Goal: Task Accomplishment & Management: Manage account settings

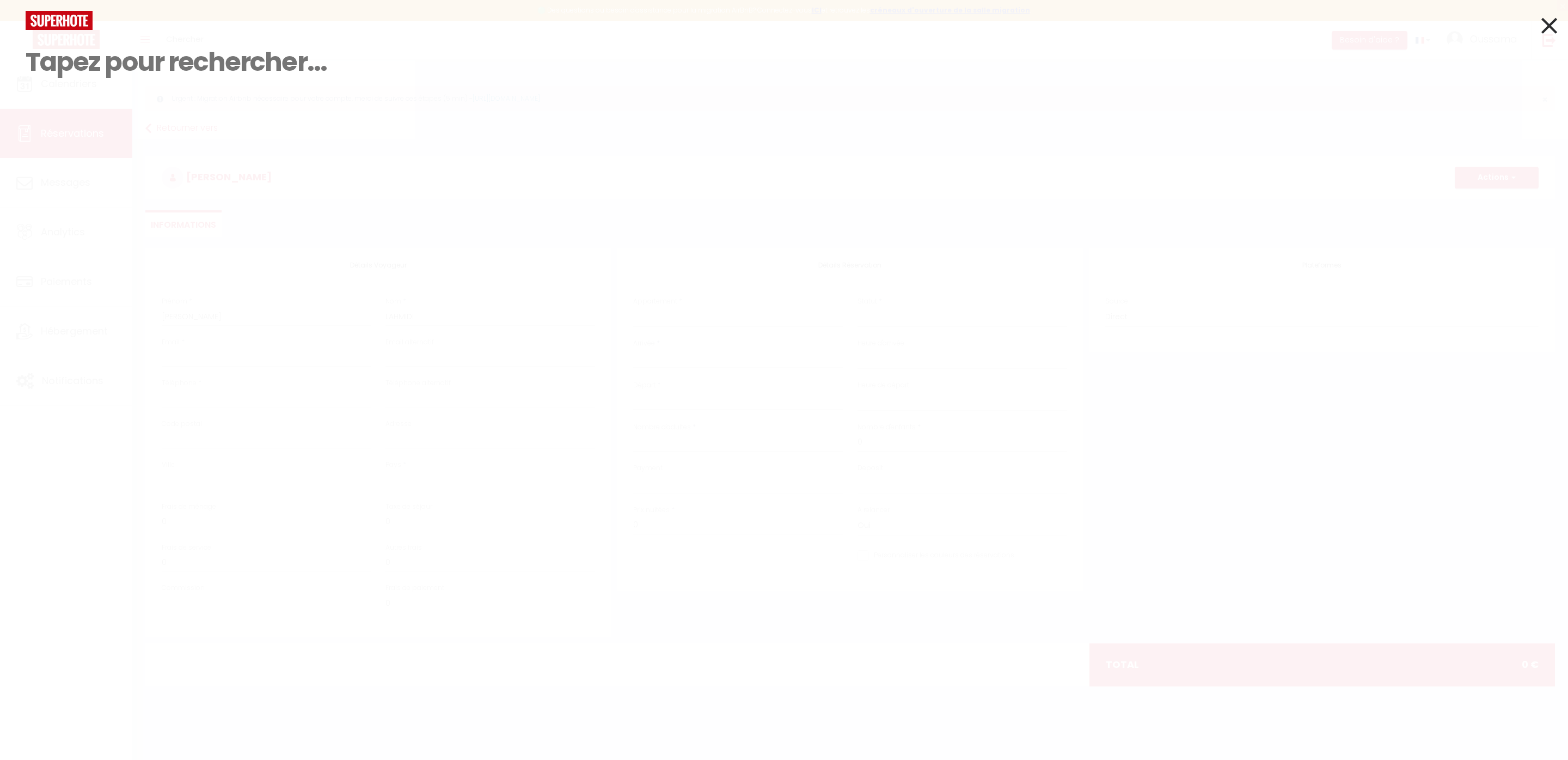
select select
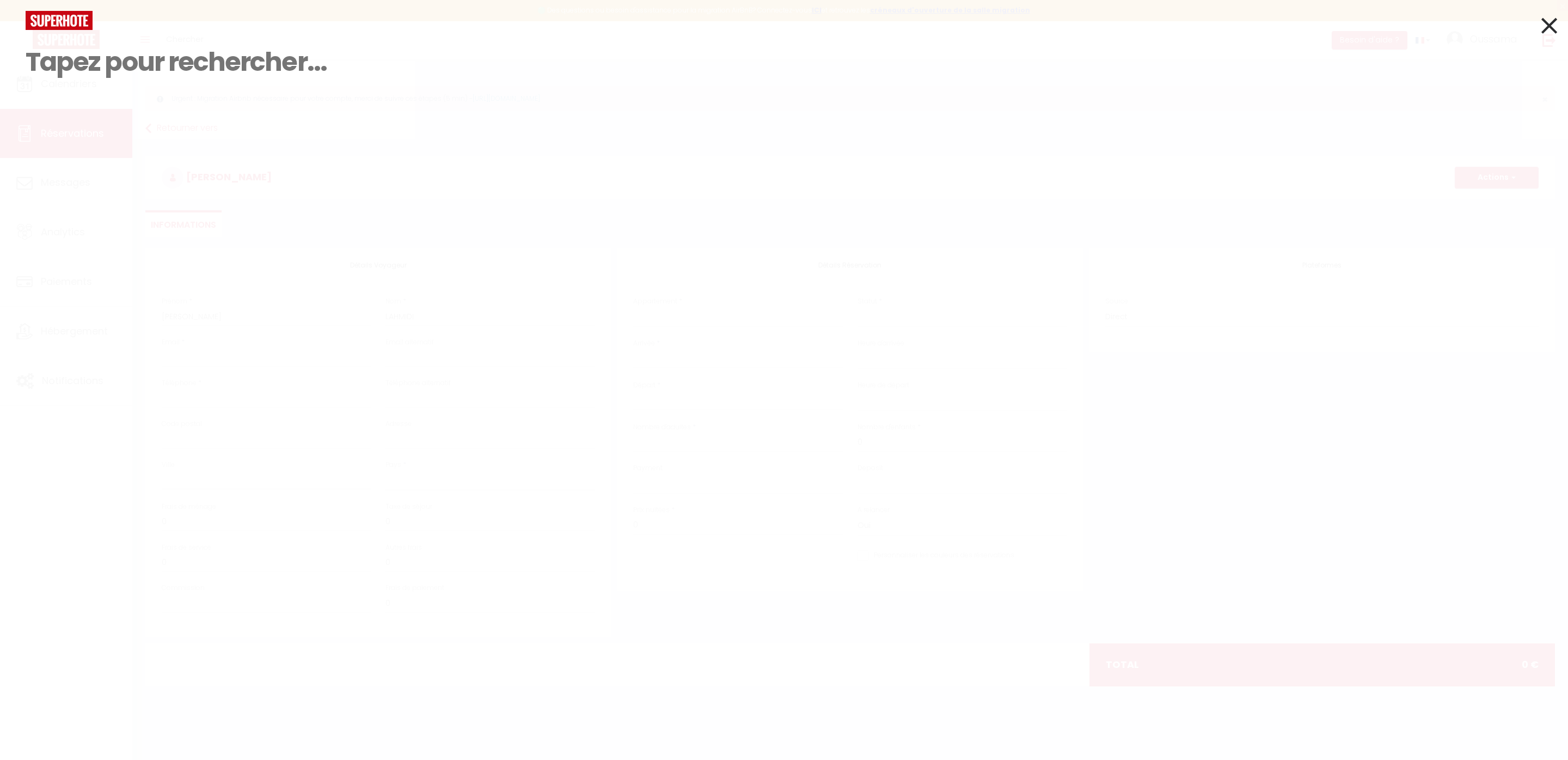
select select
paste input "+222 36 34 39 10"
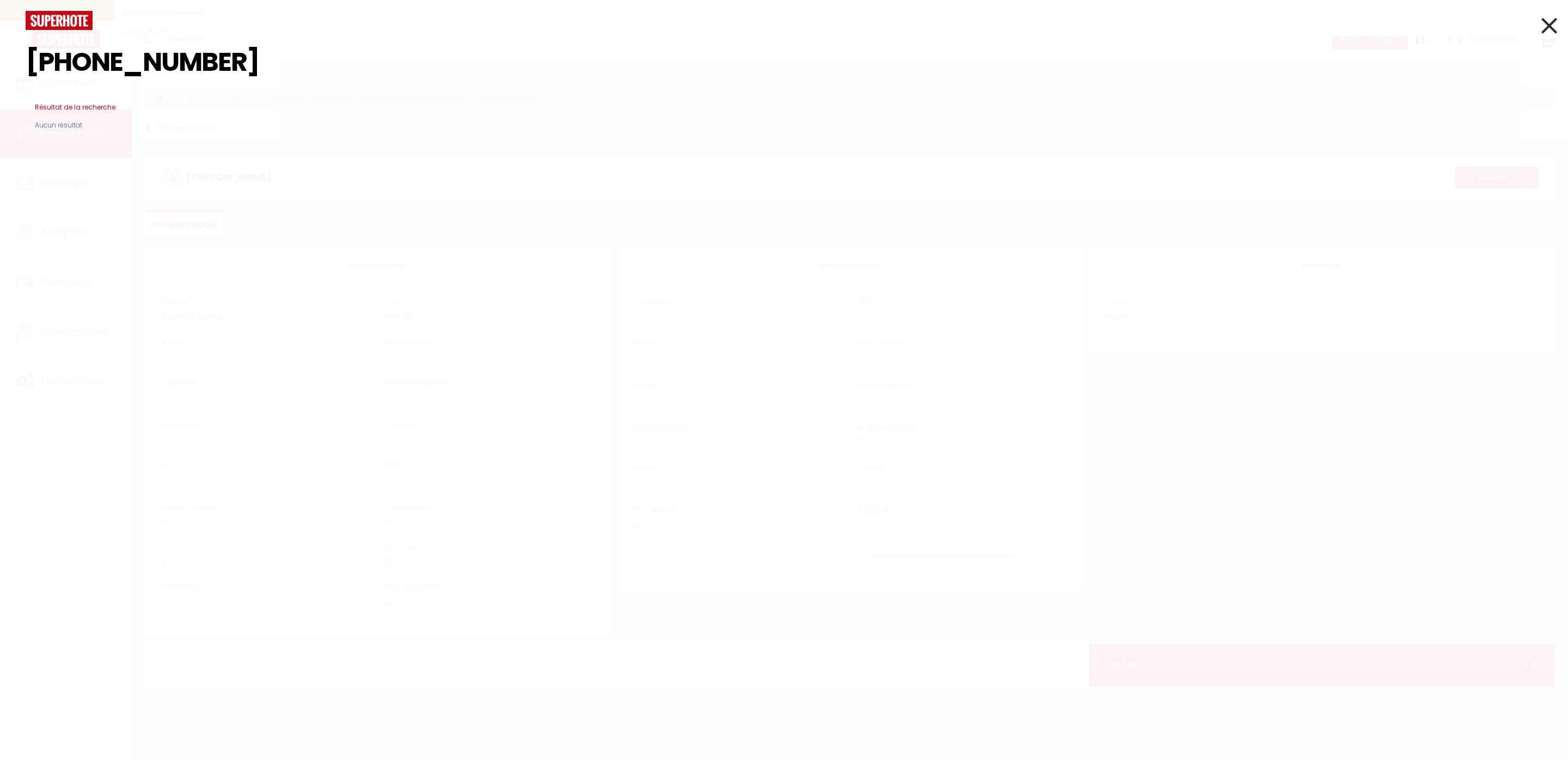
click at [89, 60] on input "+222 36 34 39 10" at bounding box center [784, 62] width 1517 height 64
type input "+22236343910"
click at [1552, 31] on icon at bounding box center [1549, 26] width 16 height 27
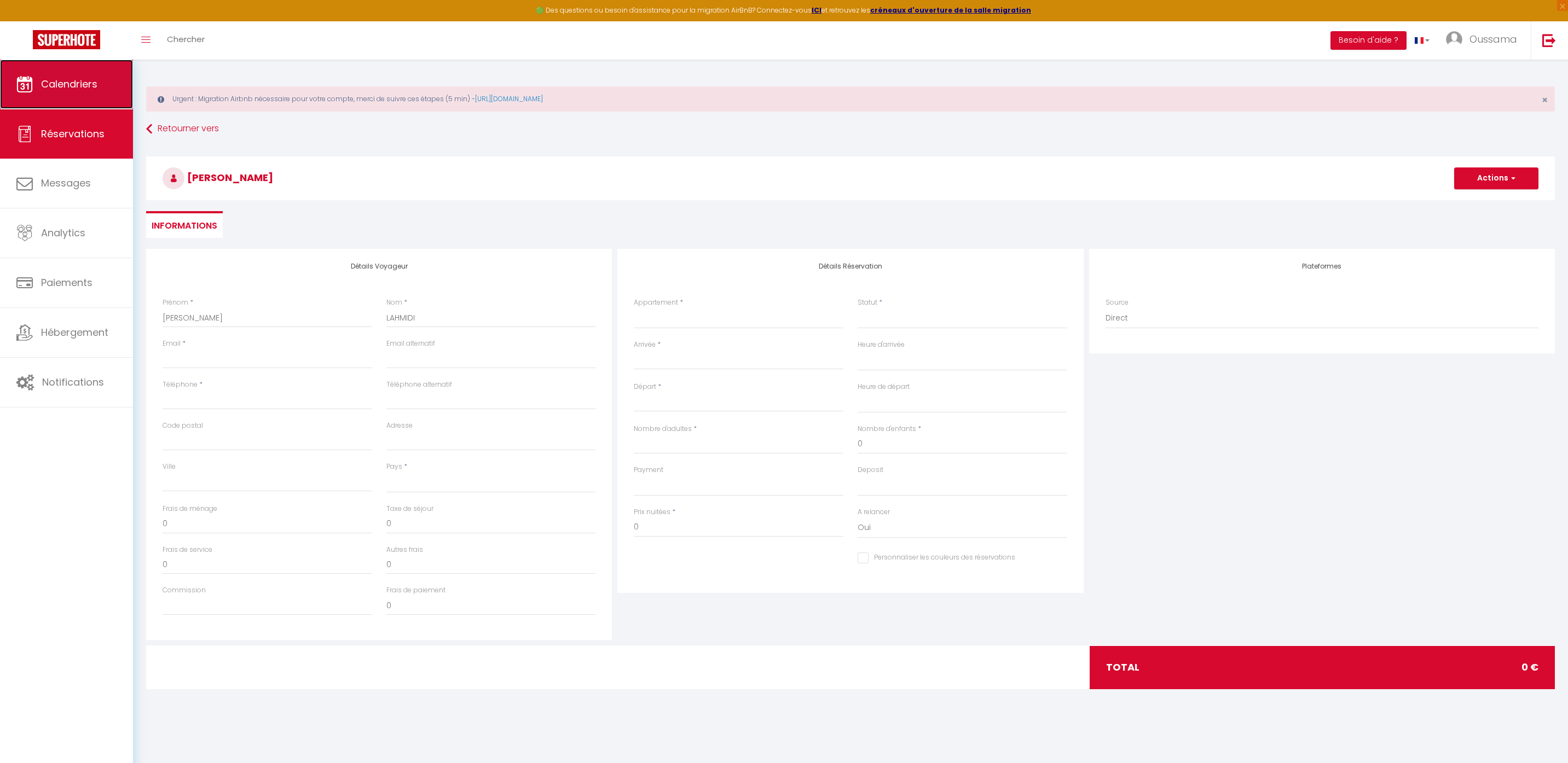
click at [96, 86] on span "Calendriers" at bounding box center [69, 84] width 56 height 14
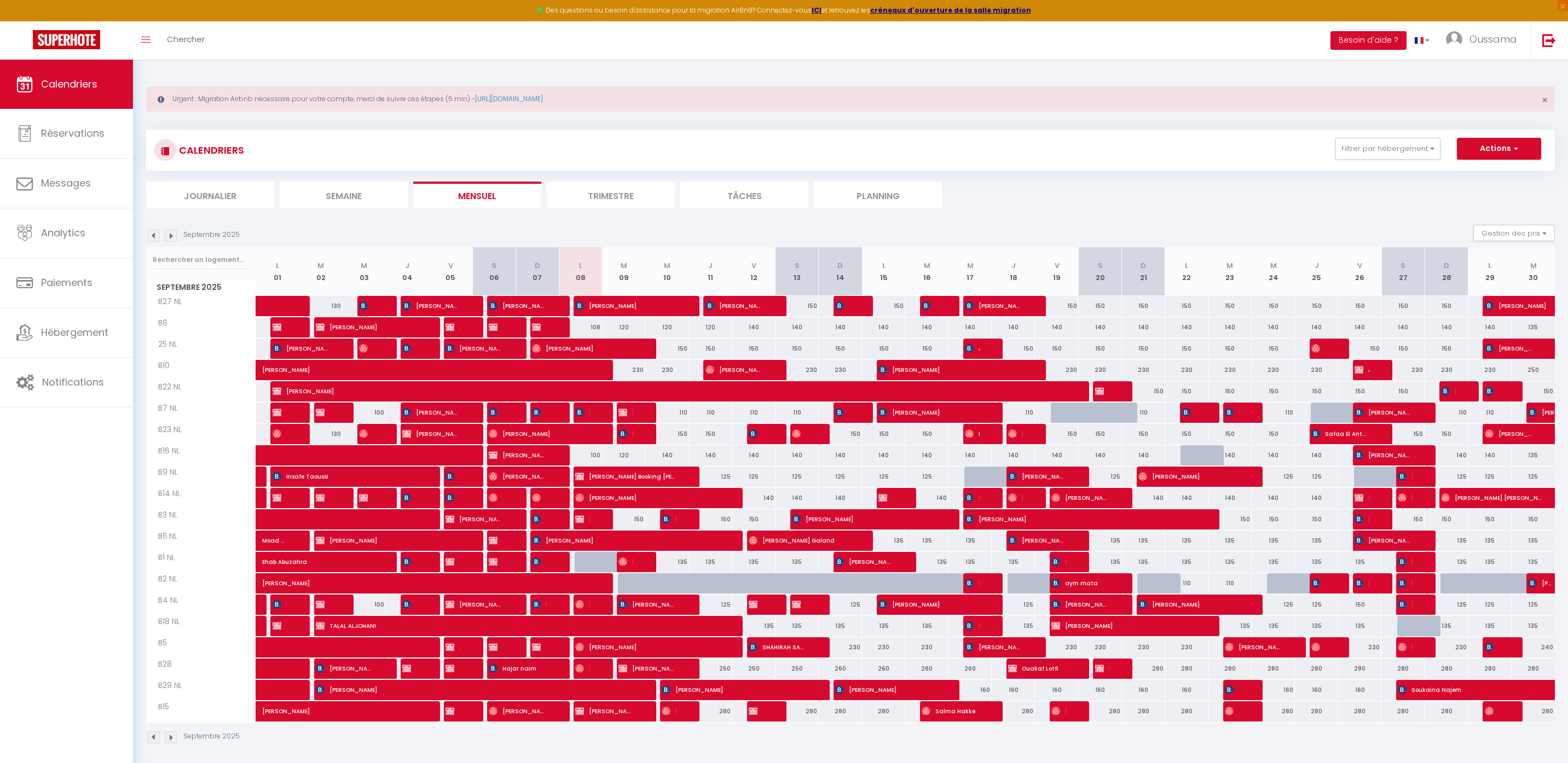
click at [1059, 148] on div "CALENDRIERS Filtrer par hébergement AGADIR Assalama city center studio A2 by TC…" at bounding box center [850, 150] width 1392 height 25
drag, startPoint x: 1480, startPoint y: 152, endPoint x: 1476, endPoint y: 158, distance: 7.2
click at [1480, 152] on button "Actions" at bounding box center [1499, 149] width 84 height 22
click at [1463, 171] on link "Nouvelle réservation" at bounding box center [1487, 174] width 95 height 16
select select
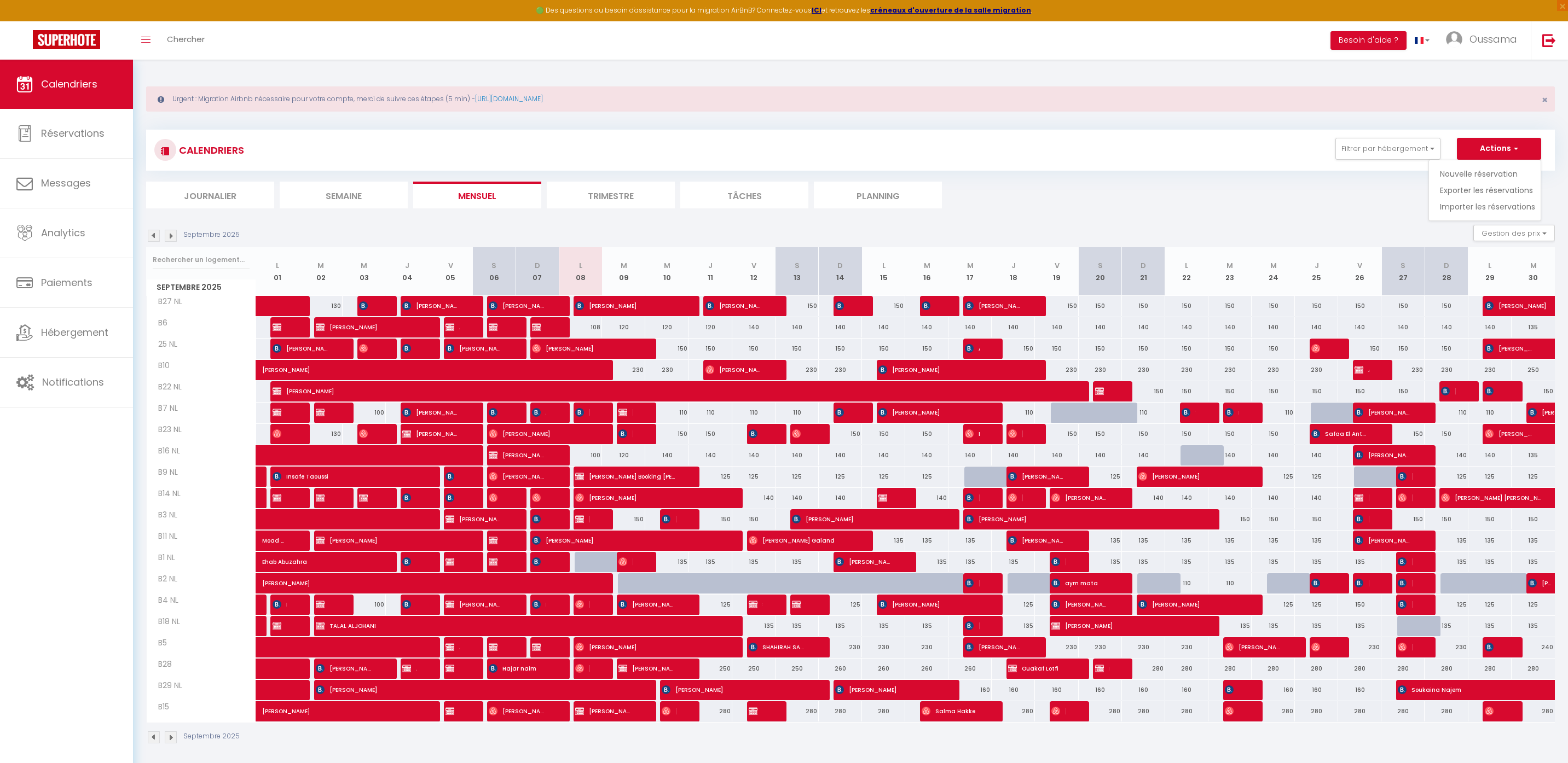
select select
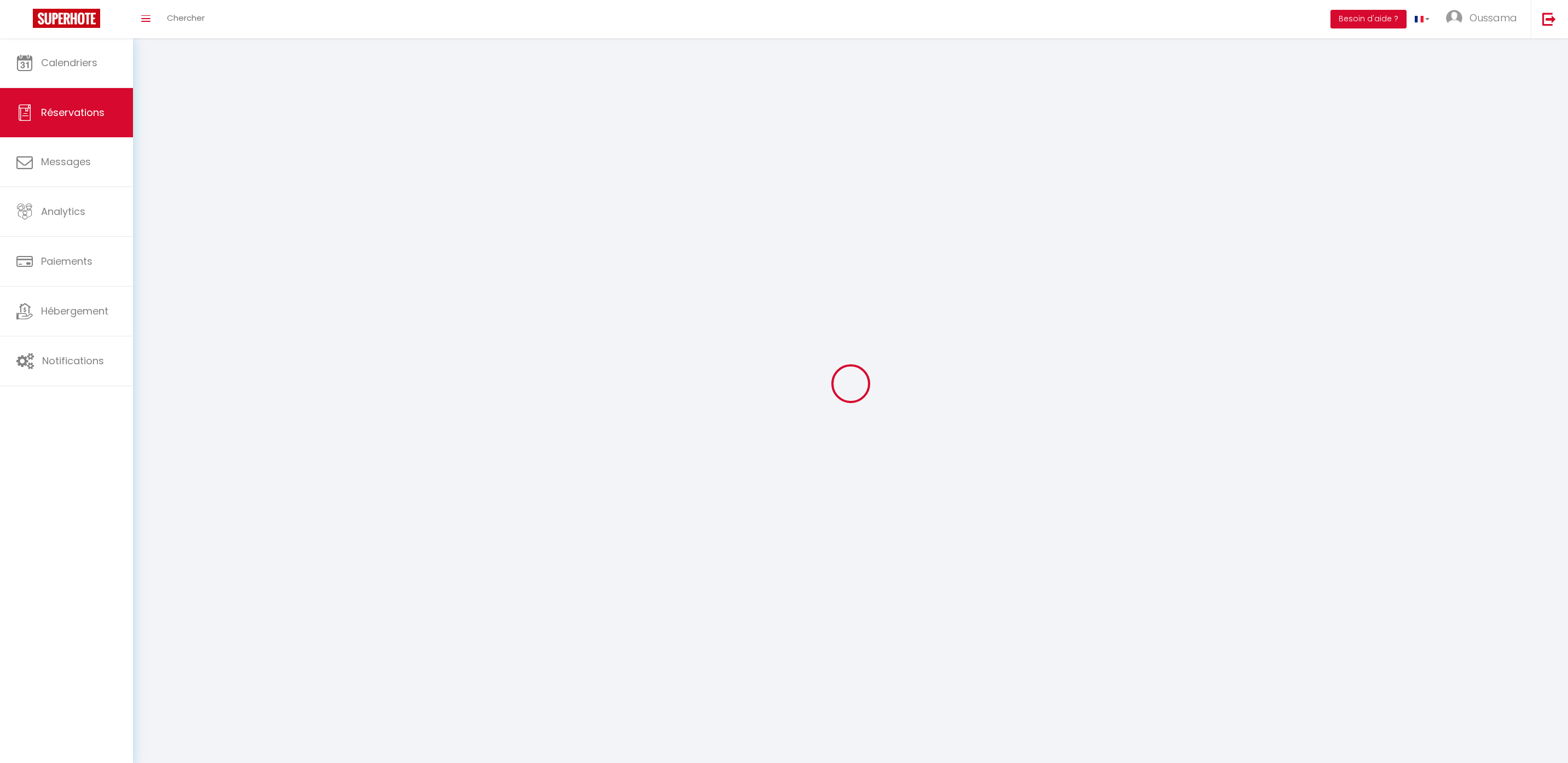
select select
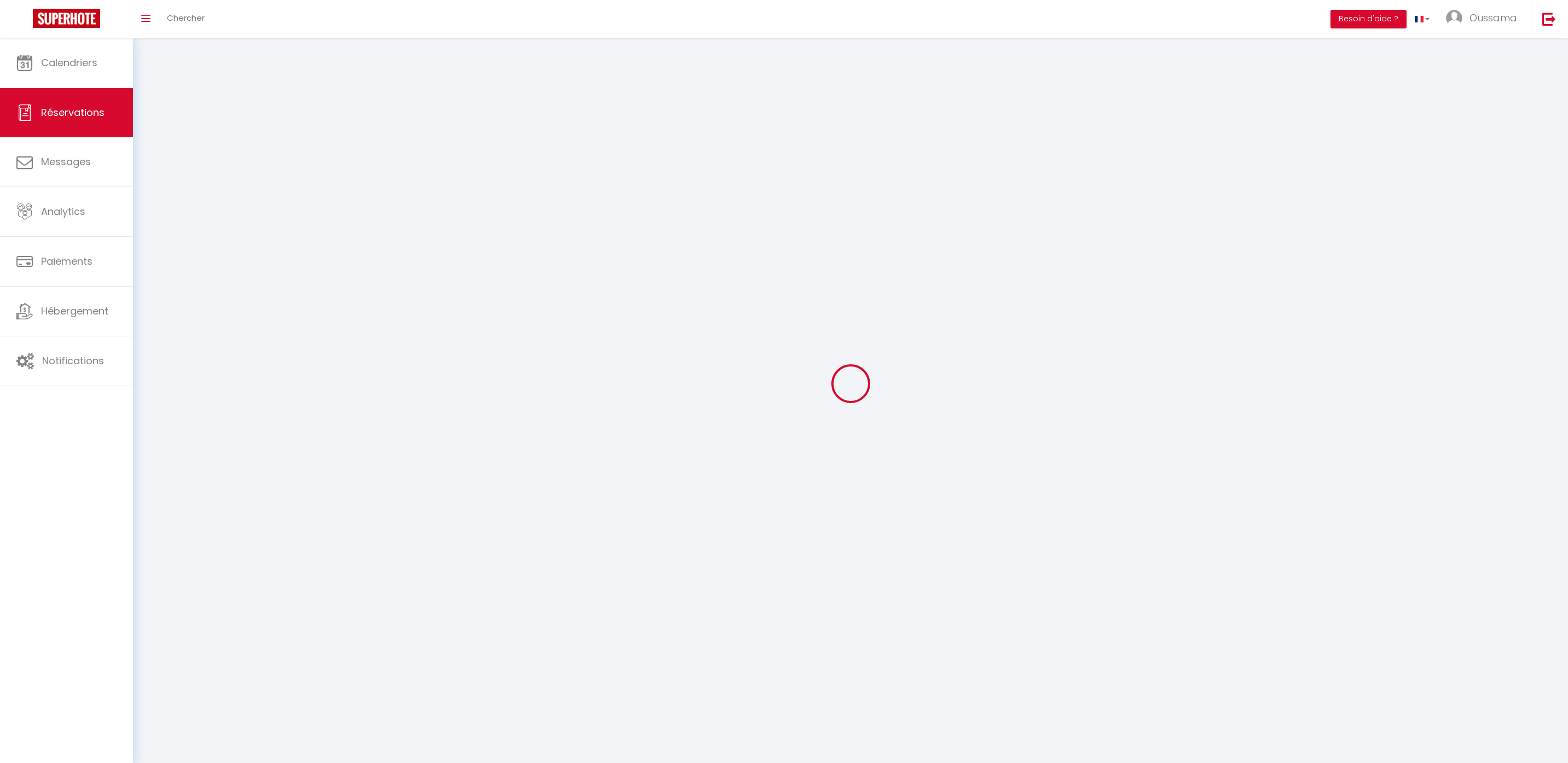
select select
checkbox input "false"
select select
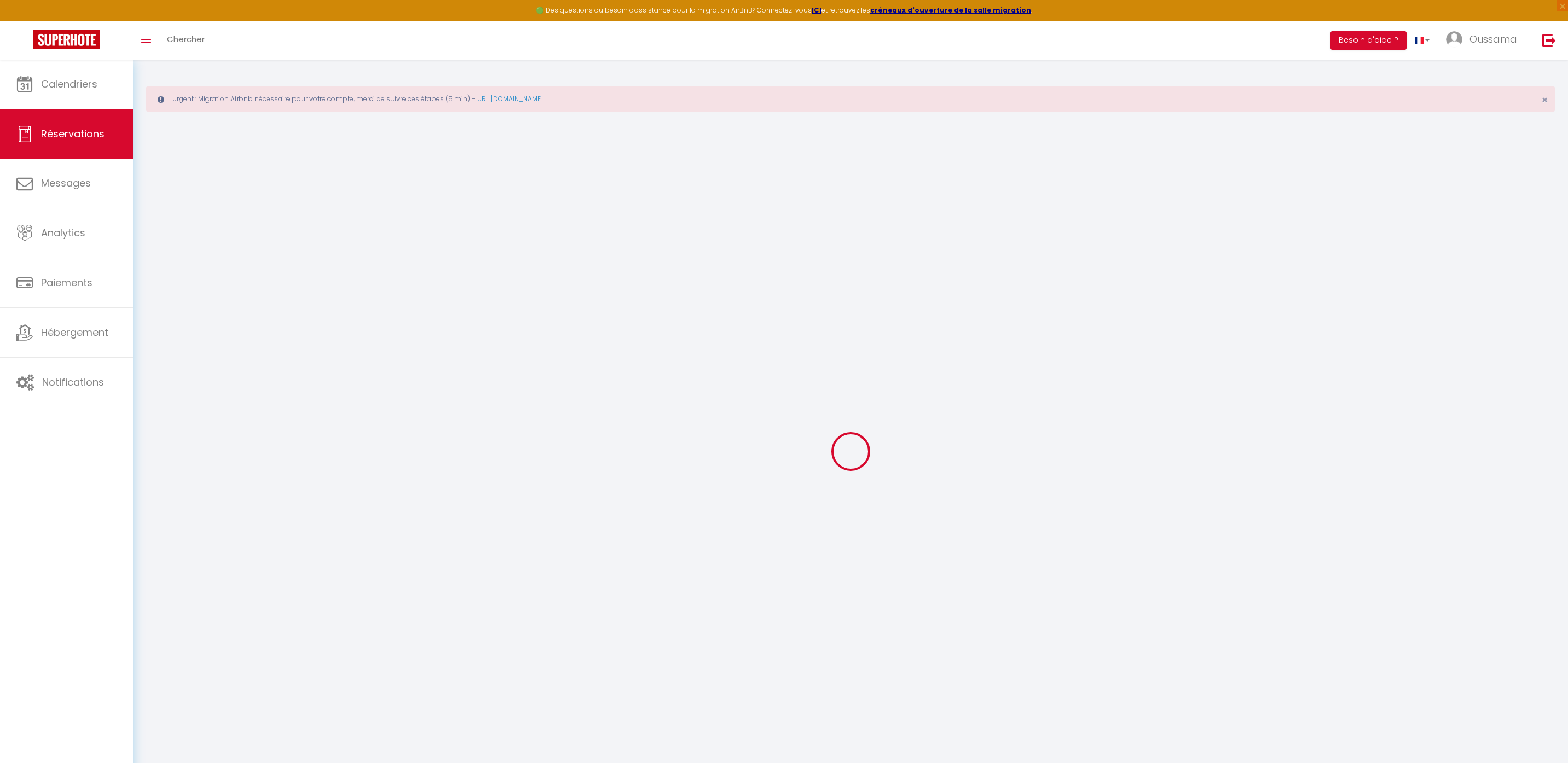
select select
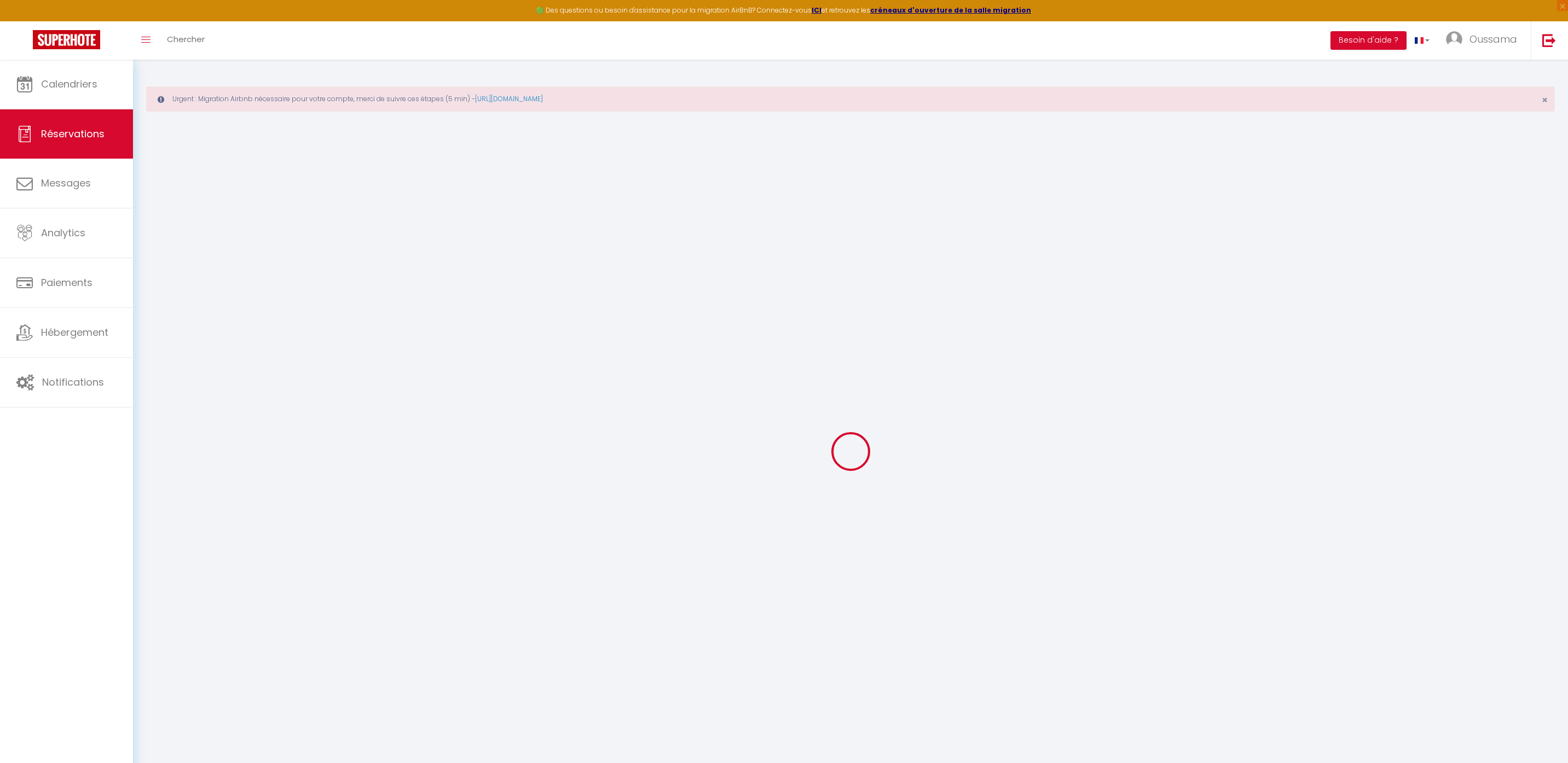
select select
checkbox input "false"
select select
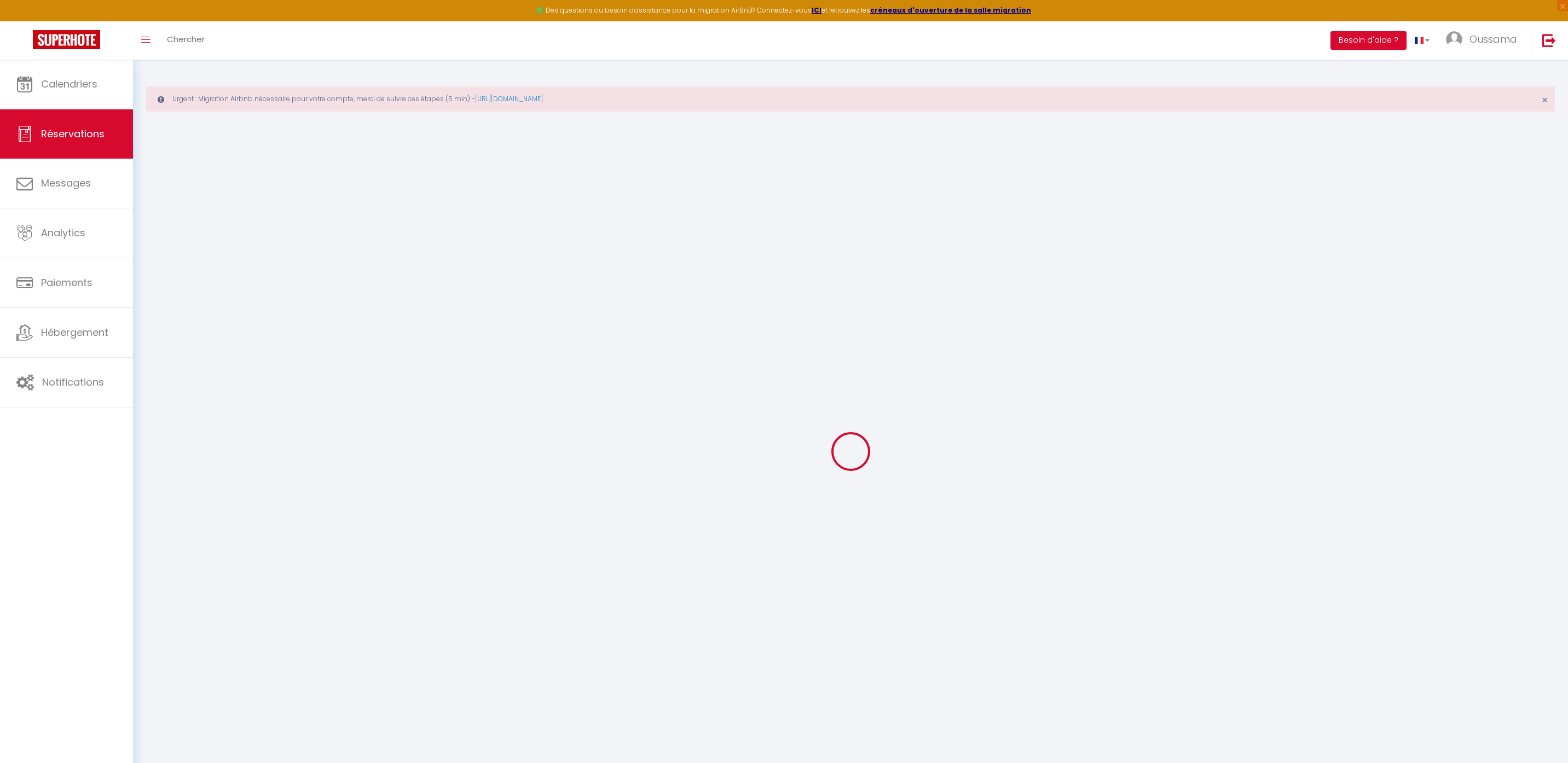
select select
checkbox input "false"
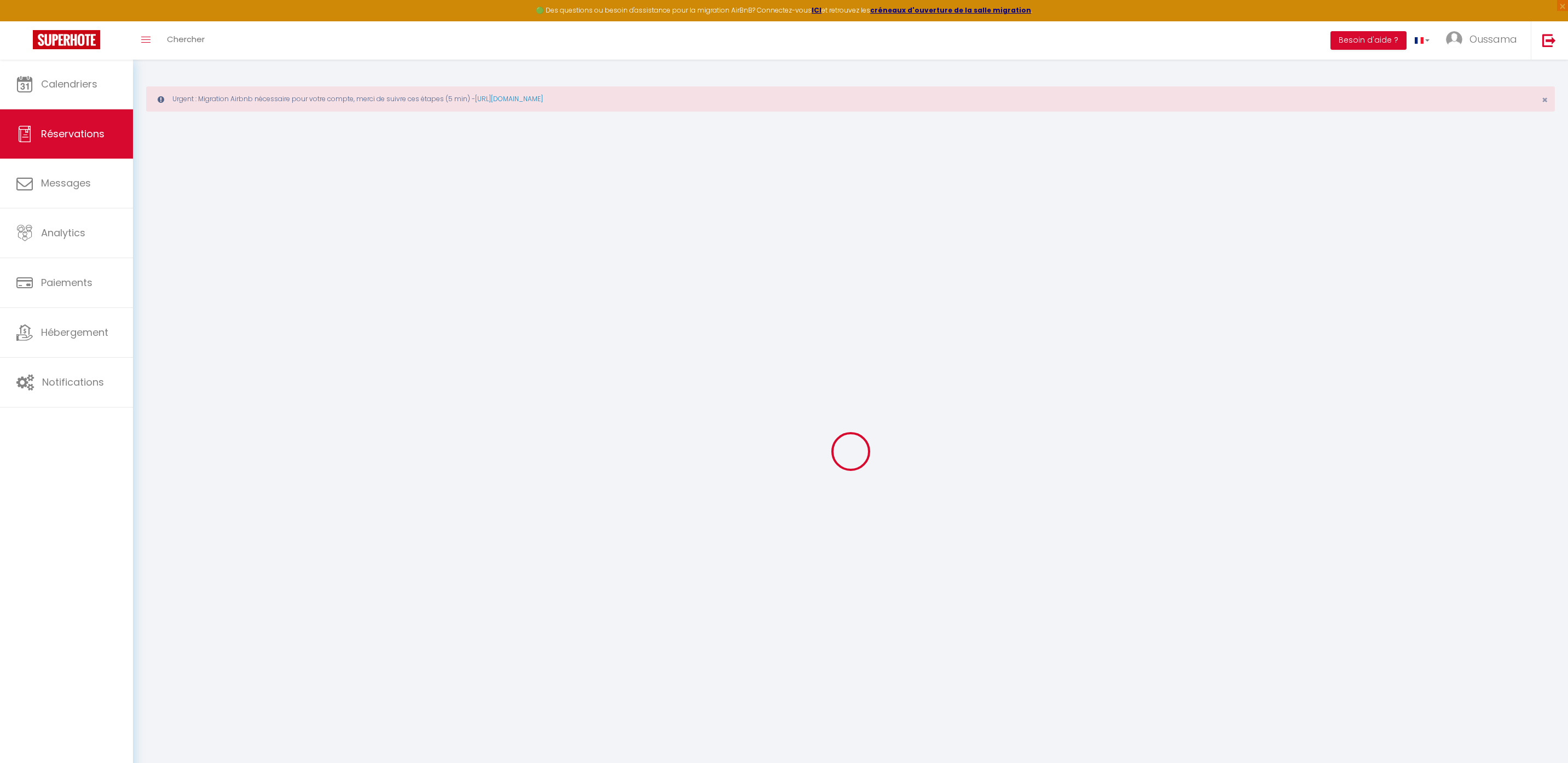
select select
checkbox input "false"
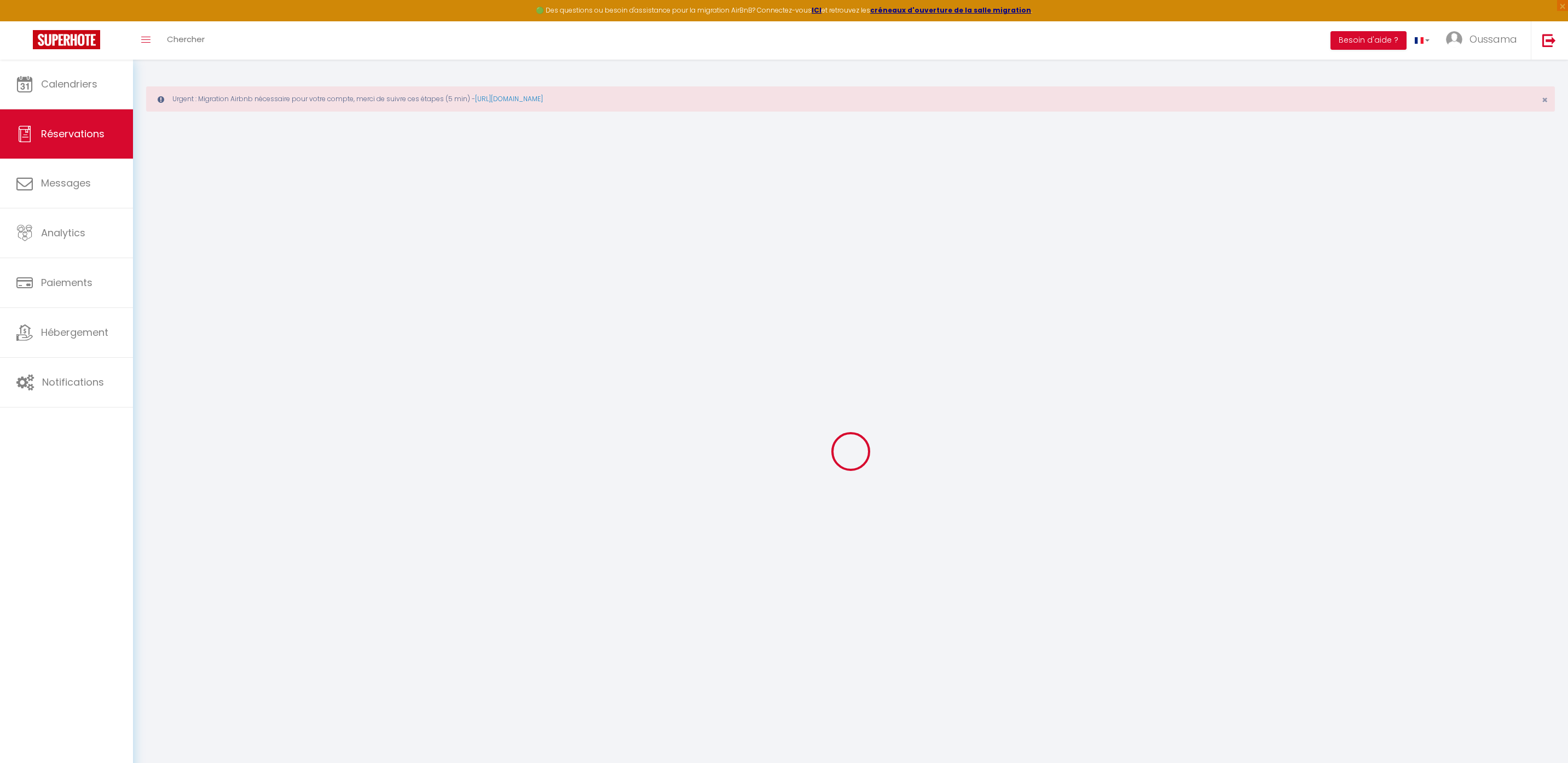
select select
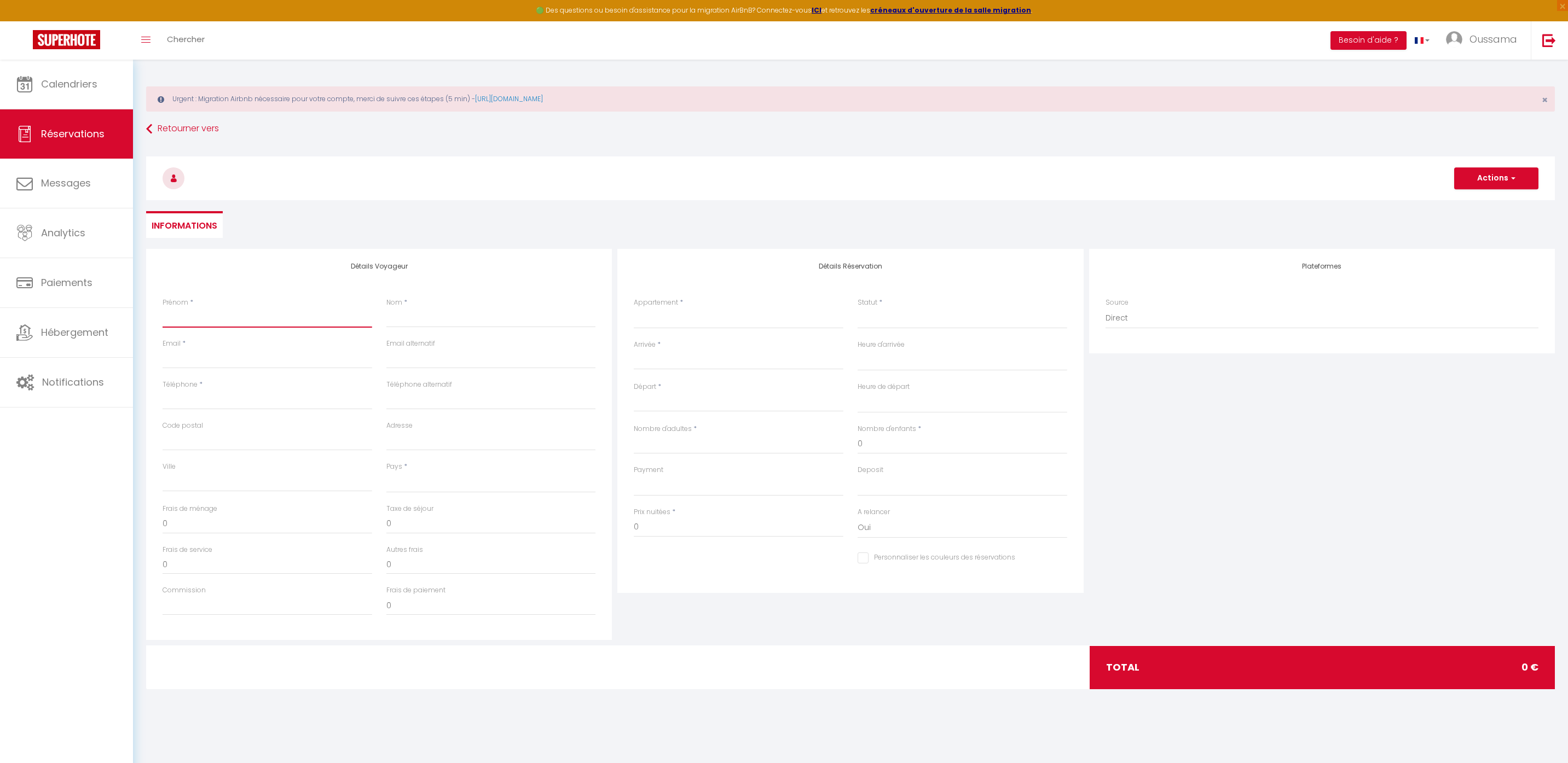
click at [267, 324] on input "Prénom" at bounding box center [267, 318] width 210 height 20
type input "Y"
select select
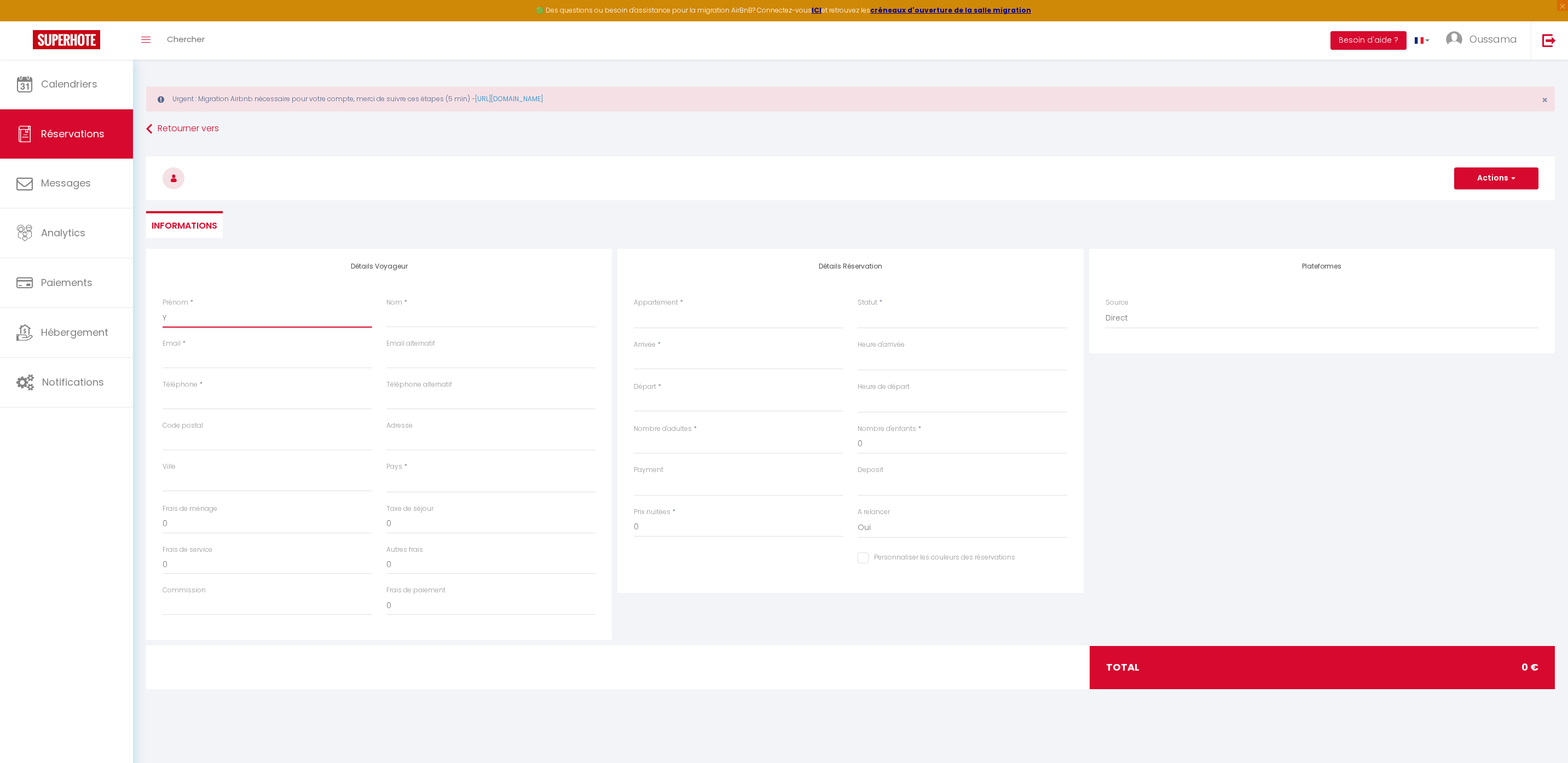
select select
checkbox input "false"
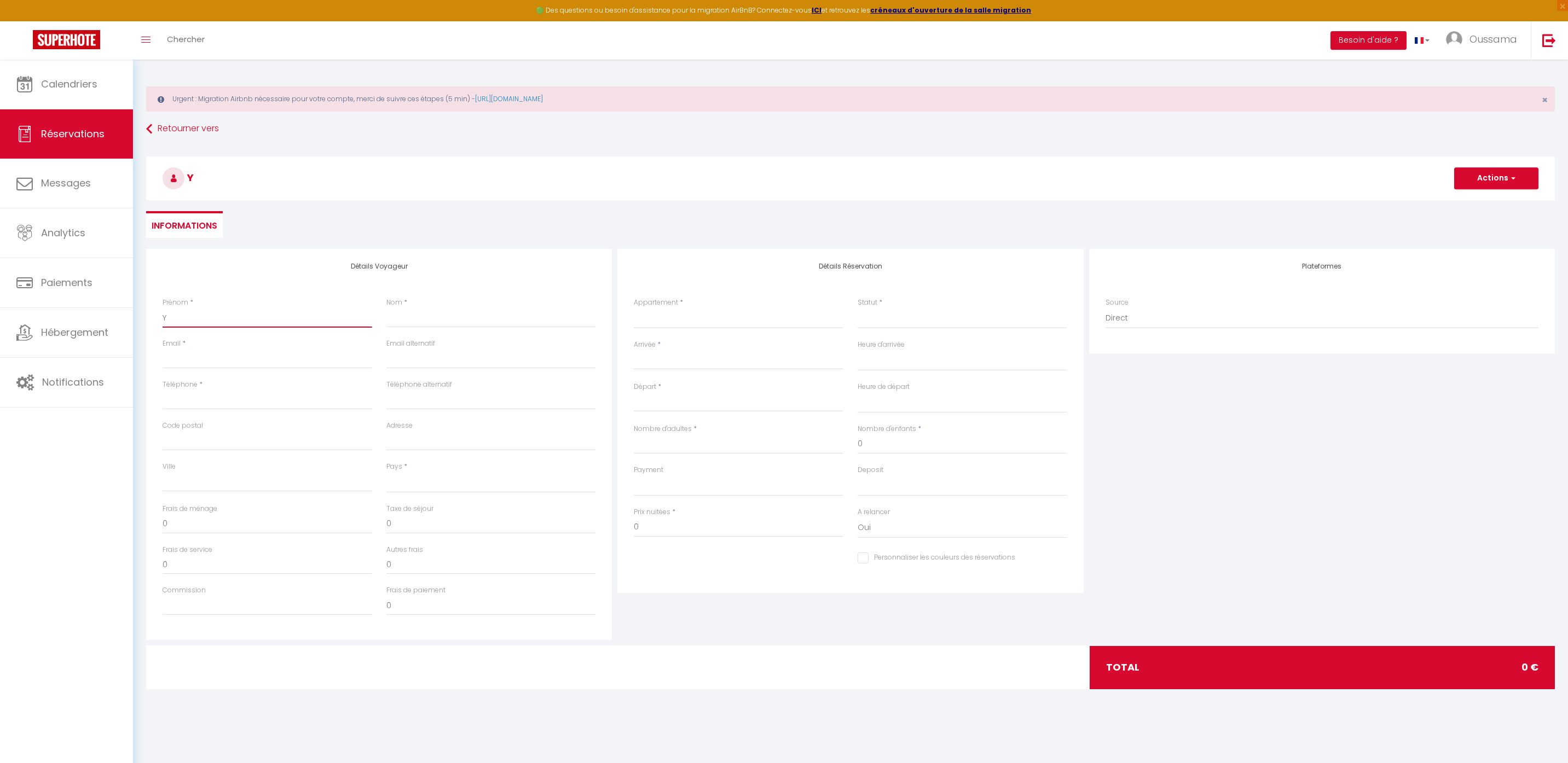
type input "Ya"
select select
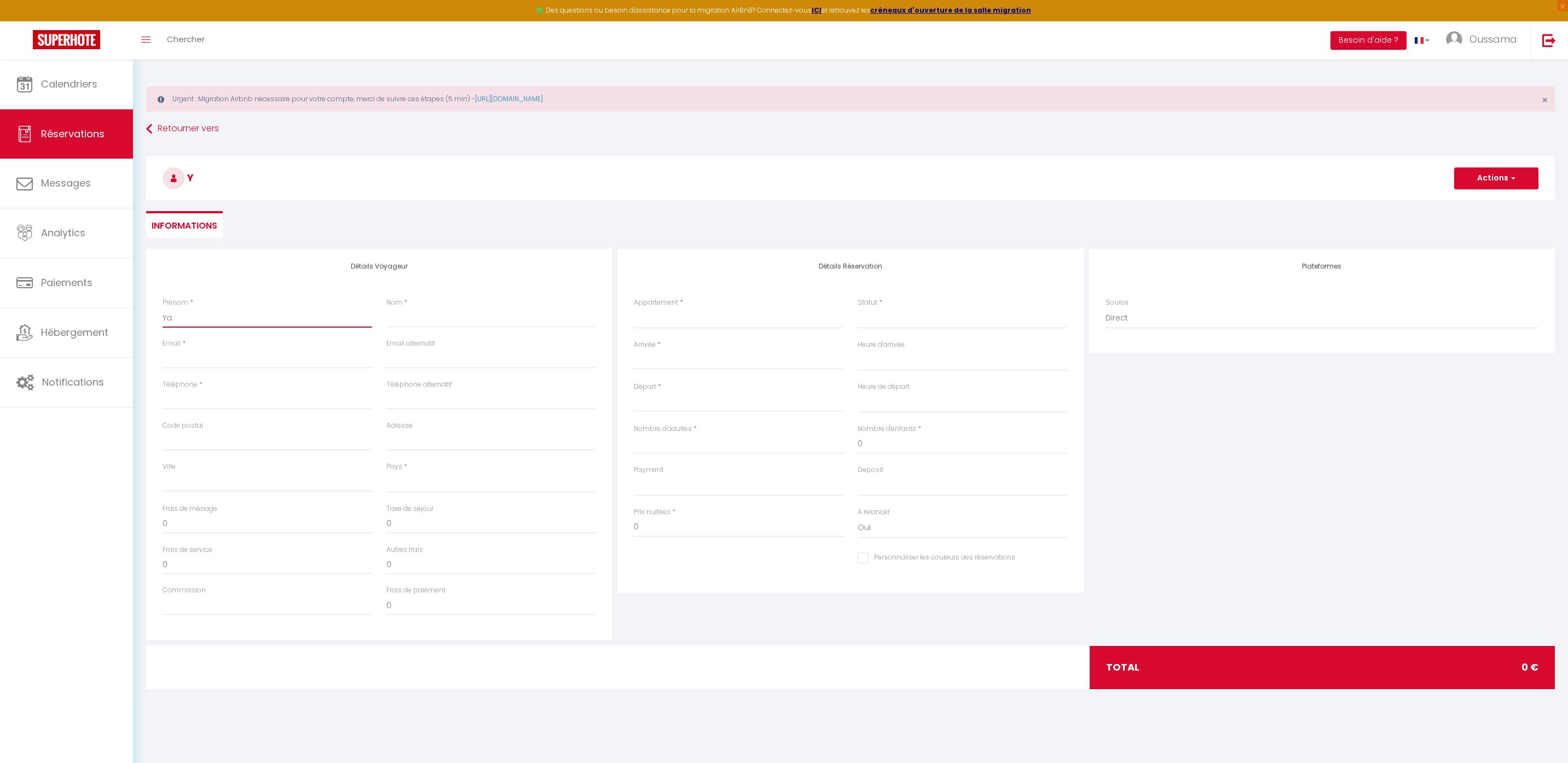
select select
checkbox input "false"
type input "Yah"
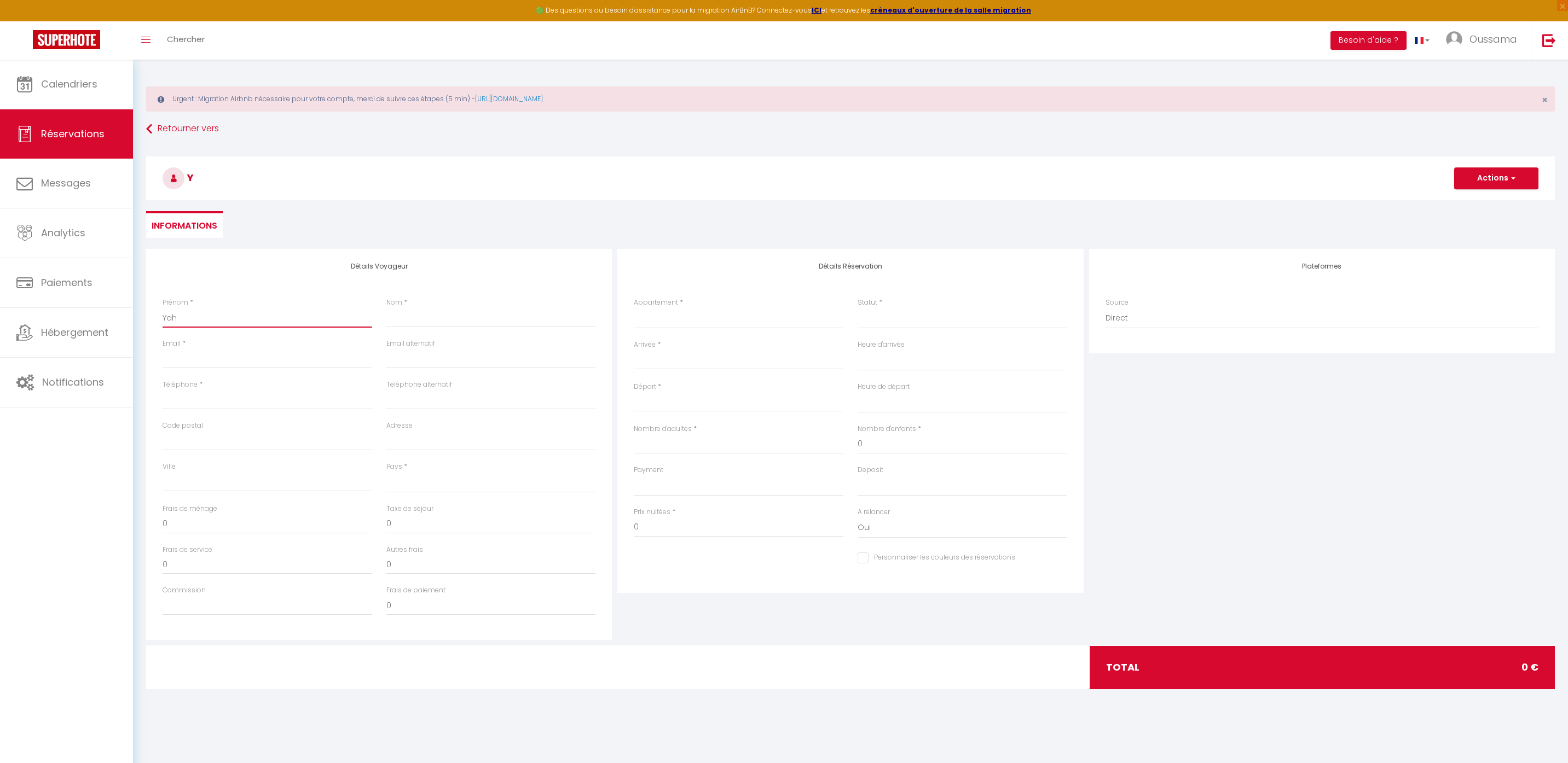
select select
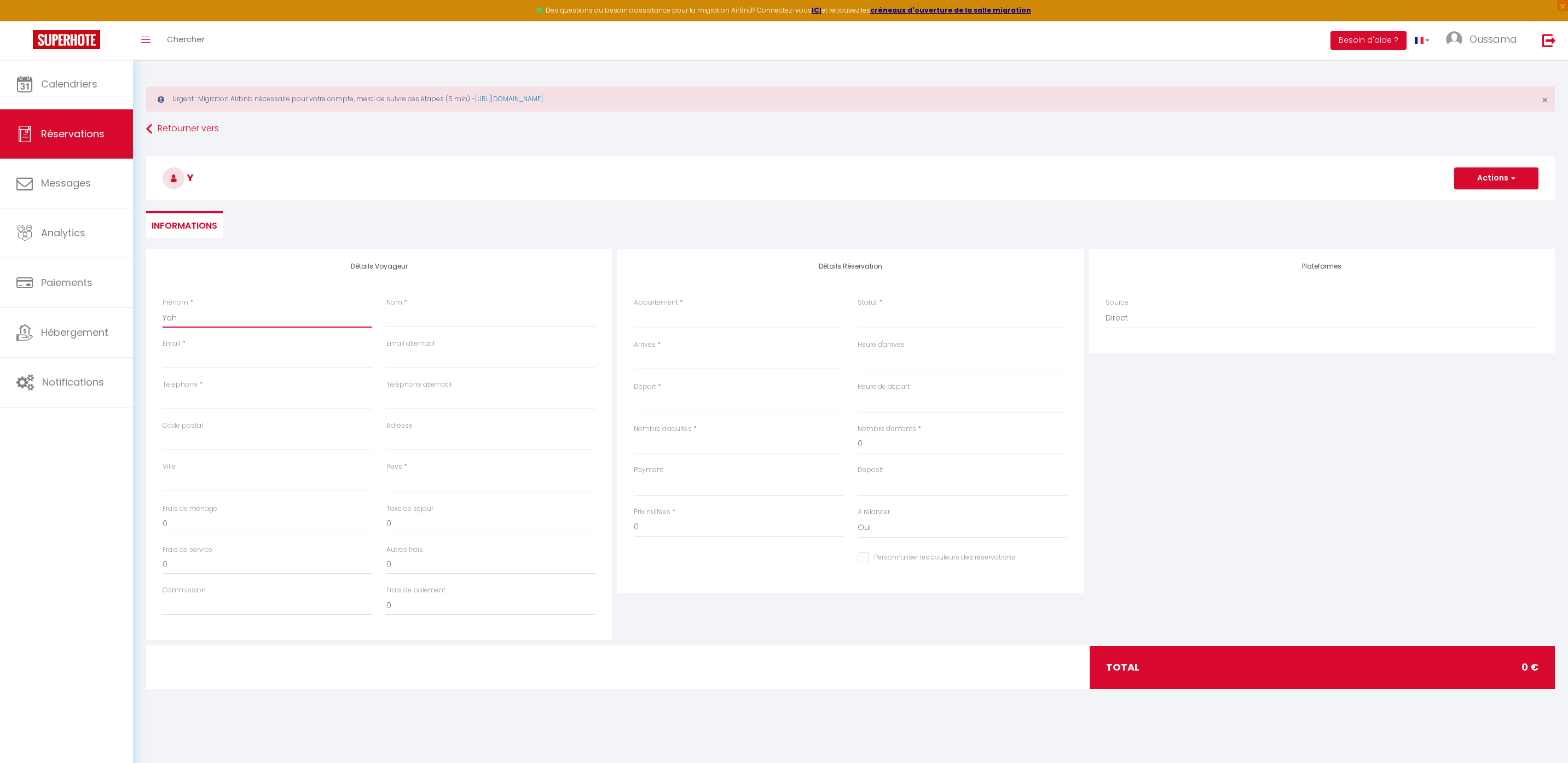
select select
checkbox input "false"
type input "Yahy"
select select
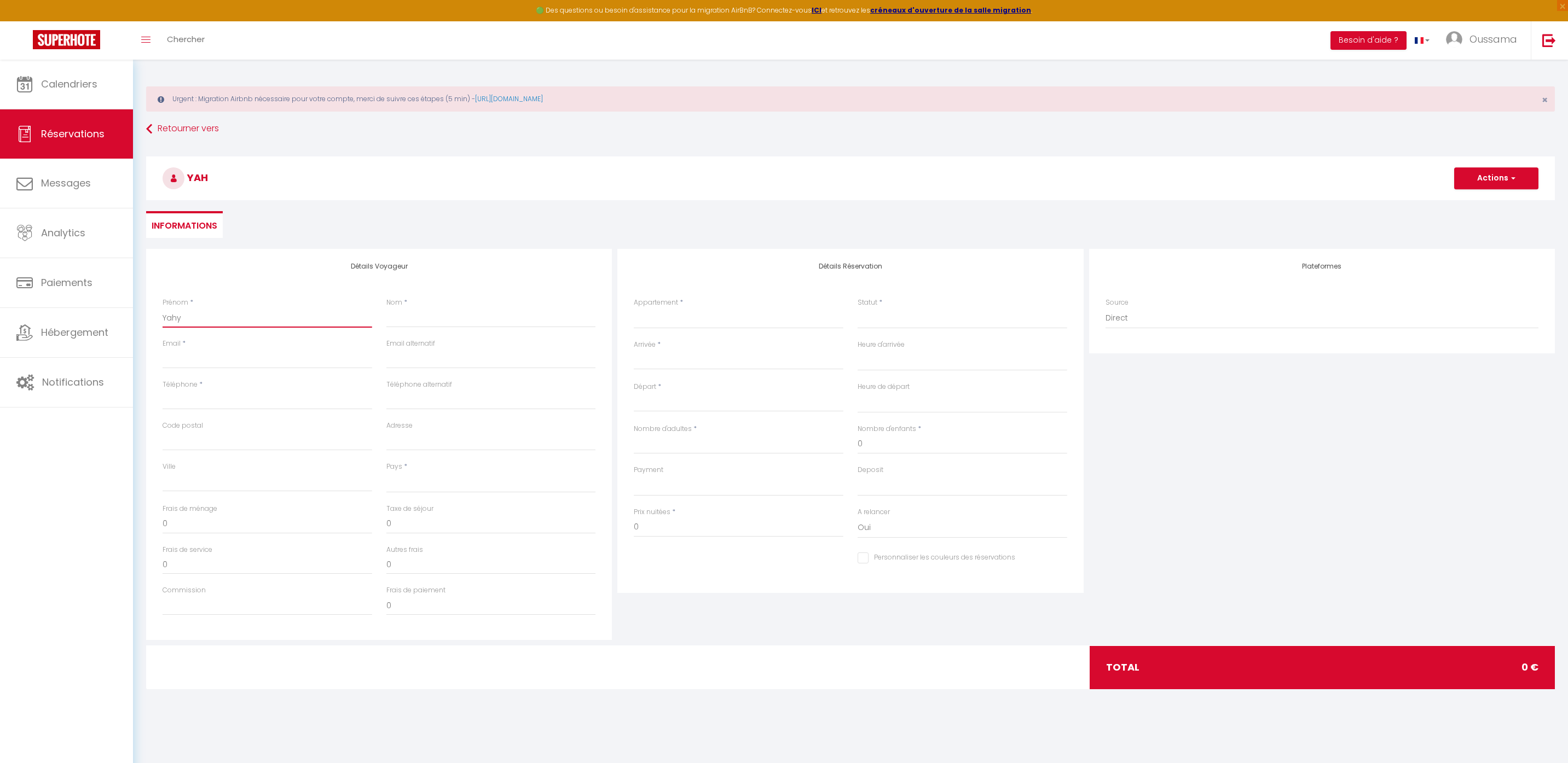
select select
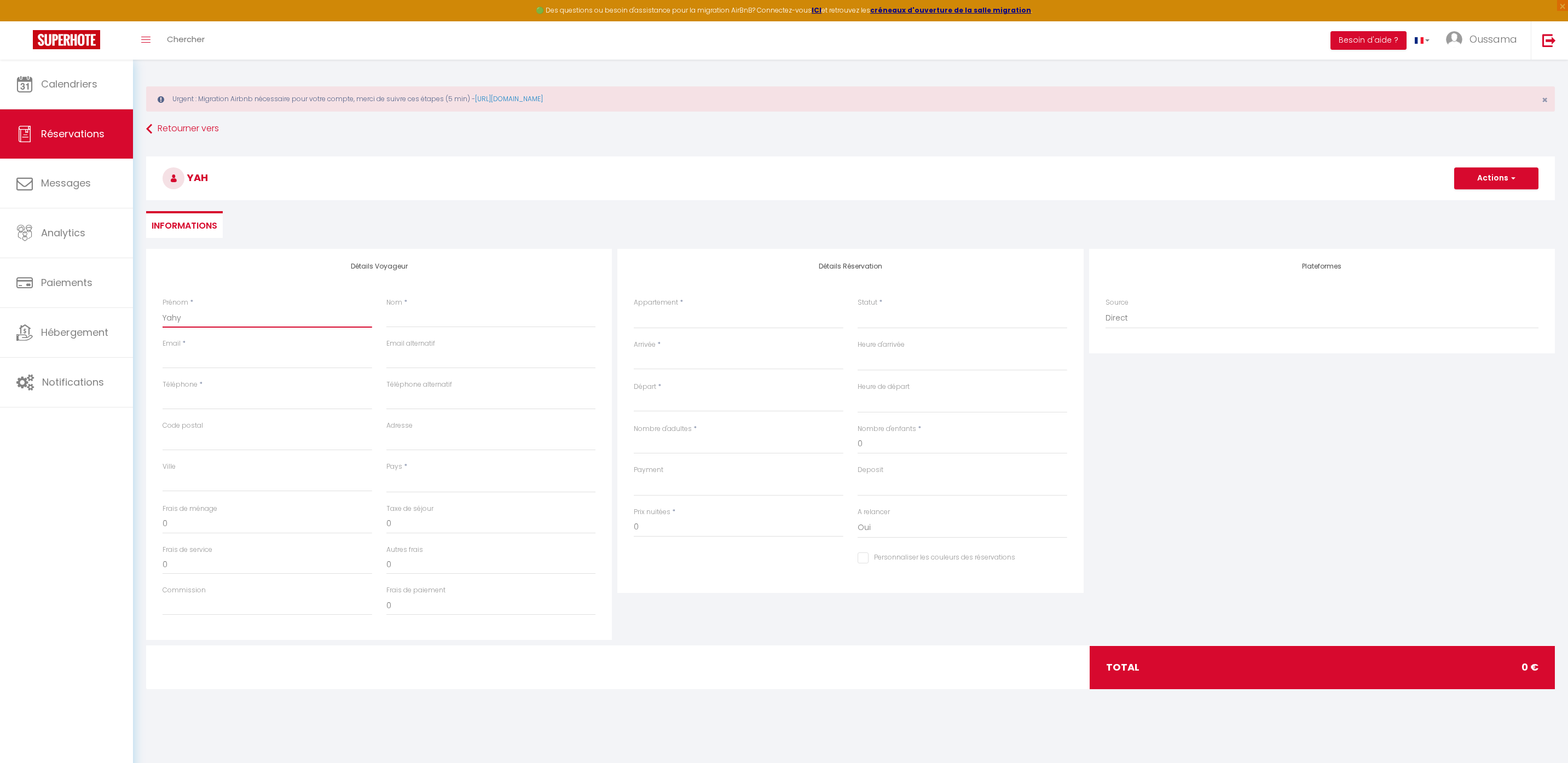
select select
checkbox input "false"
type input "Yahya"
select select
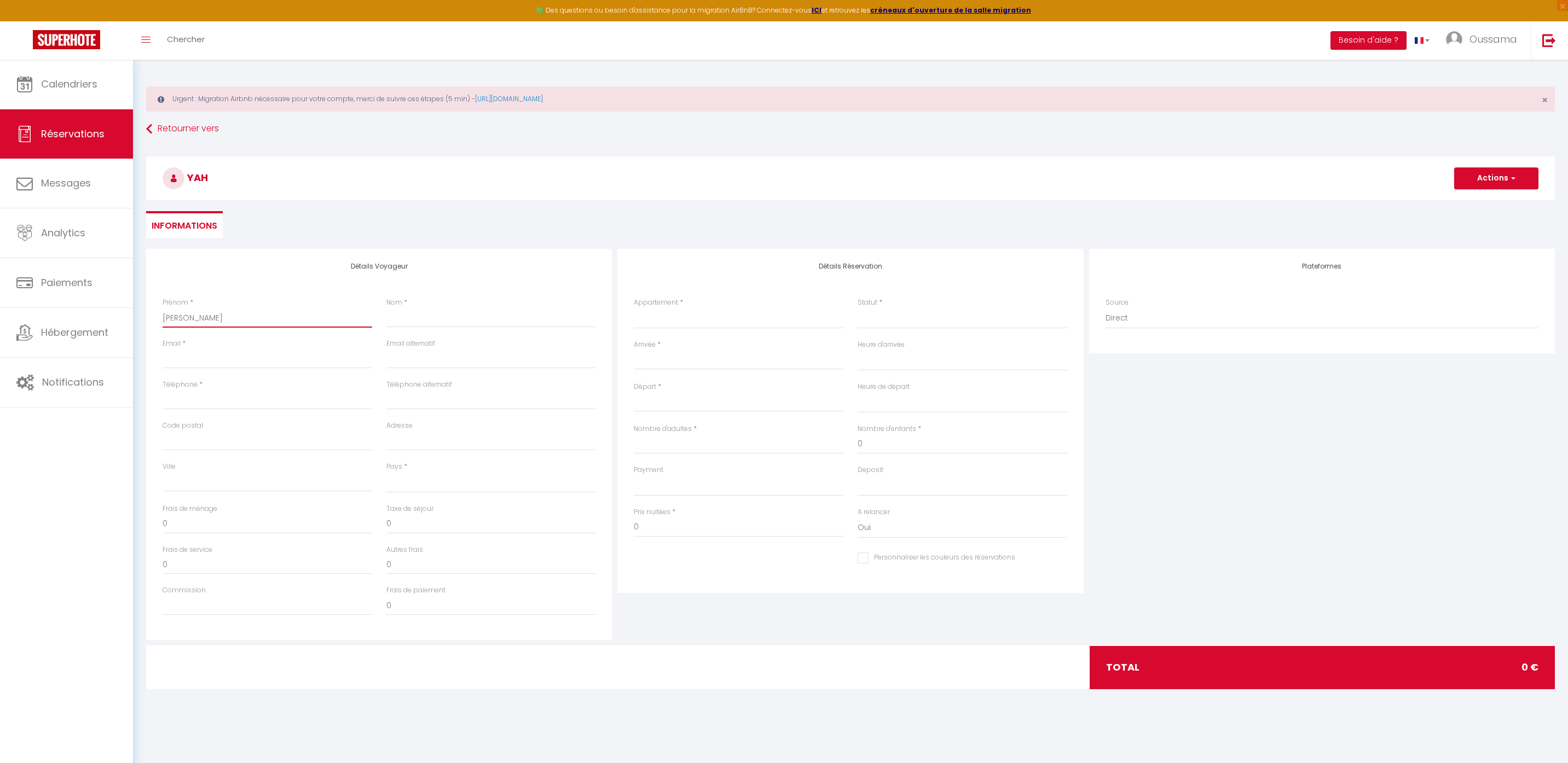
select select
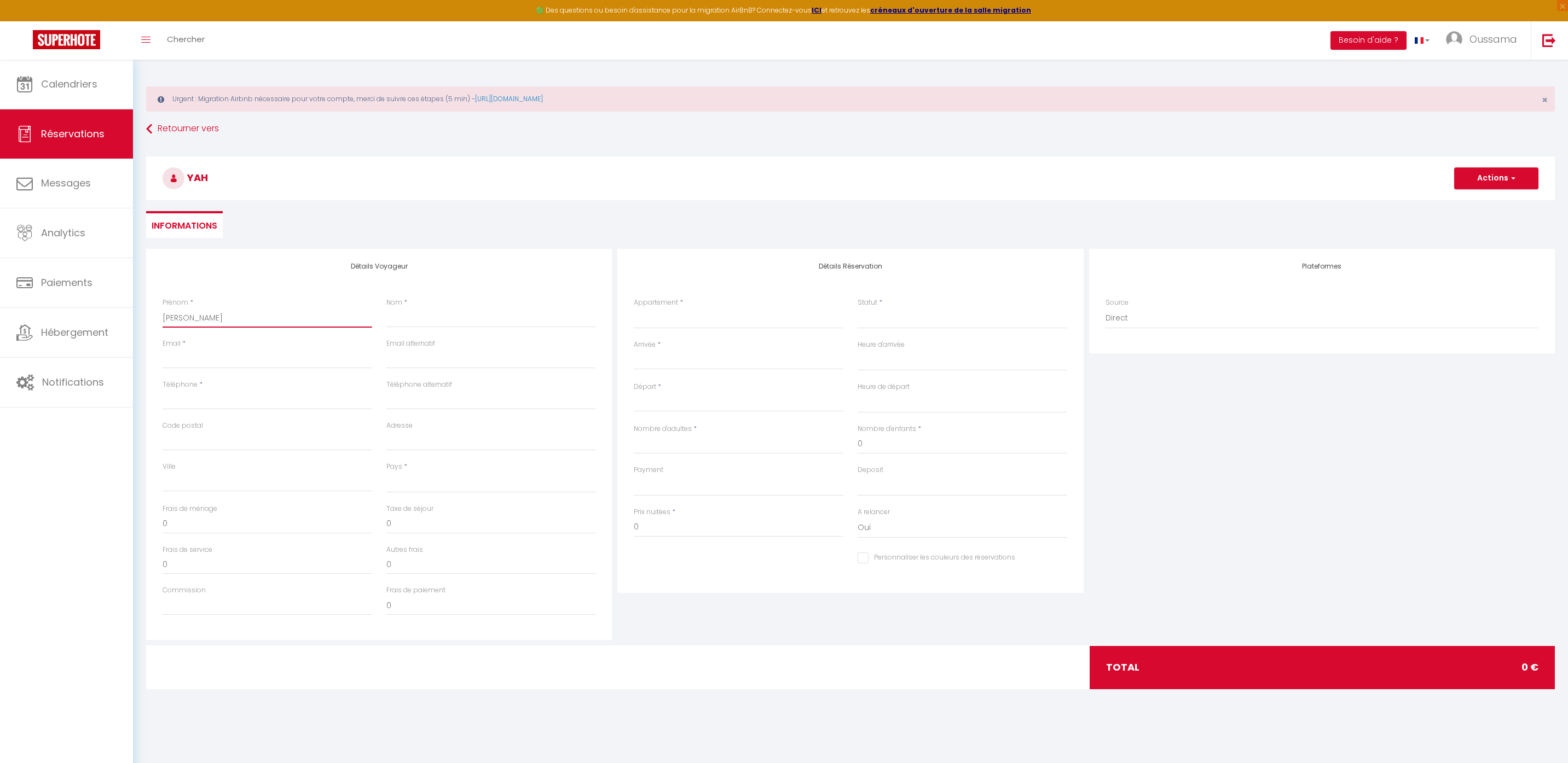
checkbox input "false"
type input "Yahya"
select select
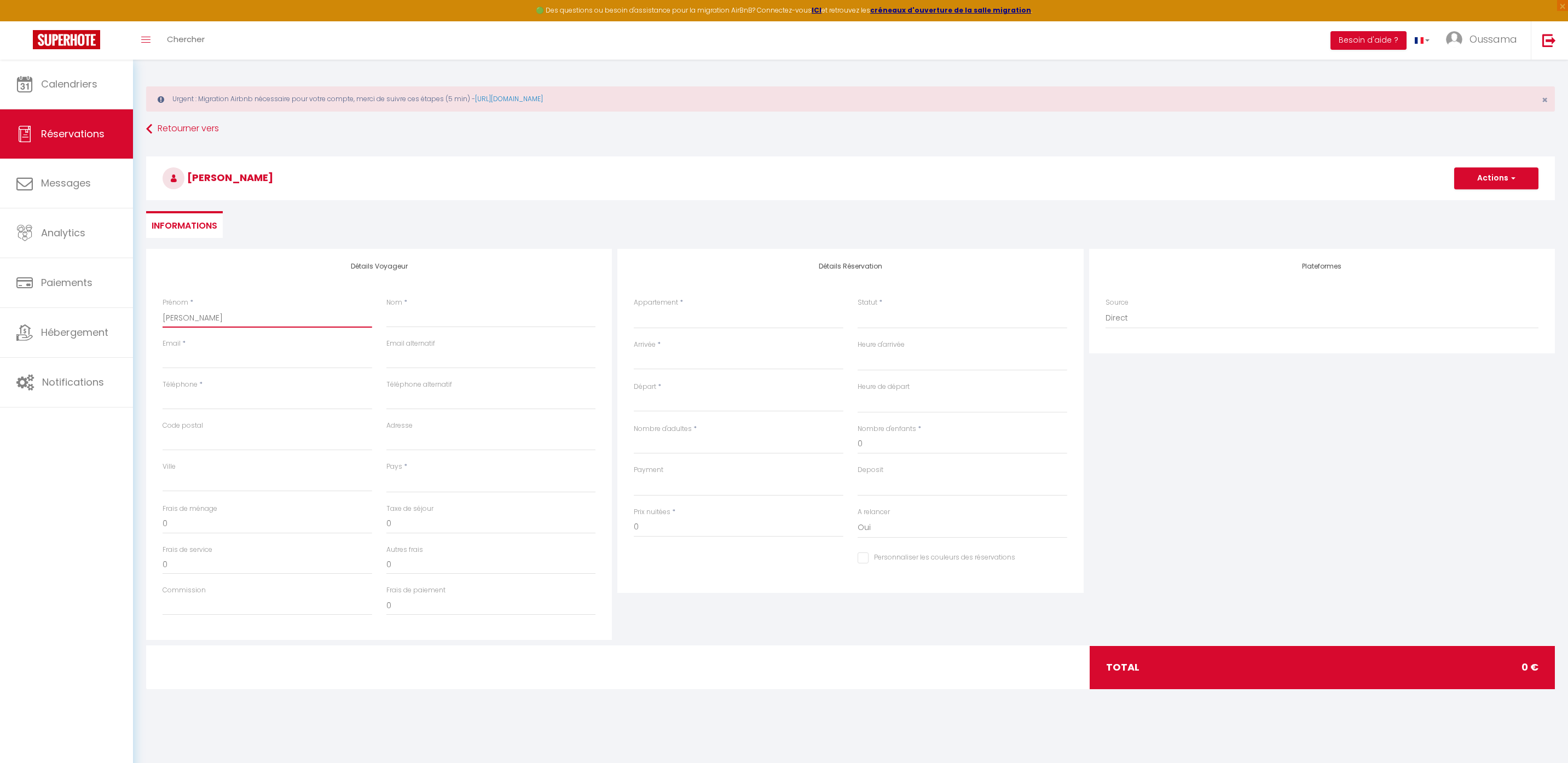
select select
checkbox input "false"
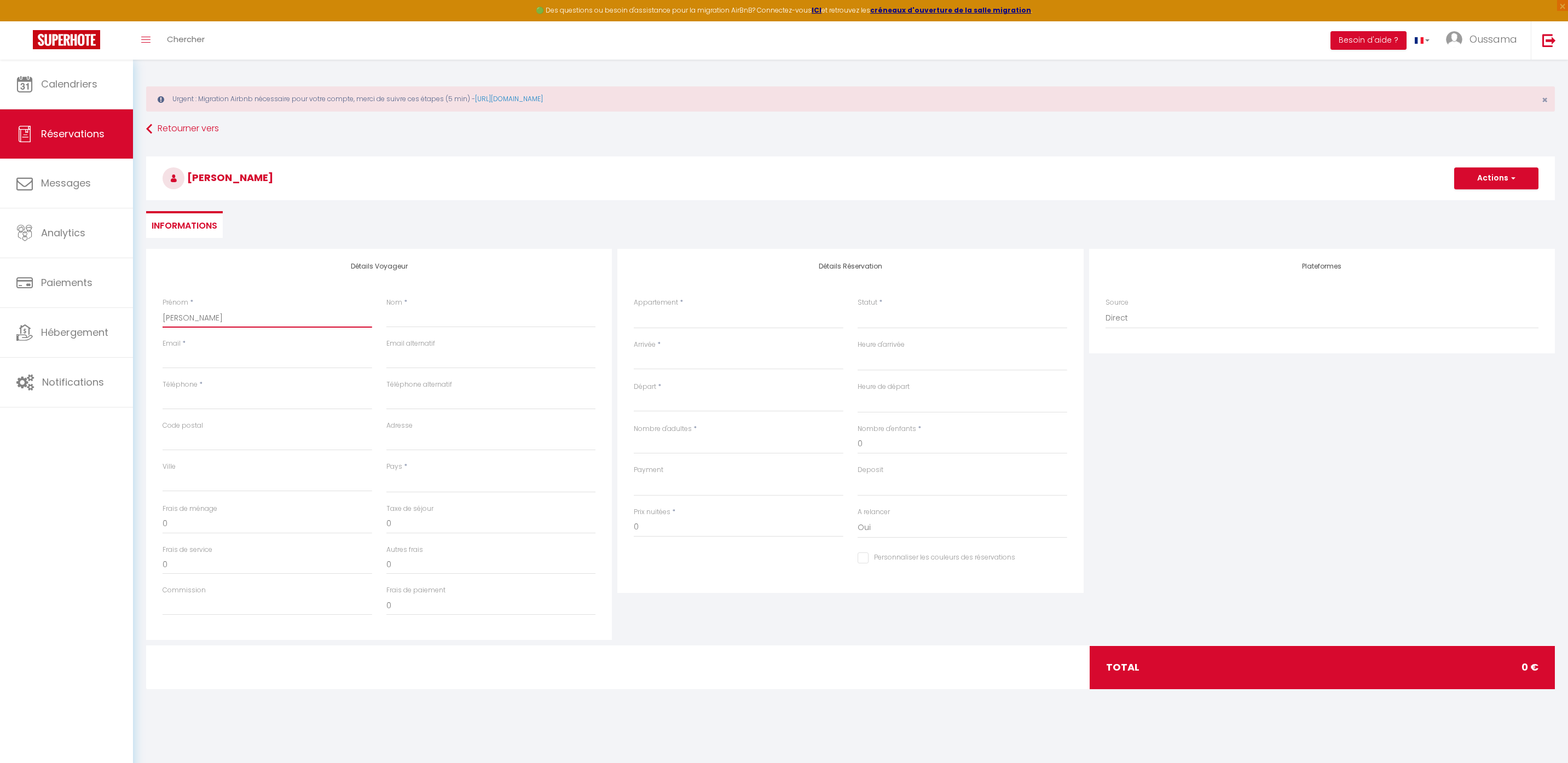
type input "Yahya"
click at [537, 314] on input "Nom" at bounding box center [491, 318] width 210 height 20
type input "E"
select select
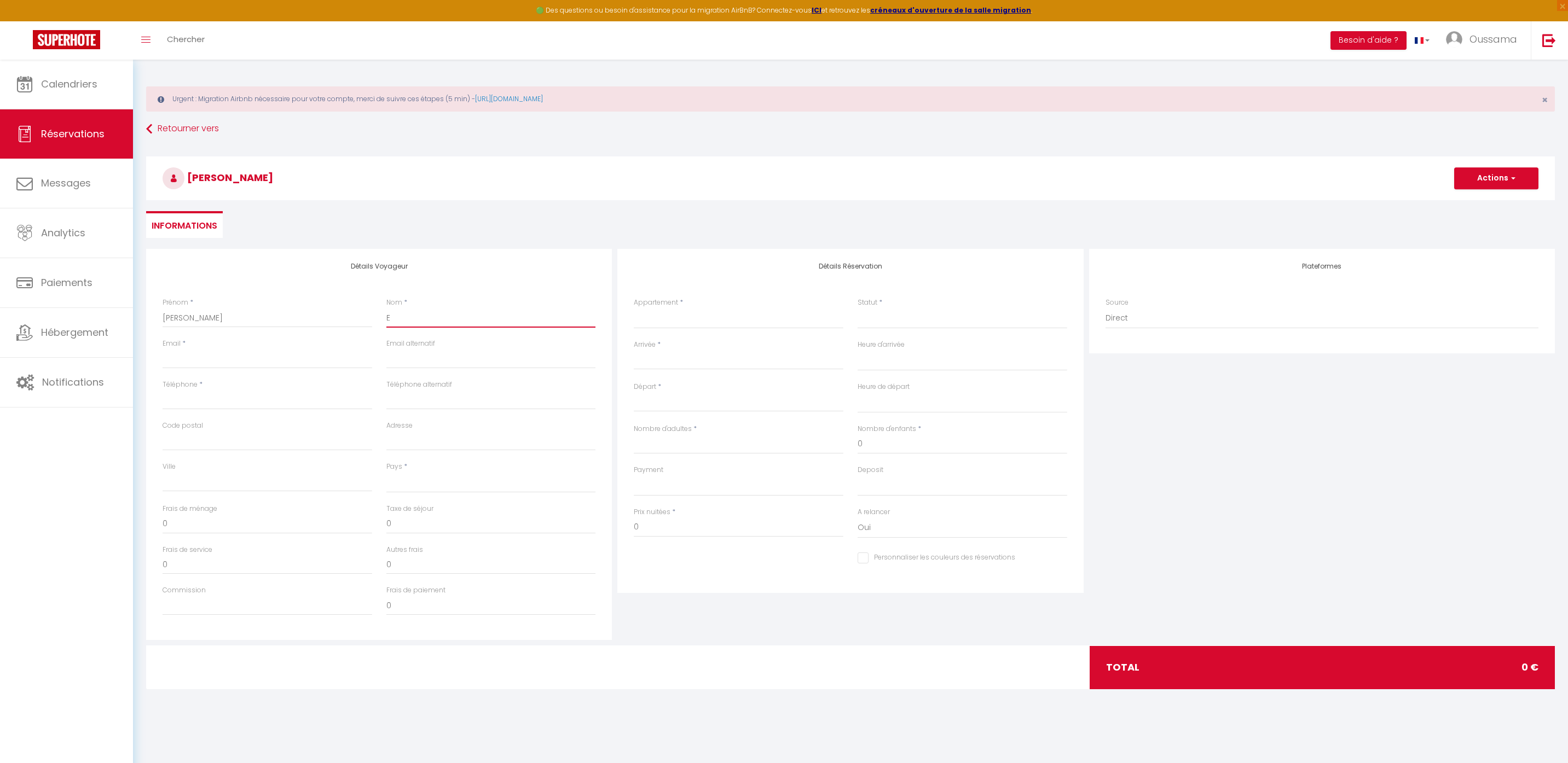
select select
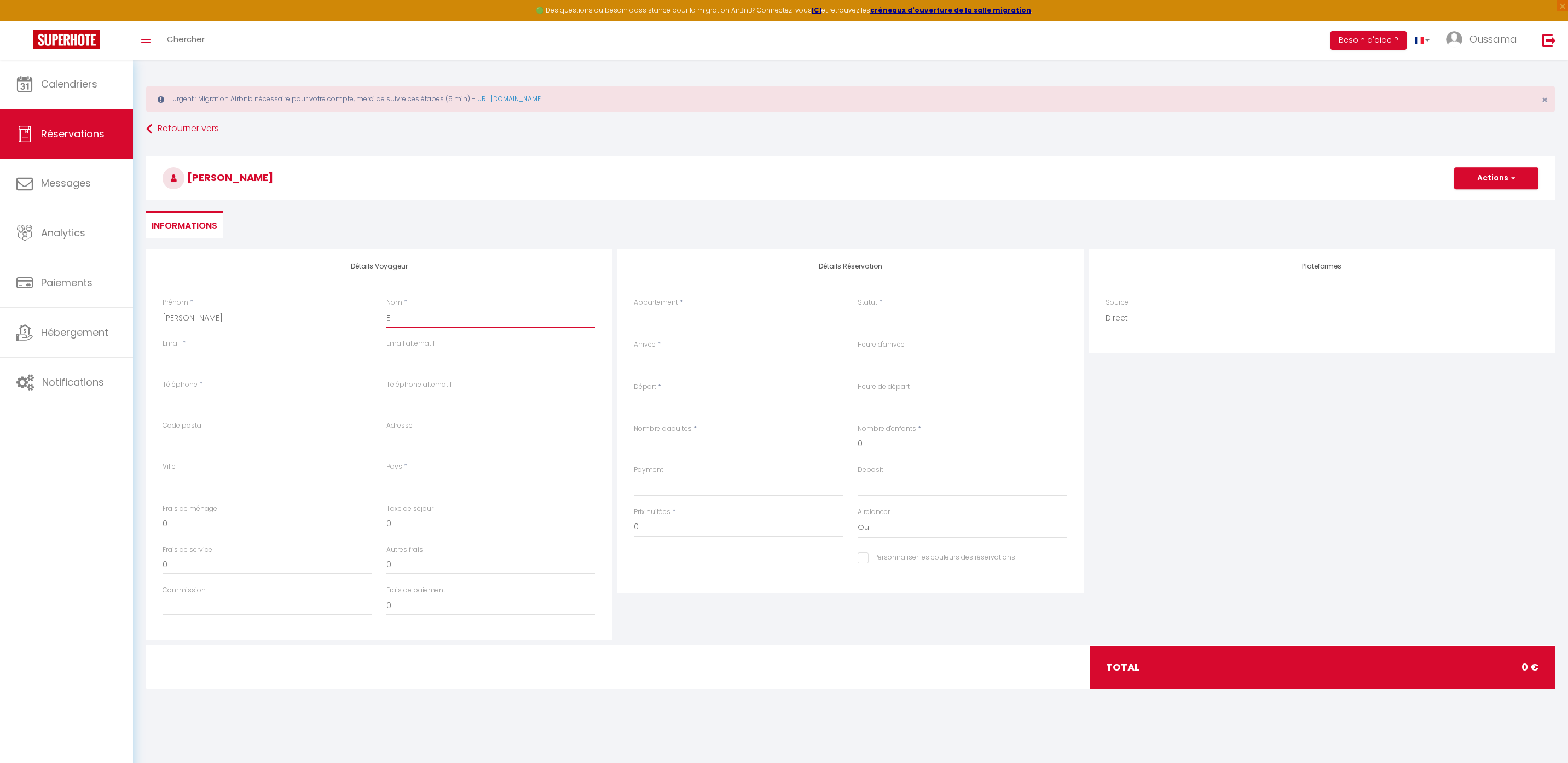
checkbox input "false"
type input "El"
select select
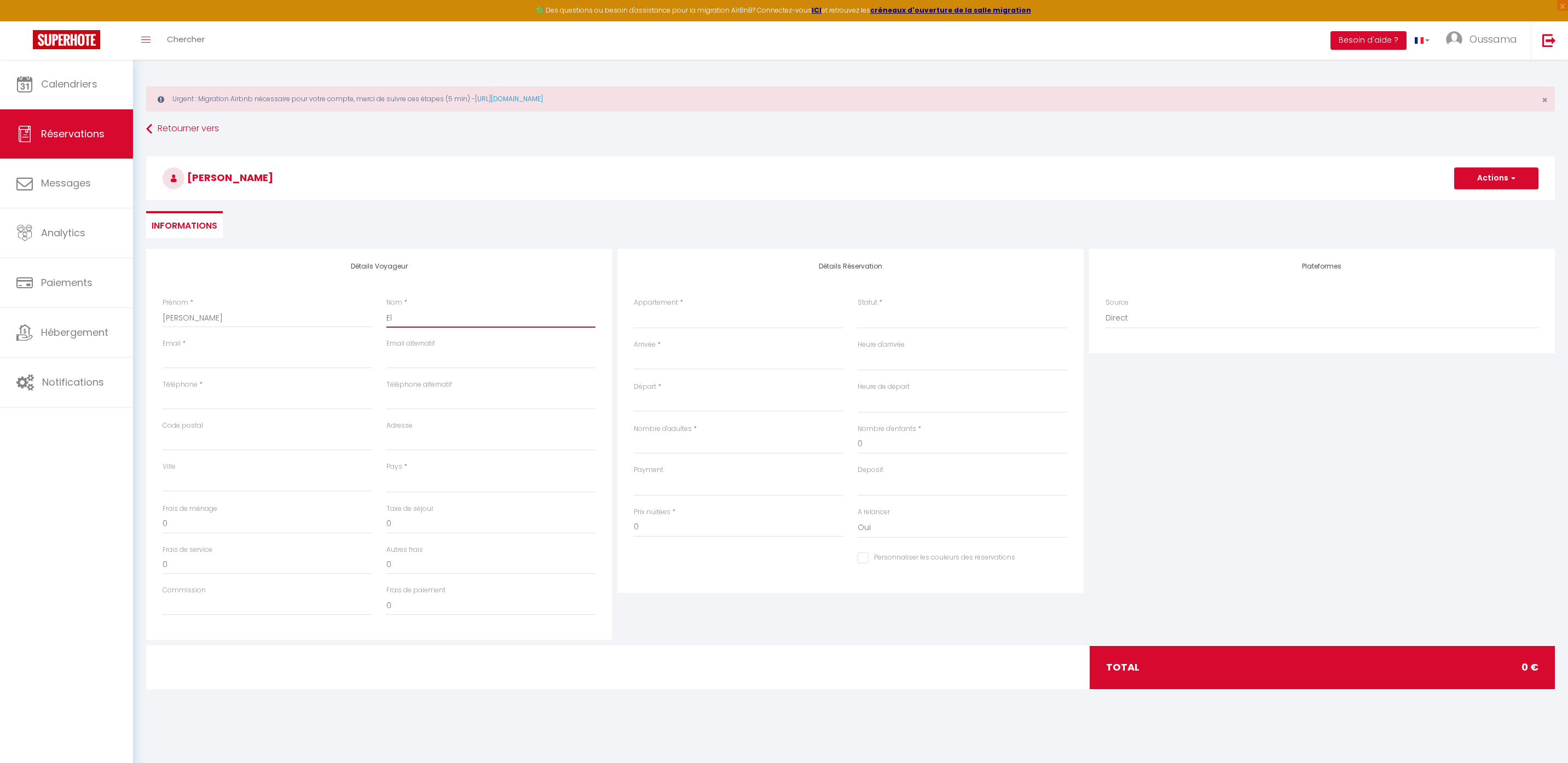
select select
checkbox input "false"
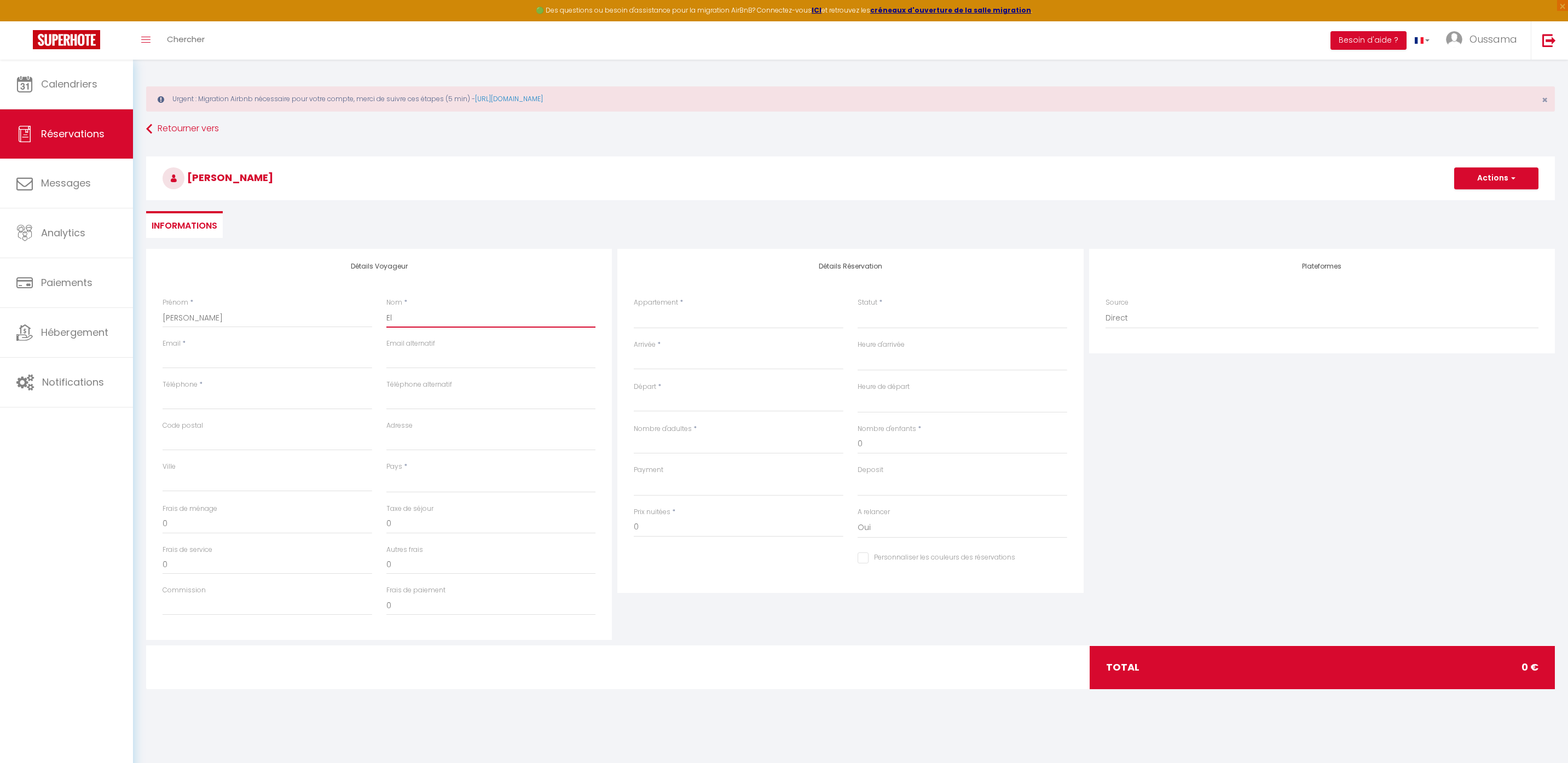
type input "El"
select select
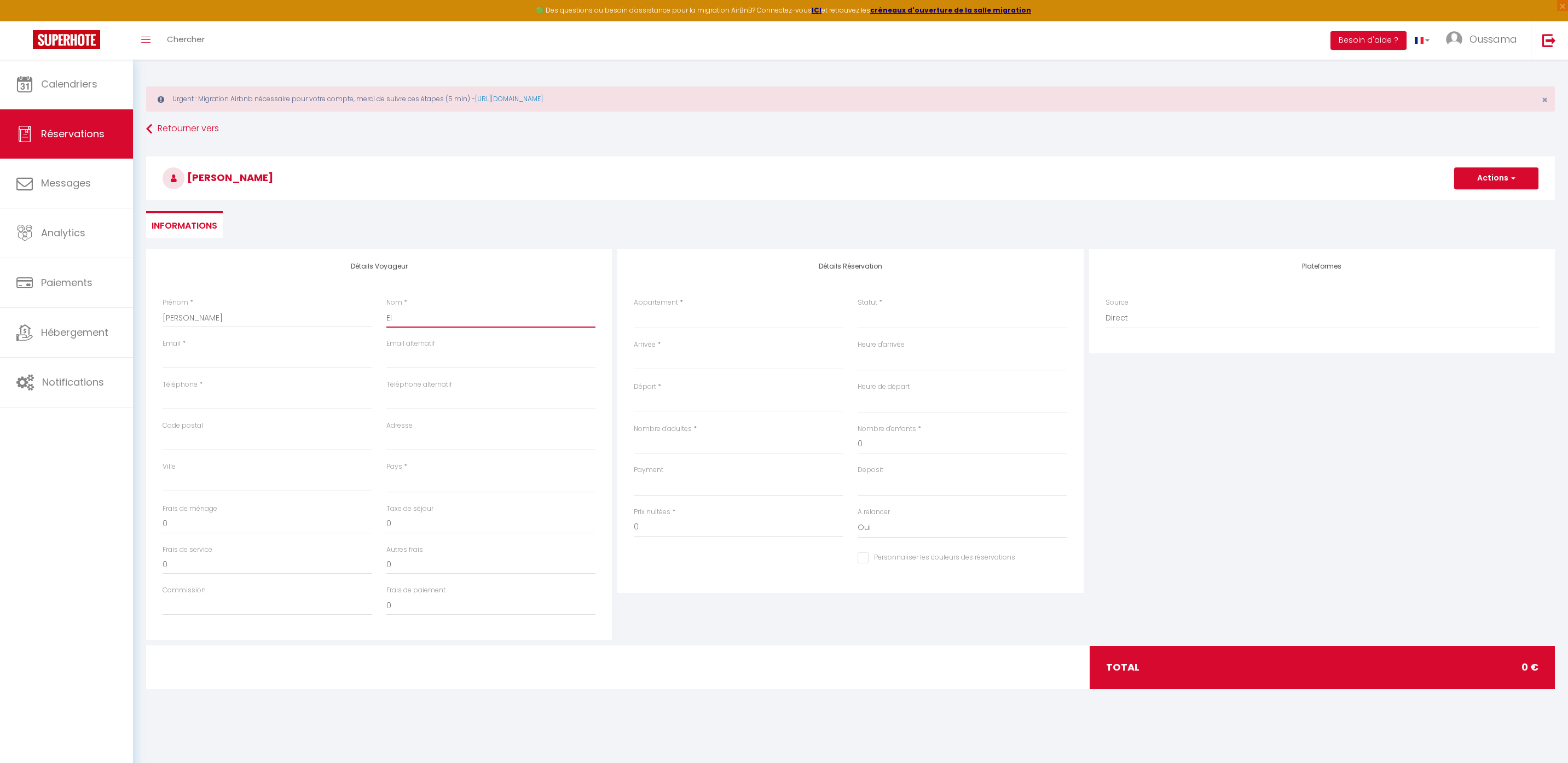
select select
checkbox input "false"
type input "El a"
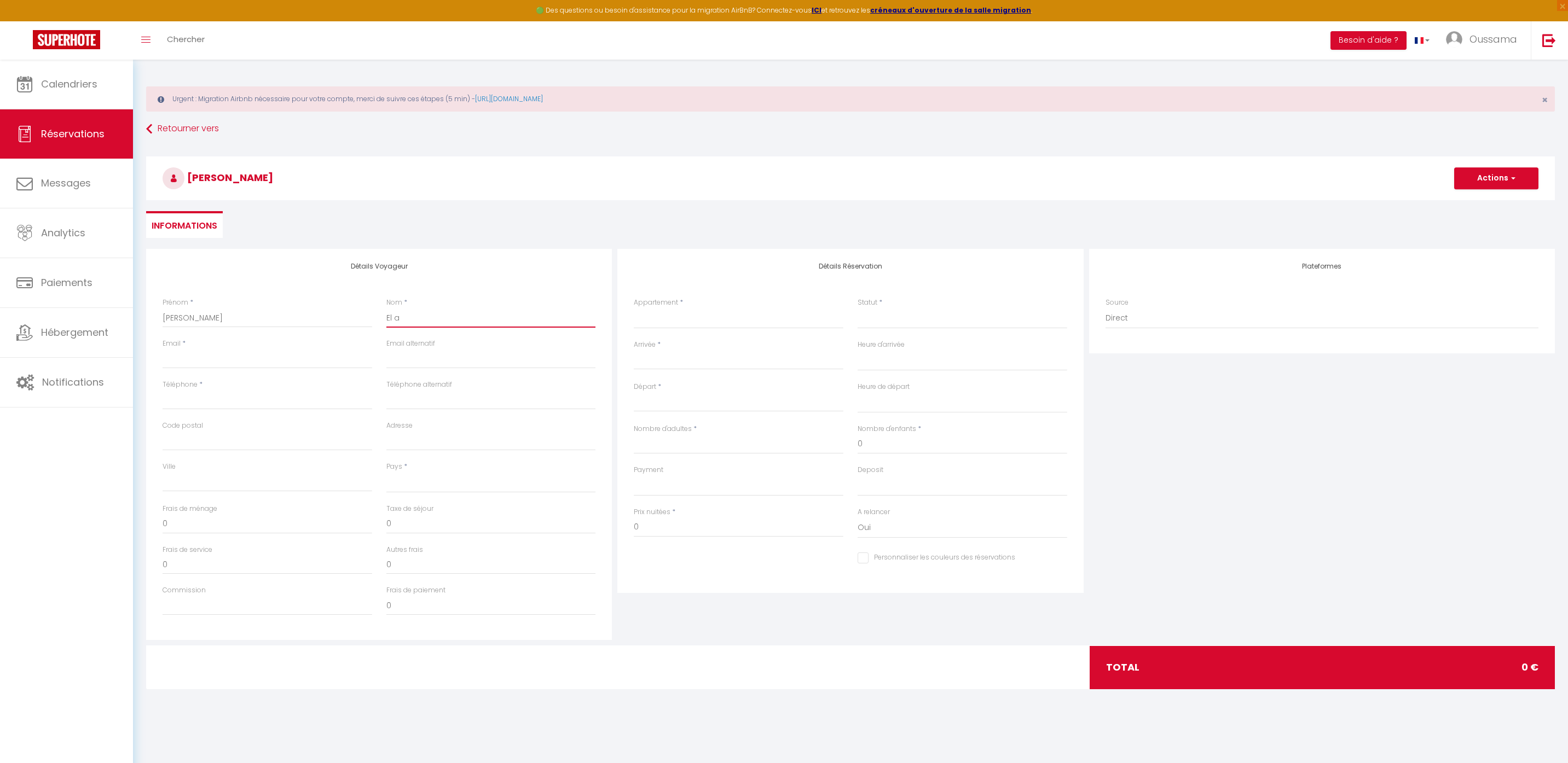
select select
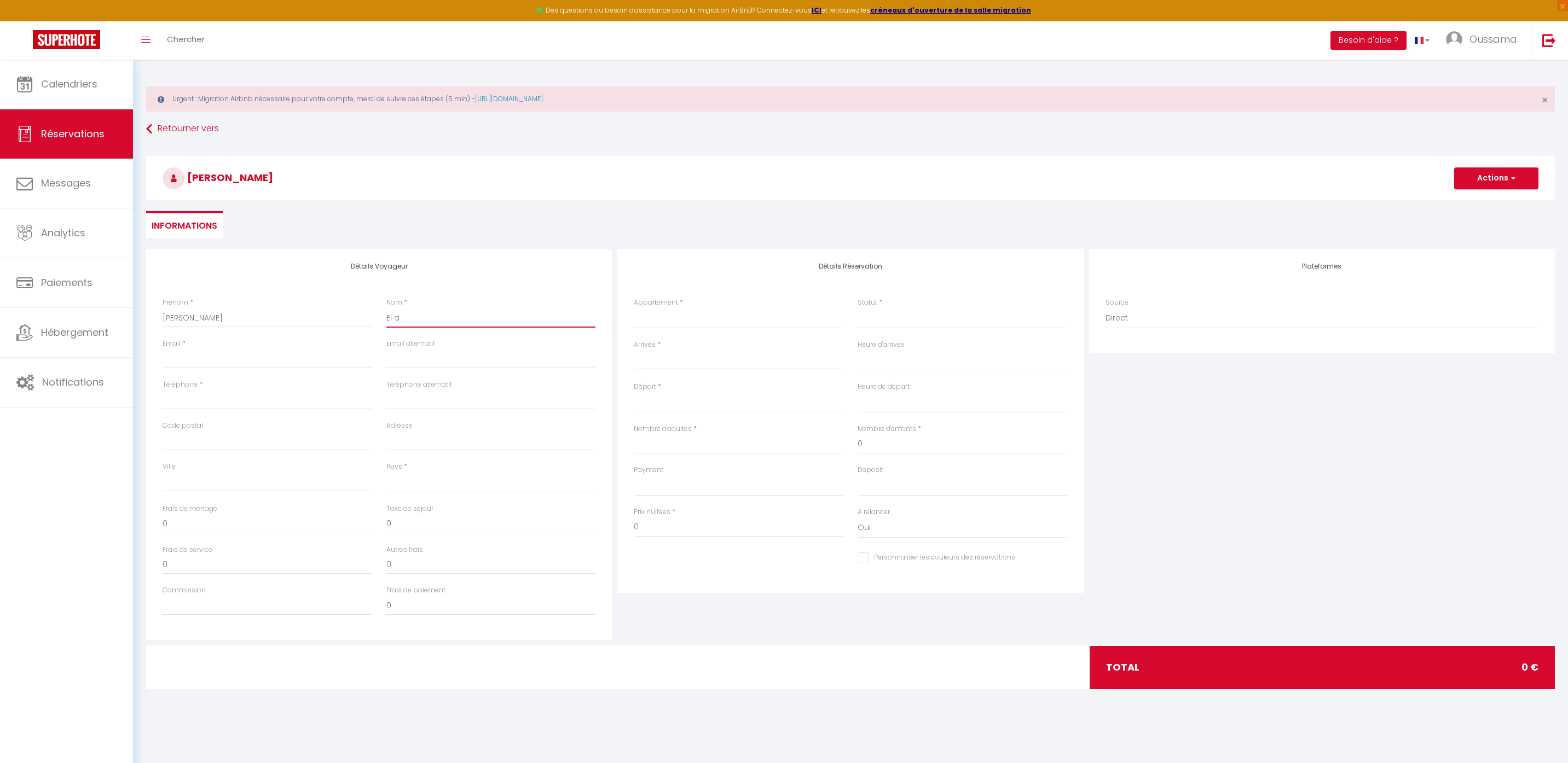
select select
checkbox input "false"
type input "El ar"
select select
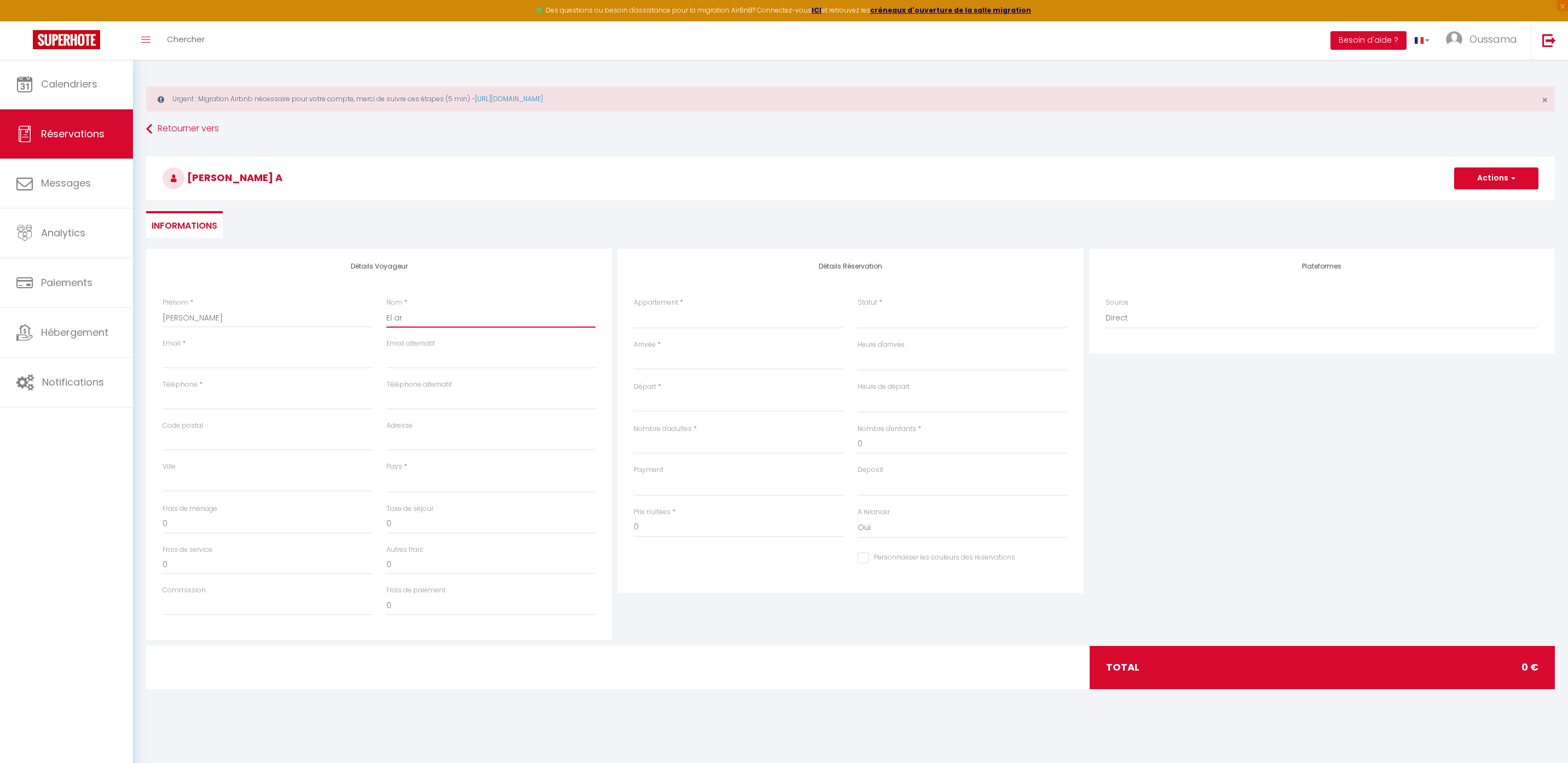
select select
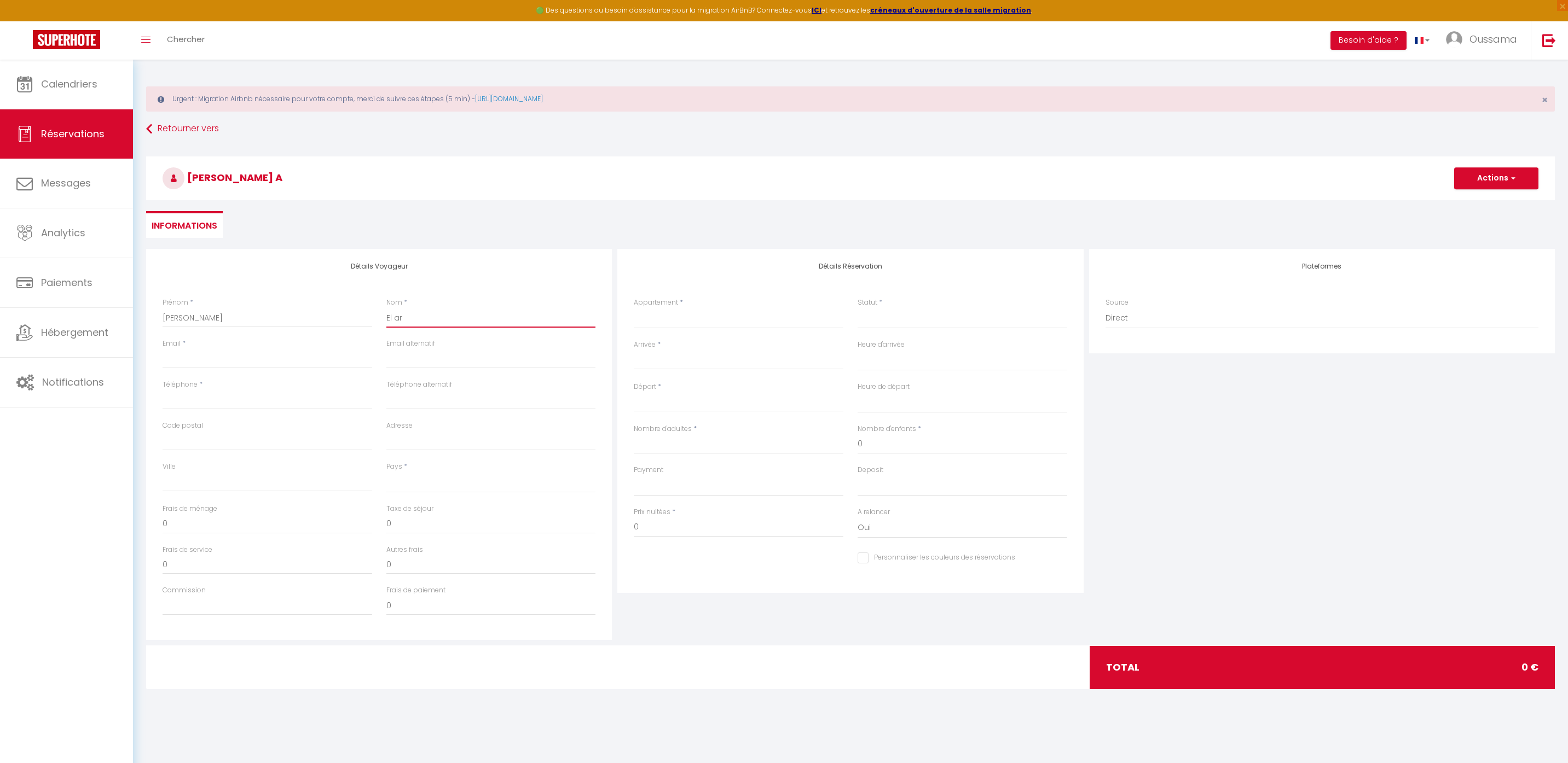
select select
checkbox input "false"
type input "El ara"
select select
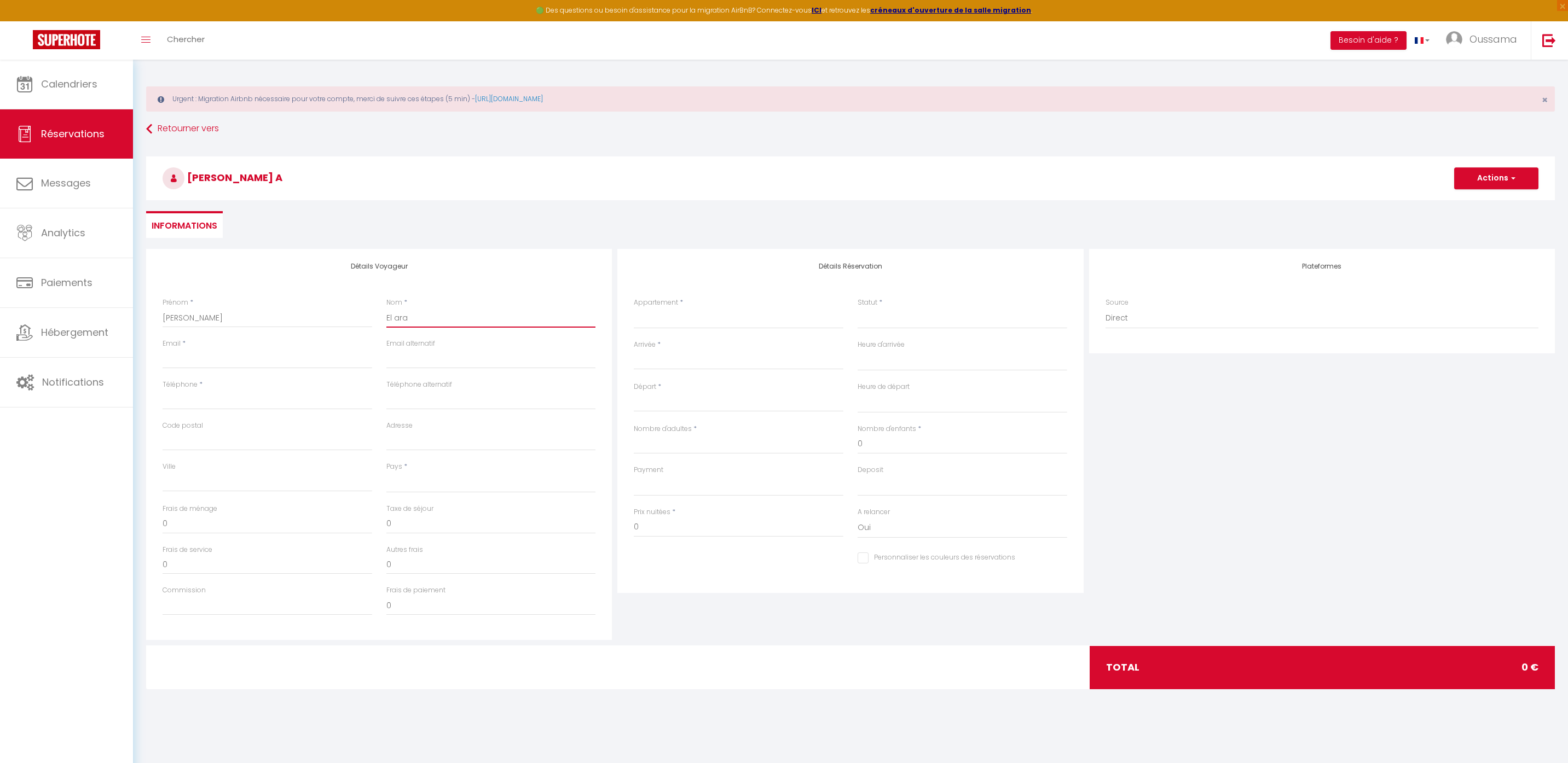
select select
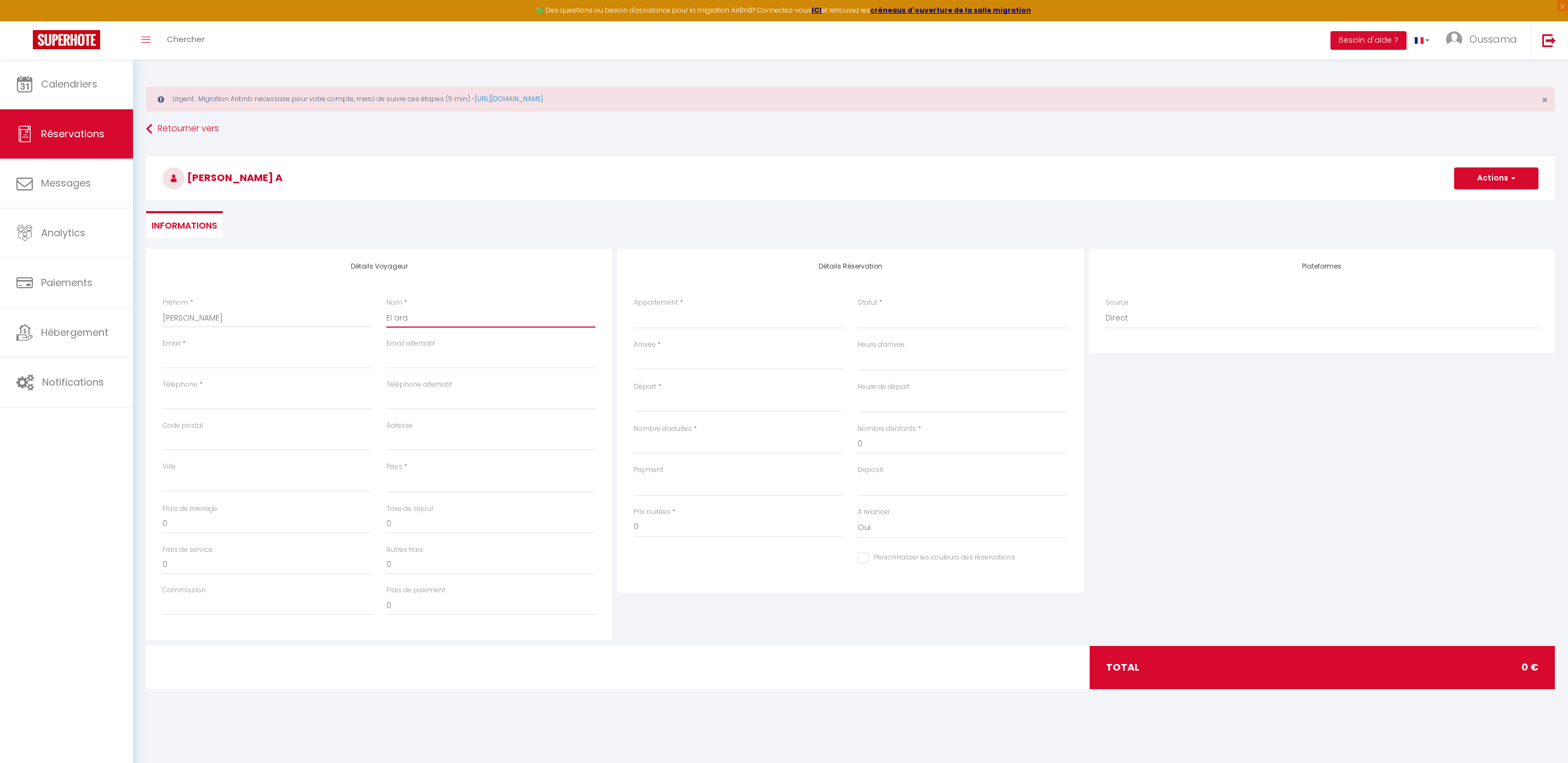
checkbox input "false"
type input "El arab"
select select
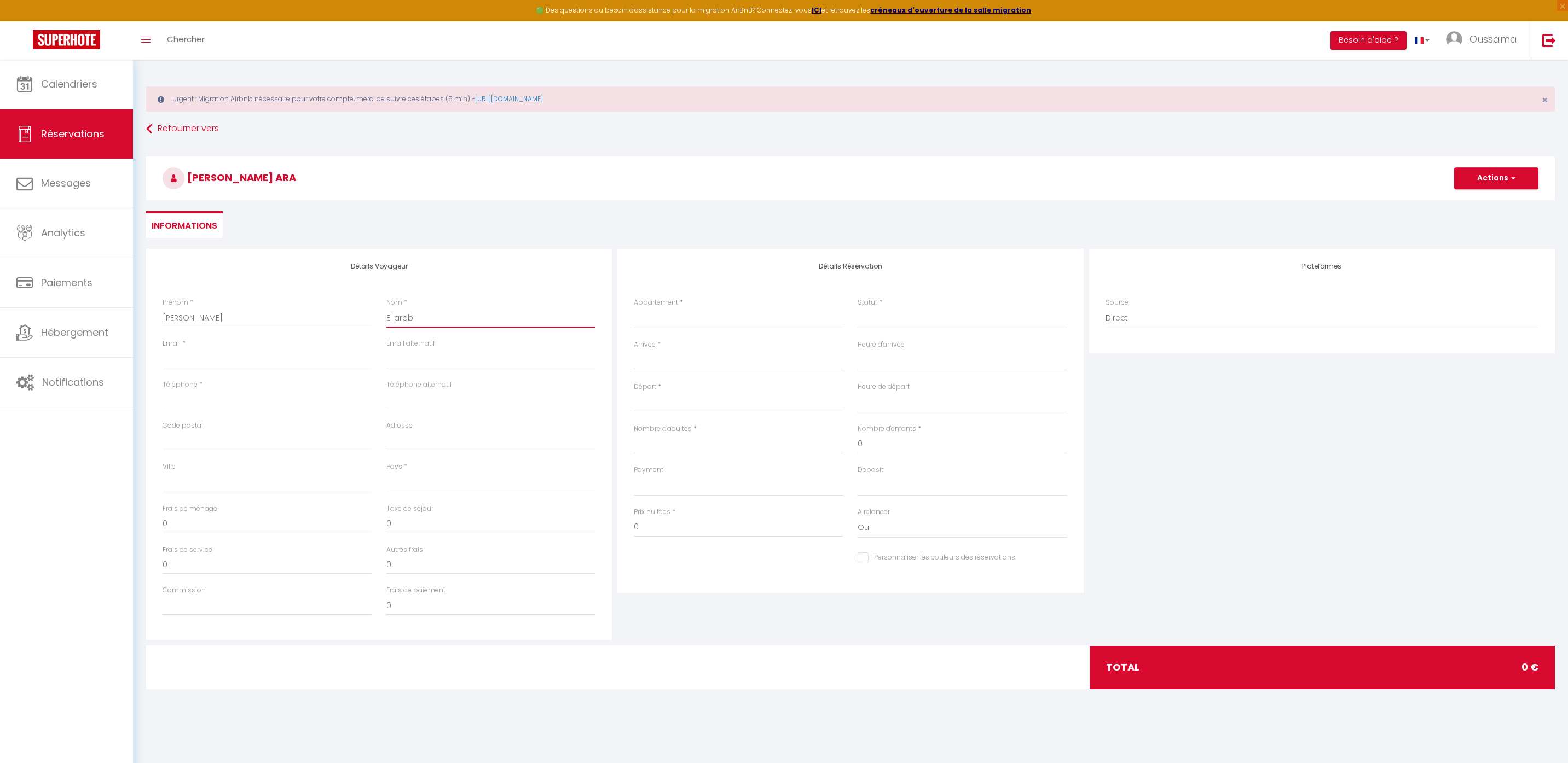
select select
checkbox input "false"
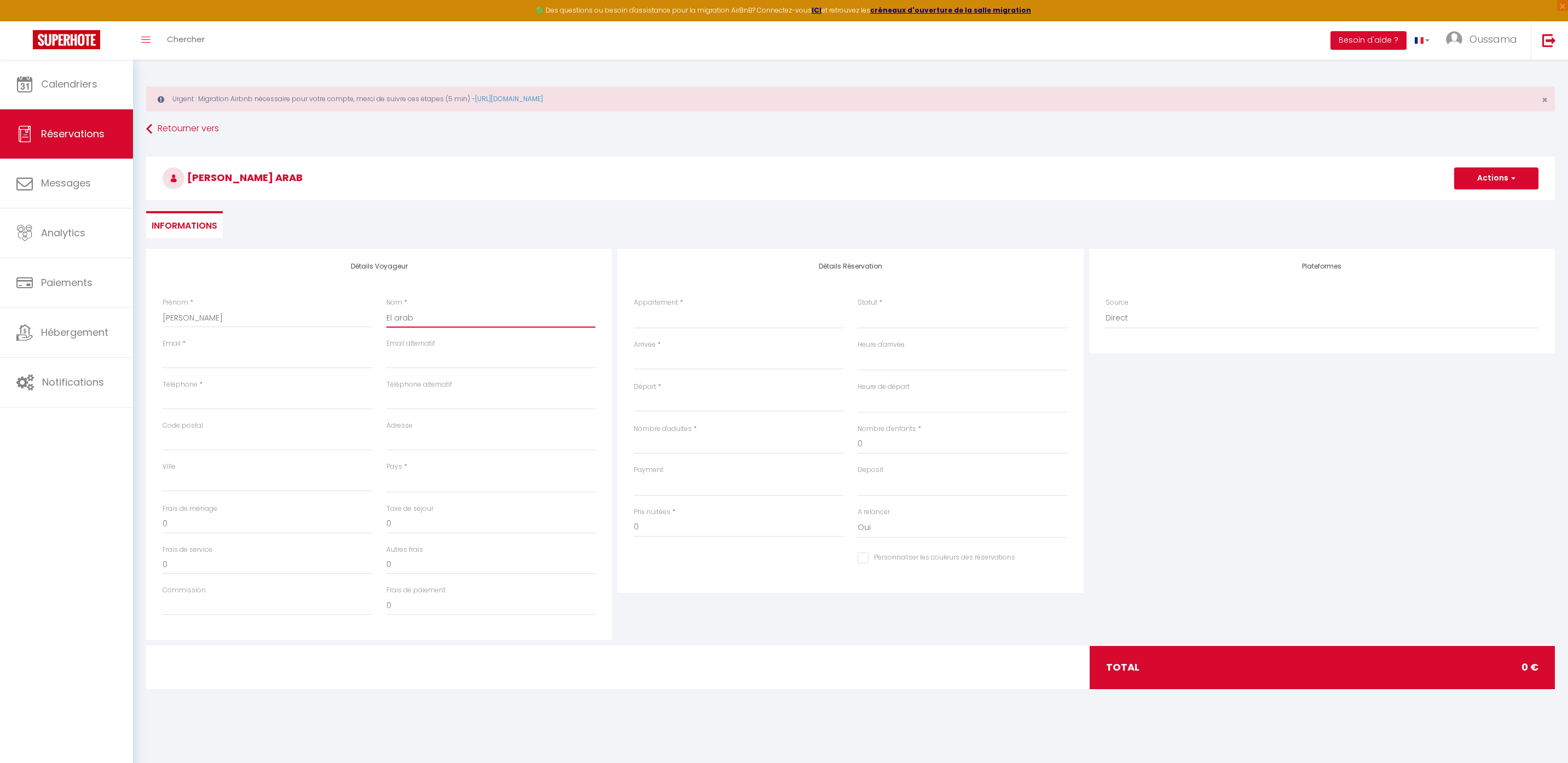
type input "El arabi"
select select
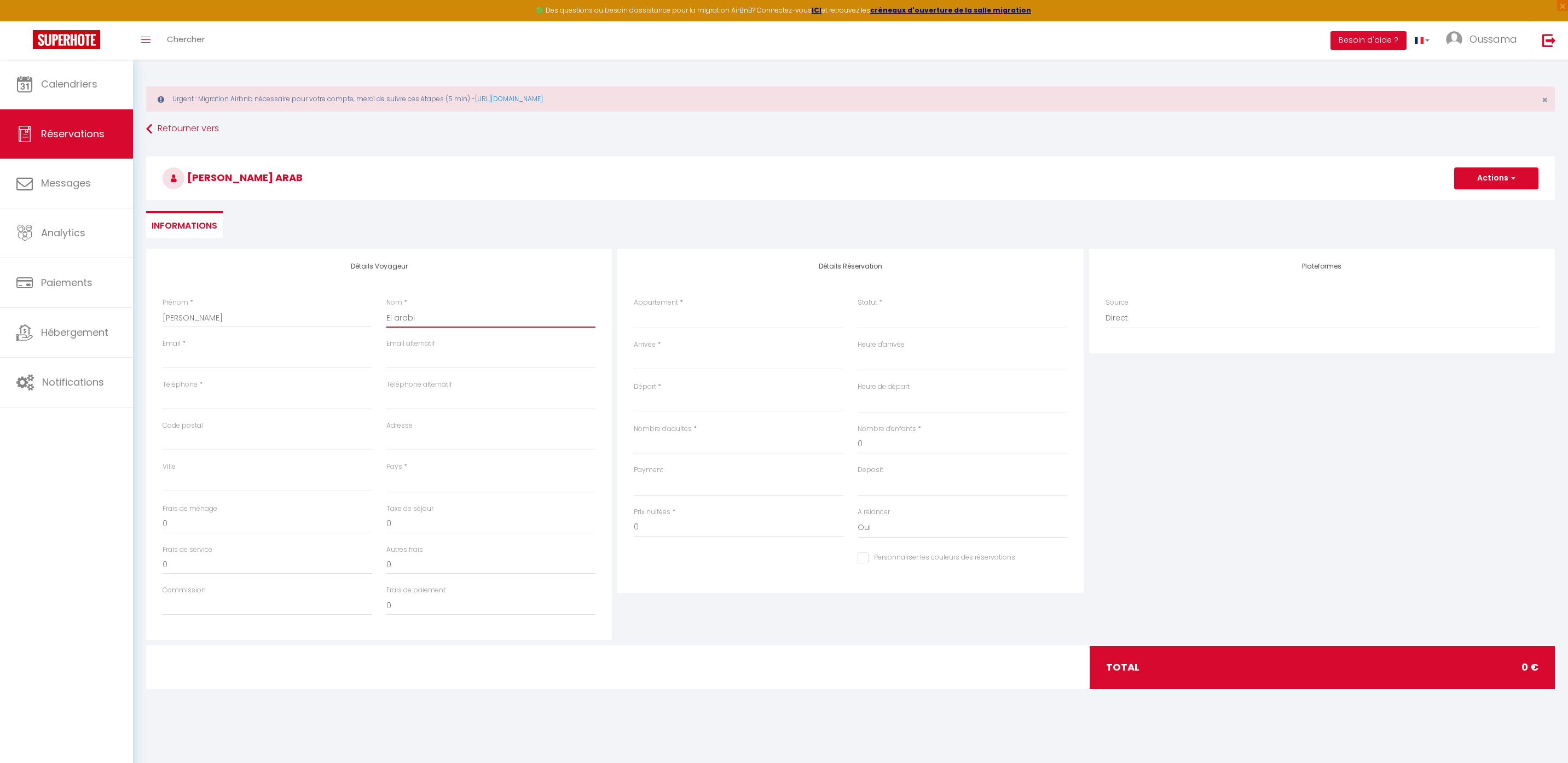
select select
checkbox input "false"
type input "El arab"
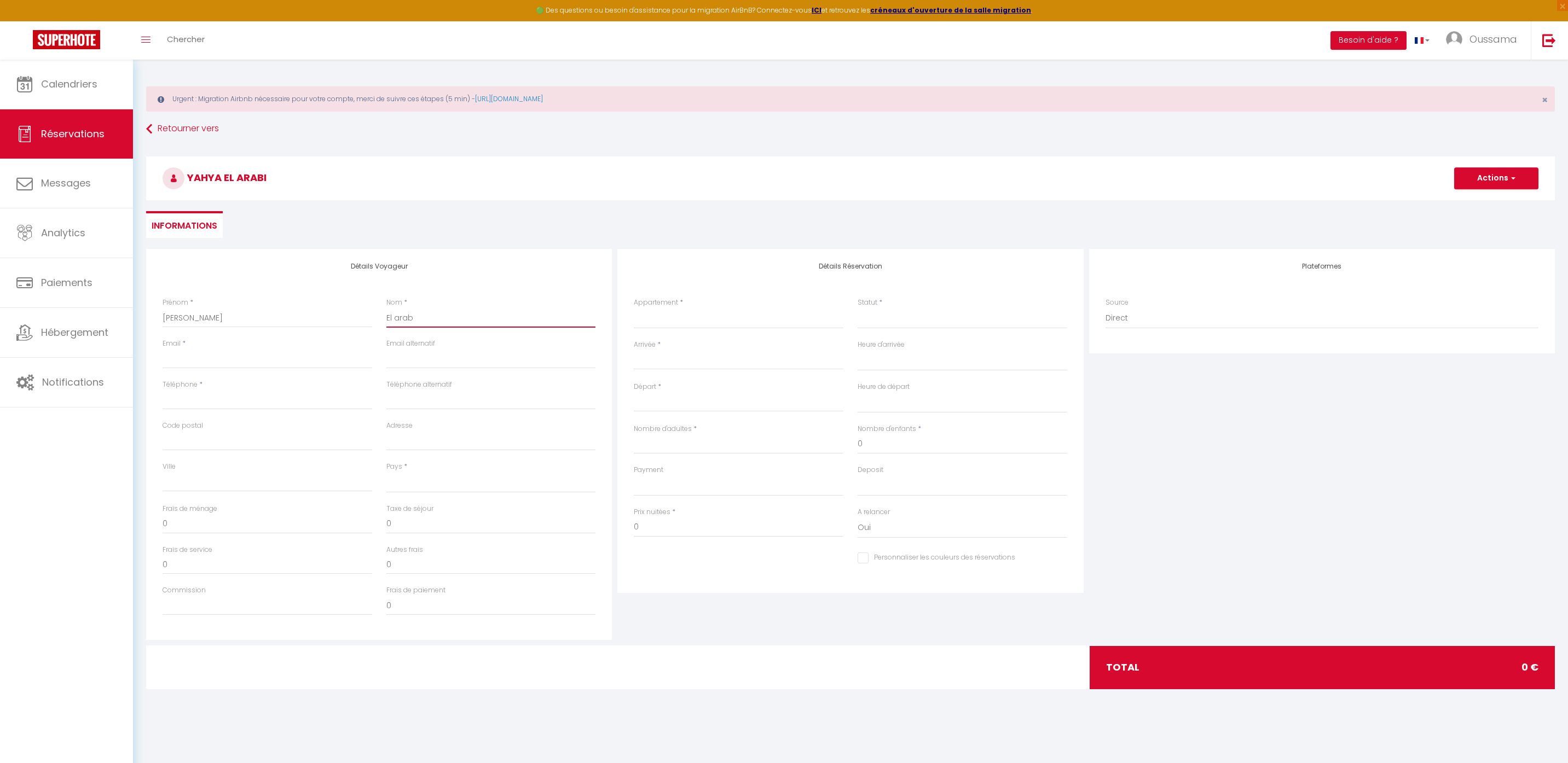
select select
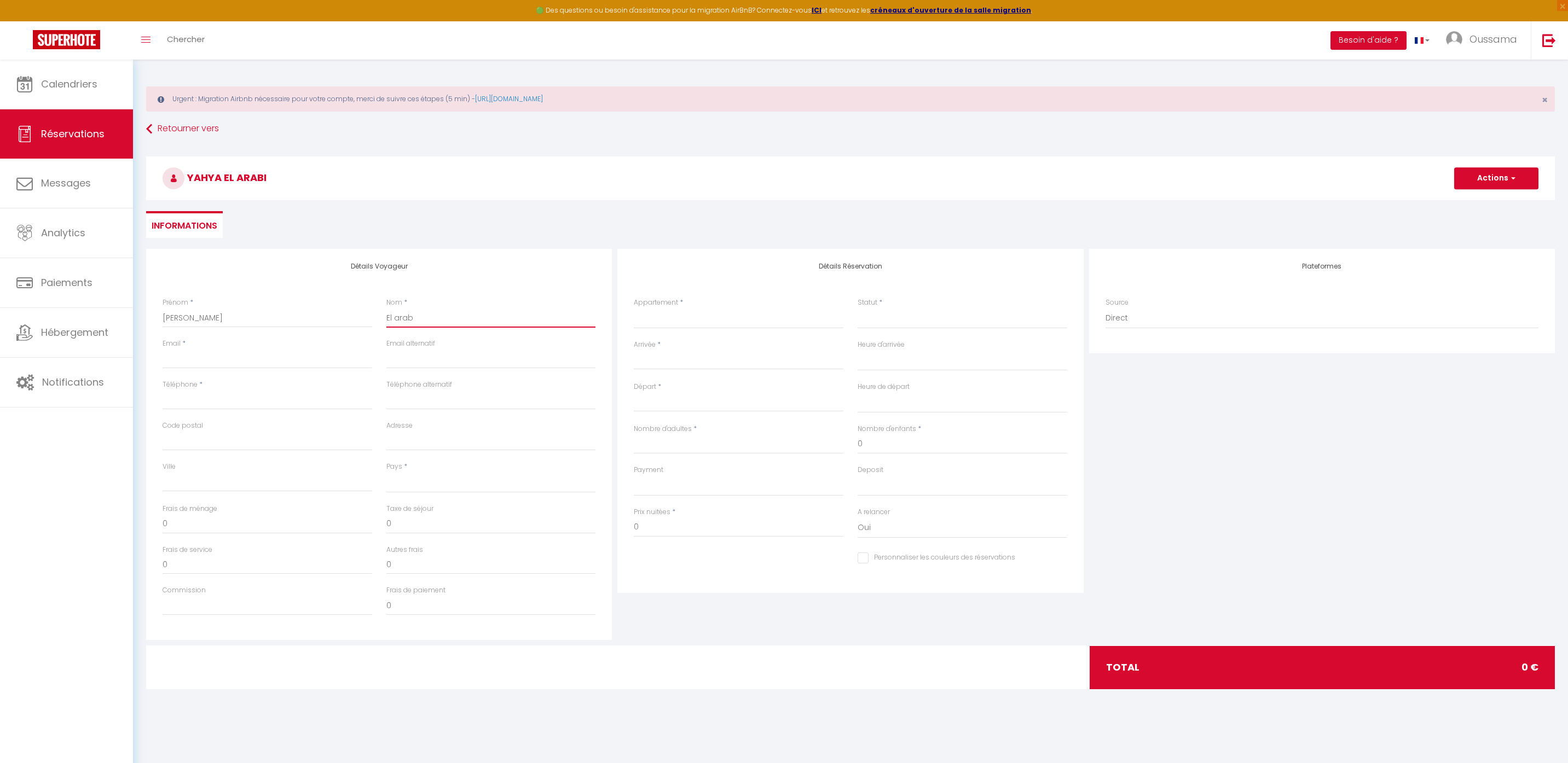
select select
checkbox input "false"
type input "El ara"
select select
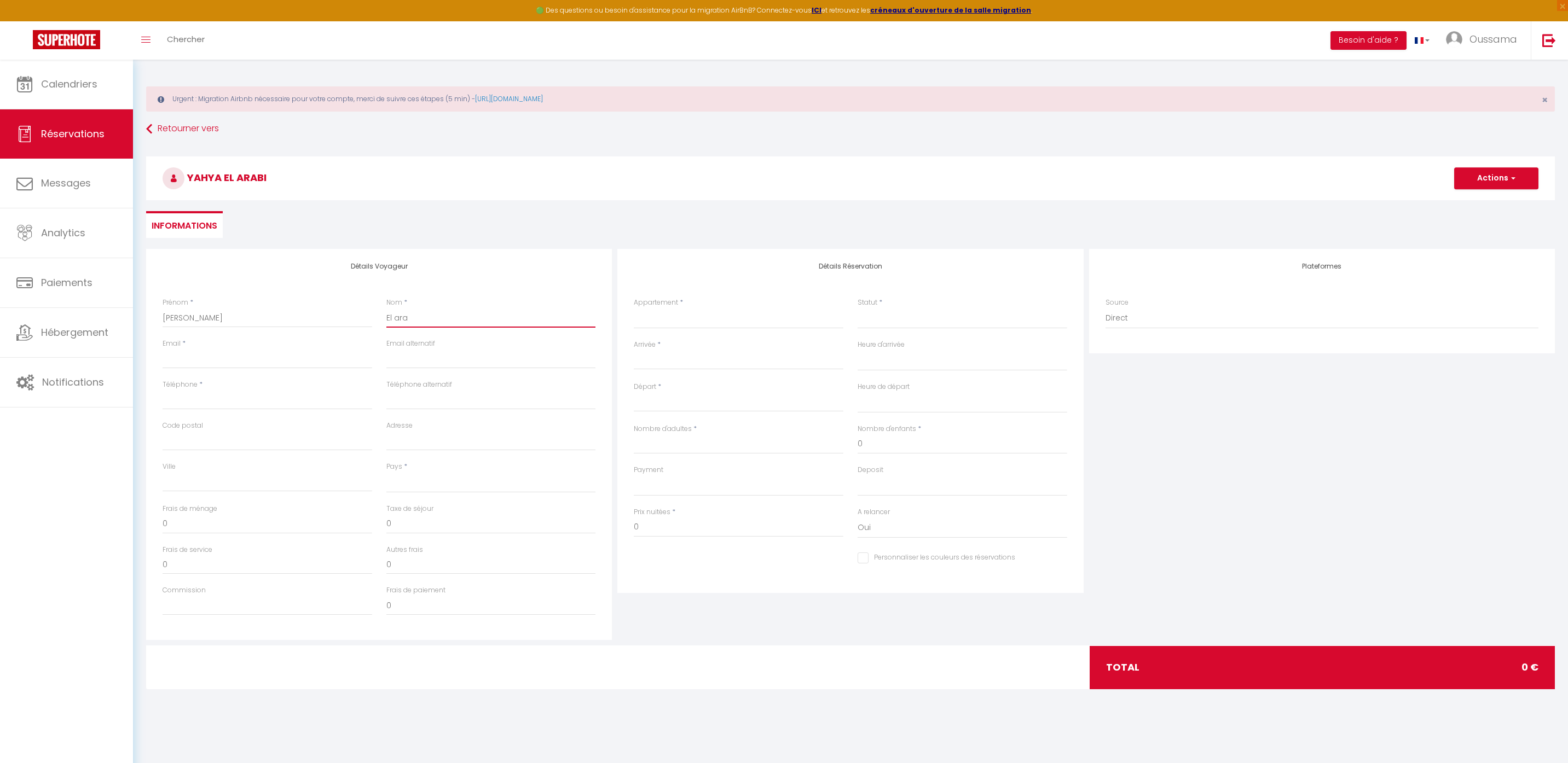
select select
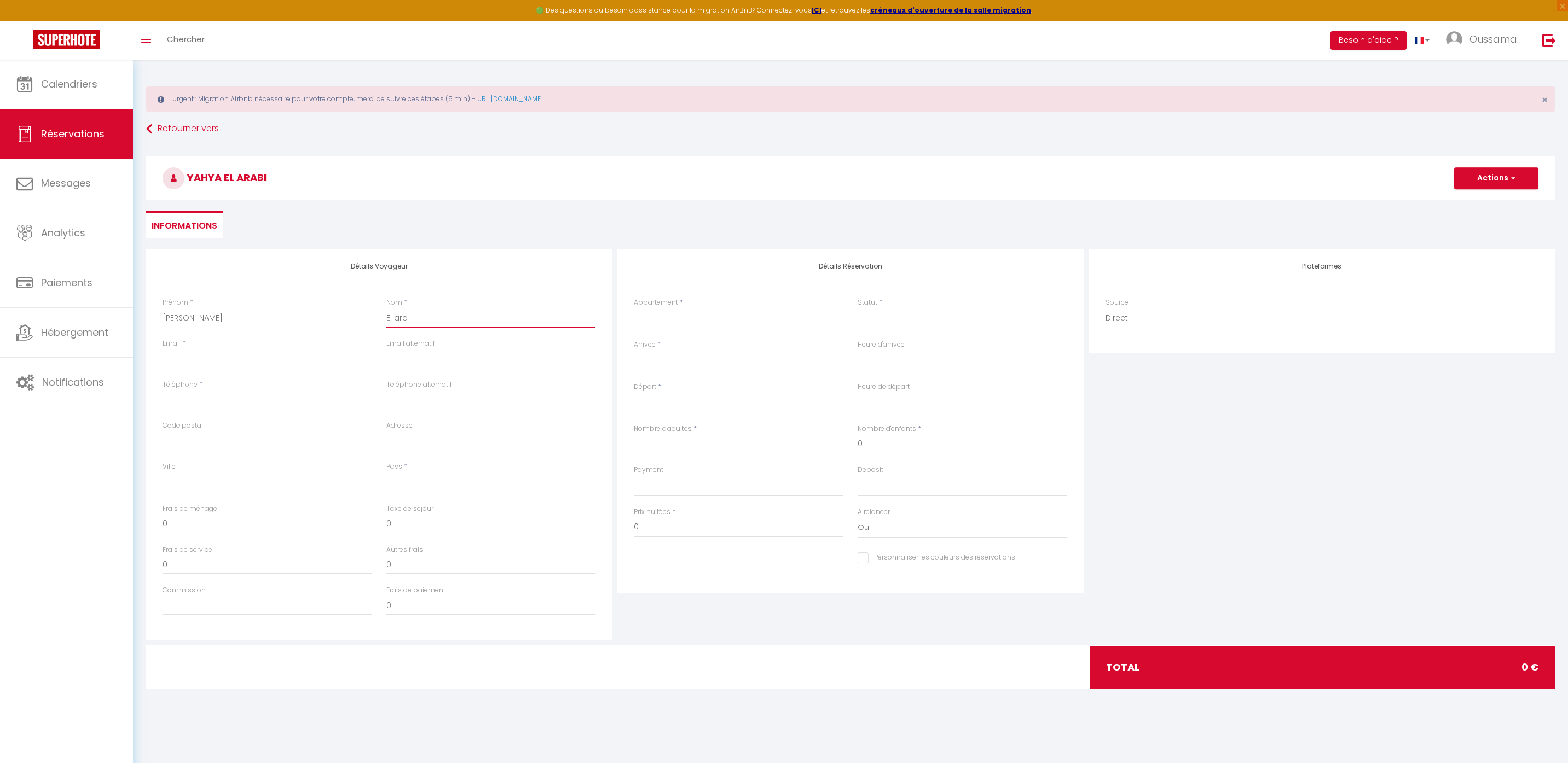
select select
checkbox input "false"
type input "El ar"
select select
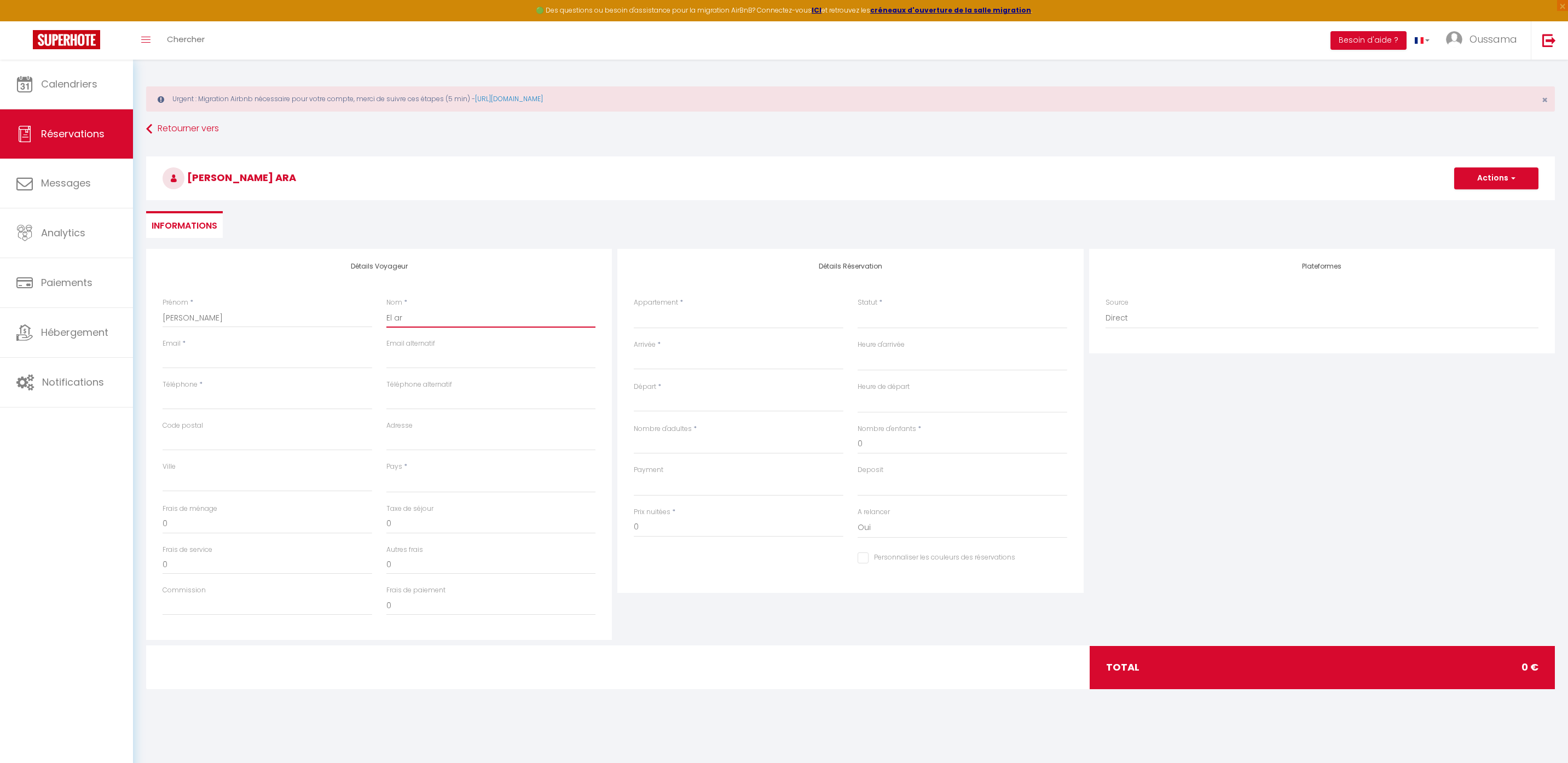
select select
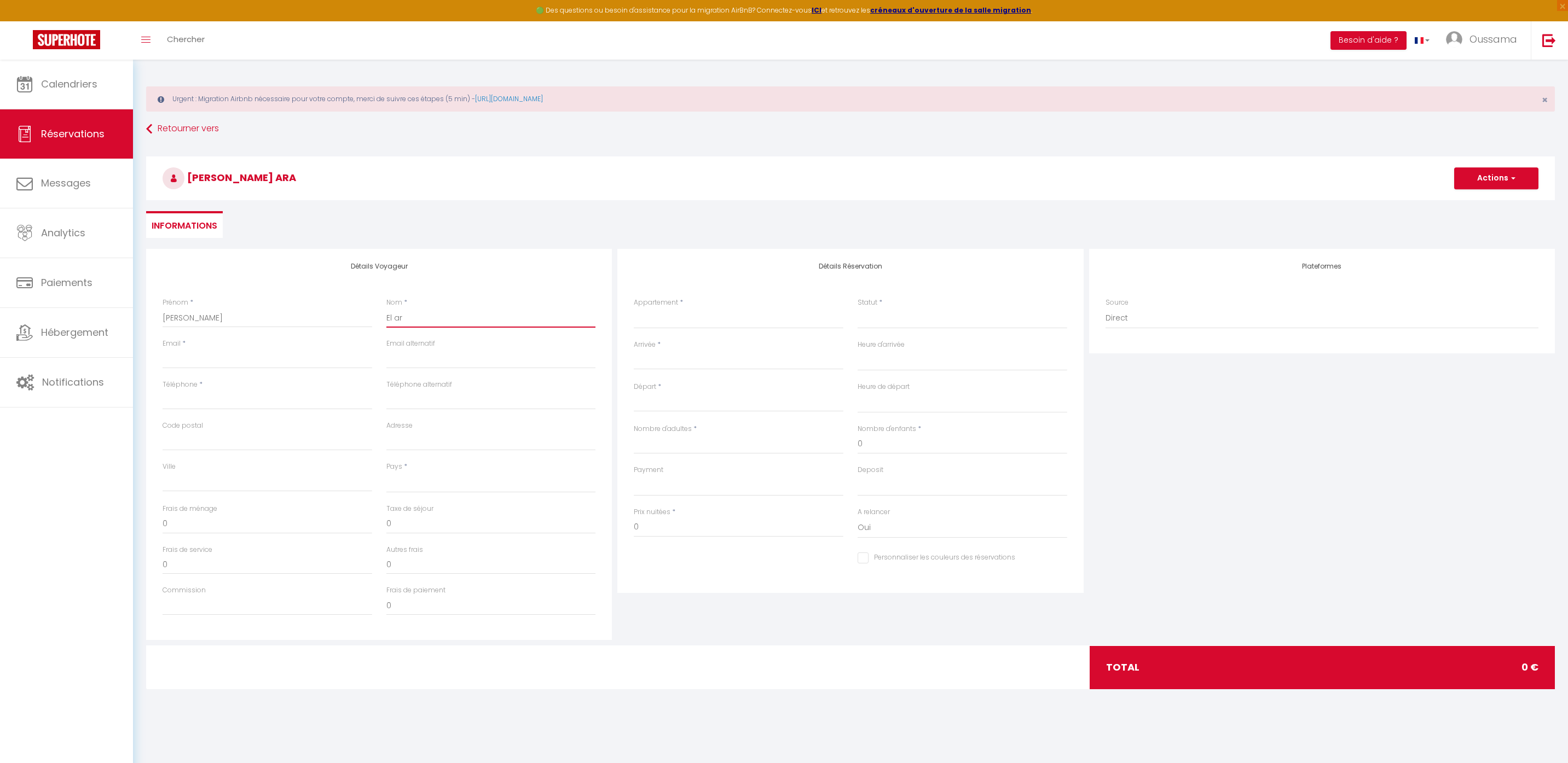
checkbox input "false"
type input "El a"
select select
click at [271, 362] on input "Email client" at bounding box center [267, 359] width 210 height 20
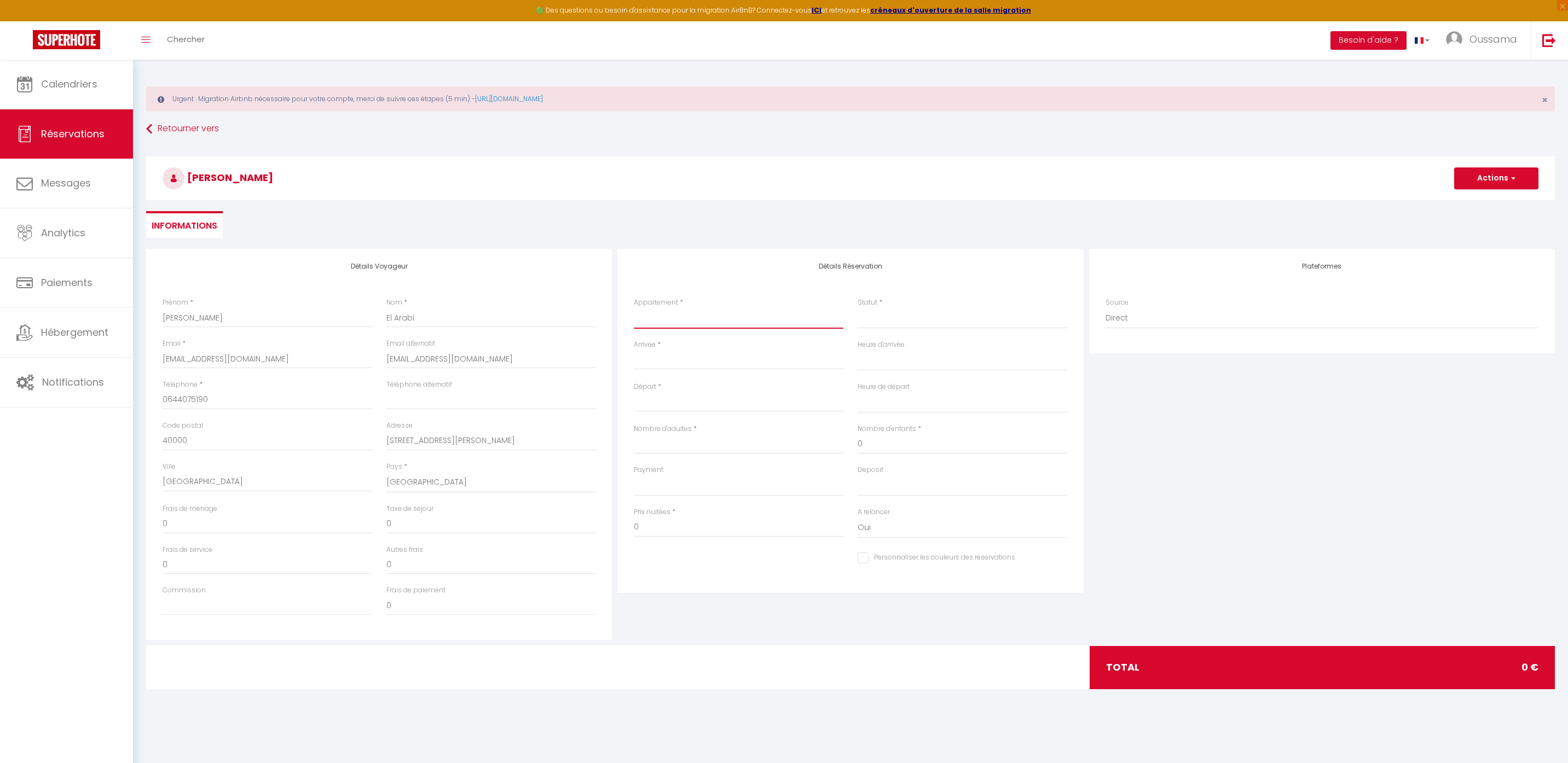
click at [668, 322] on select "Assalama city center studio A2 by TCE Assalama city center studio A3 by TCE B27…" at bounding box center [738, 318] width 210 height 20
click at [181, 0] on html "🟢 Des questions ou besoin d'assistance pour la migration AirBnB? Connectez-vous…" at bounding box center [784, 381] width 1568 height 763
click at [341, 441] on input "40000" at bounding box center [267, 441] width 210 height 20
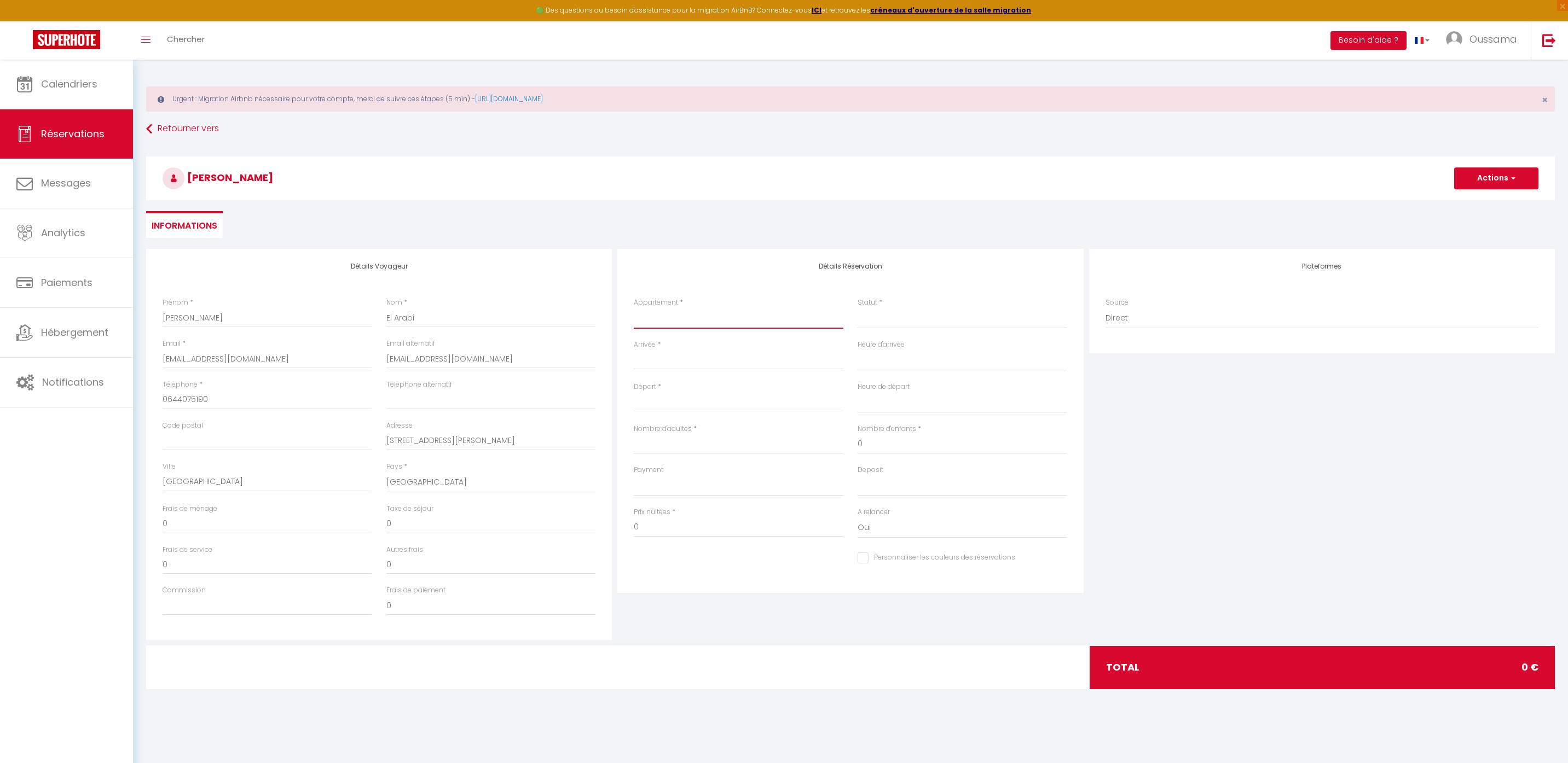
click at [715, 318] on select "Assalama city center studio A2 by TCE Assalama city center studio A3 by TCE B27…" at bounding box center [738, 318] width 210 height 20
click at [634, 308] on select "Assalama city center studio A2 by TCE Assalama city center studio A3 by TCE B27…" at bounding box center [738, 318] width 210 height 20
click at [651, 347] on label "Arrivée" at bounding box center [645, 344] width 22 height 10
click at [651, 354] on input "Arrivée" at bounding box center [738, 361] width 210 height 14
click at [650, 359] on input "Arrivée" at bounding box center [738, 361] width 210 height 14
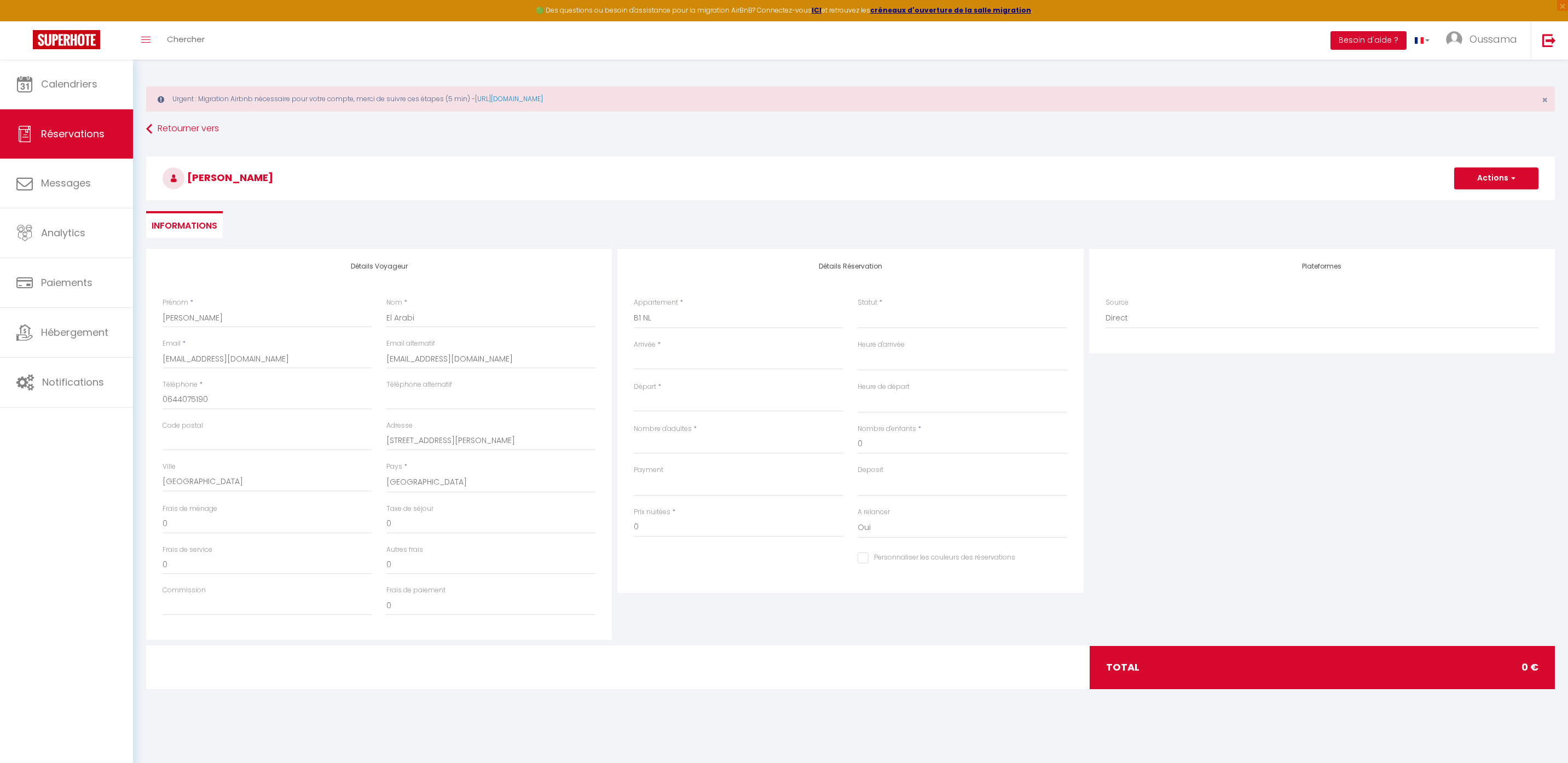
click at [664, 364] on input "Arrivée" at bounding box center [738, 361] width 210 height 14
click at [674, 441] on span "8" at bounding box center [670, 445] width 23 height 22
click at [690, 441] on input "Nombre d'adultes" at bounding box center [738, 444] width 210 height 20
click at [679, 452] on input "Nombre d'adultes" at bounding box center [738, 444] width 210 height 20
click at [907, 324] on select "Confirmé Non Confirmé Annulé Annulé par le voyageur No Show Request" at bounding box center [962, 318] width 210 height 20
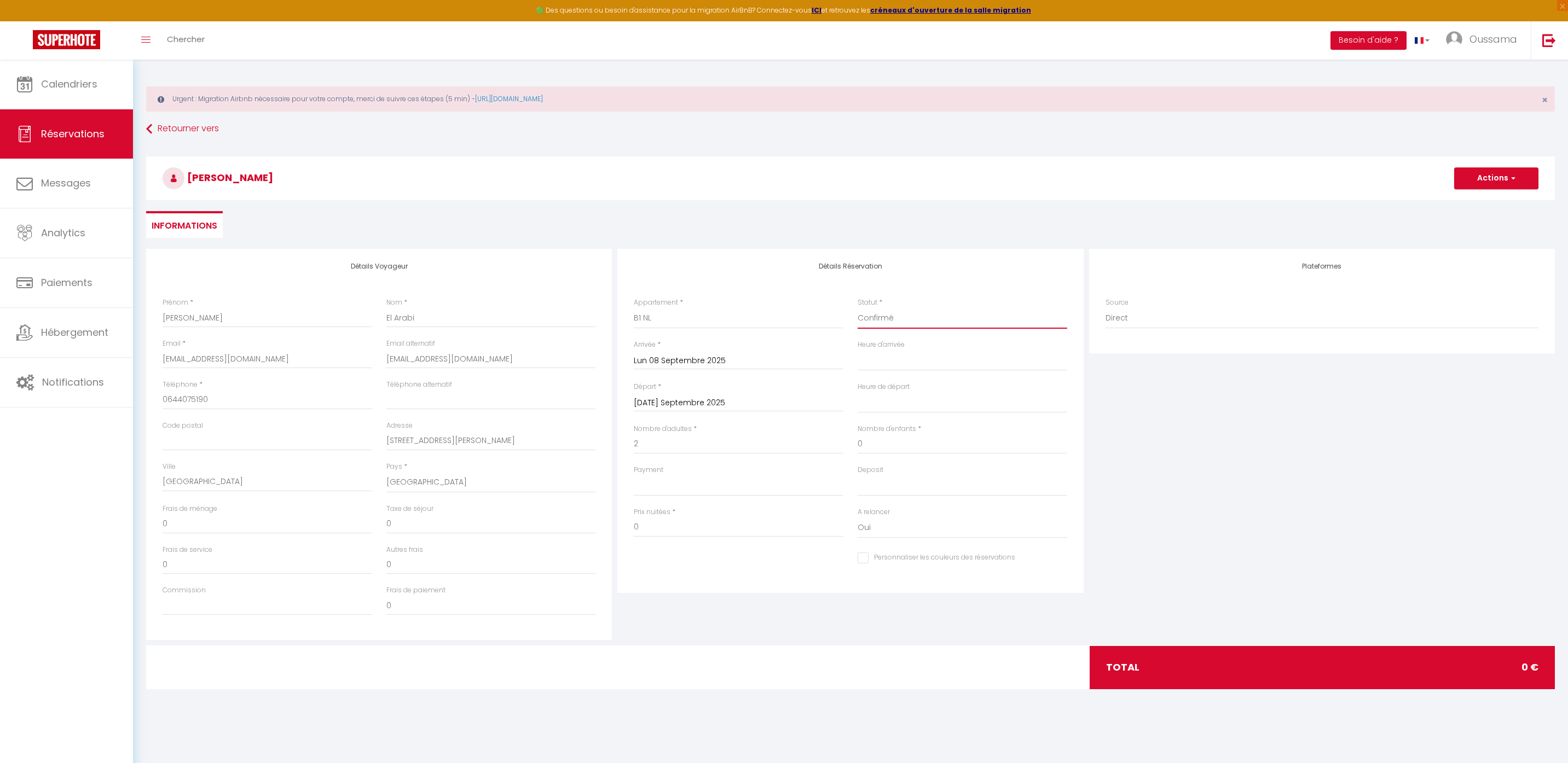
click at [858, 308] on select "Confirmé Non Confirmé Annulé Annulé par le voyageur No Show Request" at bounding box center [962, 318] width 210 height 20
click at [901, 359] on select "00:00 00:30 01:00 01:30 02:00 02:30 03:00 03:30 04:00 04:30 05:00 05:30 06:00 0…" at bounding box center [962, 360] width 210 height 20
click at [720, 485] on select "OK KO" at bounding box center [738, 486] width 210 height 20
click at [634, 475] on select "OK KO" at bounding box center [738, 486] width 210 height 20
click at [919, 482] on select "OK KO" at bounding box center [962, 486] width 210 height 20
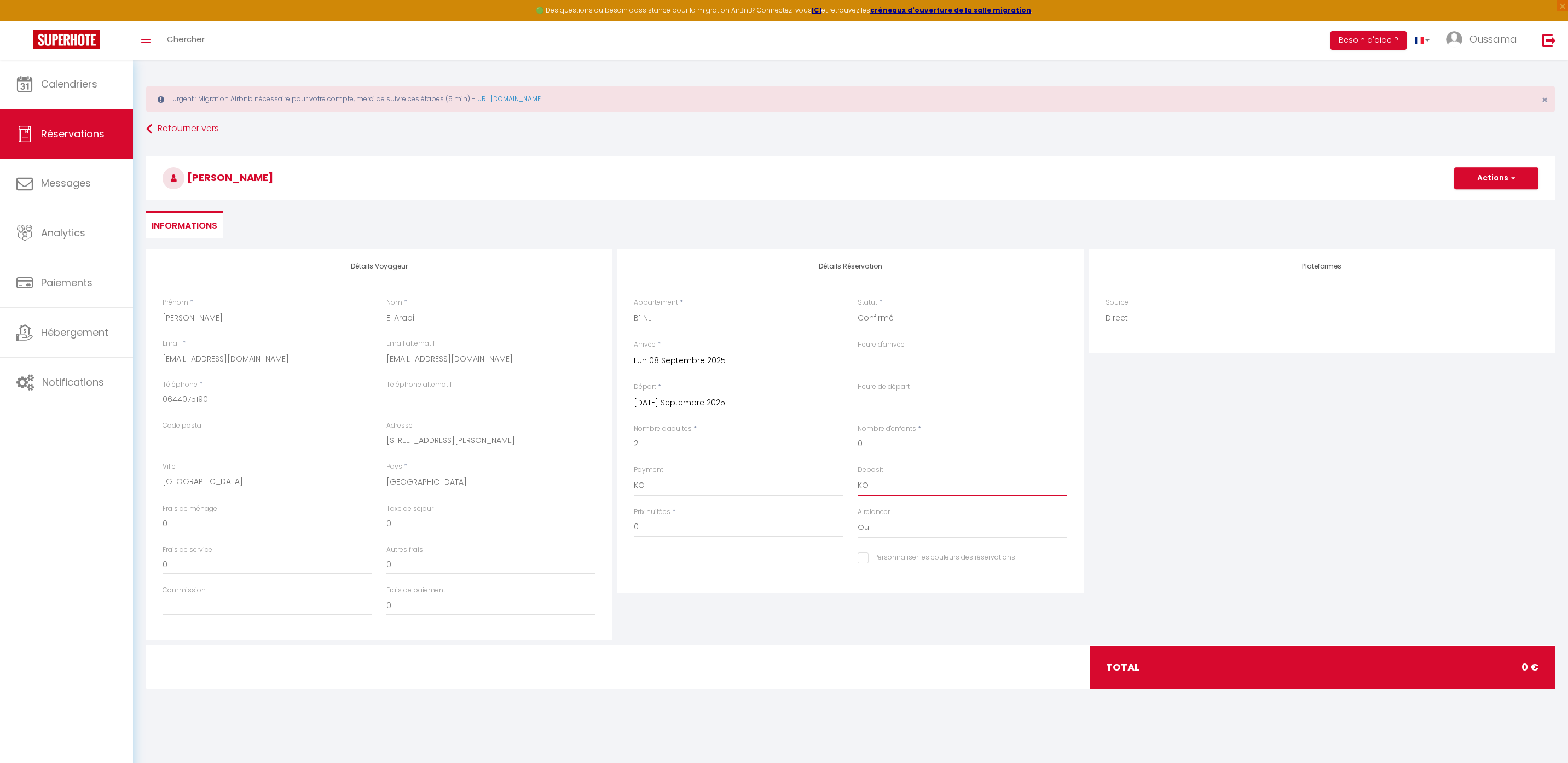
click at [858, 475] on select "OK KO" at bounding box center [962, 486] width 210 height 20
click at [1509, 180] on span "button" at bounding box center [1512, 178] width 7 height 10
click at [1489, 202] on link "Enregistrer" at bounding box center [1485, 202] width 87 height 14
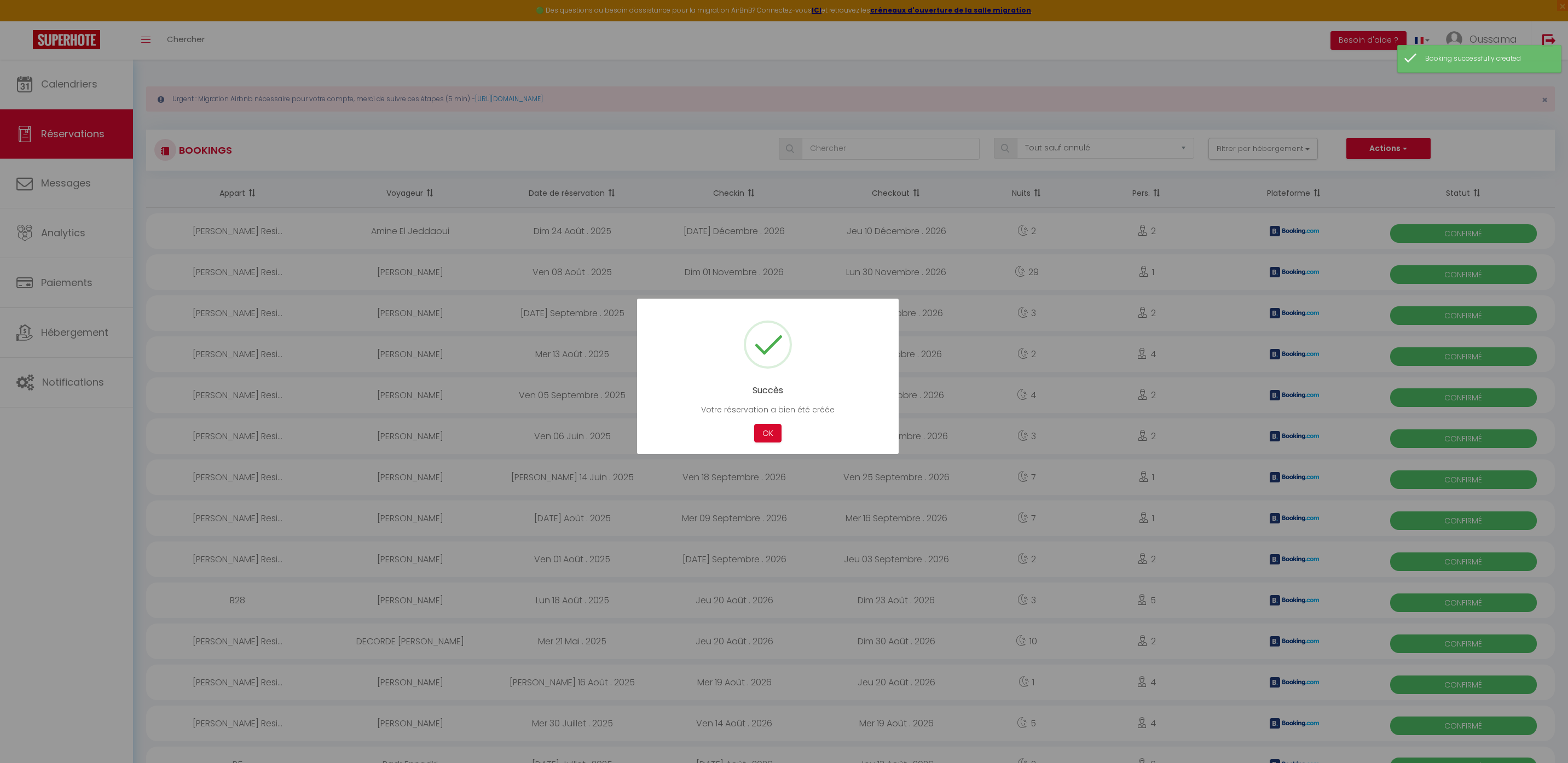
click at [82, 95] on div at bounding box center [784, 381] width 1568 height 763
click at [770, 429] on button "OK" at bounding box center [768, 434] width 27 height 19
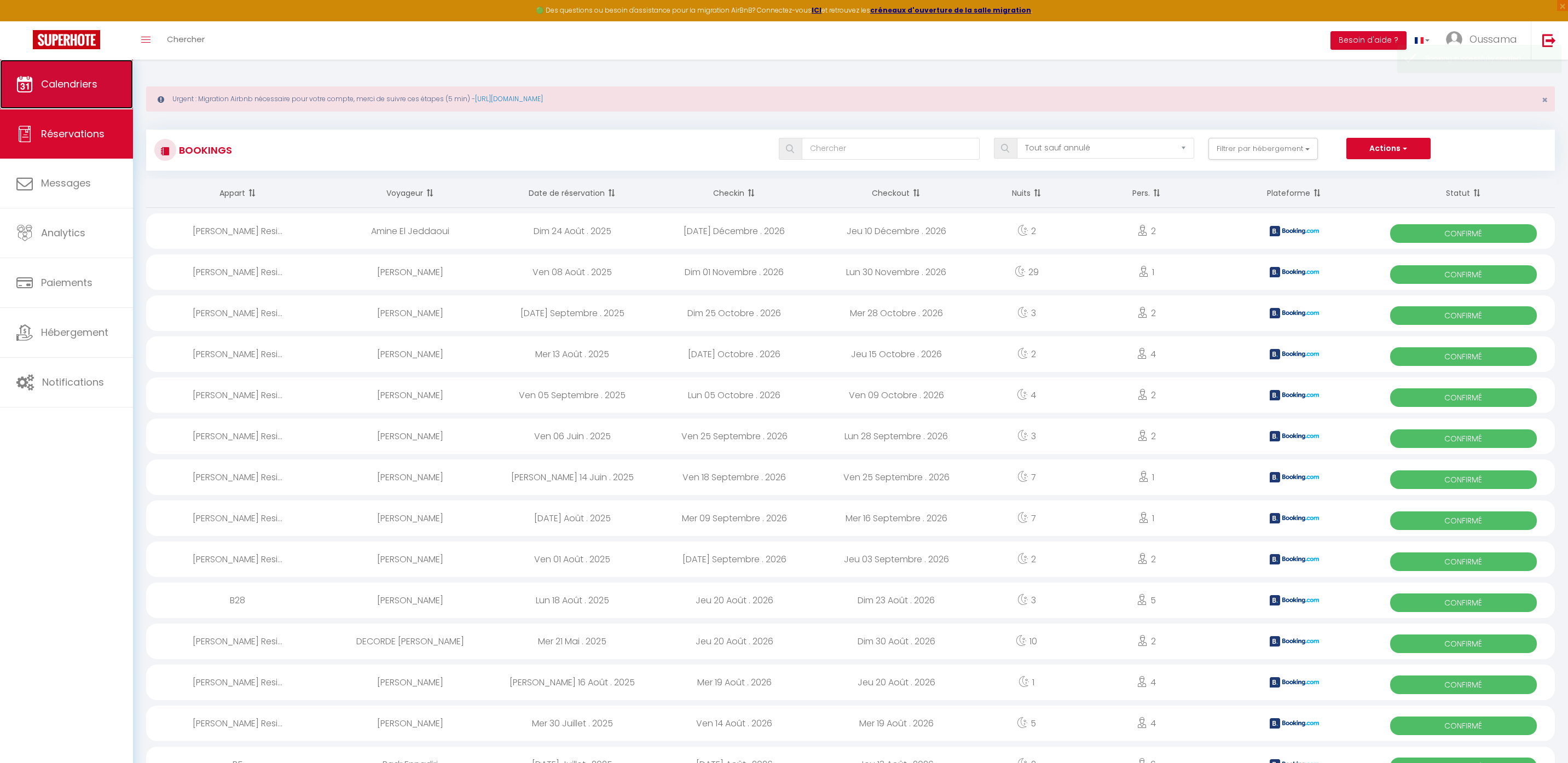
click at [39, 102] on link "Calendriers" at bounding box center [66, 84] width 133 height 49
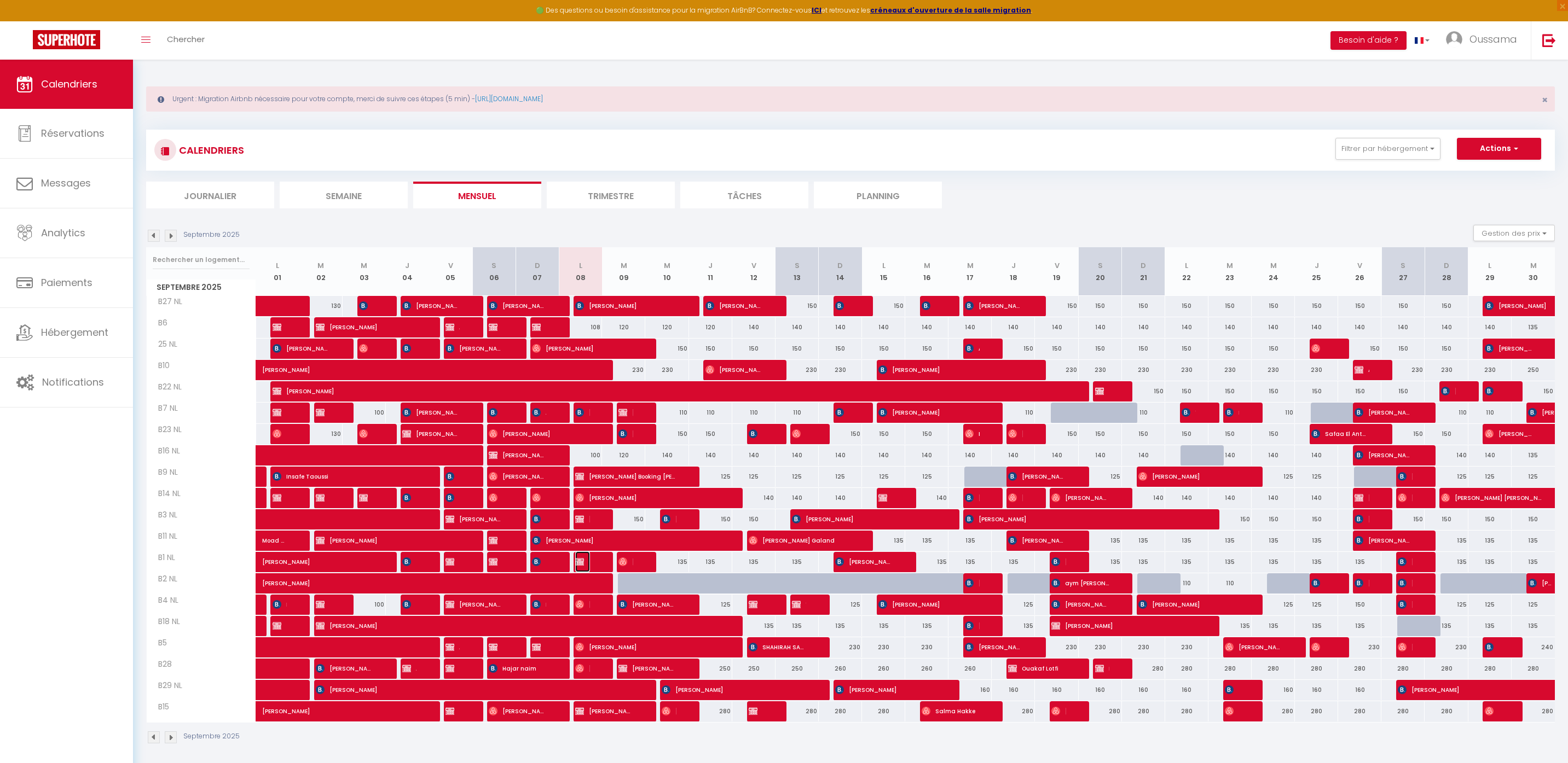
click at [582, 564] on img at bounding box center [580, 561] width 9 height 9
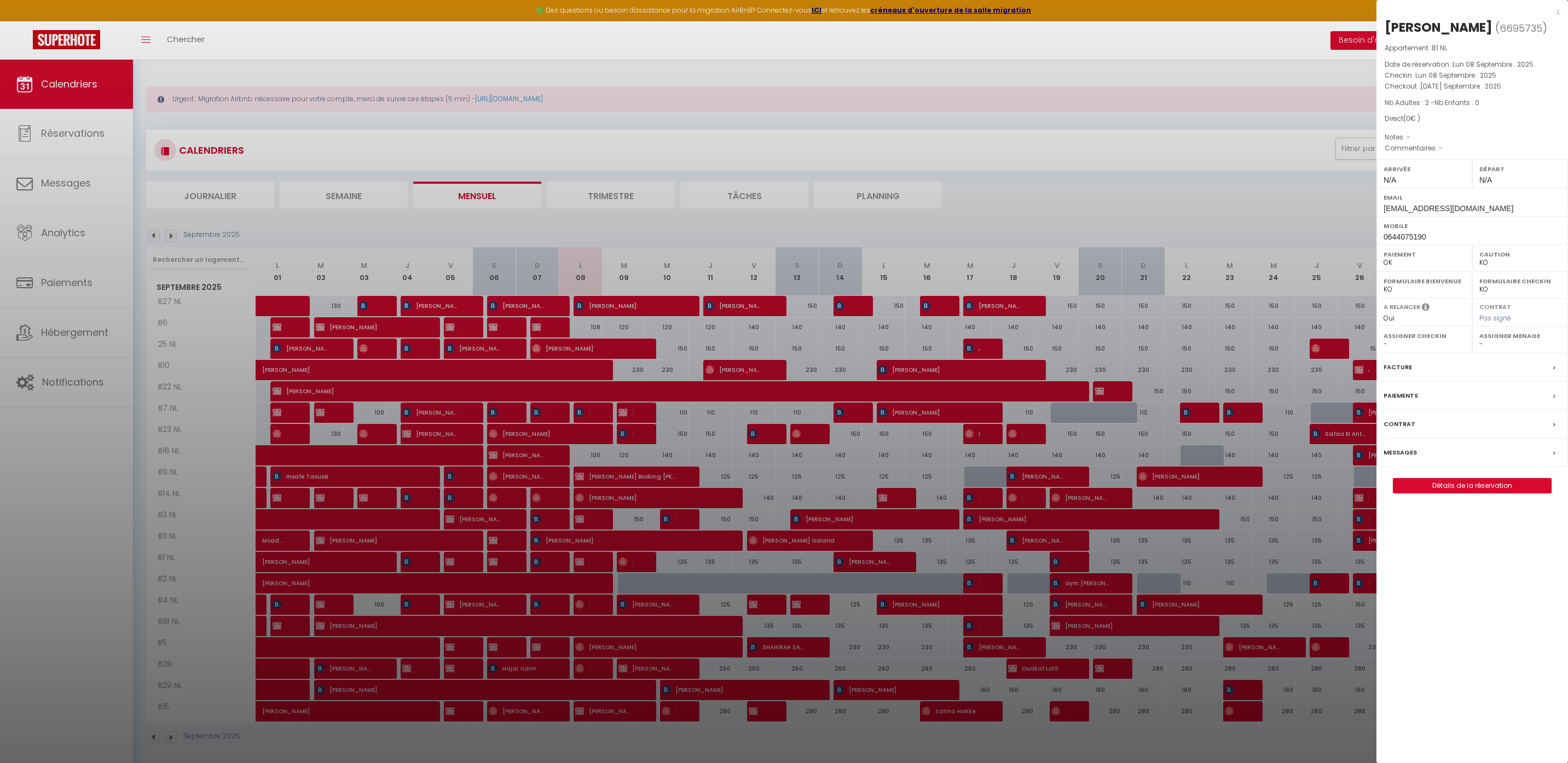
click at [690, 150] on div at bounding box center [784, 381] width 1568 height 763
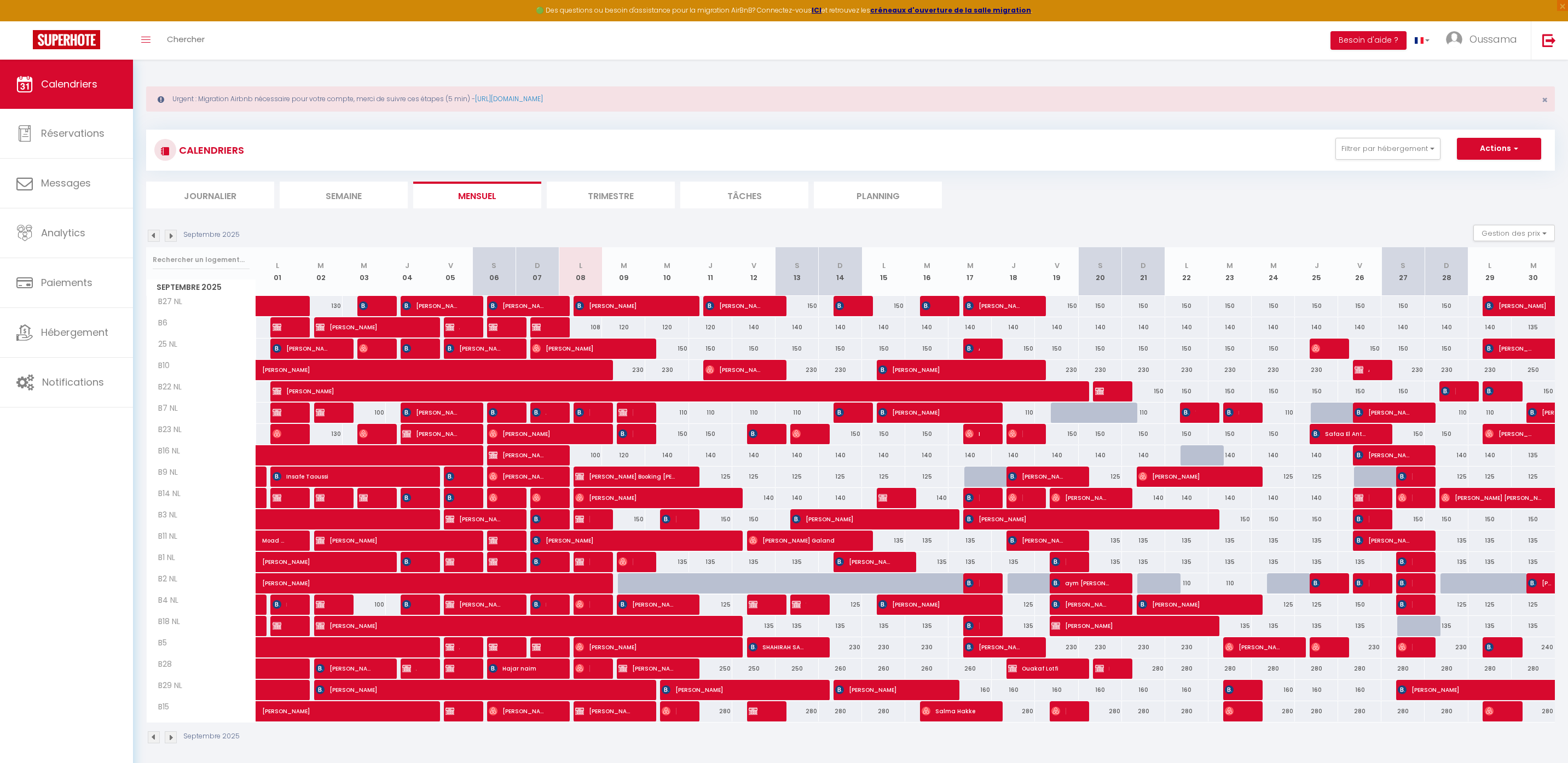
scroll to position [59, 0]
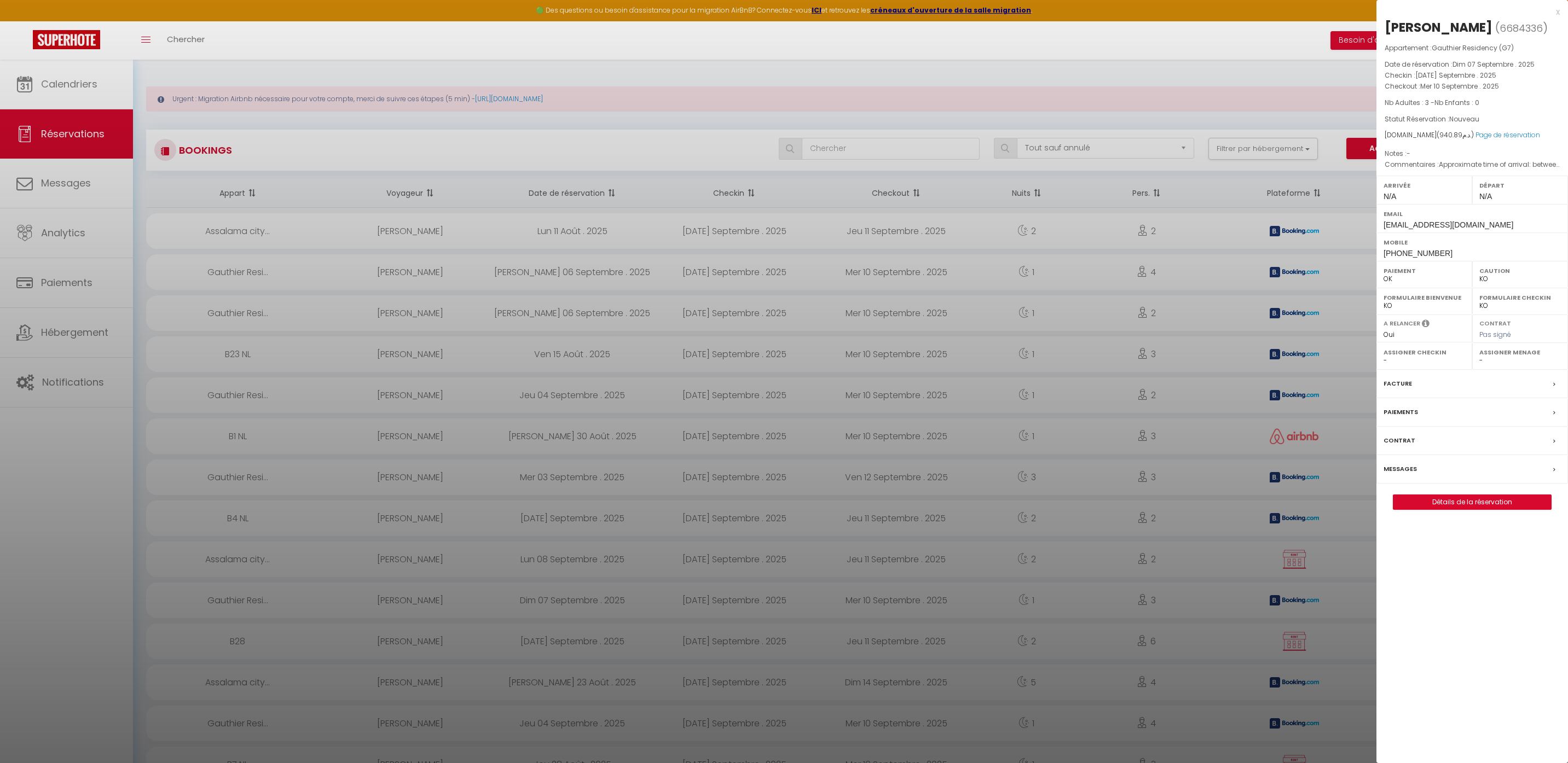
select select "not_cancelled"
select select "KO"
select select "0"
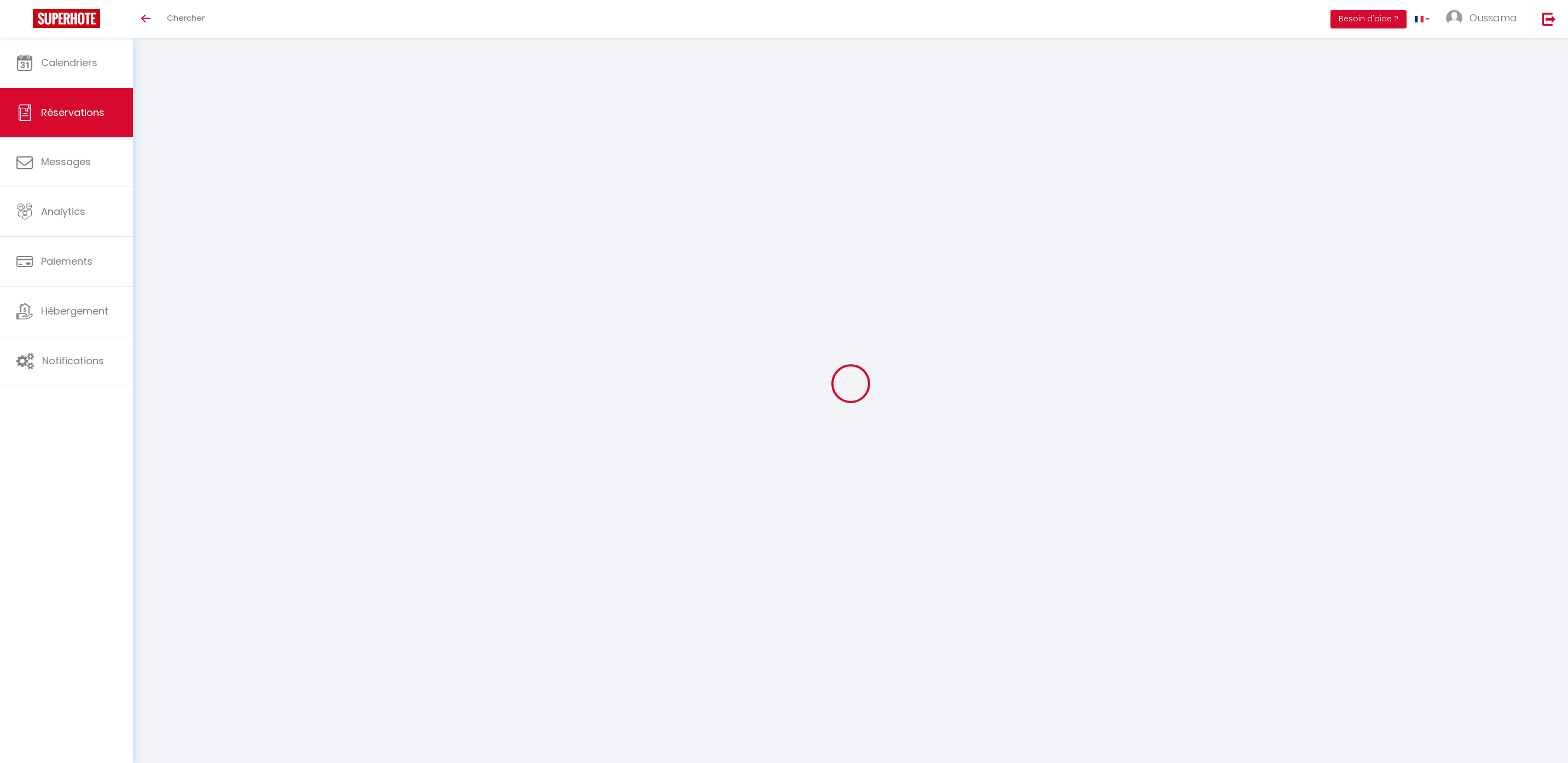
select select
checkbox input "false"
select select
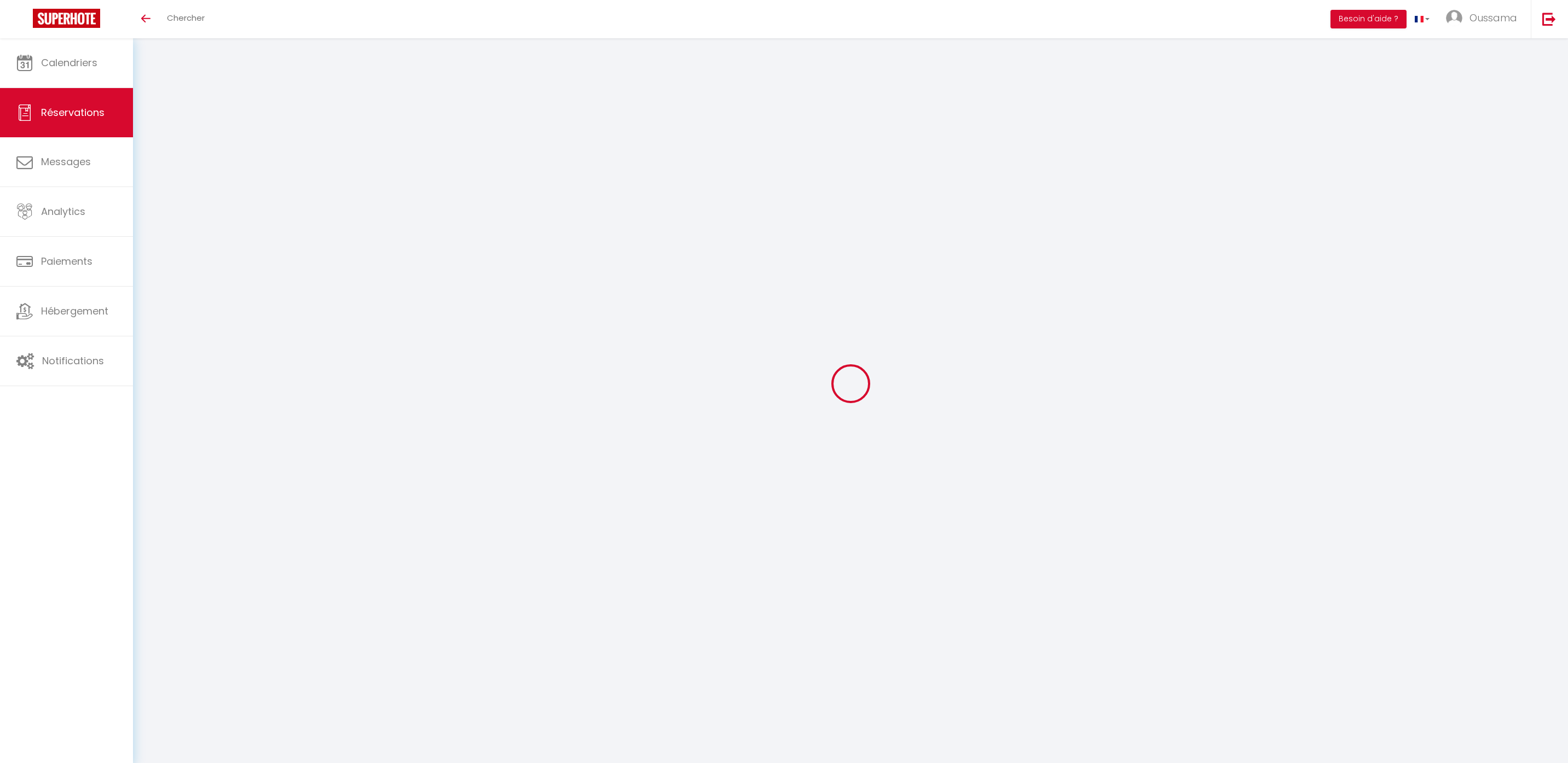
checkbox input "false"
select select
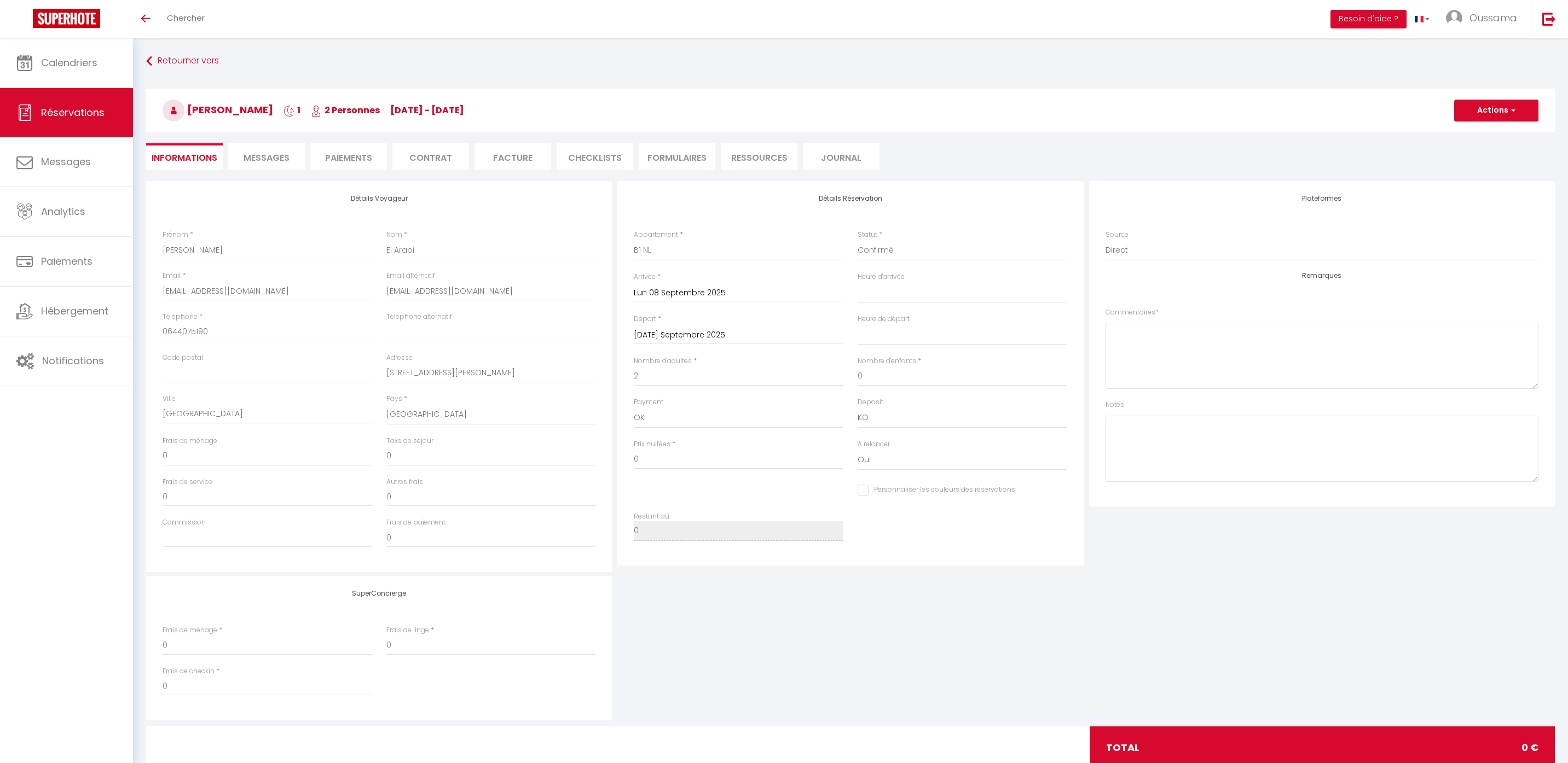
checkbox input "false"
select select
click at [680, 458] on input "0" at bounding box center [738, 459] width 210 height 20
select select
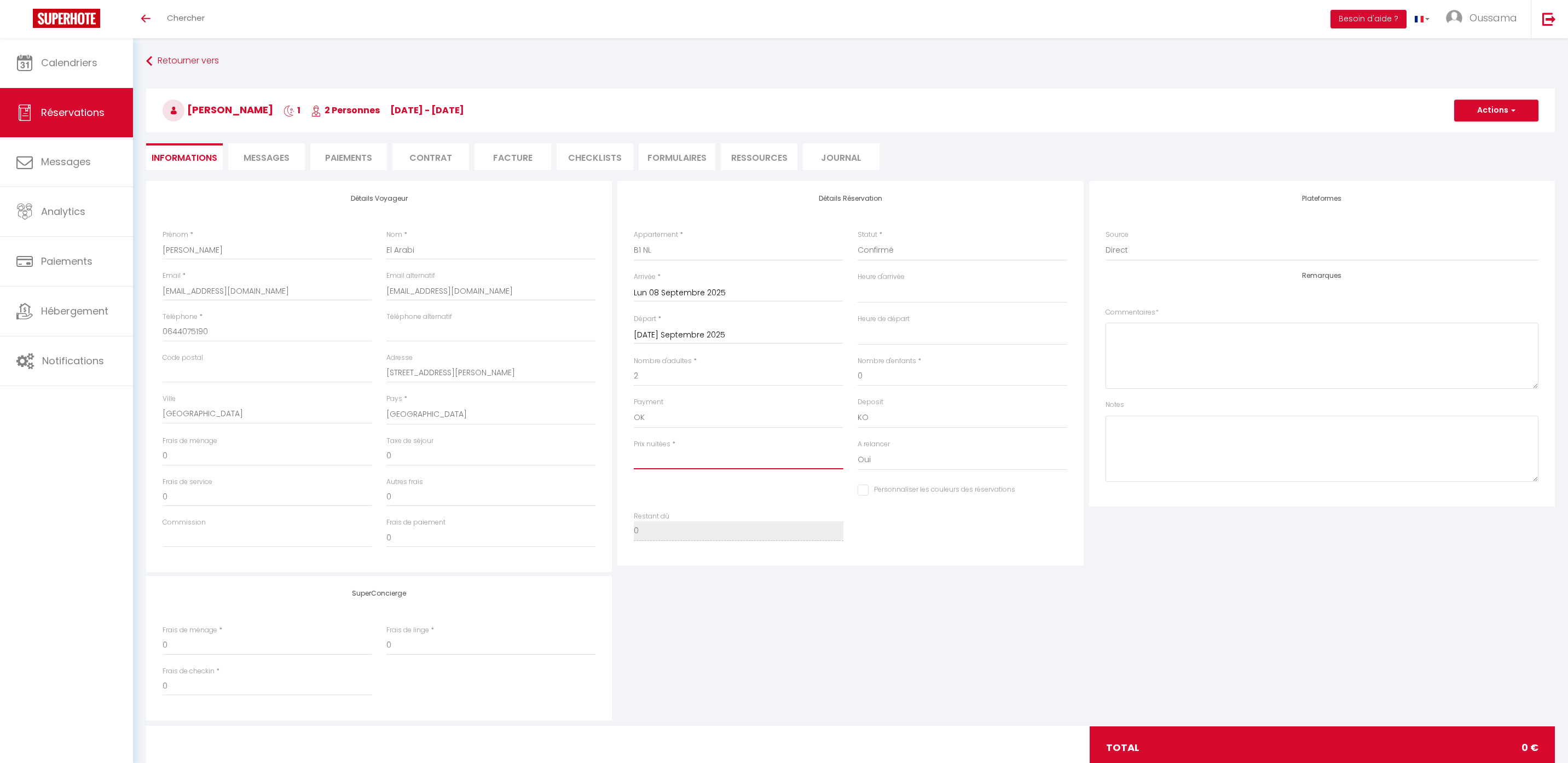
select select
checkbox input "false"
type input "1"
select select
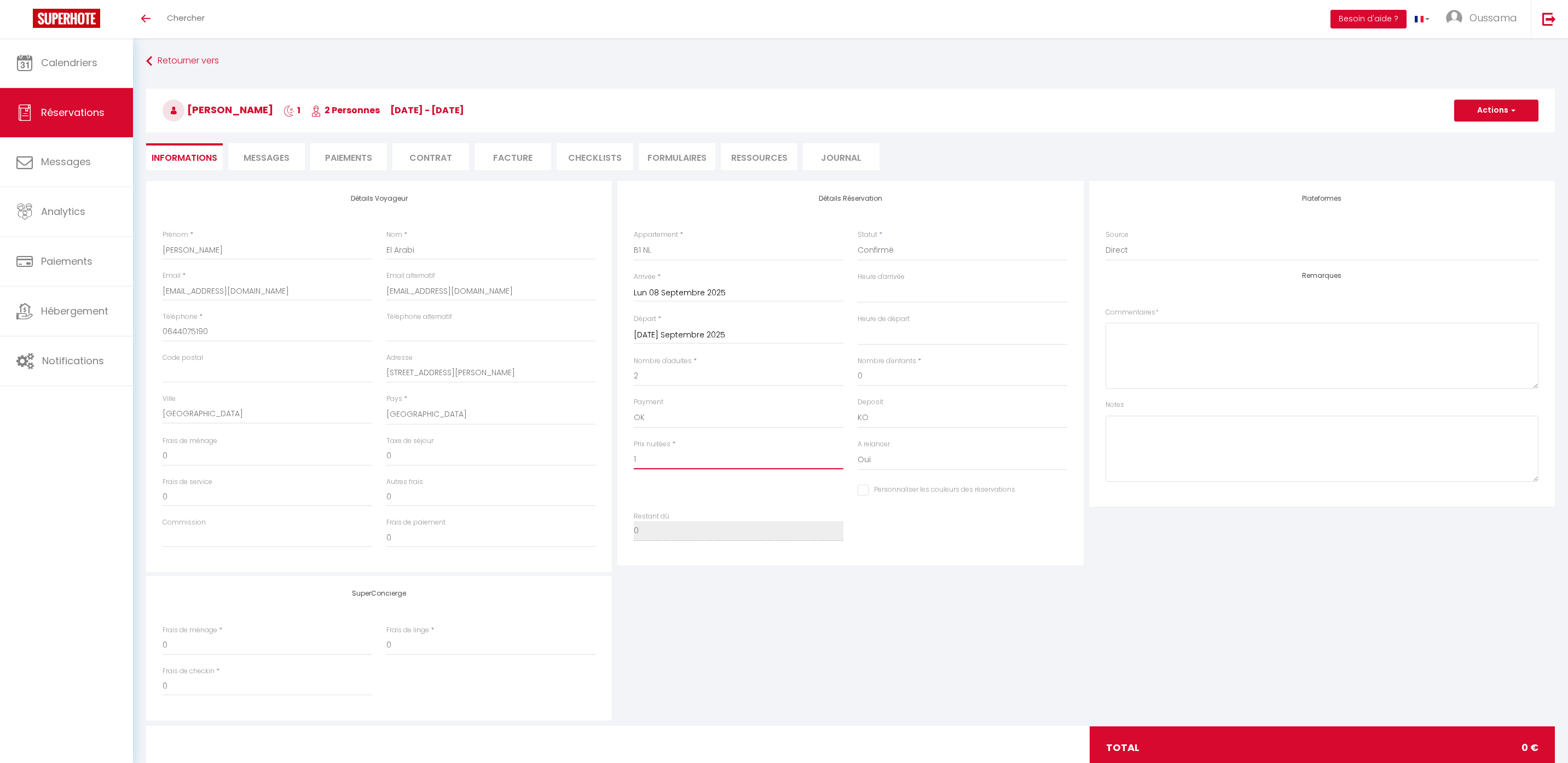
checkbox input "false"
type input "12"
select select
checkbox input "false"
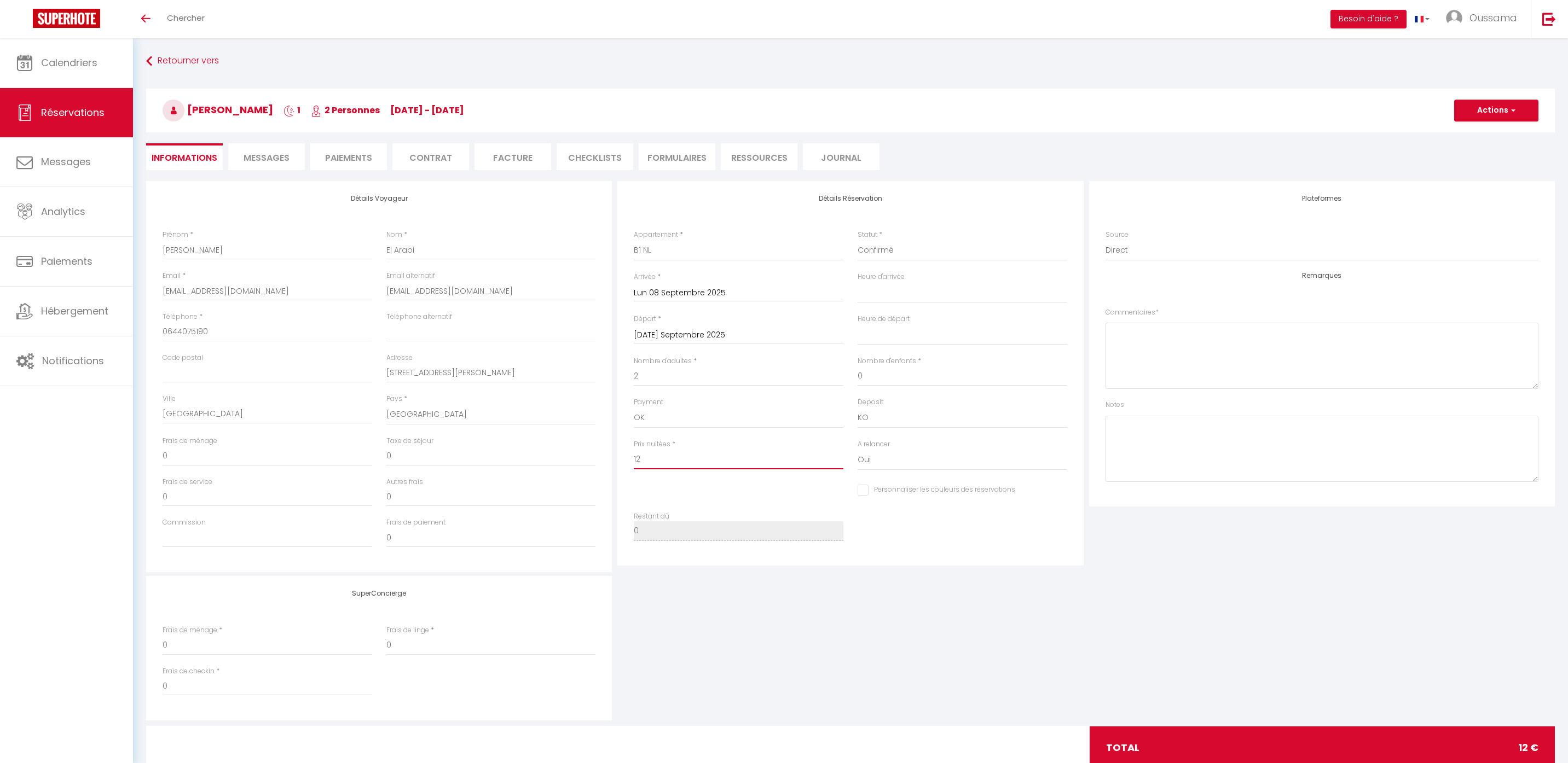
type input "122"
select select
checkbox input "false"
type input "12"
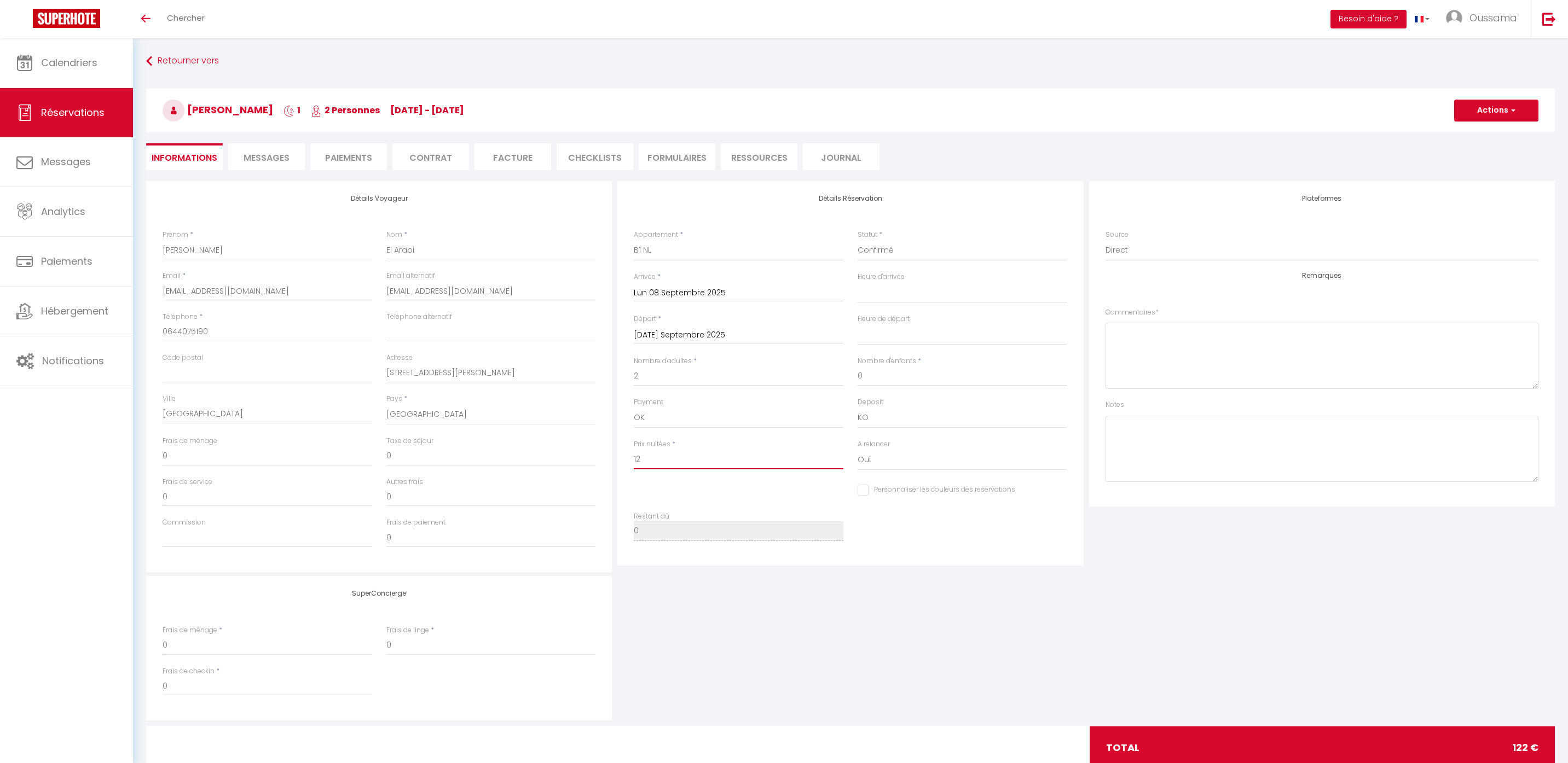
select select
checkbox input "false"
type input "120"
select select
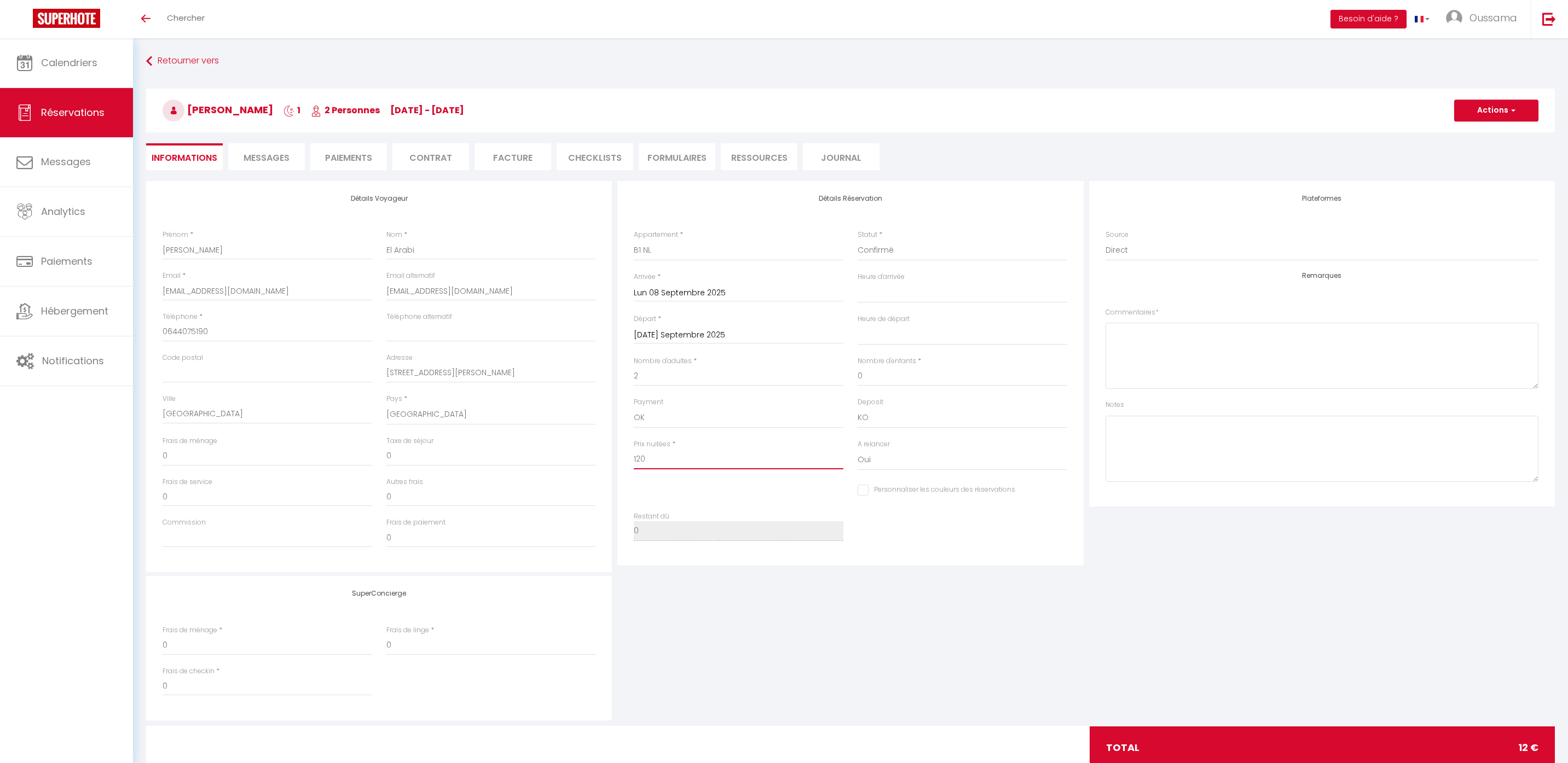
select select
checkbox input "false"
type input "120"
click at [1495, 110] on button "Actions" at bounding box center [1496, 111] width 84 height 22
click at [1478, 130] on link "Enregistrer" at bounding box center [1485, 135] width 87 height 14
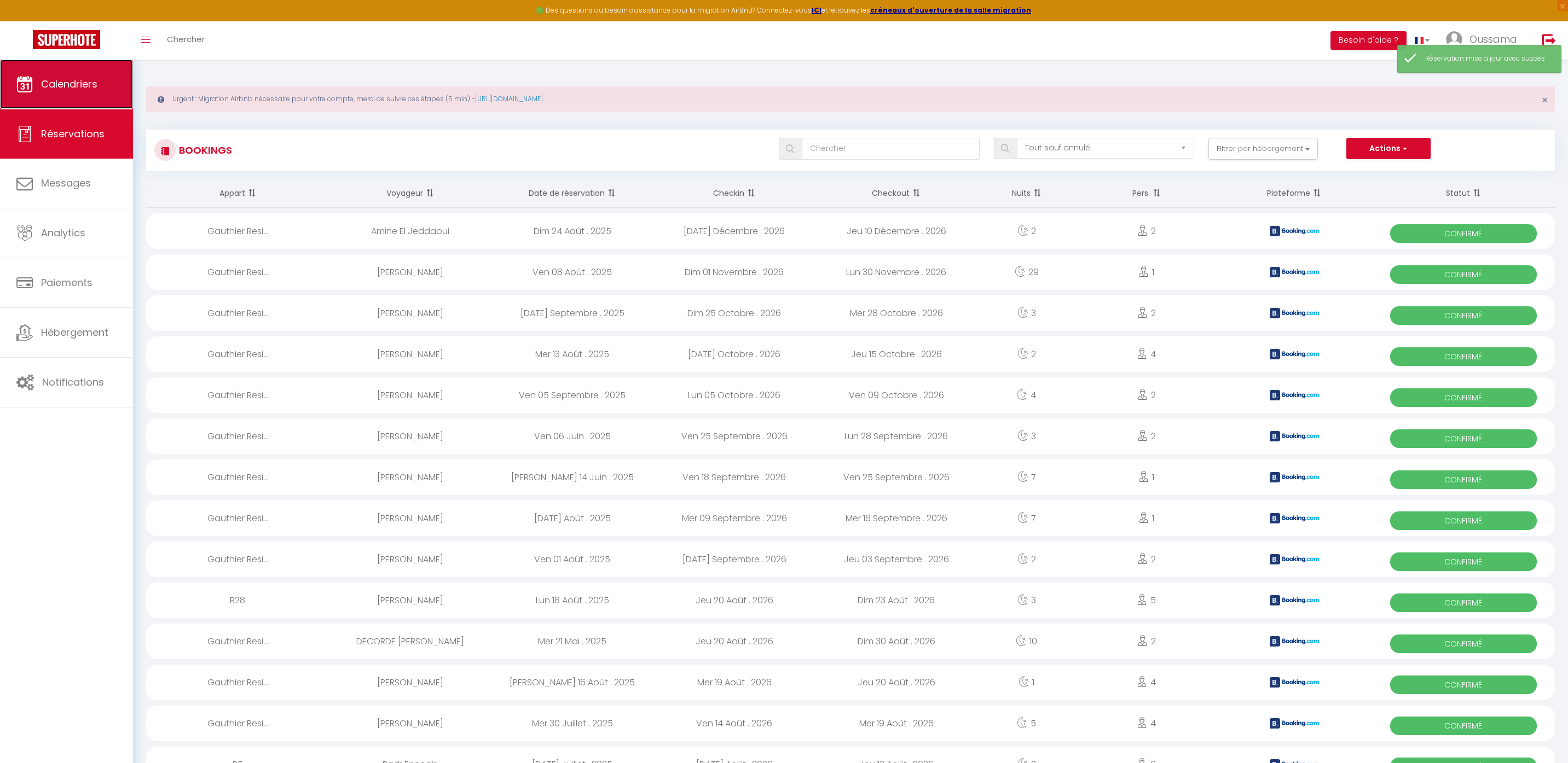
click at [55, 87] on span "Calendriers" at bounding box center [69, 84] width 56 height 14
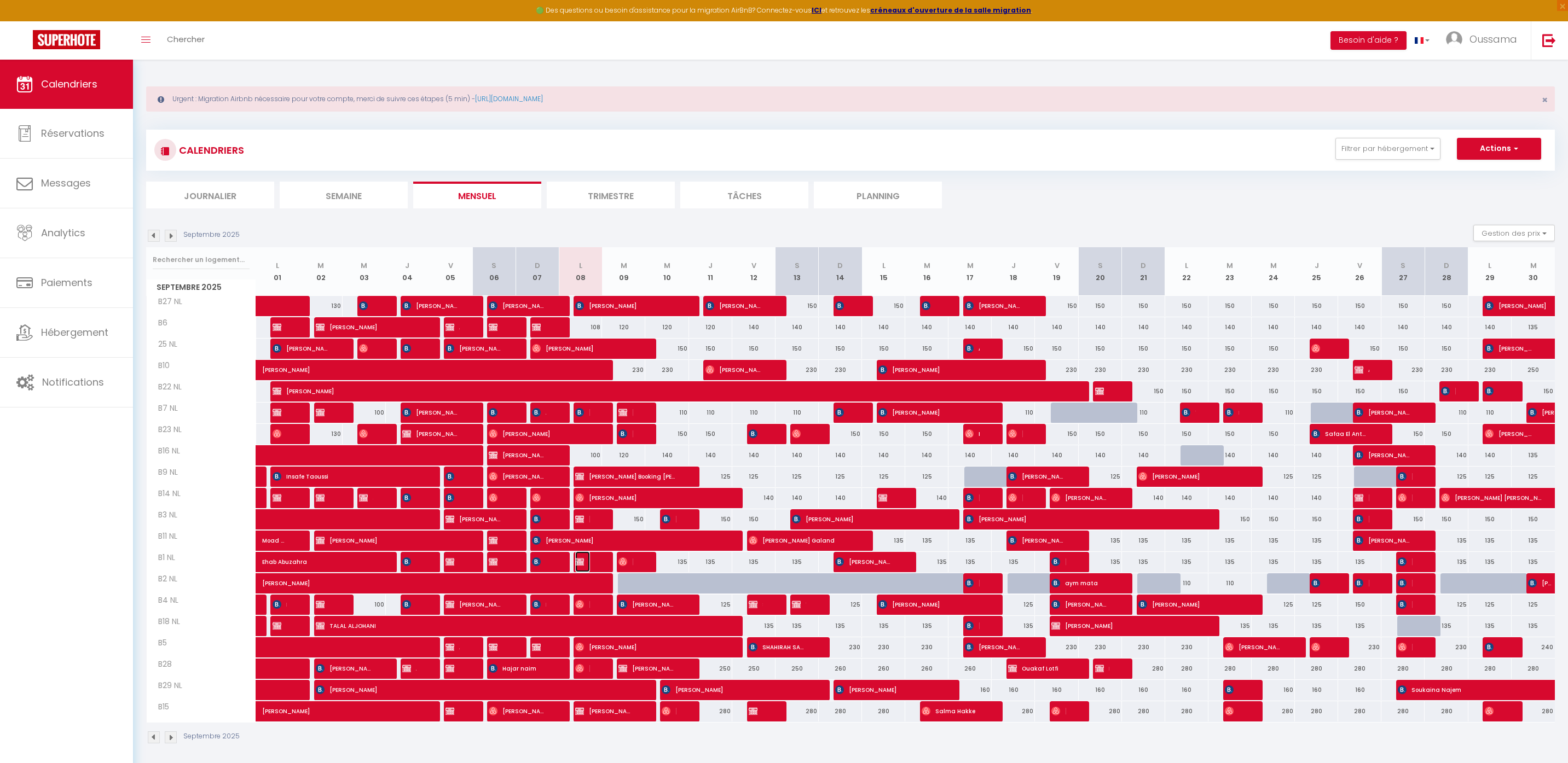
click at [582, 561] on img at bounding box center [580, 561] width 9 height 9
select select "OK"
select select "KO"
select select "0"
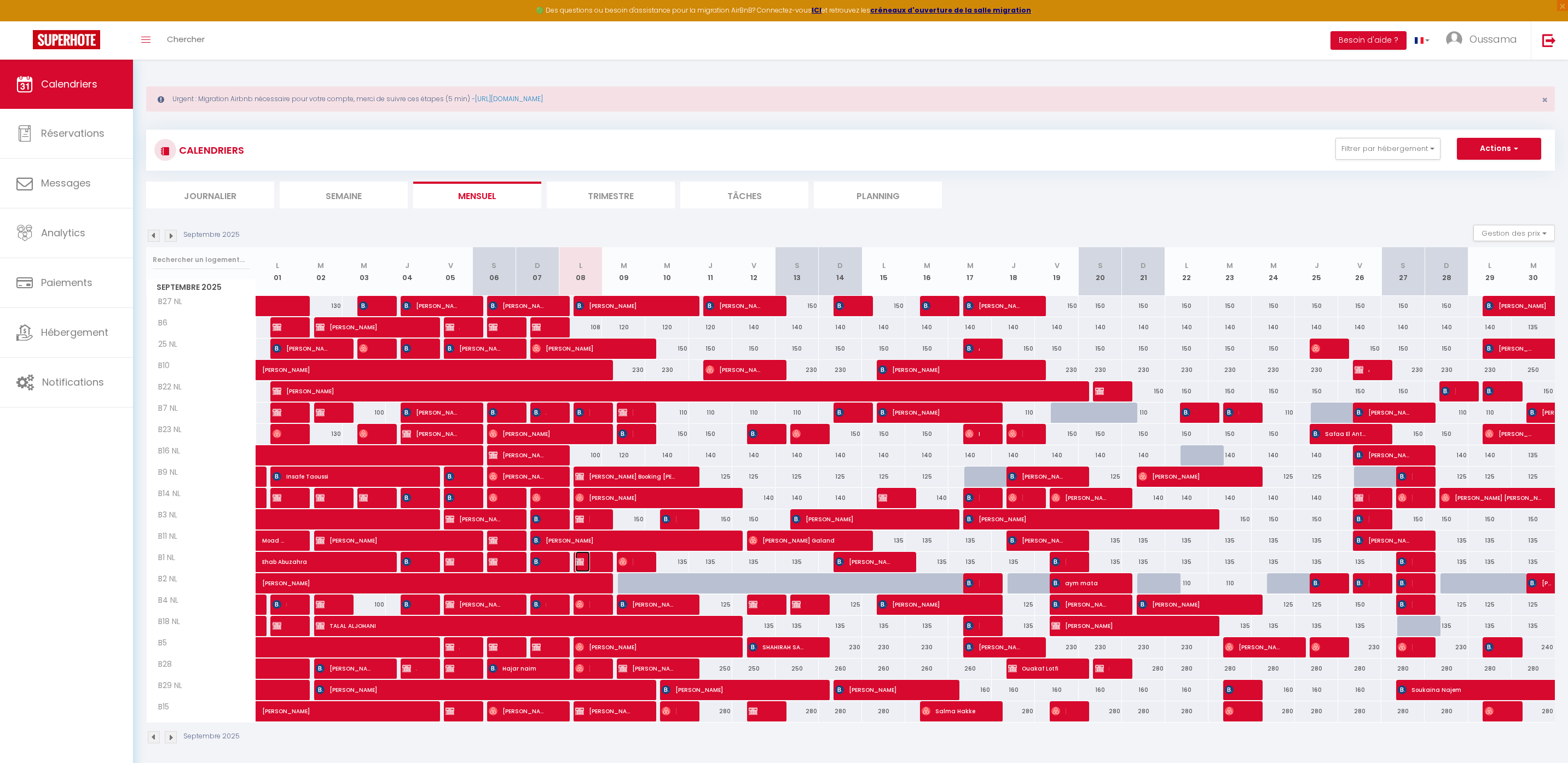
select select "1"
select select
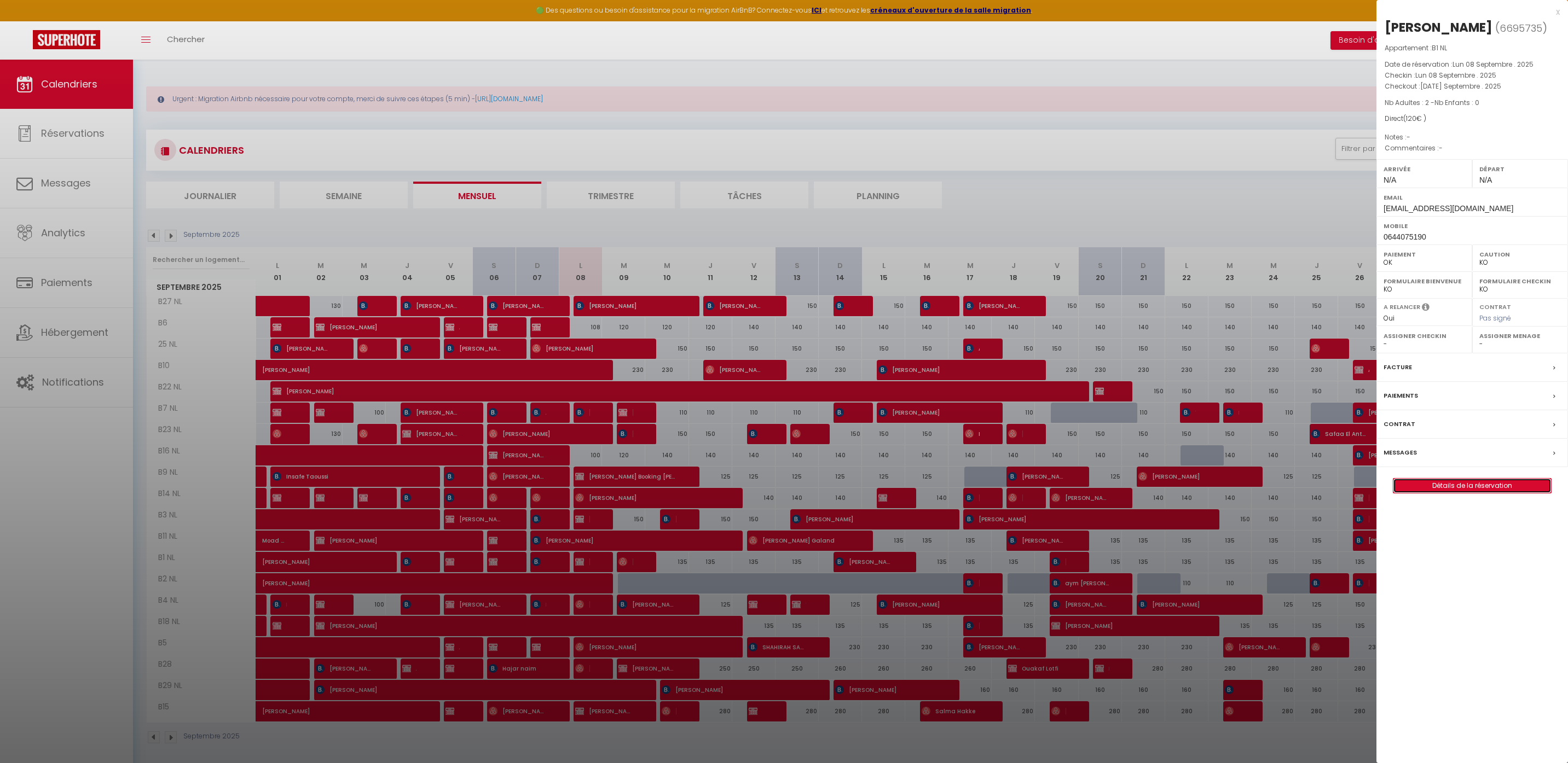
click at [1484, 484] on link "Détails de la réservation" at bounding box center [1472, 486] width 158 height 14
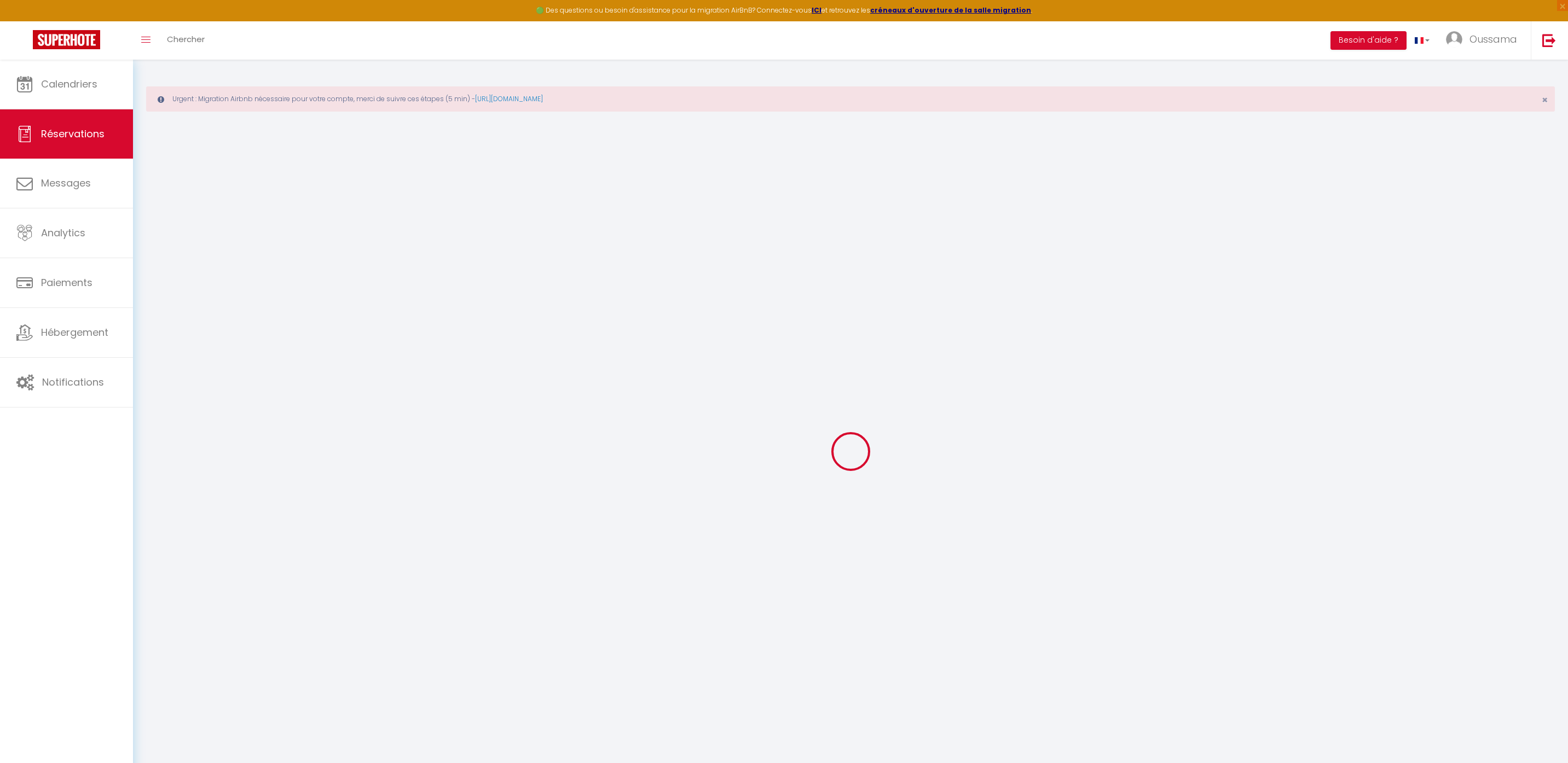
type input "Yahya"
type input "El Arabi"
type input "contact@thecasaedition.com"
type input "0644075190"
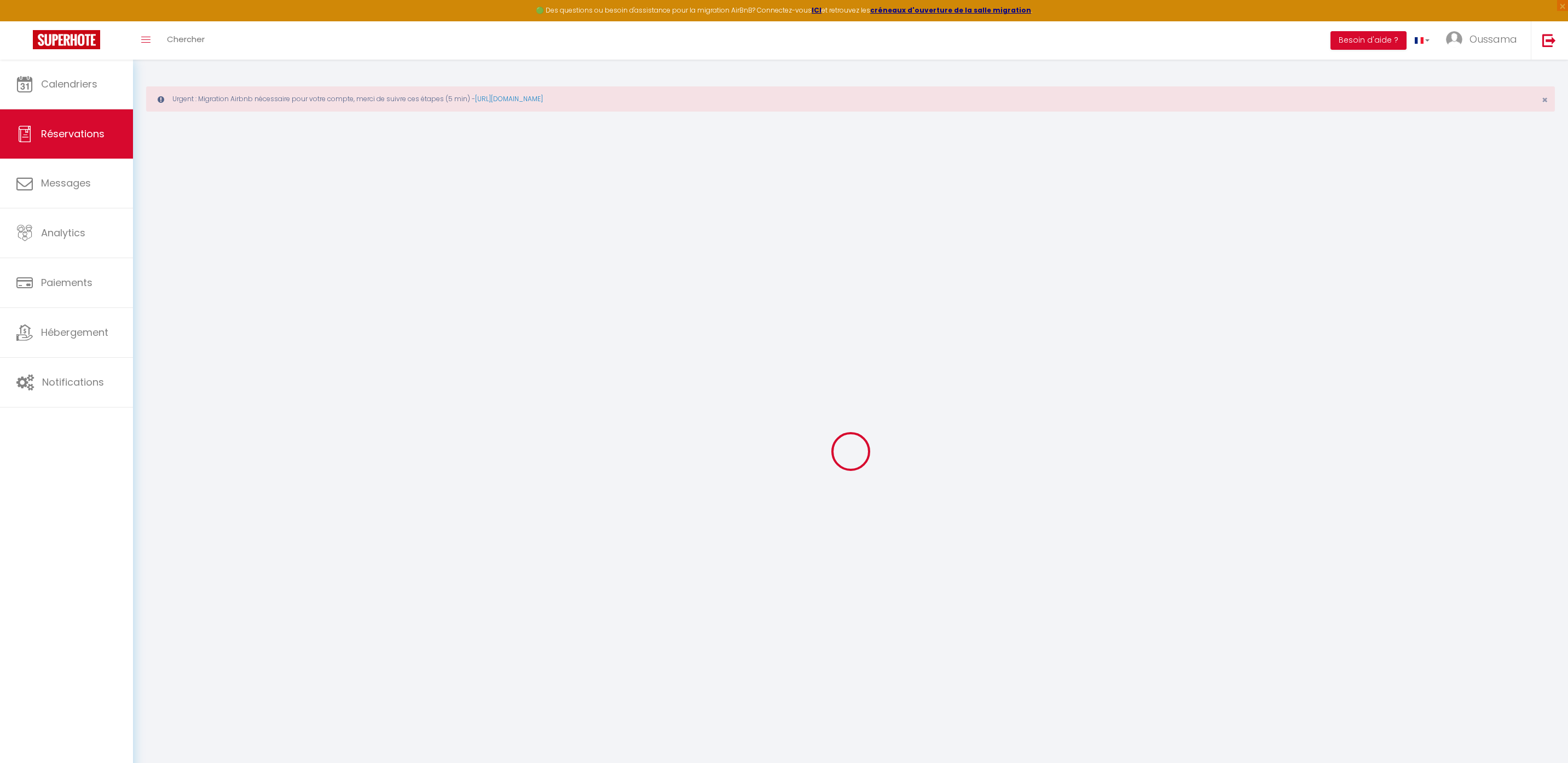
type input "1 rue Alfred Musset"
type input "Casablanca"
select select "MA"
select select "44372"
select select "1"
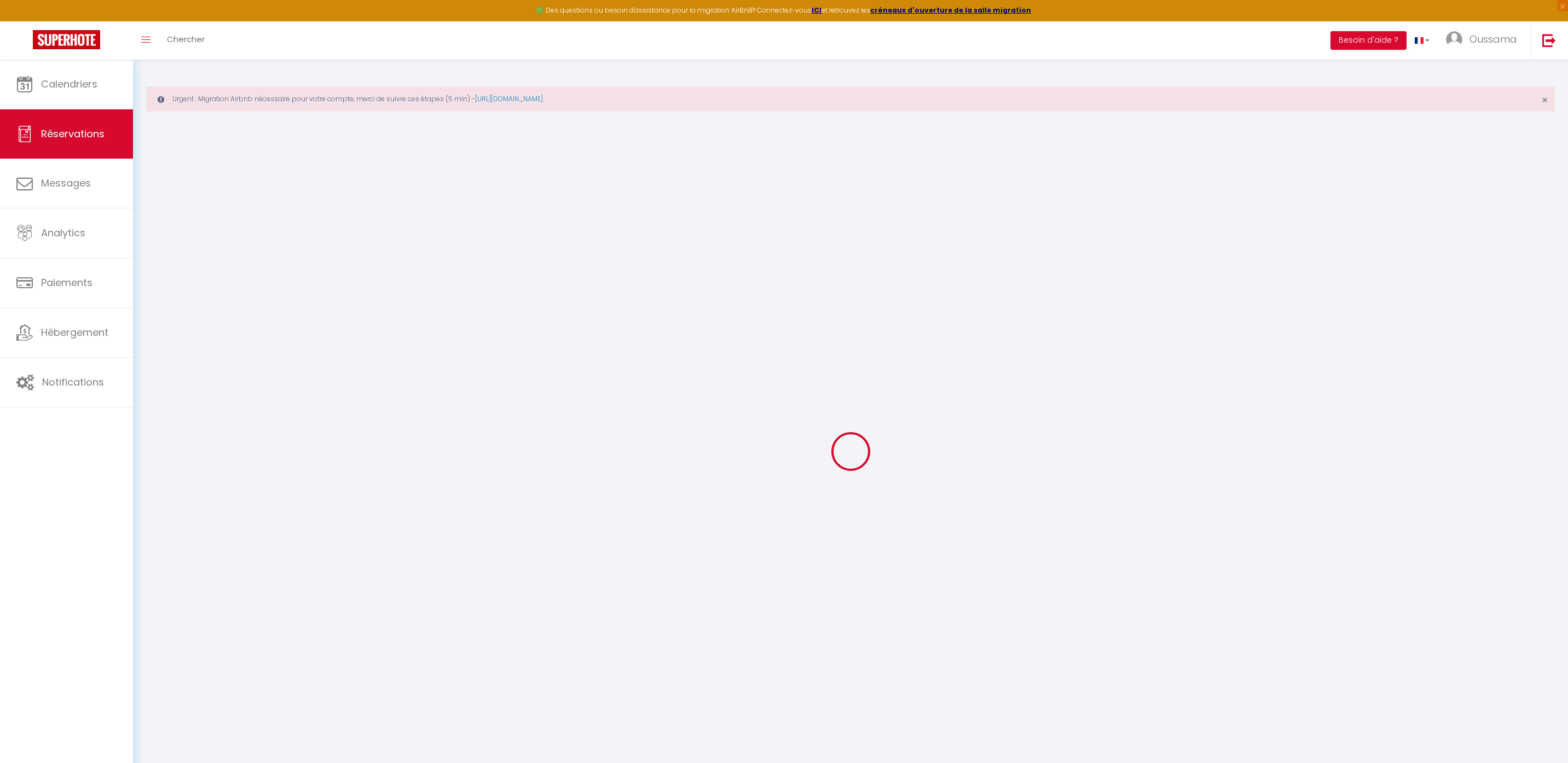
type input "Lun 08 Septembre 2025"
select select
type input "[DATE] Septembre 2025"
select select
type input "2"
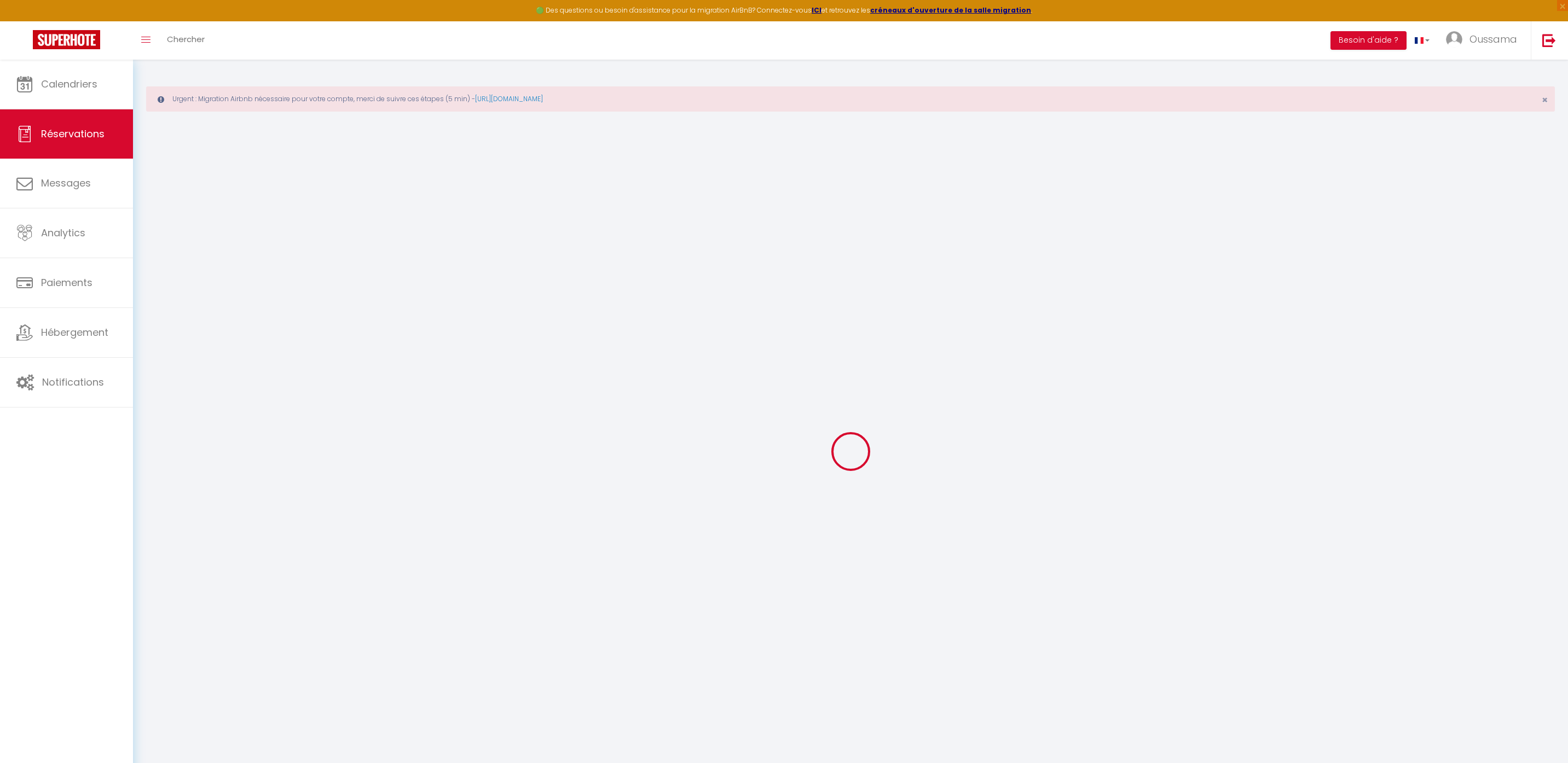
select select "12"
select select
type input "120"
checkbox input "false"
type input "120"
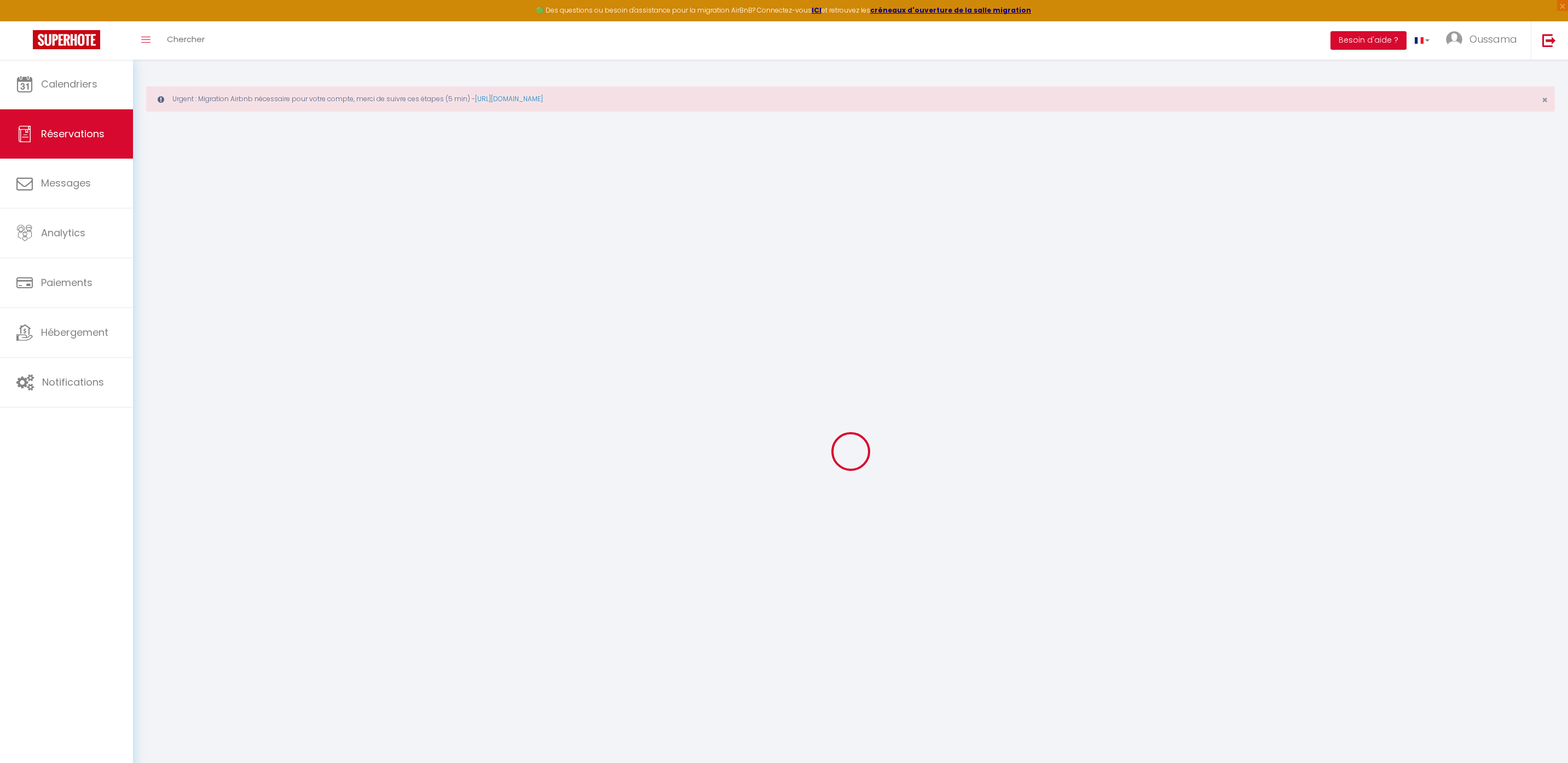
type input "0"
select select
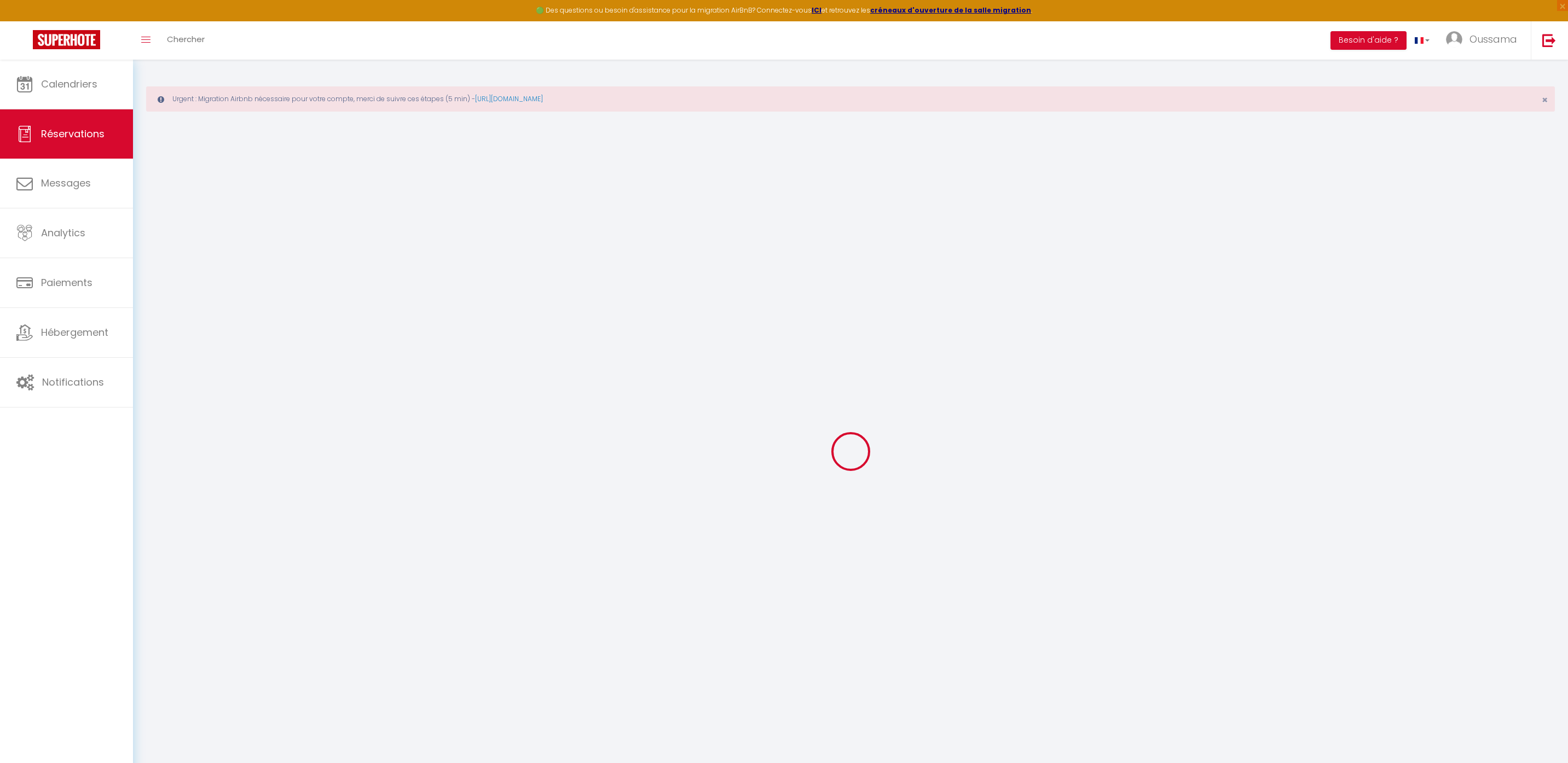
select select "14"
checkbox input "false"
select select
checkbox input "false"
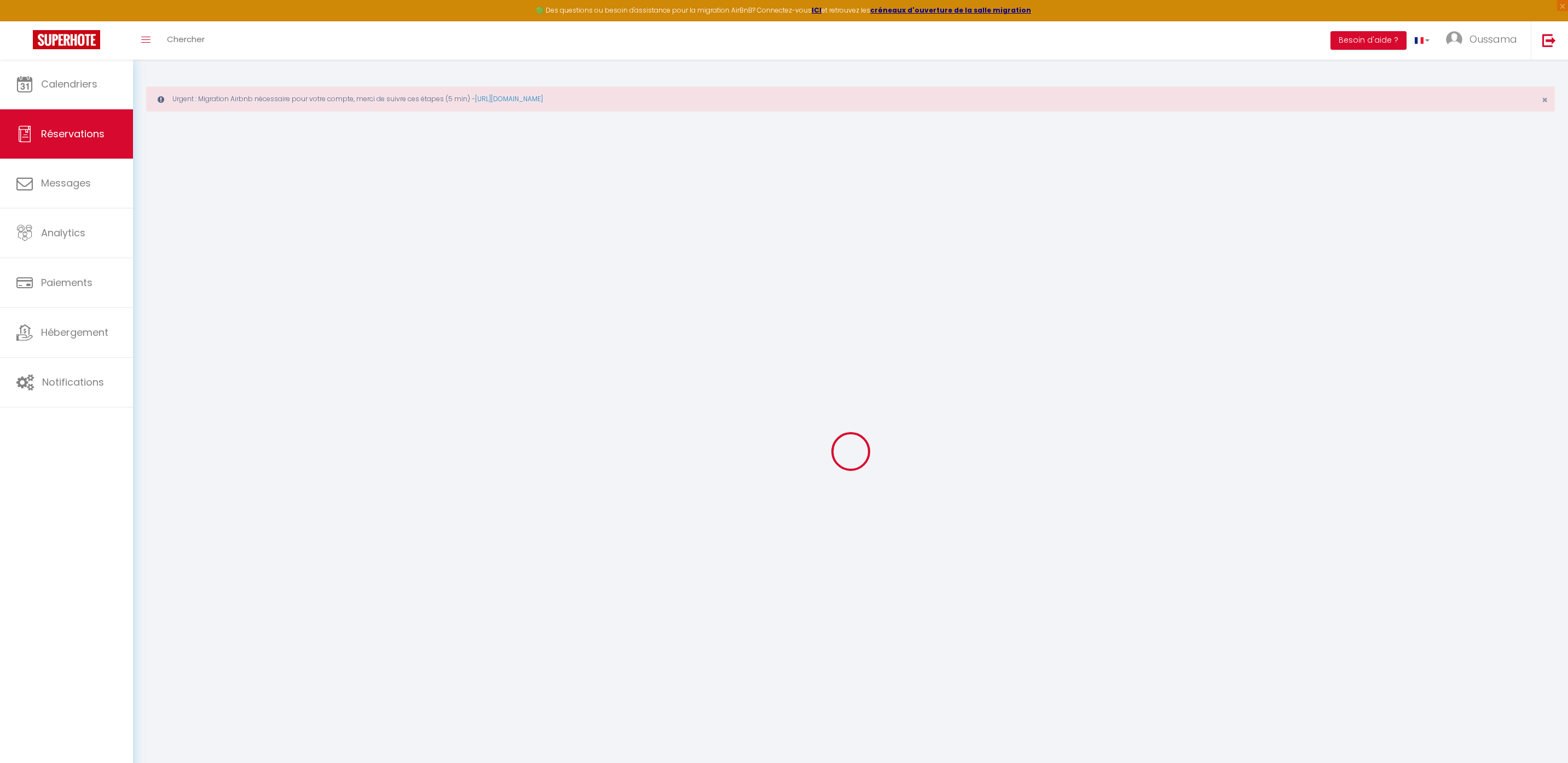
select select
checkbox input "false"
select select
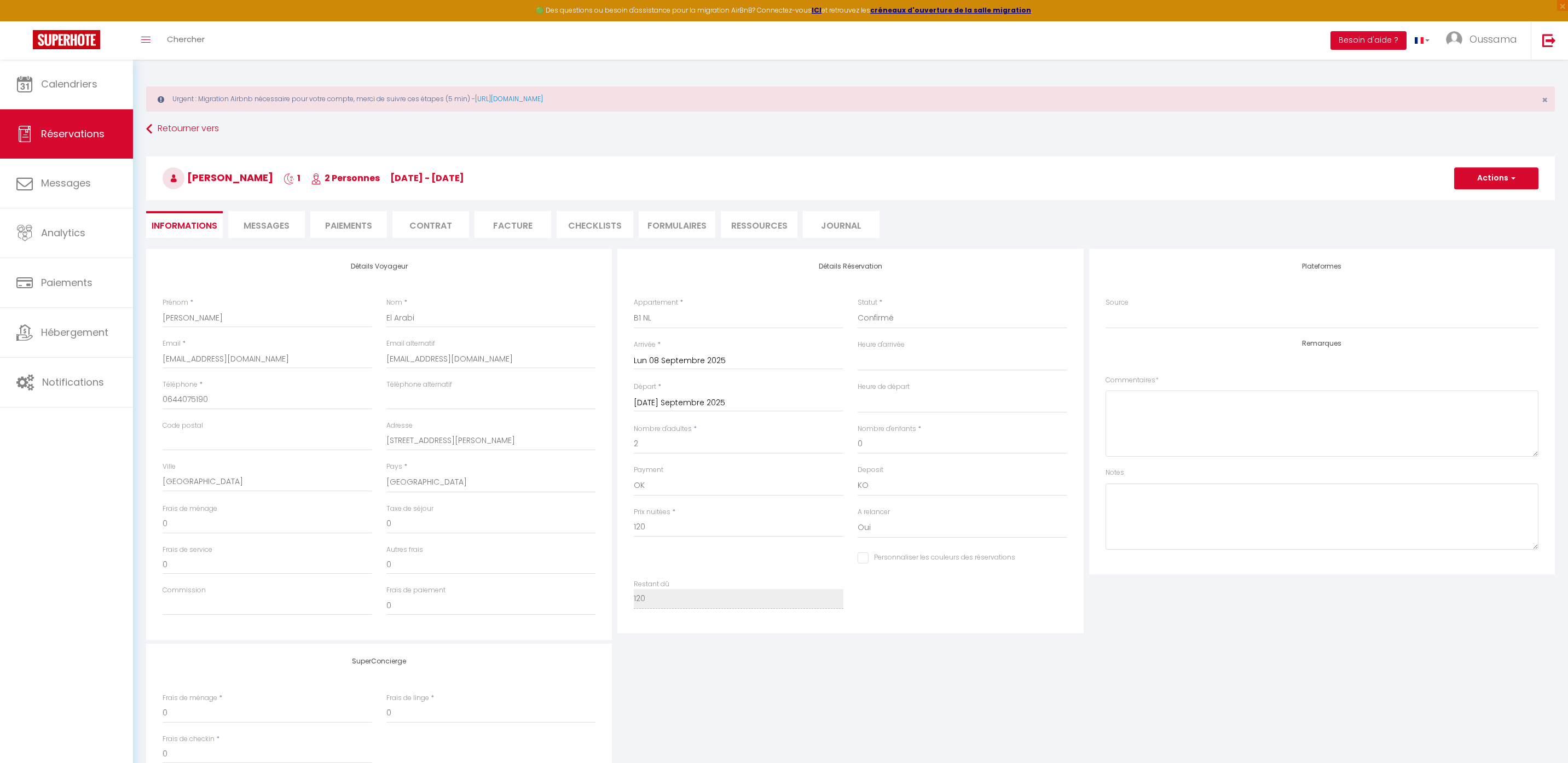
checkbox input "false"
select select
click at [658, 484] on select "OK KO" at bounding box center [738, 486] width 210 height 20
select select "10"
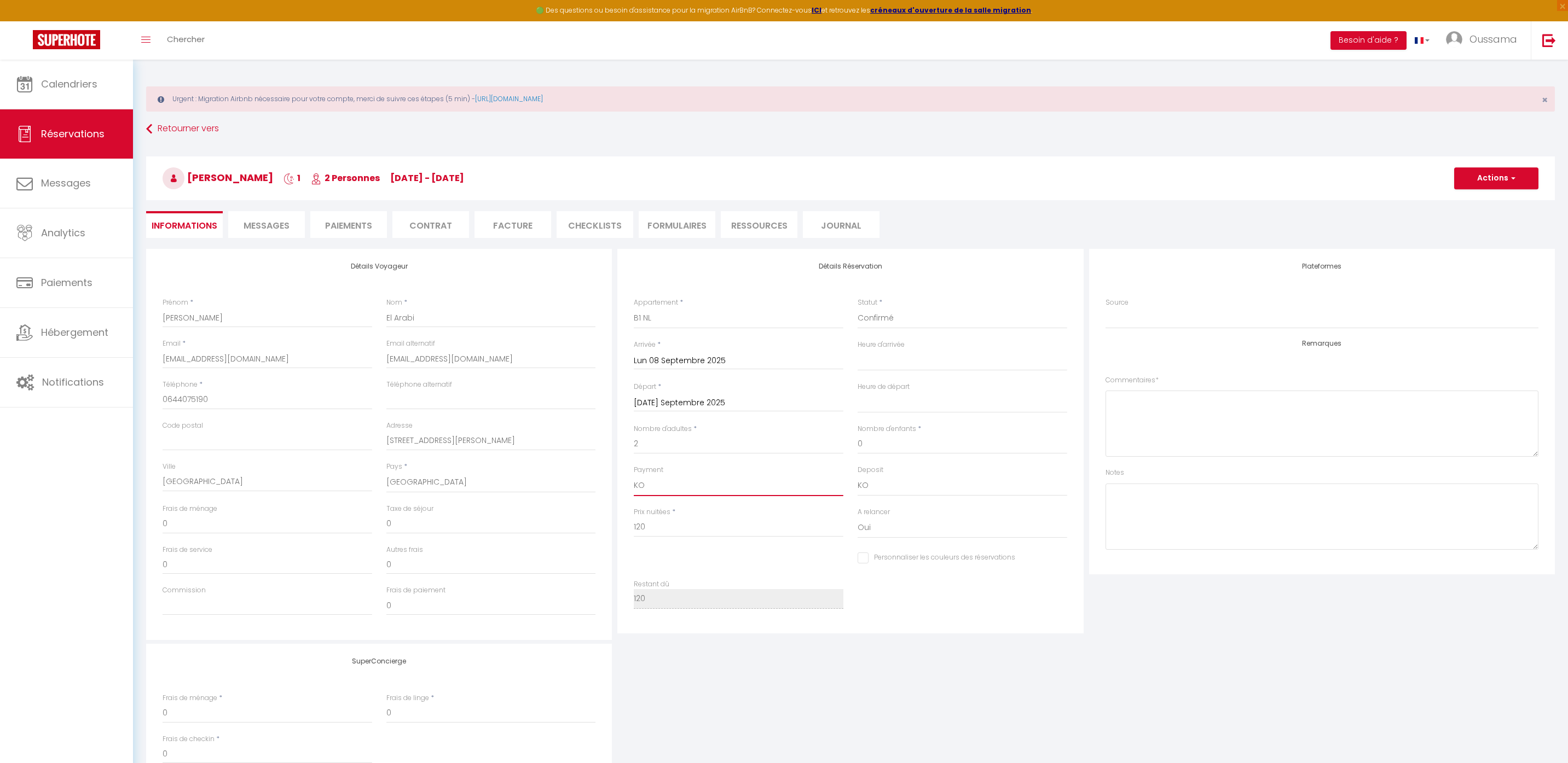
click at [634, 475] on select "OK KO" at bounding box center [738, 486] width 210 height 20
select select
checkbox input "false"
click at [1513, 176] on span "button" at bounding box center [1512, 178] width 7 height 10
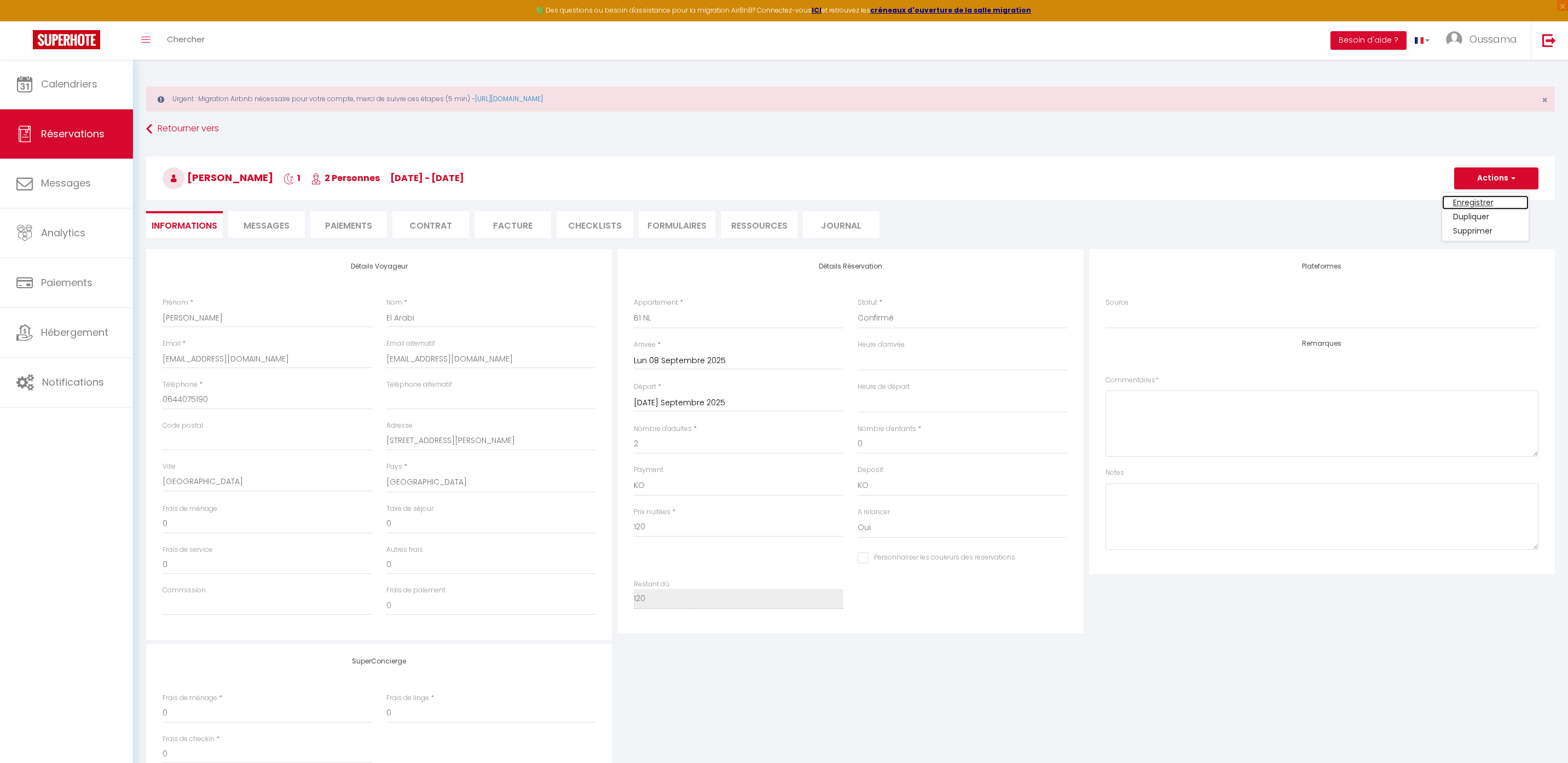
click at [1481, 197] on link "Enregistrer" at bounding box center [1485, 202] width 87 height 14
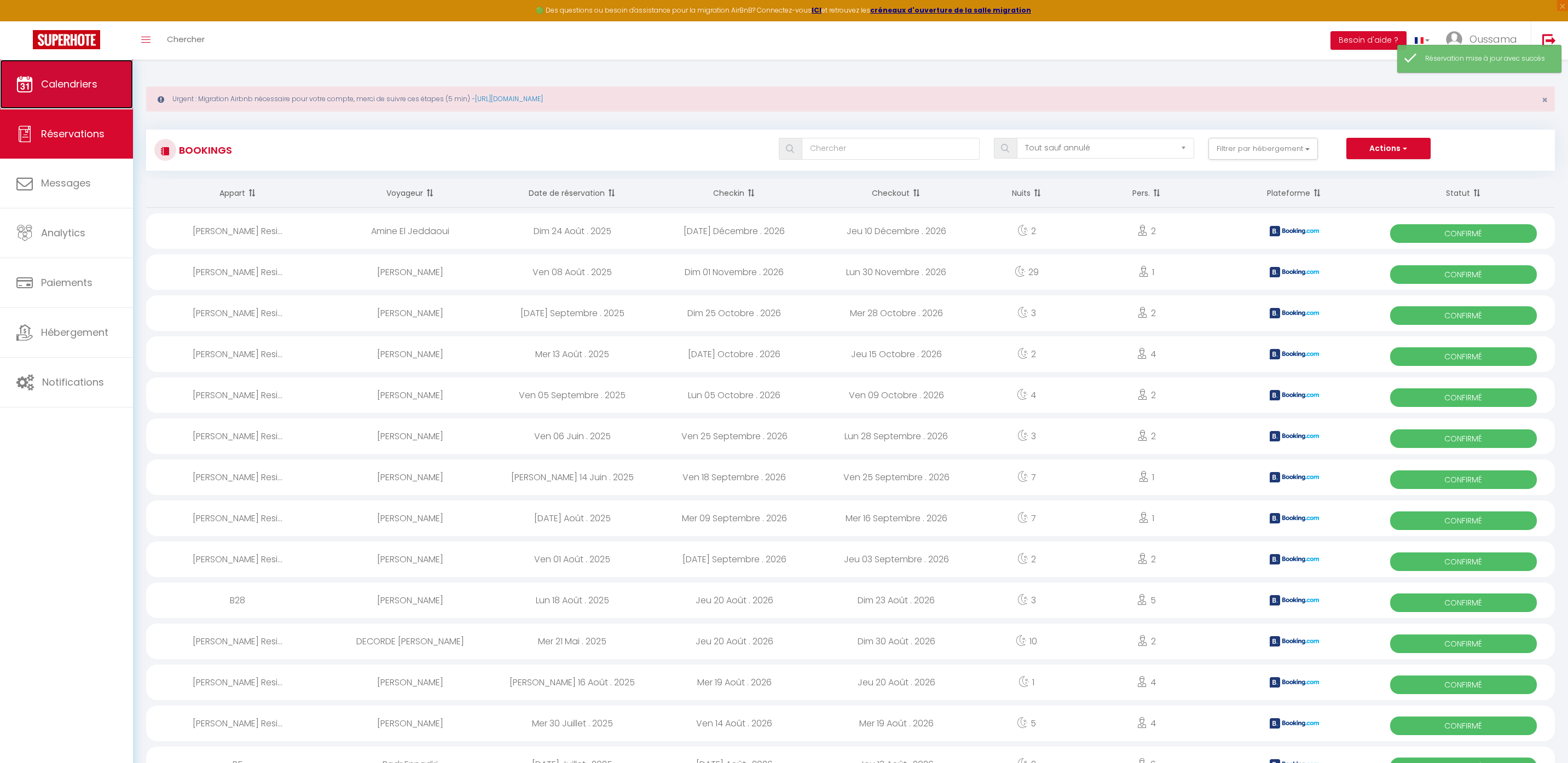
click at [80, 81] on span "Calendriers" at bounding box center [69, 84] width 56 height 14
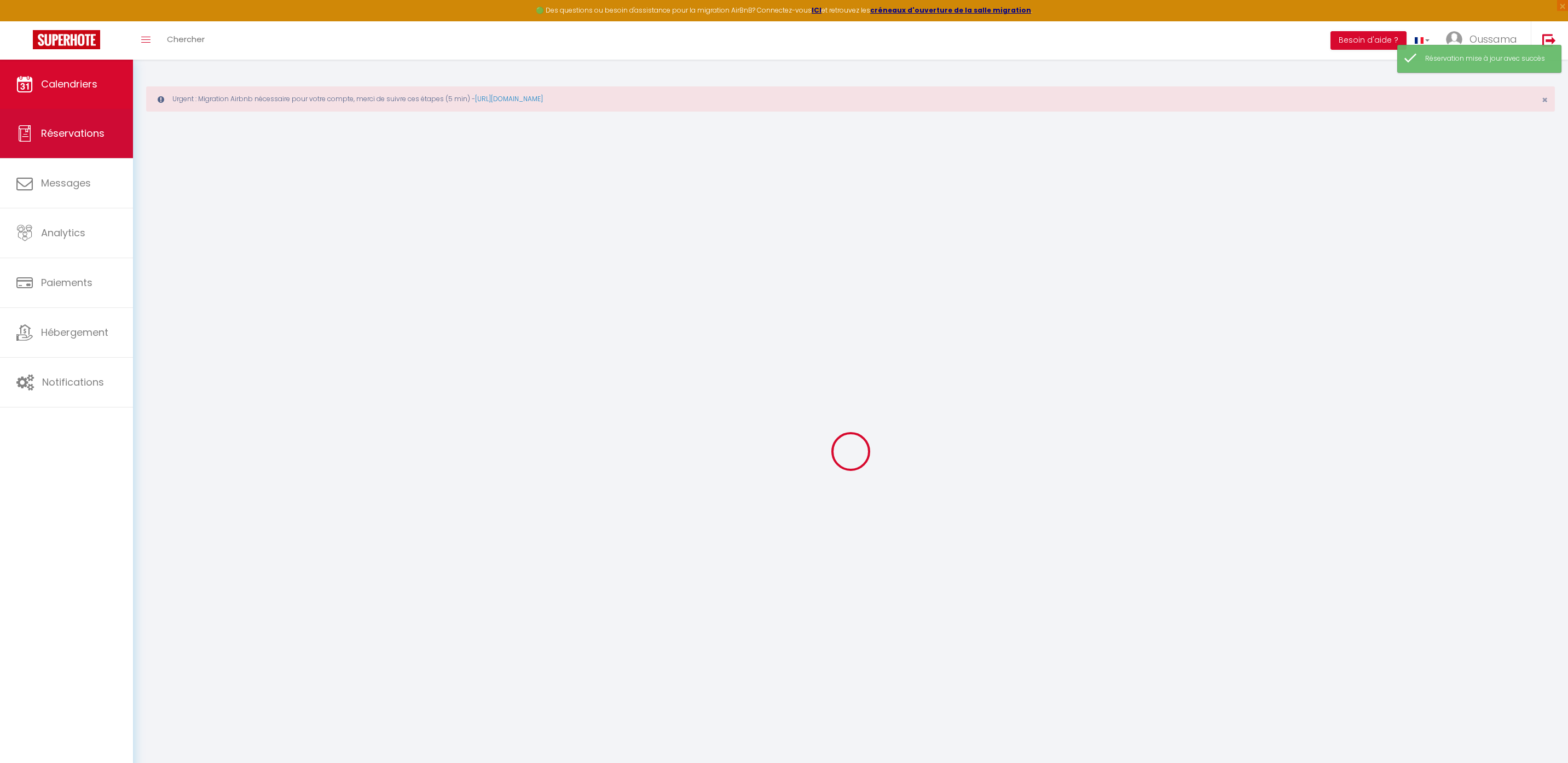
select select
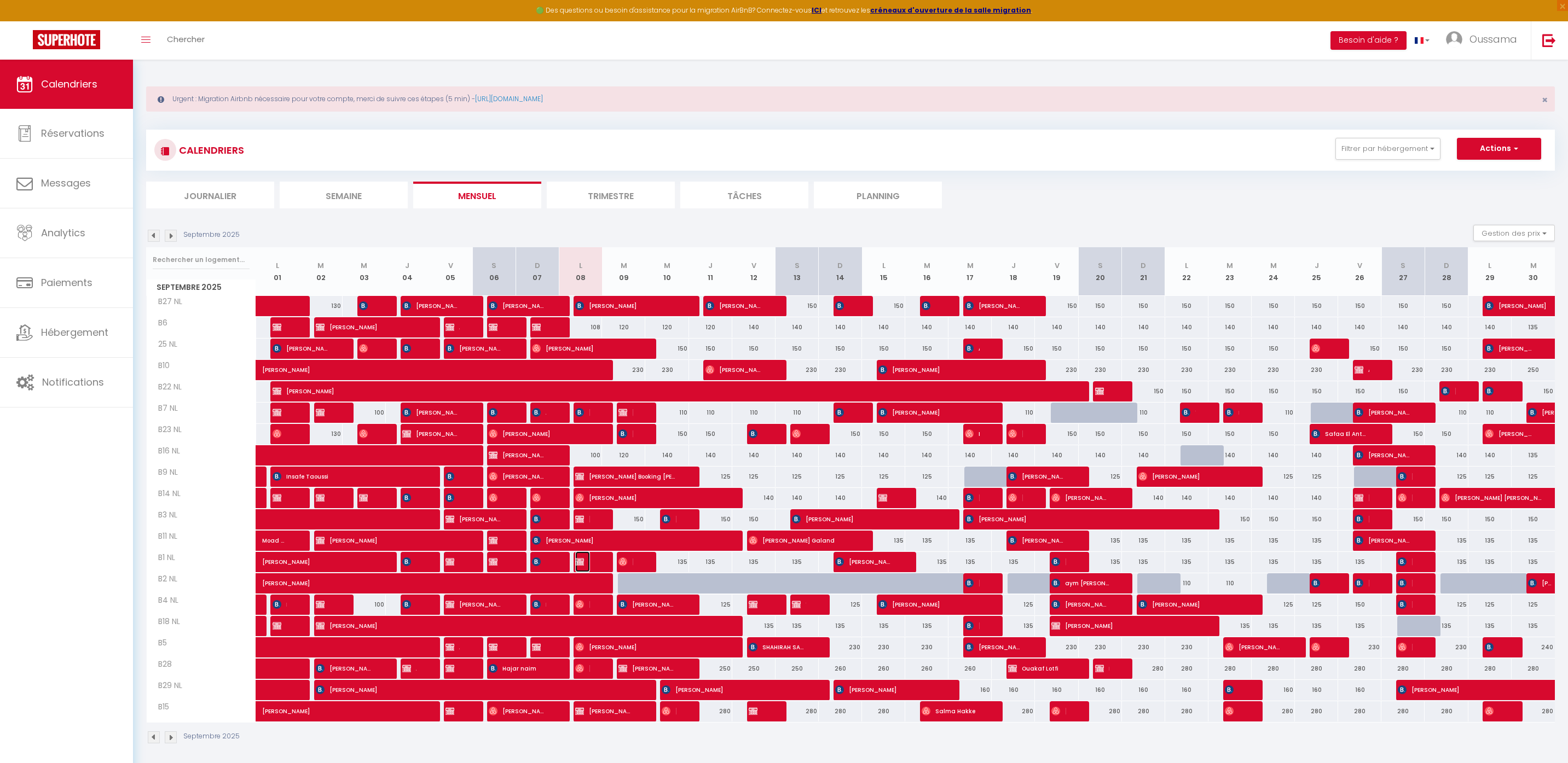
click at [585, 564] on span "[PERSON_NAME]" at bounding box center [582, 561] width 14 height 20
select select "KO"
select select "0"
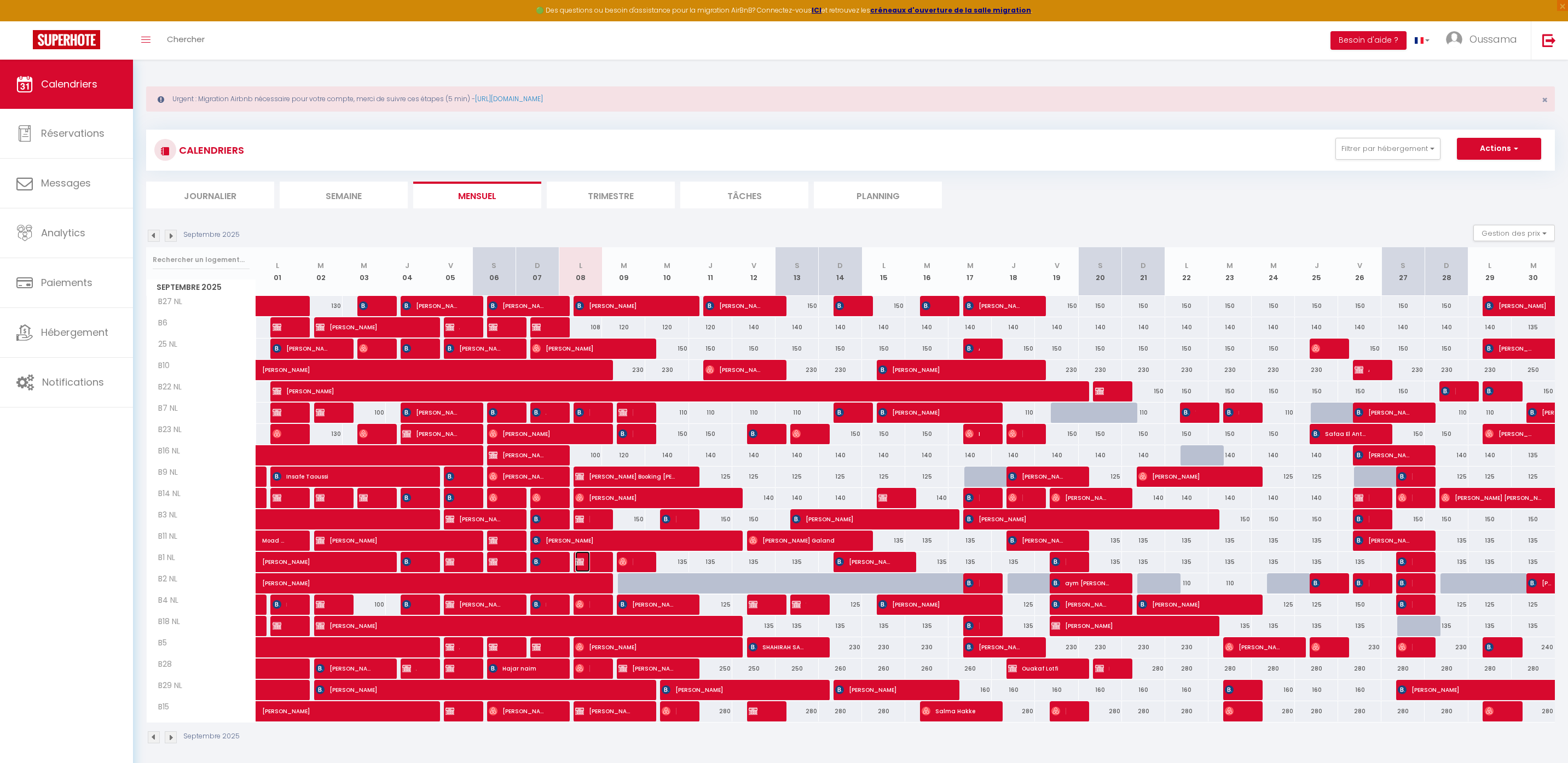
select select "1"
select select
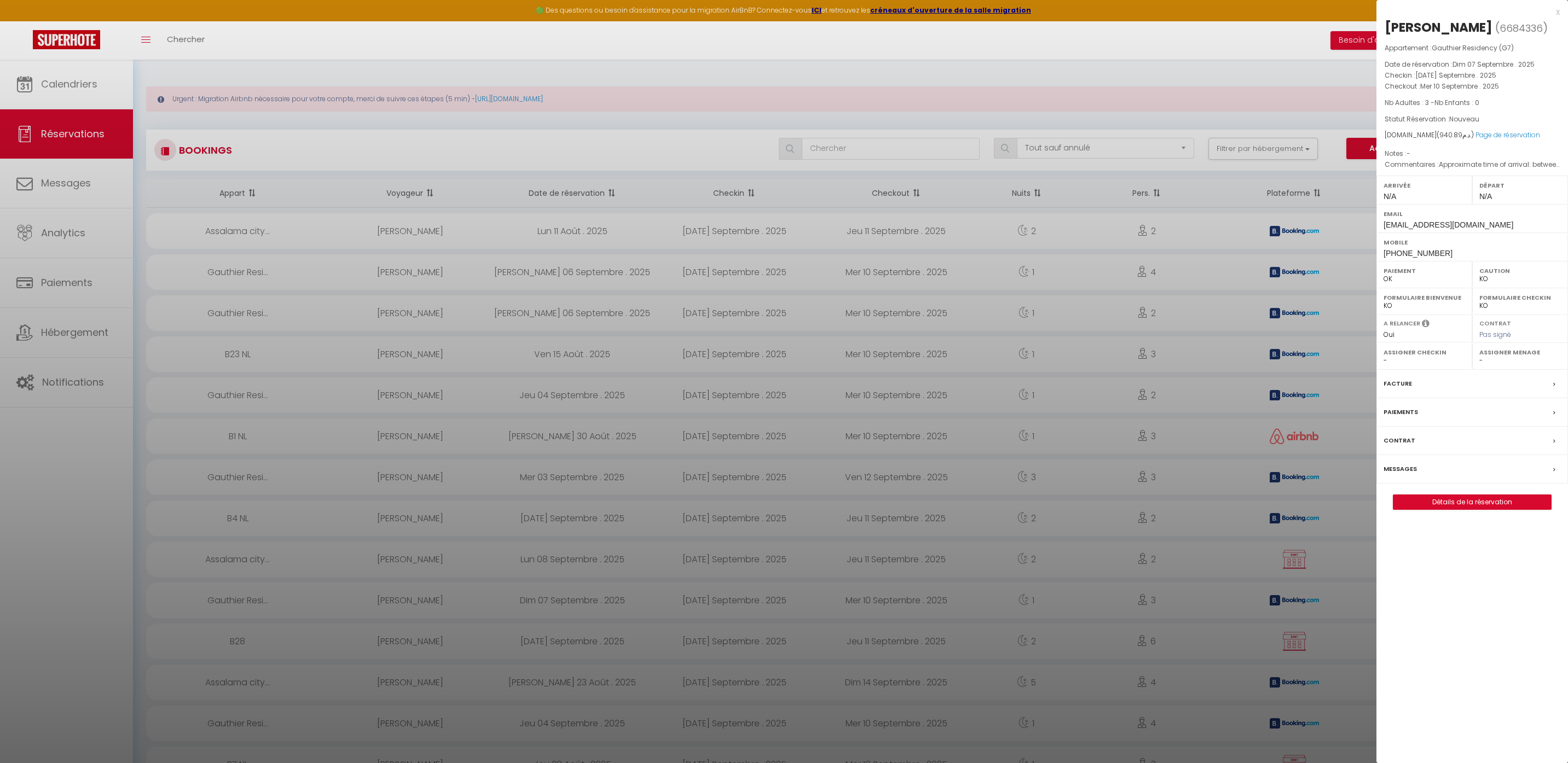
select select "not_cancelled"
select select "KO"
select select "0"
click at [336, 346] on div at bounding box center [784, 381] width 1568 height 763
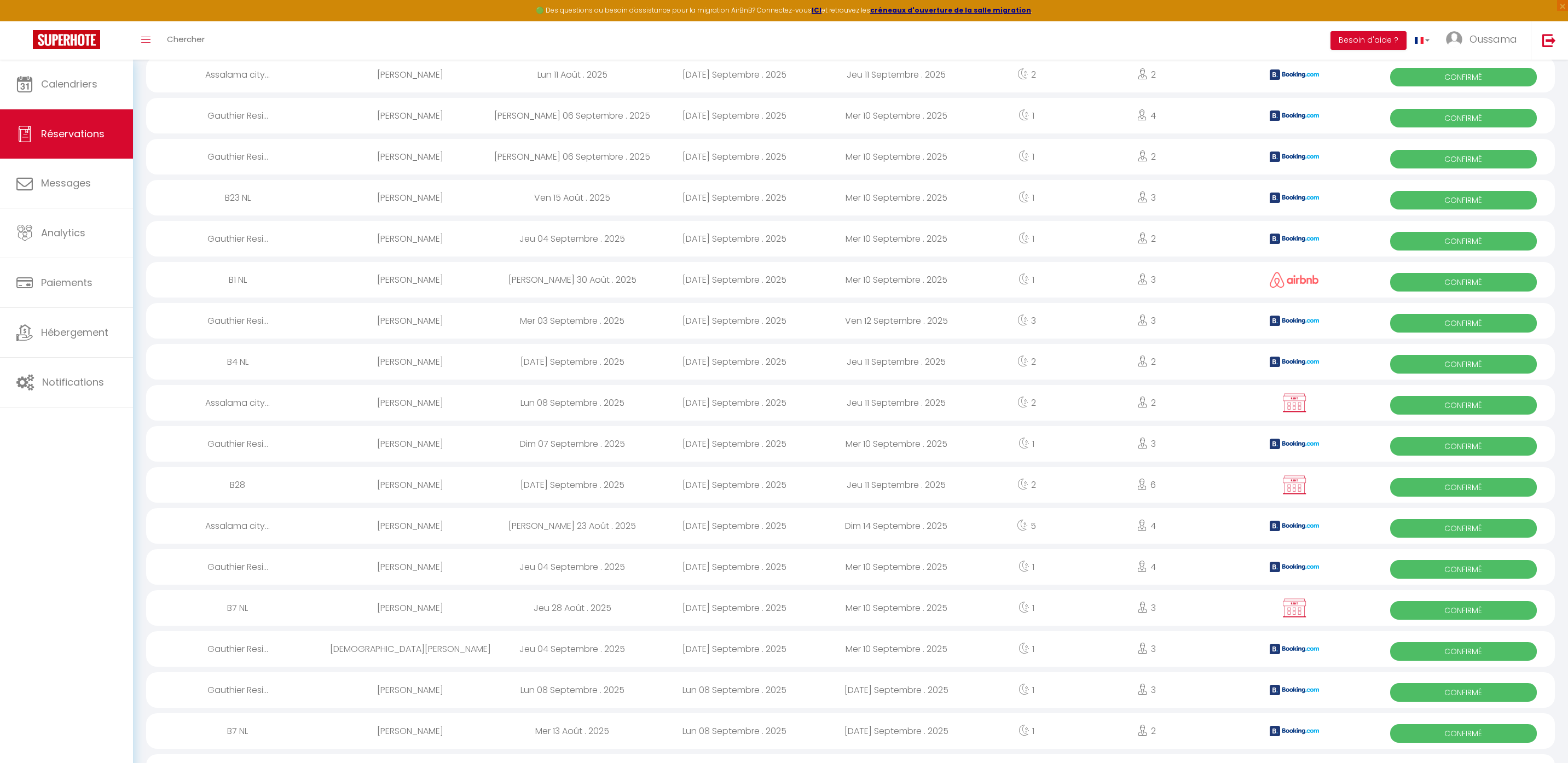
scroll to position [161, 0]
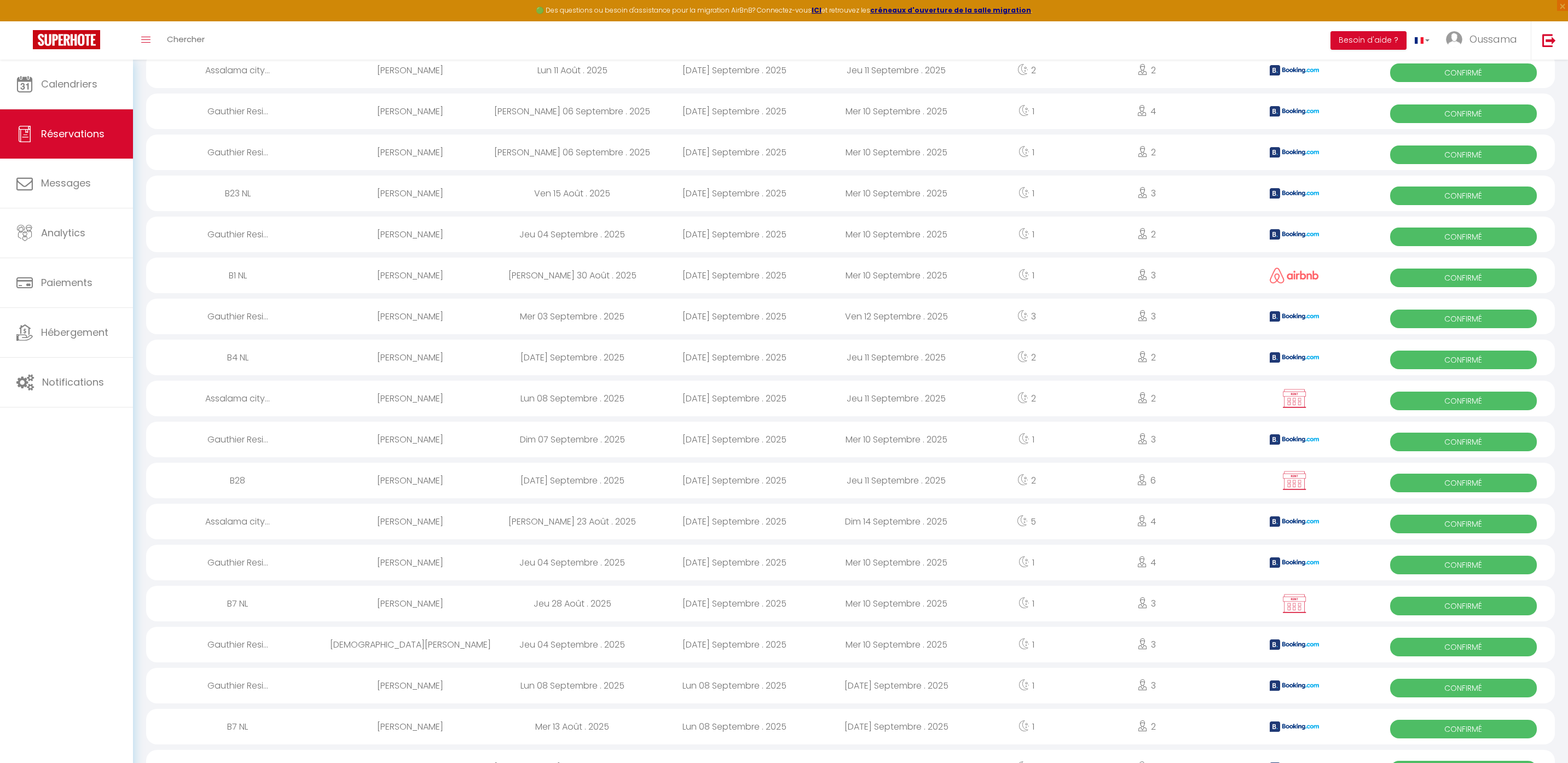
click at [241, 561] on div "[PERSON_NAME] Resi..." at bounding box center [238, 563] width 183 height 36
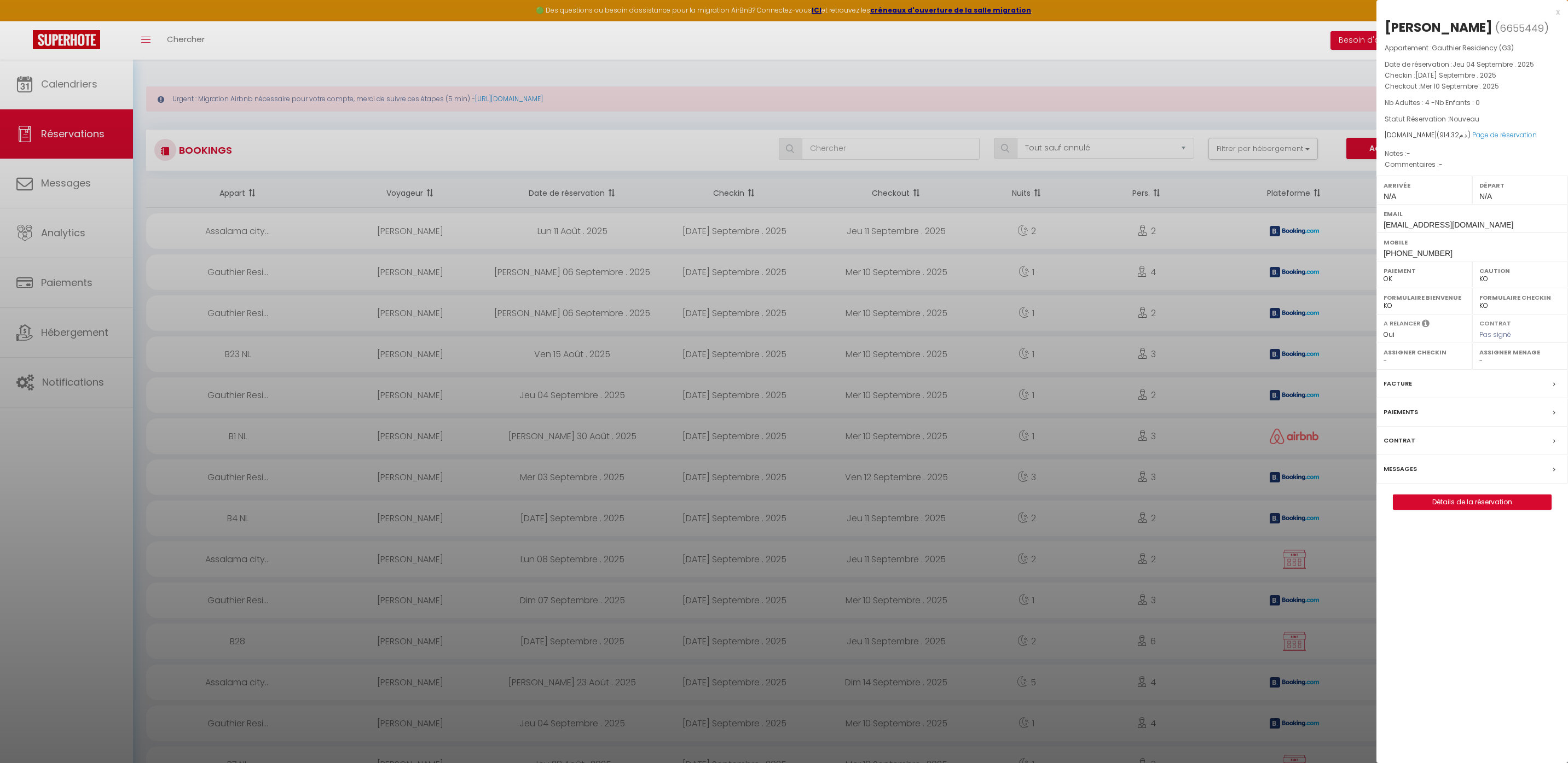
scroll to position [353, 0]
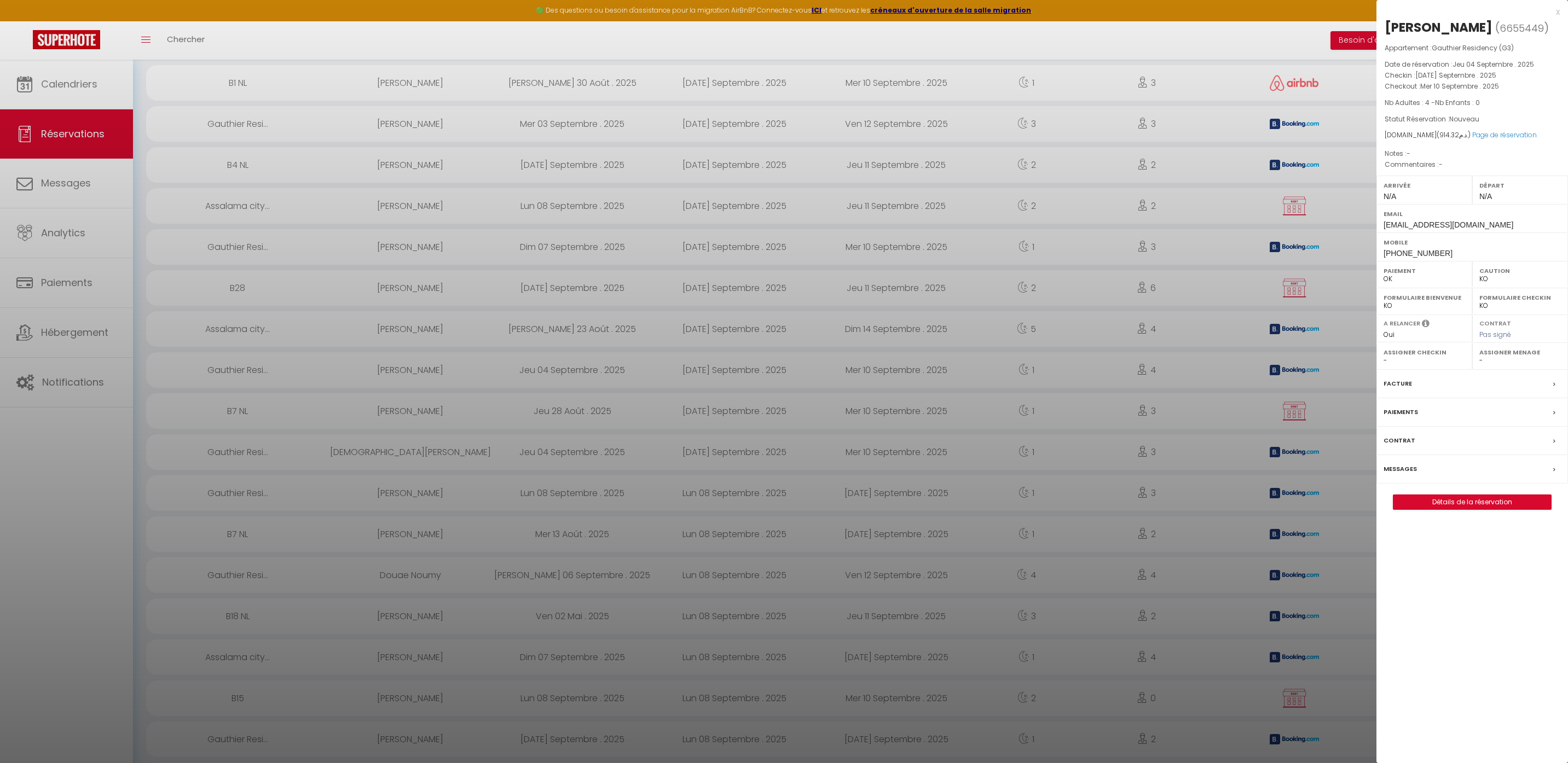
click at [401, 321] on div at bounding box center [784, 381] width 1568 height 763
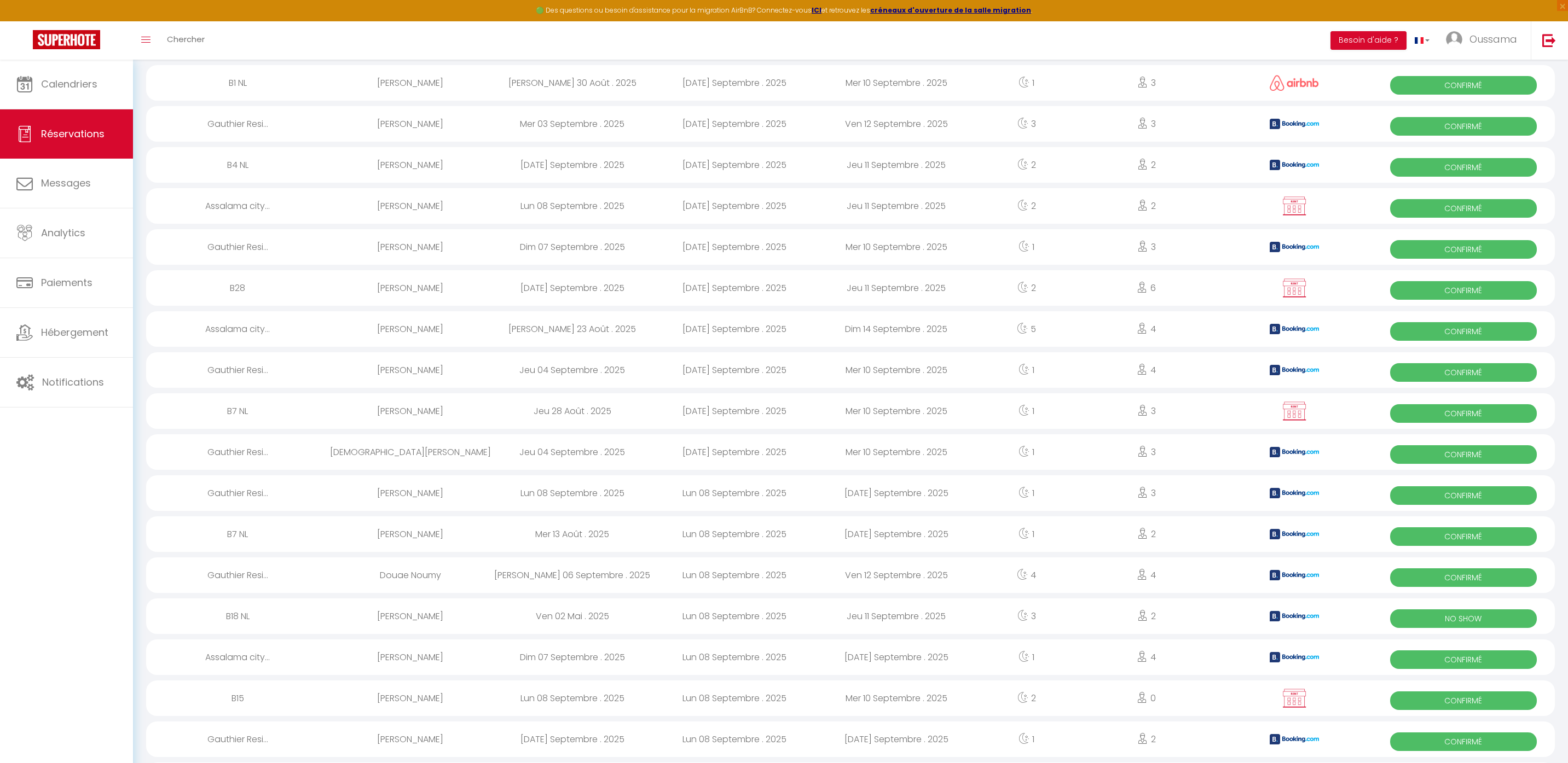
click at [396, 283] on div "[PERSON_NAME]" at bounding box center [410, 288] width 162 height 36
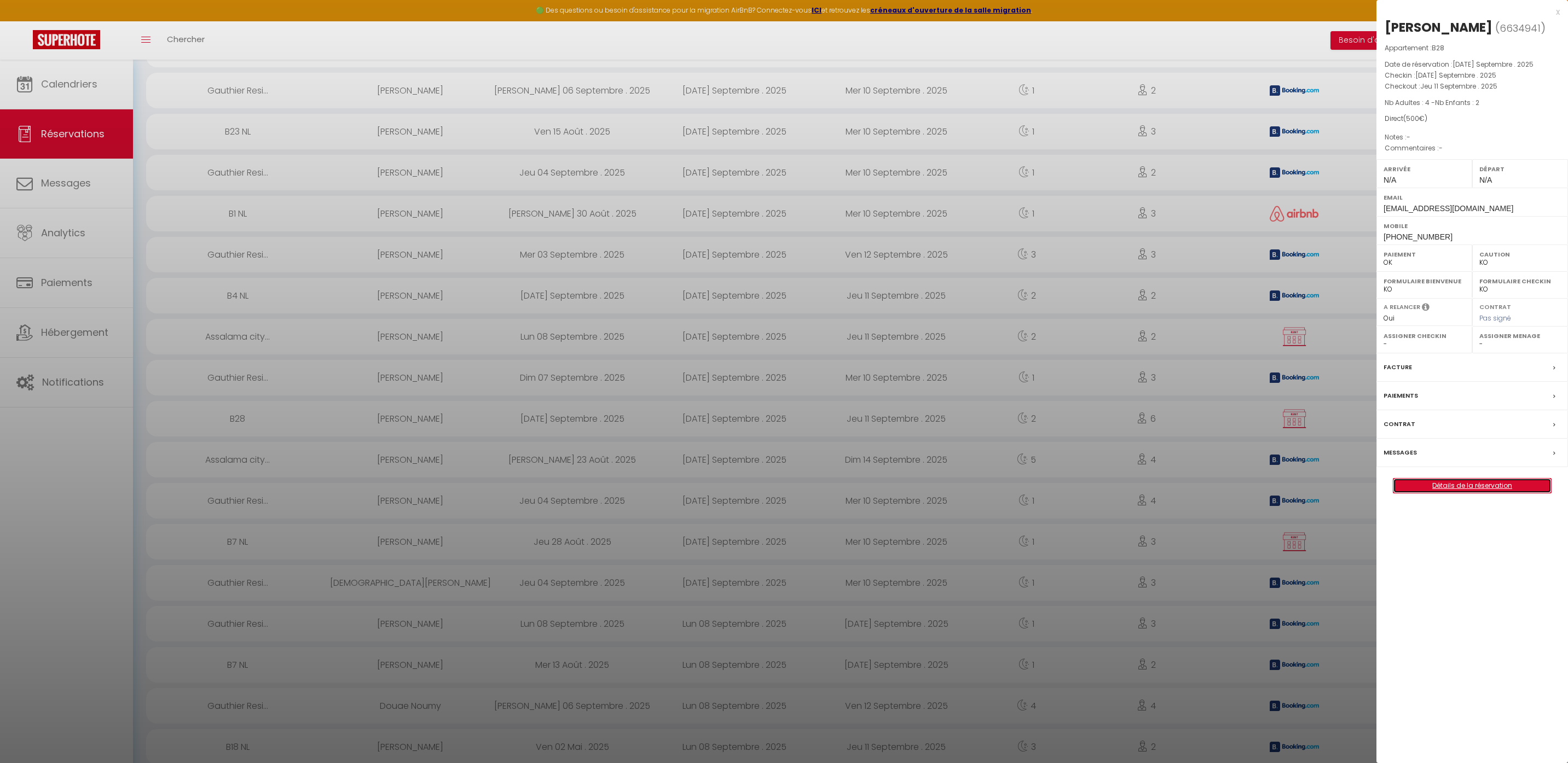
scroll to position [133, 0]
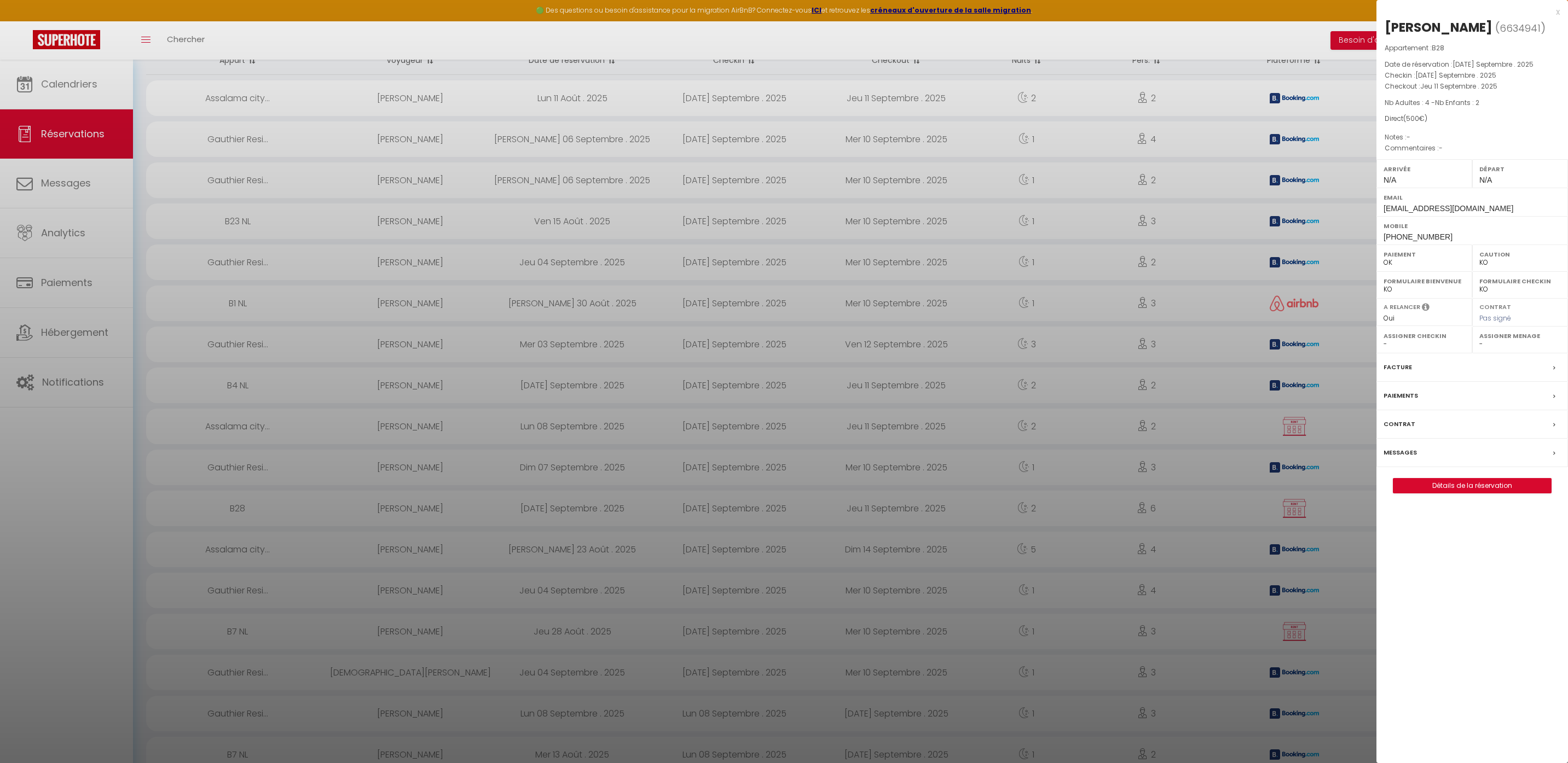
click at [415, 488] on div at bounding box center [784, 381] width 1568 height 763
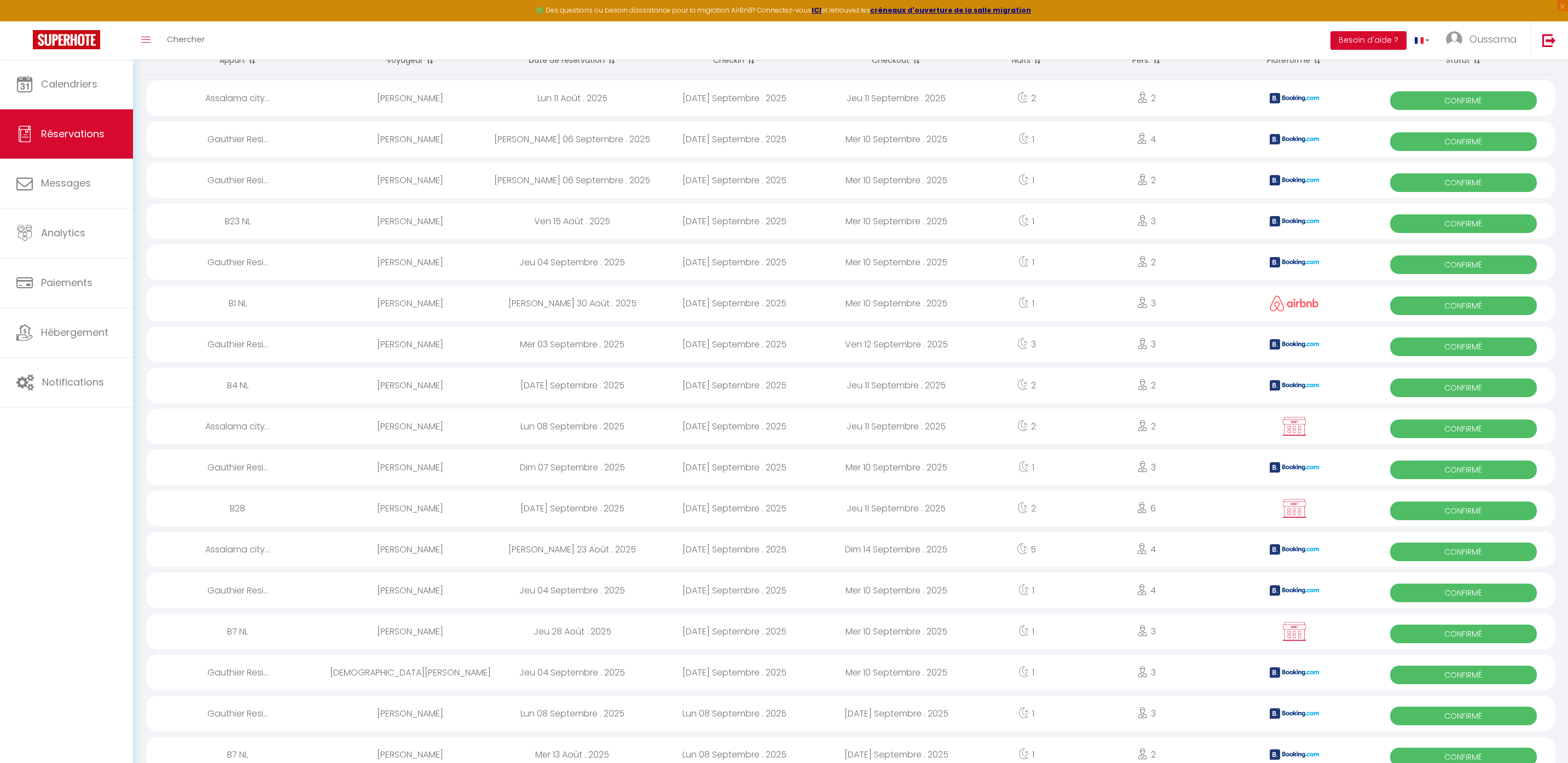
click at [407, 473] on div "Nishtha Prakash Vaswani" at bounding box center [410, 467] width 162 height 36
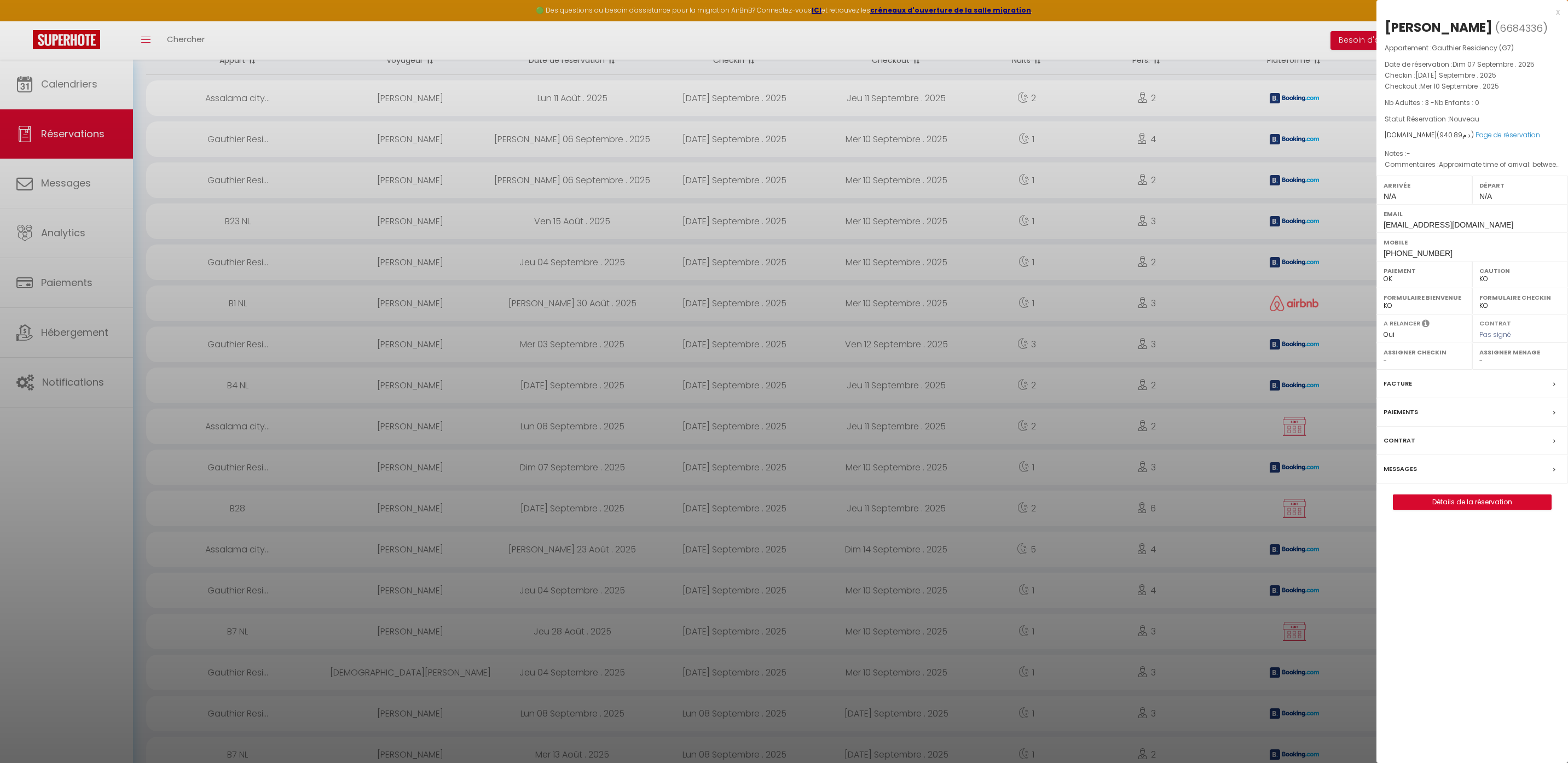
click at [448, 435] on div at bounding box center [784, 381] width 1568 height 763
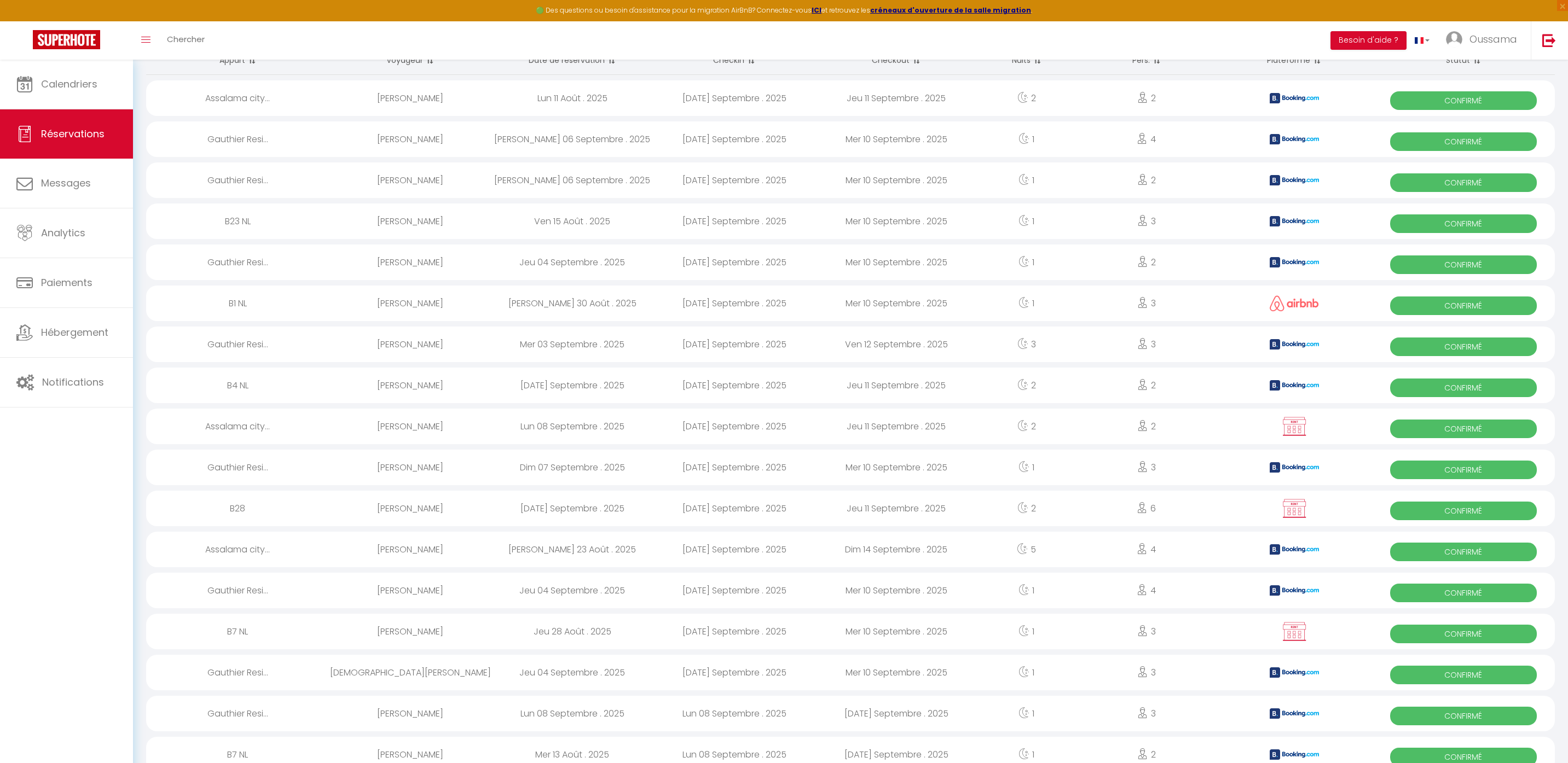
click at [414, 468] on div "Nishtha Prakash Vaswani" at bounding box center [410, 467] width 162 height 36
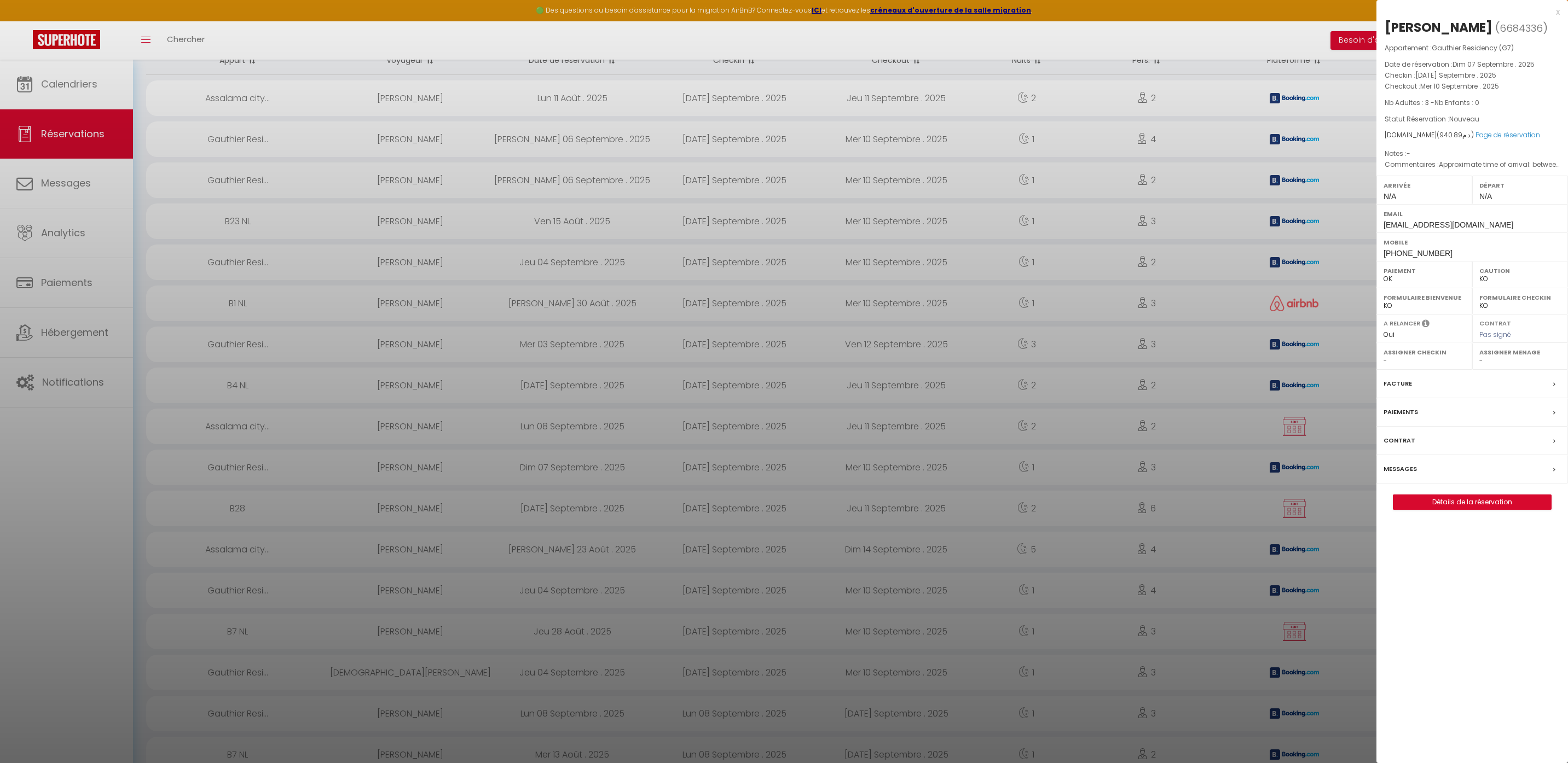
click at [411, 457] on div at bounding box center [784, 381] width 1568 height 763
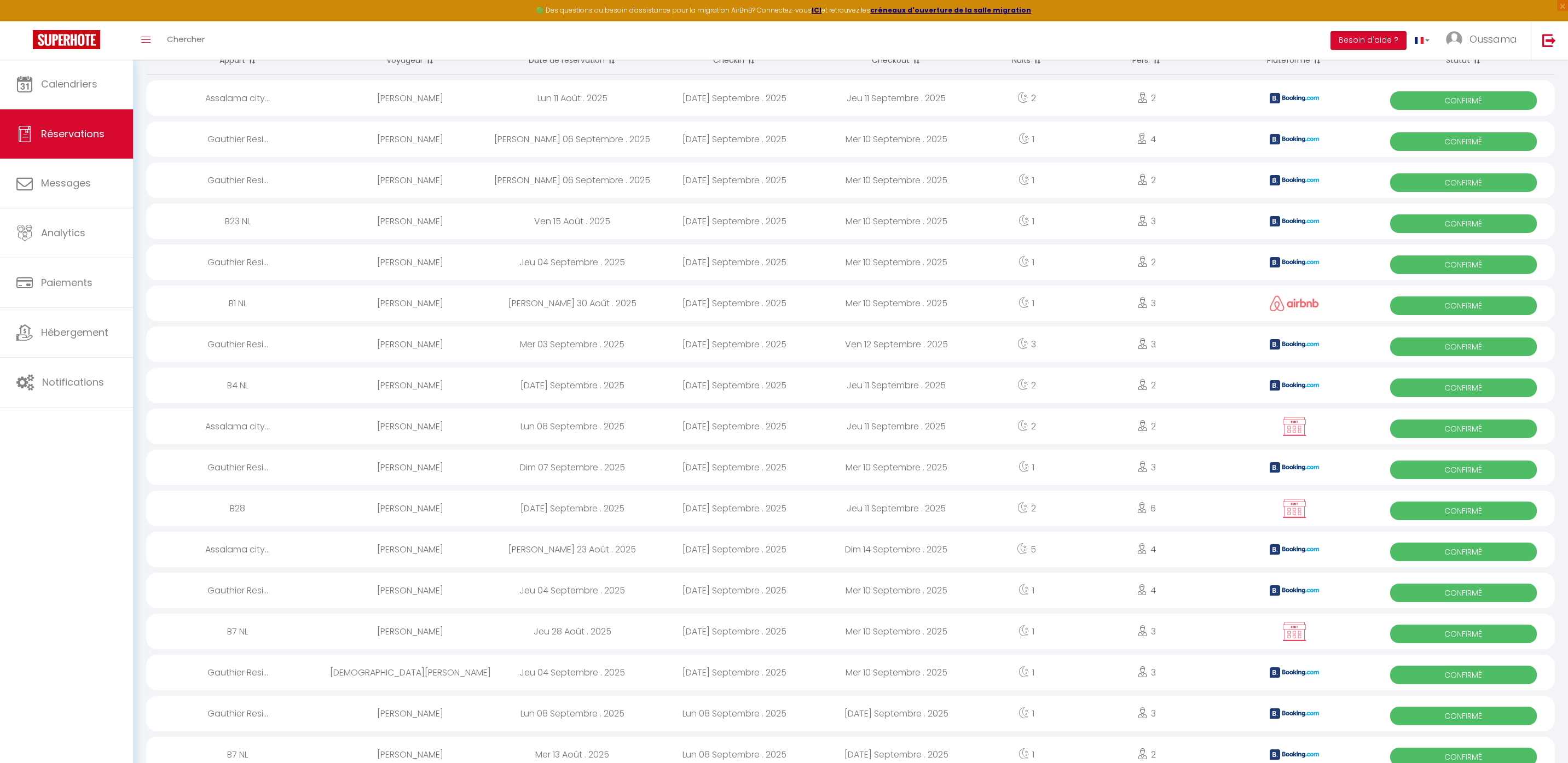
click at [414, 387] on div "[PERSON_NAME]" at bounding box center [410, 385] width 162 height 36
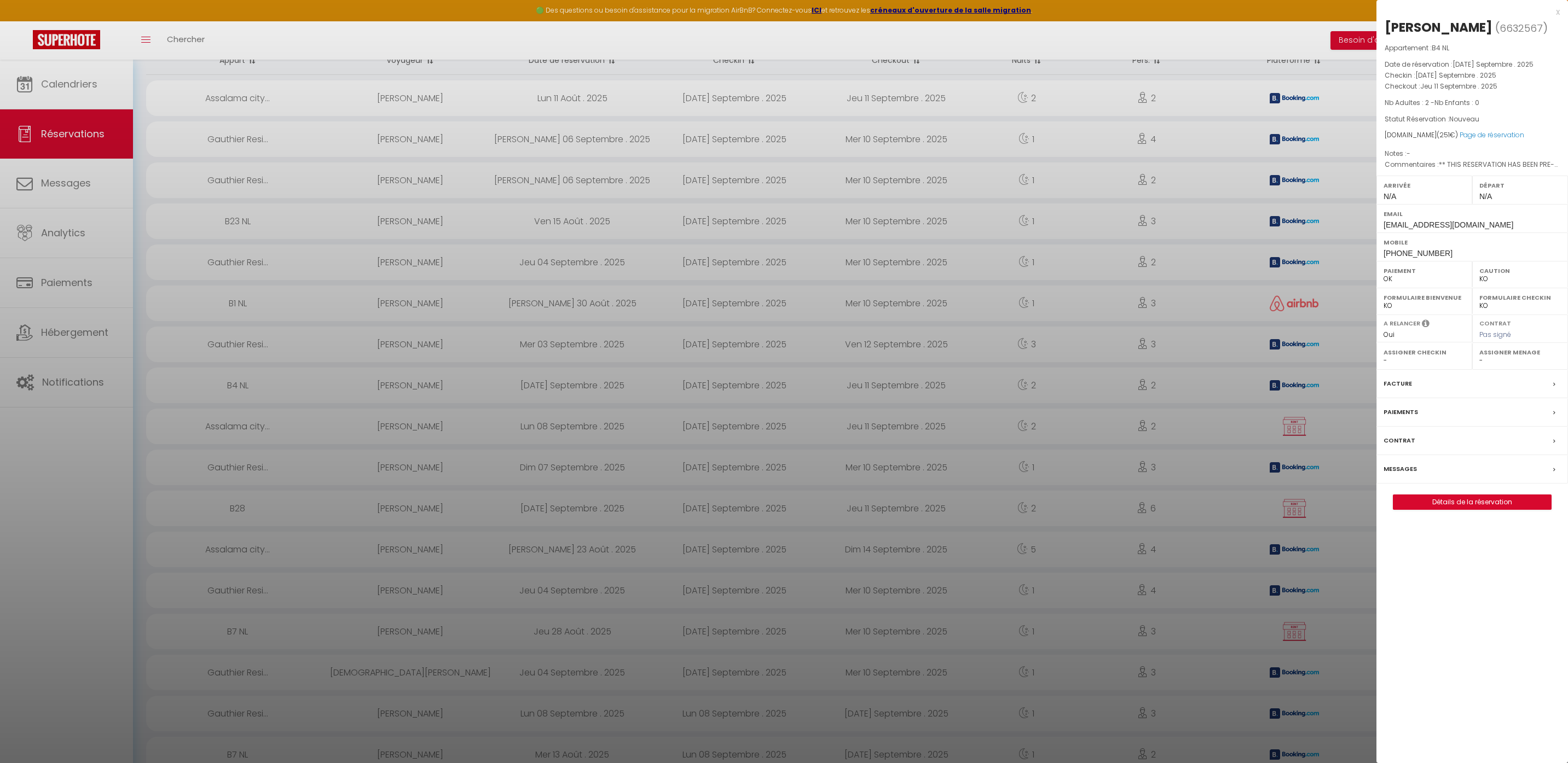
click at [1037, 48] on div at bounding box center [784, 381] width 1568 height 763
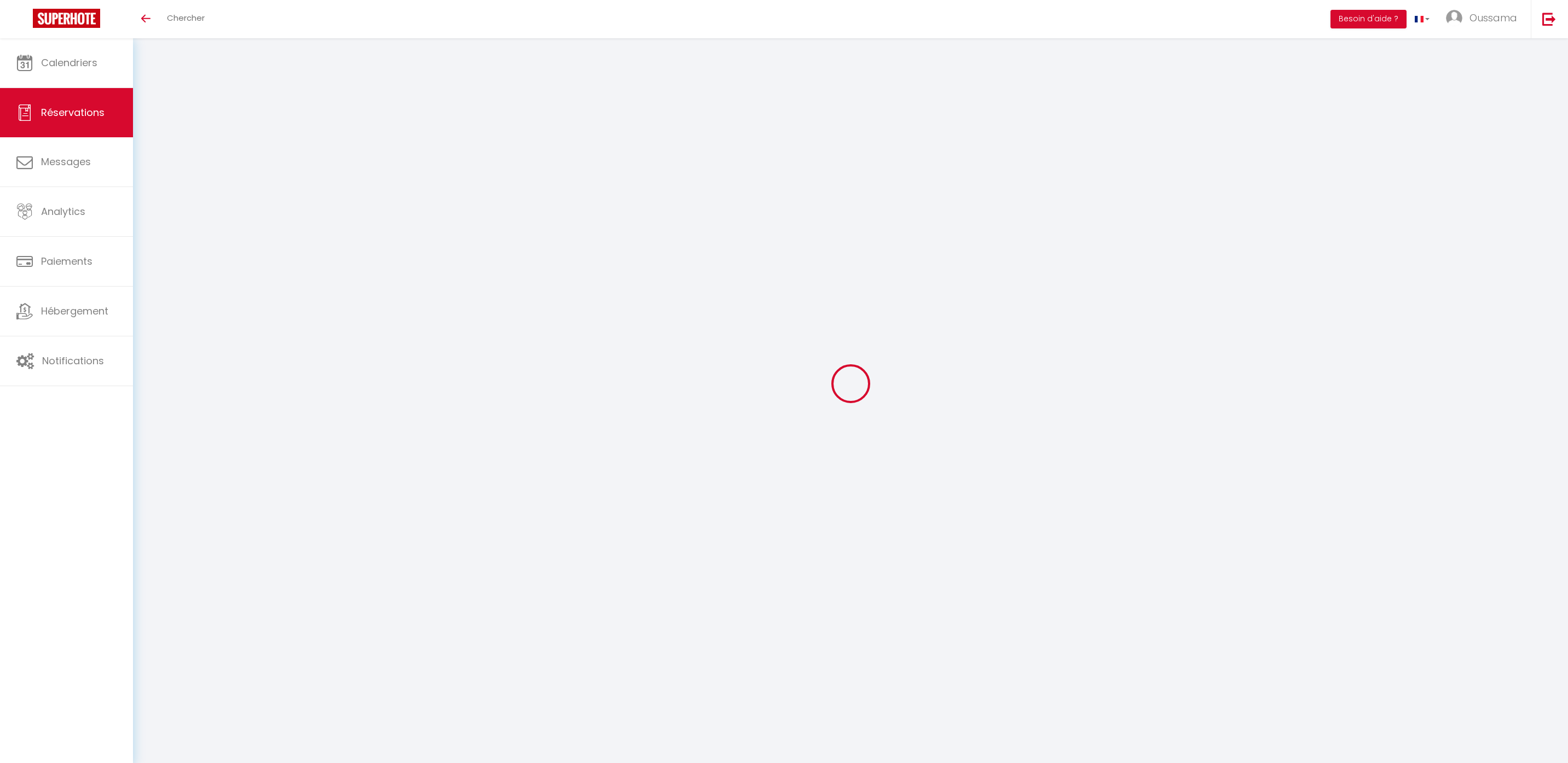
select select
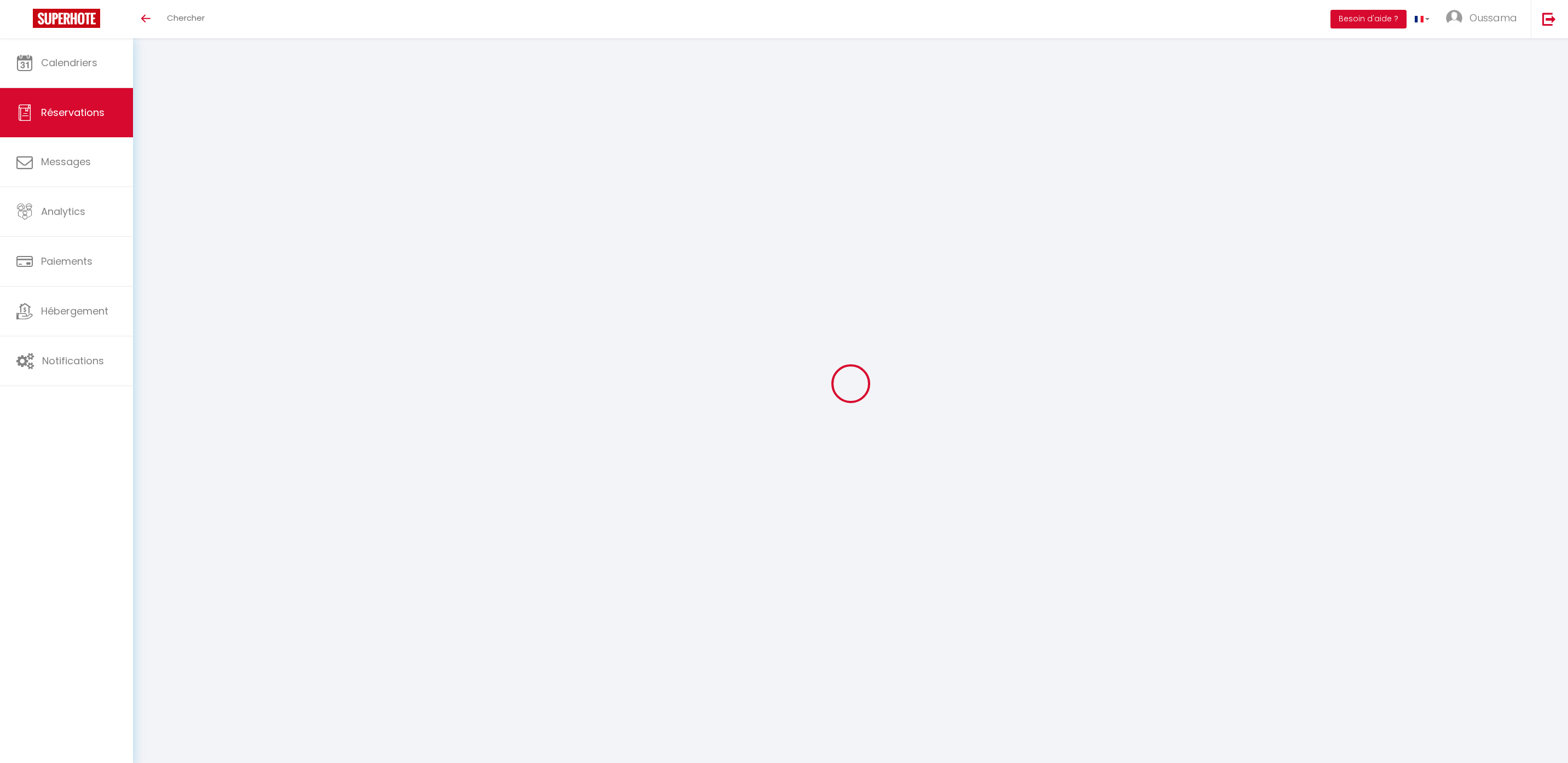
type input "Walid"
type input "Boudjenane"
type input "[EMAIL_ADDRESS][DOMAIN_NAME]"
type input "[PHONE_NUMBER]"
type input "."
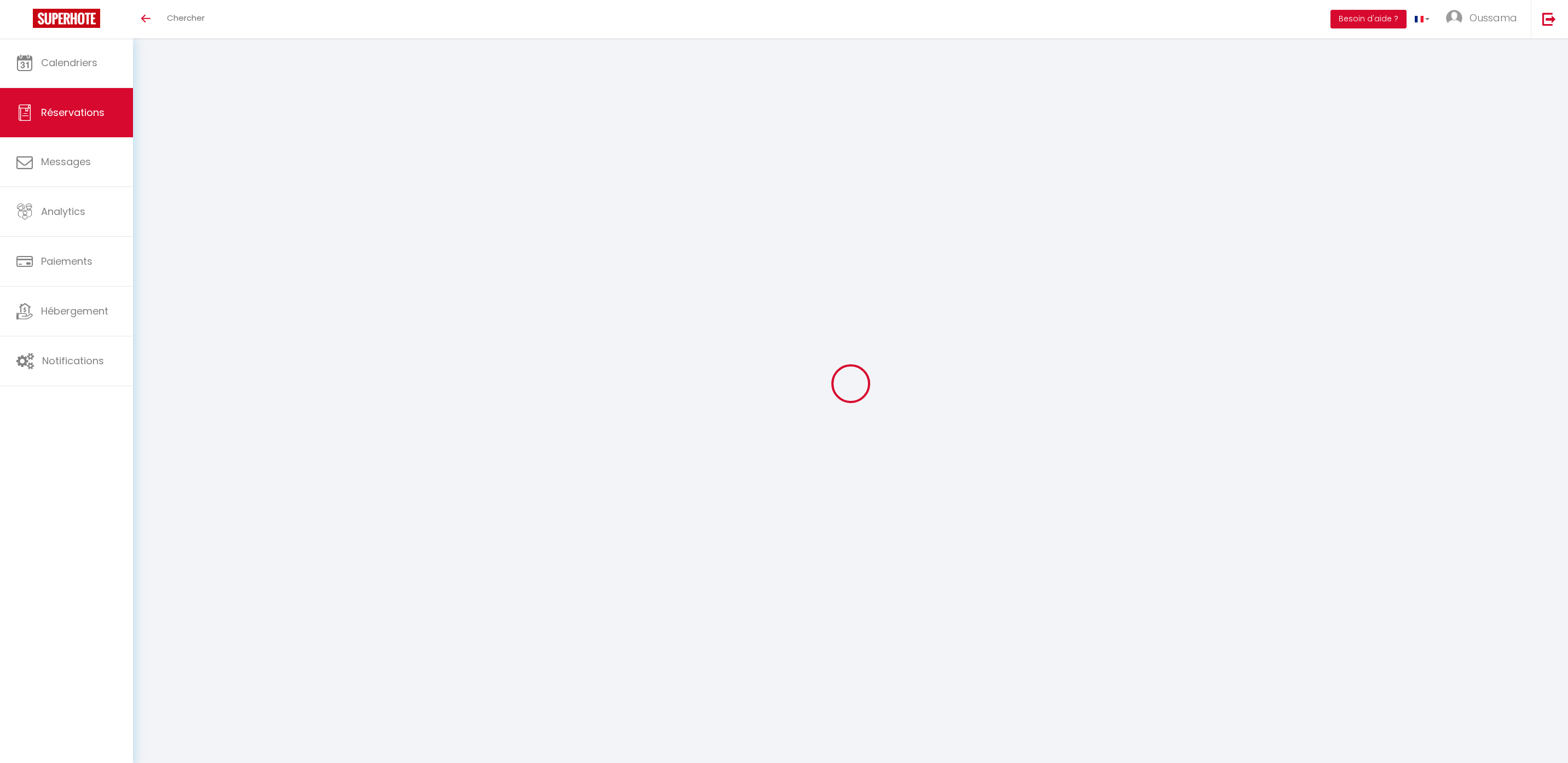
select select "FR"
select select "48776"
select select "1"
type input "[DATE]"
select select
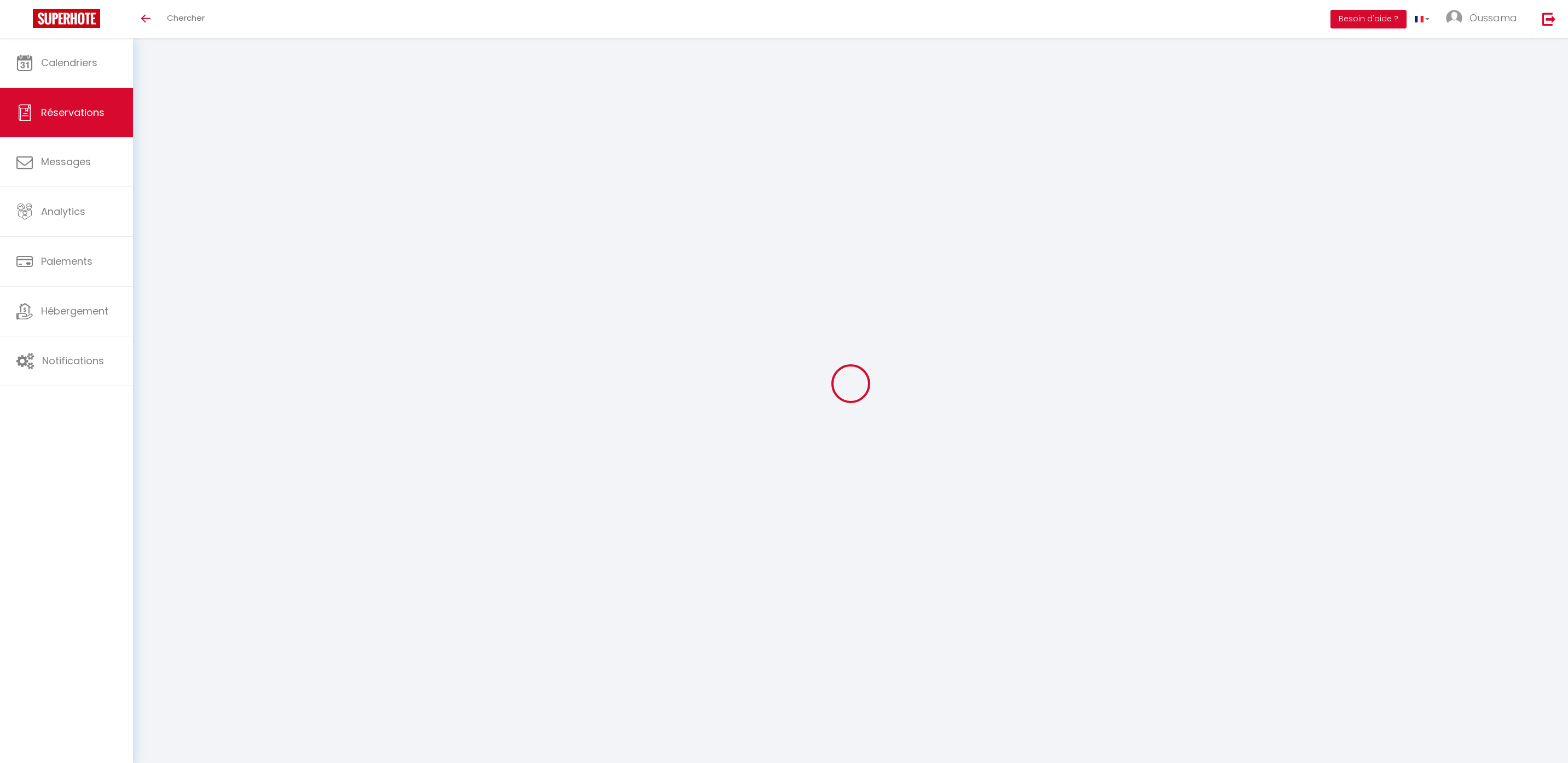
type input "Jeu 11 Septembre 2025"
select select
type input "4"
type input "2"
select select "12"
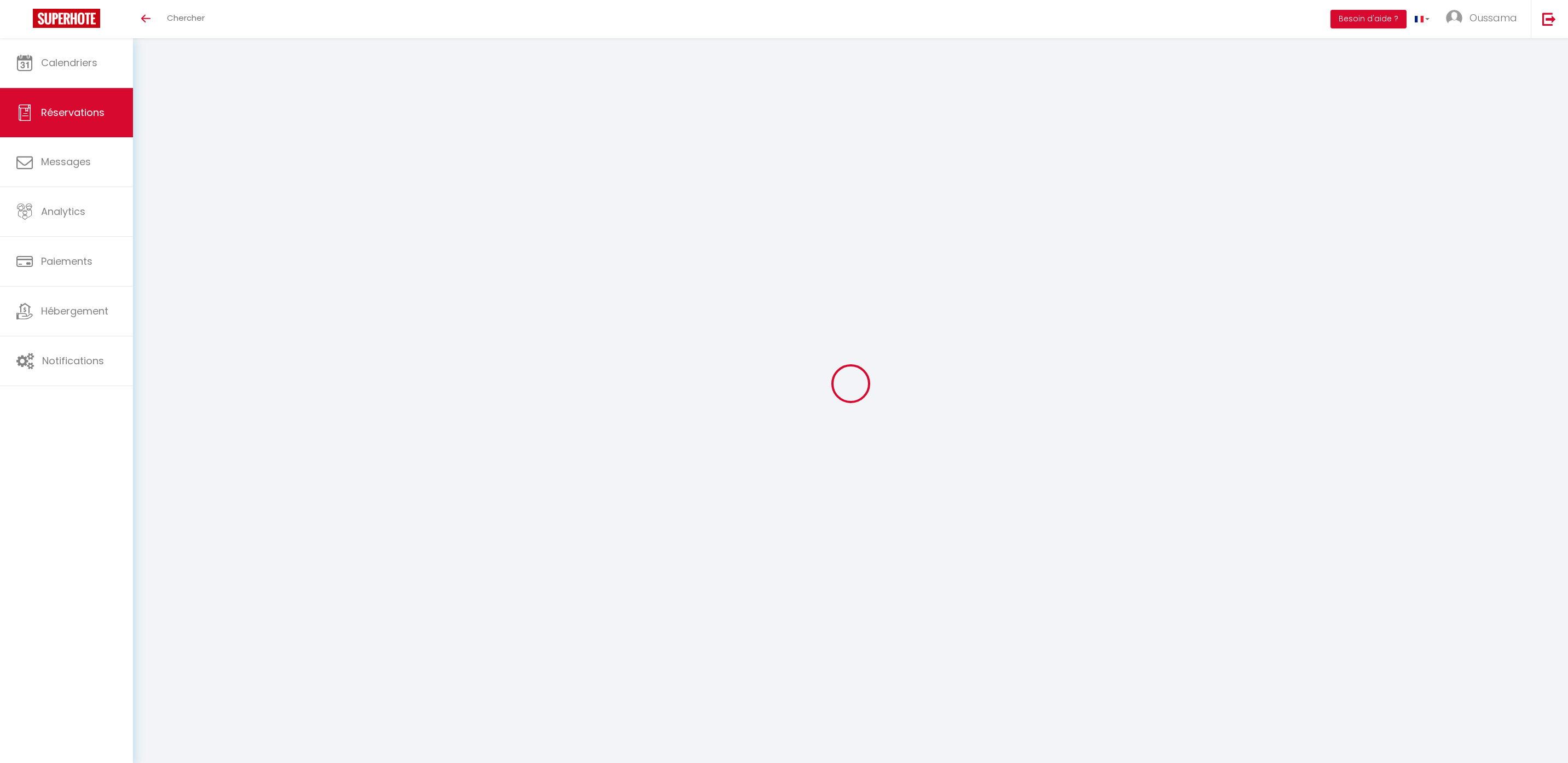
select select
type input "500"
checkbox input "false"
type input "0"
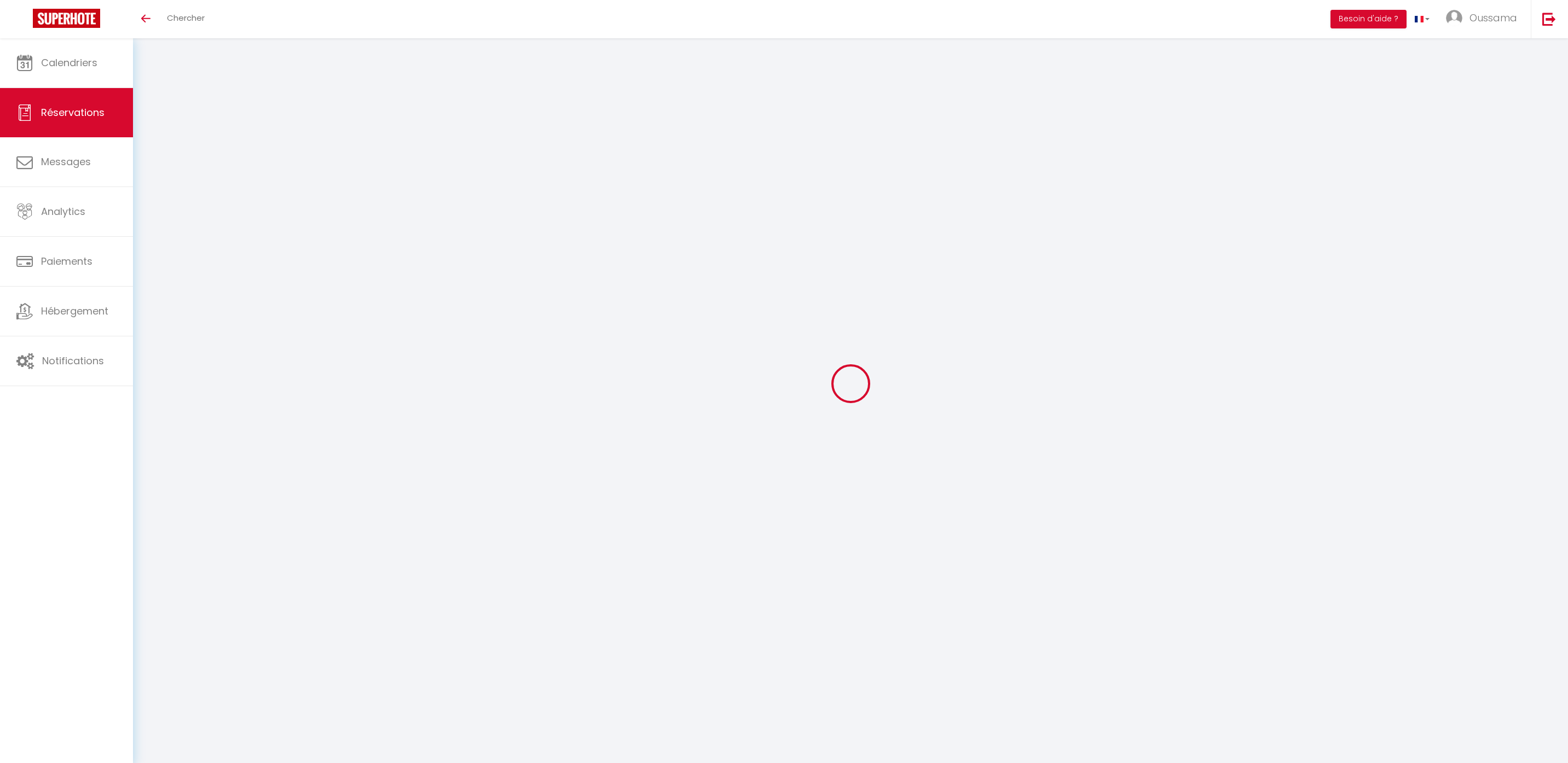
type input "0"
select select
select select "14"
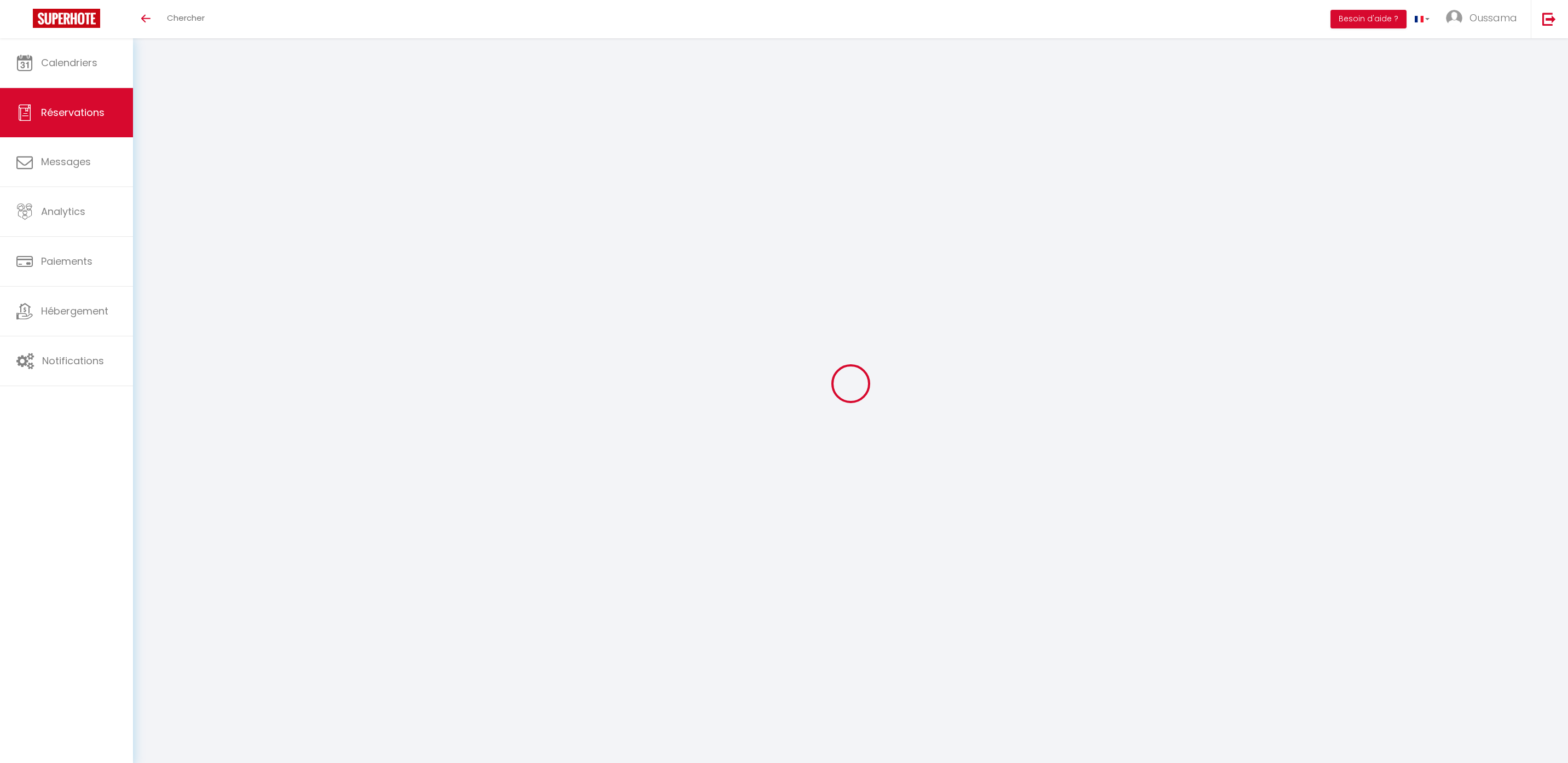
checkbox input "false"
select select
checkbox input "false"
select select
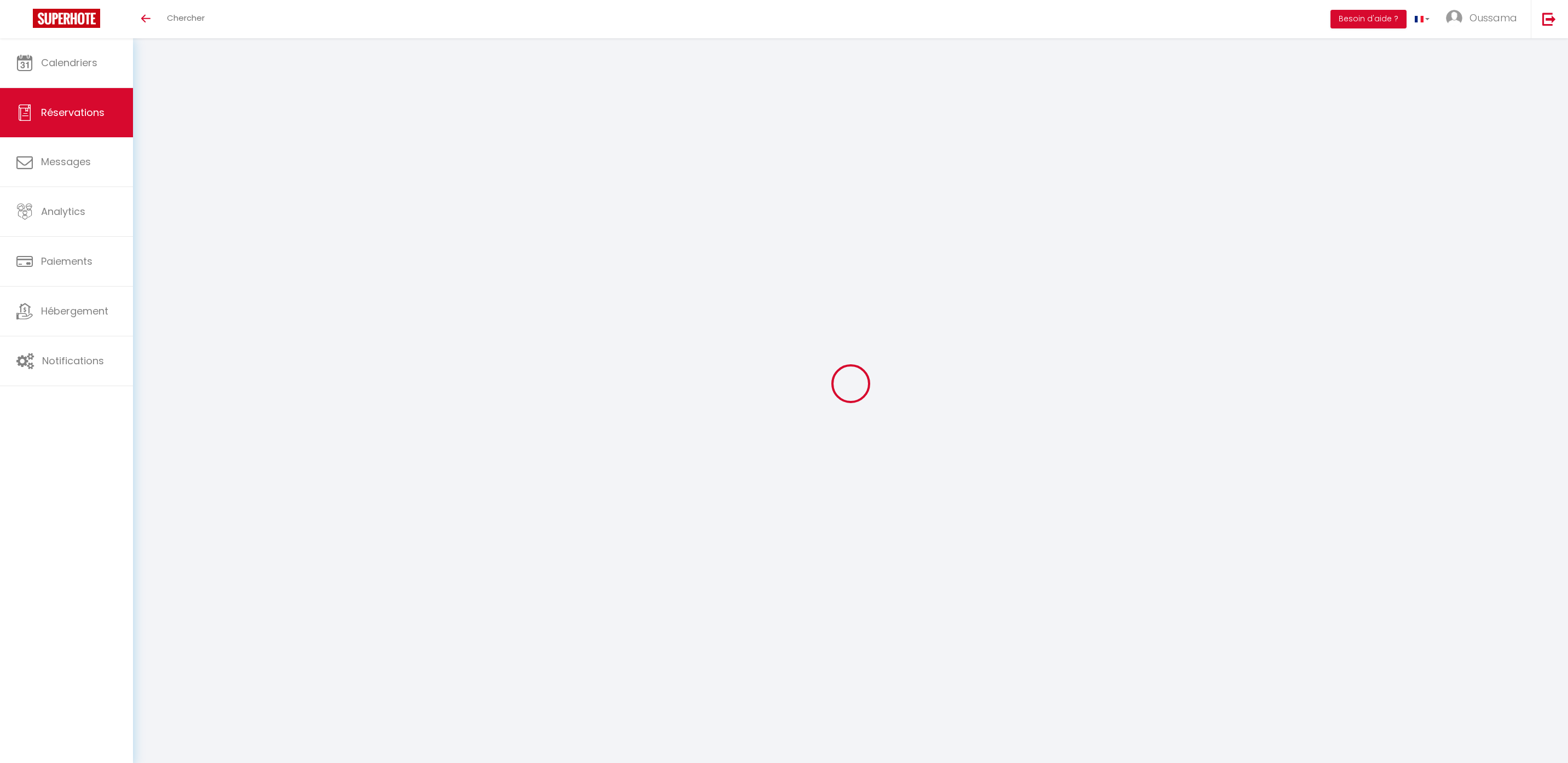
select select
checkbox input "false"
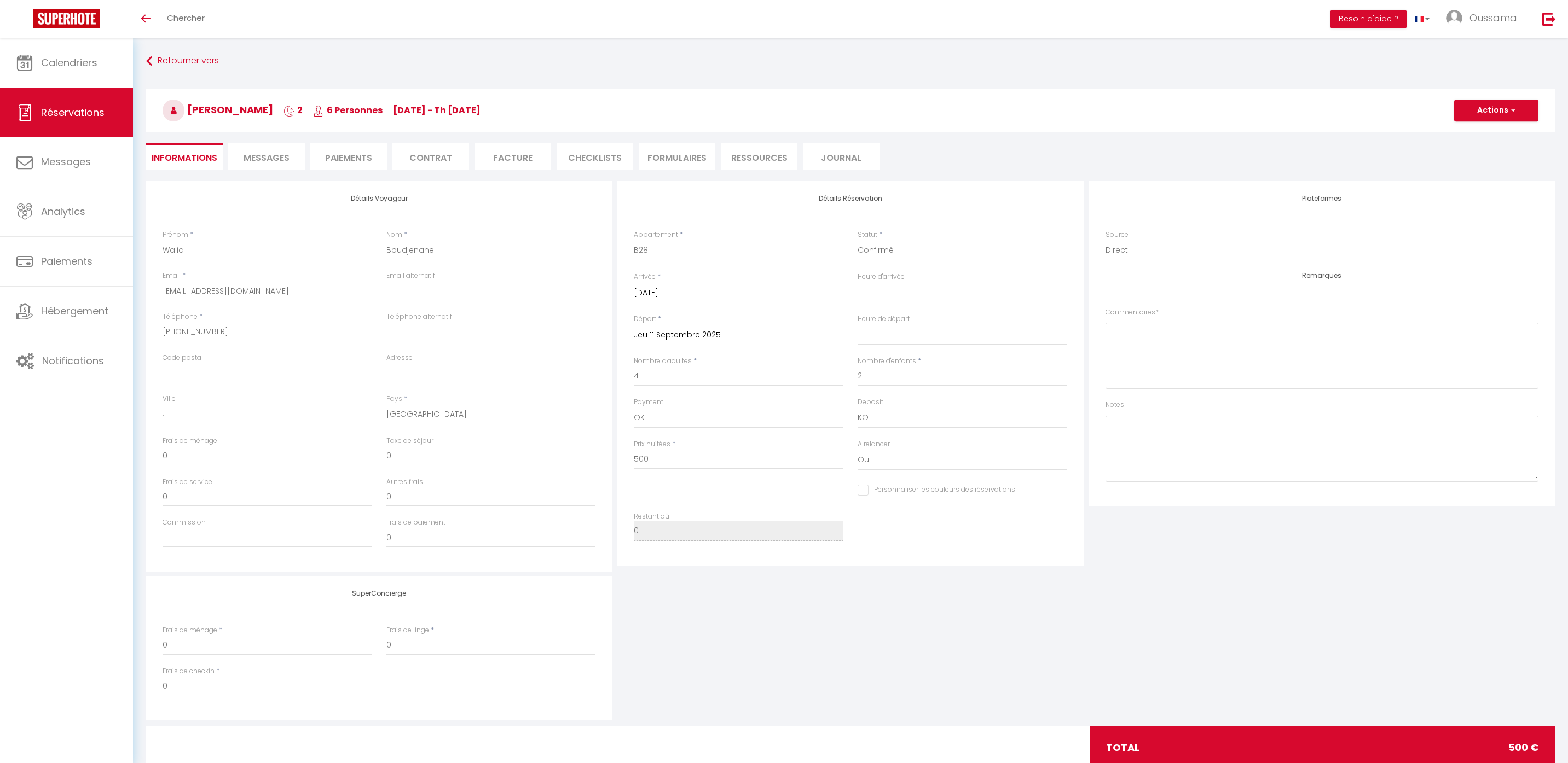
select select
checkbox input "false"
select select
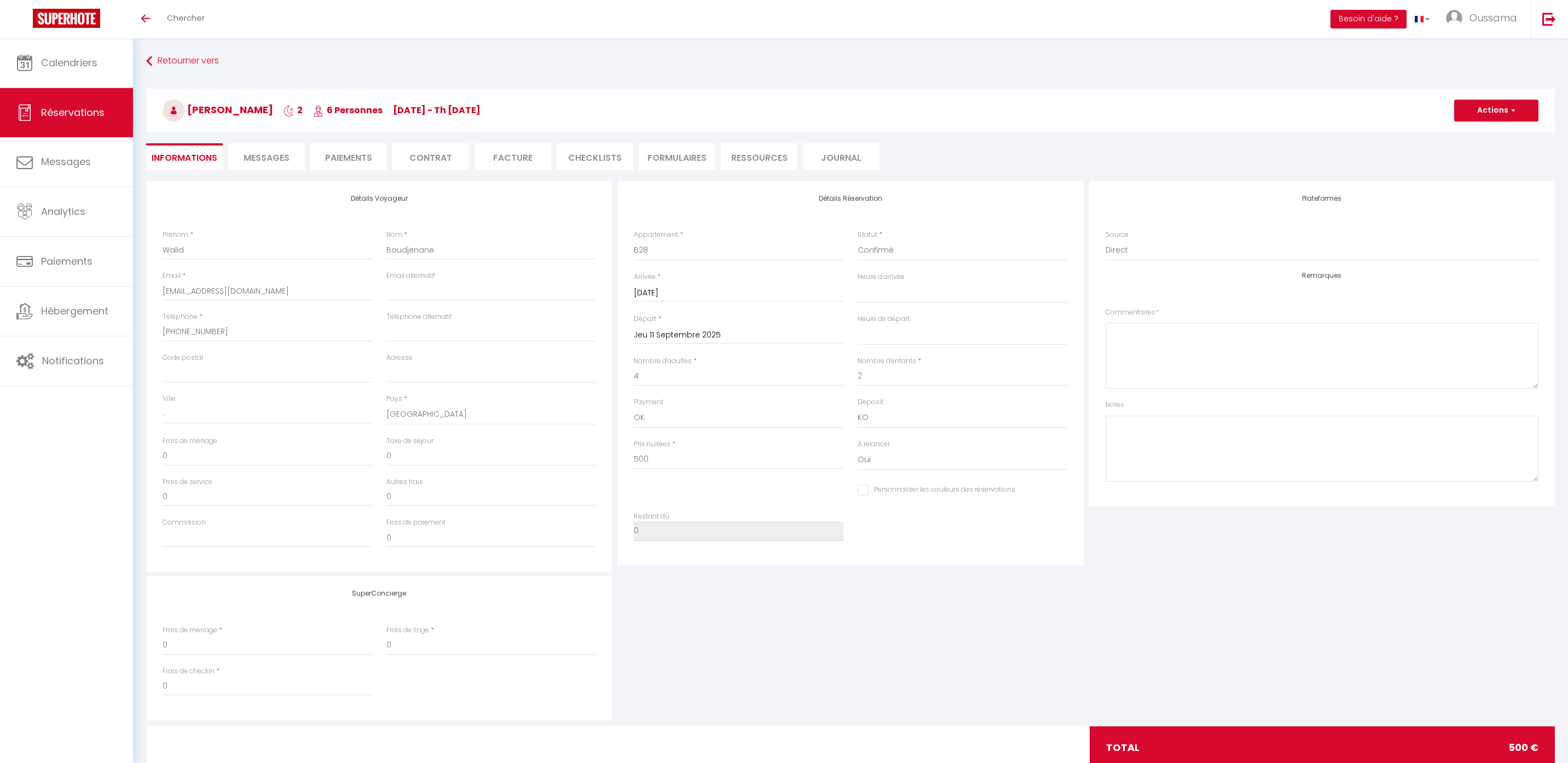
click at [267, 162] on span "Messages" at bounding box center [266, 158] width 46 height 12
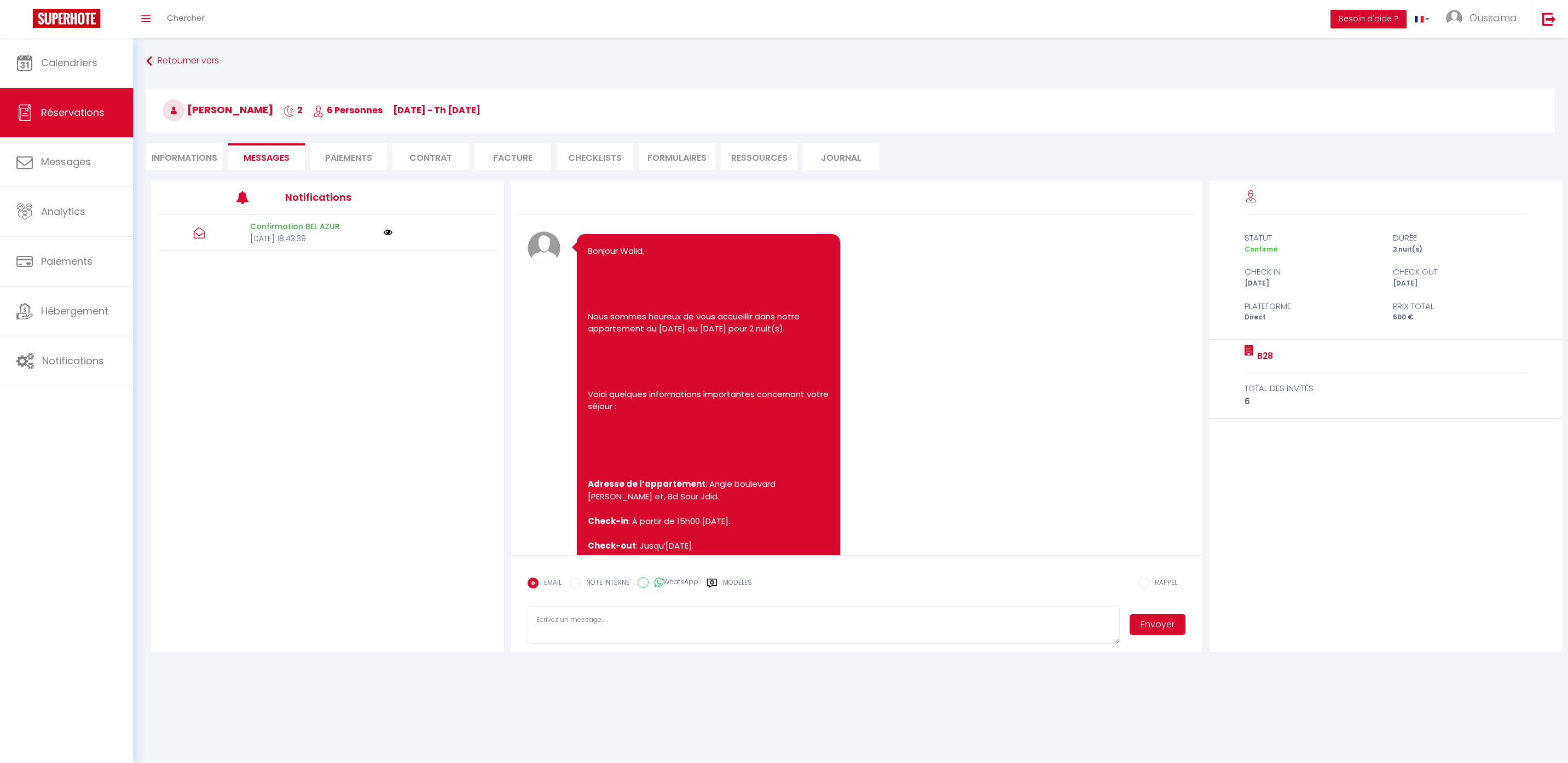
click at [653, 583] on label "WhatsApp" at bounding box center [673, 583] width 50 height 12
click at [649, 583] on input "WhatsApp" at bounding box center [643, 583] width 11 height 11
radio input "true"
radio input "false"
click at [713, 585] on icon at bounding box center [712, 583] width 11 height 11
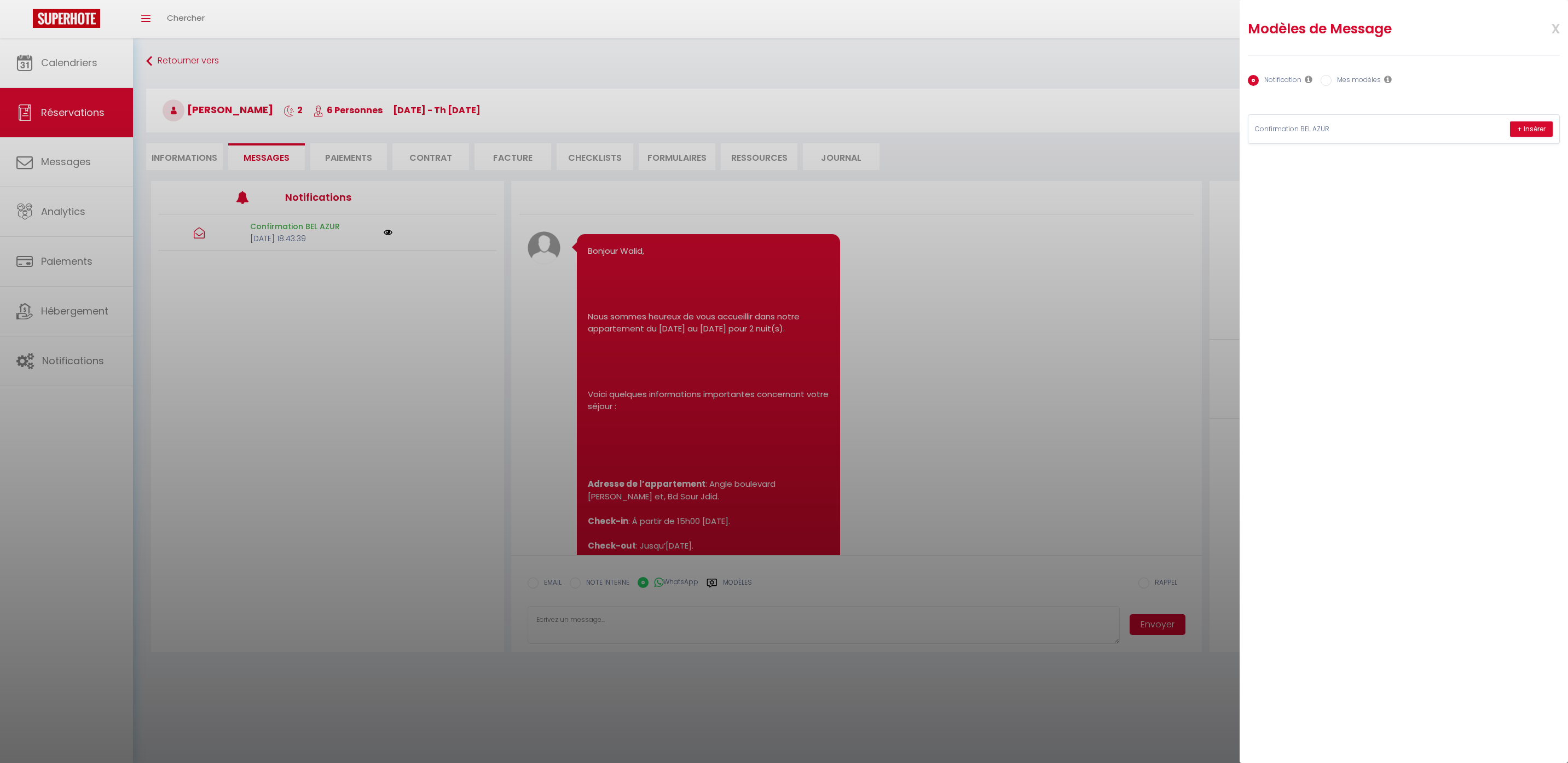
click at [1332, 85] on label "Mes modèles" at bounding box center [1356, 81] width 49 height 12
click at [1332, 85] on input "Mes modèles" at bounding box center [1326, 81] width 11 height 11
radio input "true"
radio input "false"
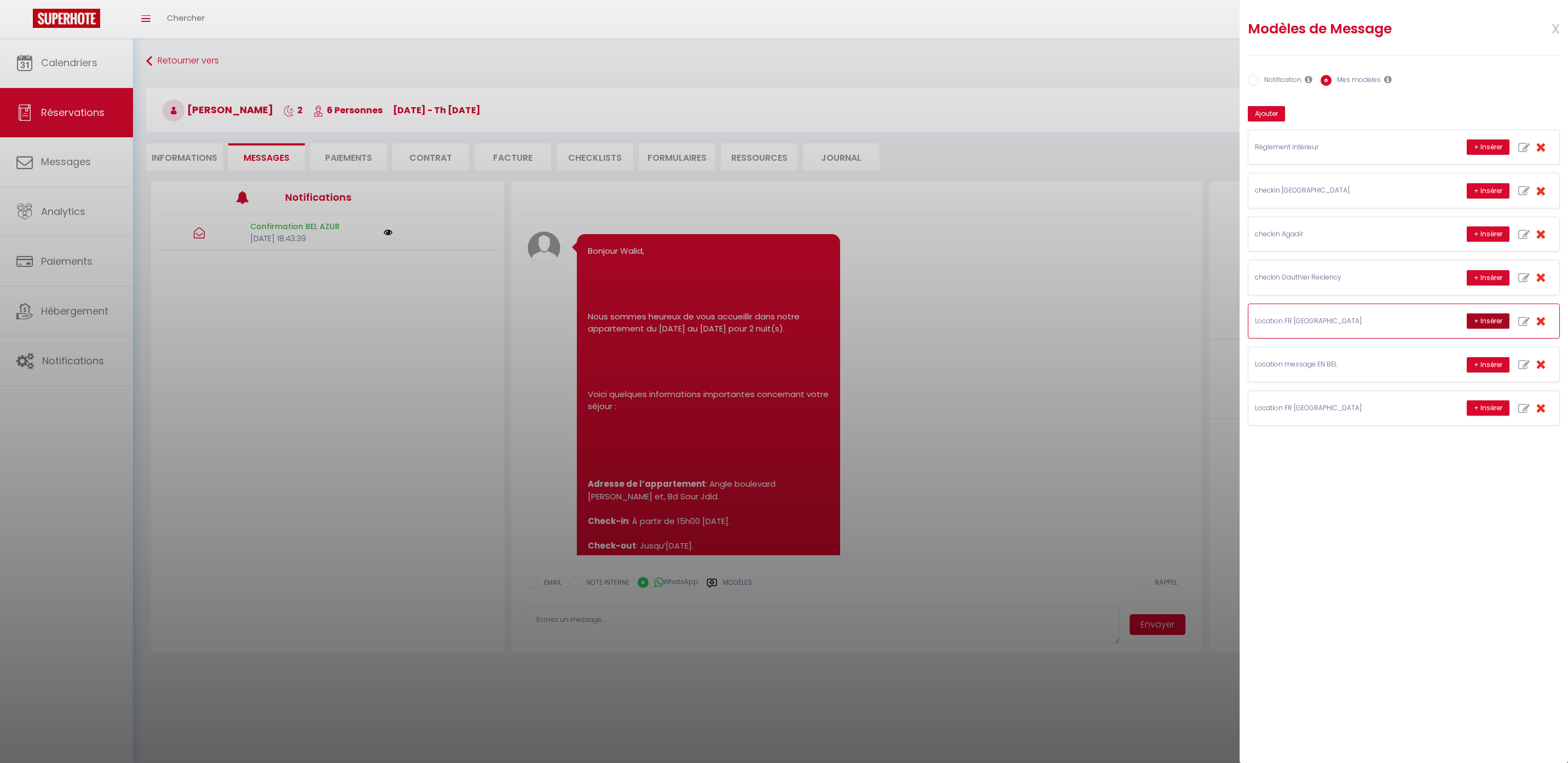
click at [1481, 320] on button "+ Insérer" at bounding box center [1488, 321] width 42 height 15
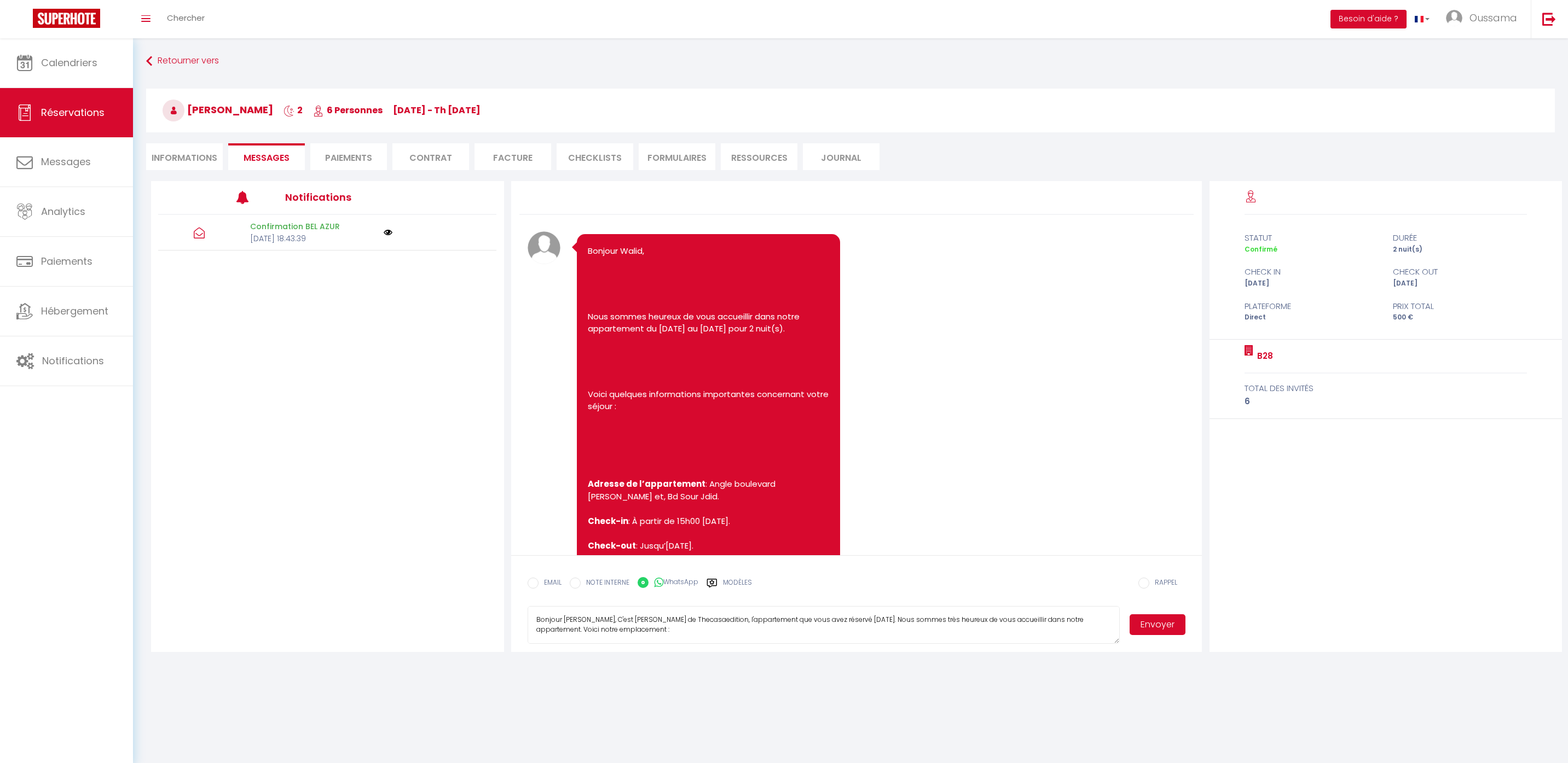
click at [651, 619] on textarea "Bonjour Walid Boudjenane, C'est Mohamed de Thecasaedition, l'appartement que vo…" at bounding box center [824, 625] width 593 height 38
type textarea "Bonjour Walid Boudjenane, C'est Hakim de Thecasaedition, l'appartement que vous…"
click at [1166, 630] on button "Envoyer" at bounding box center [1158, 624] width 56 height 20
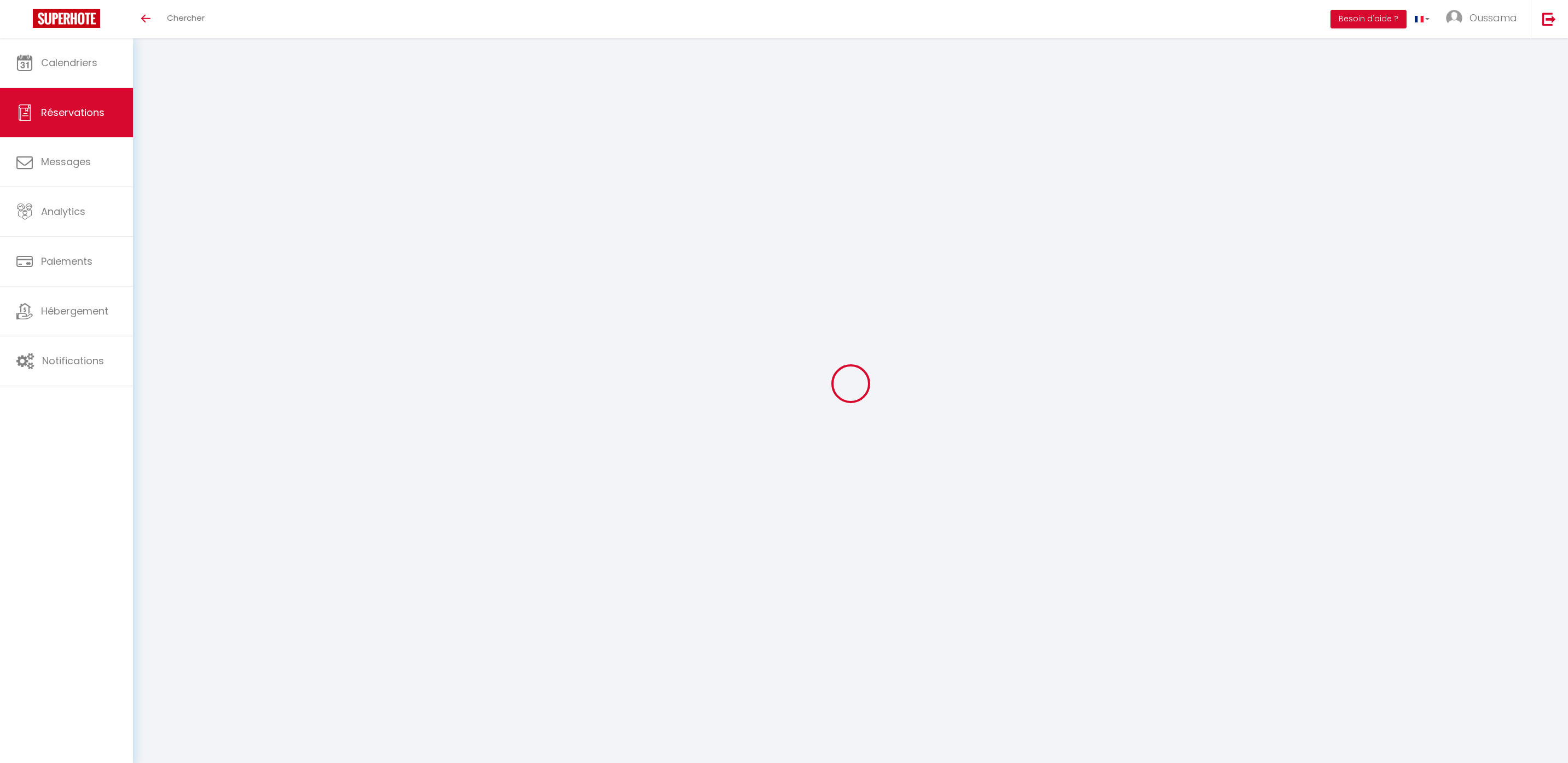
select select
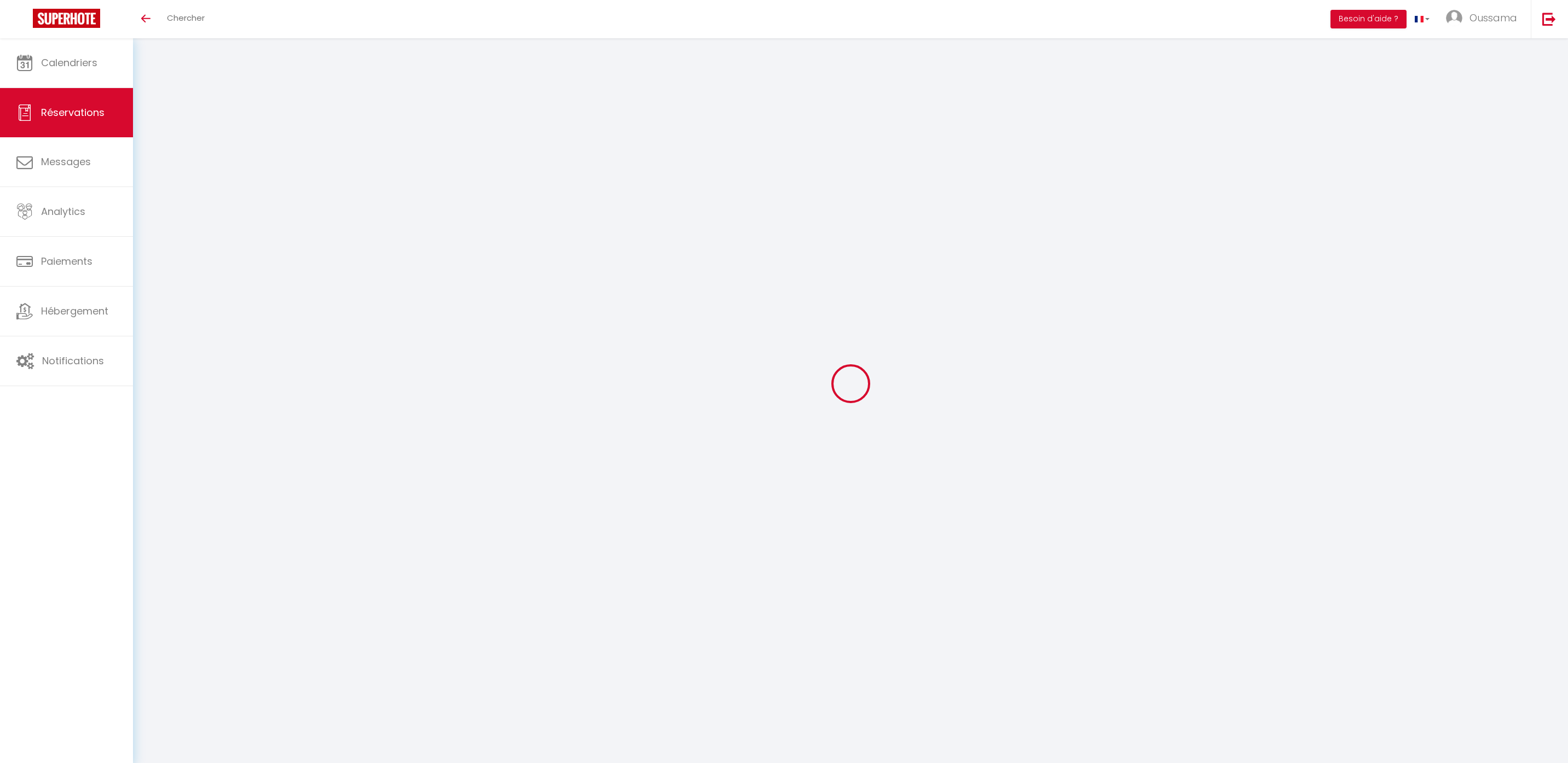
type input "Chacha"
type input "Soufian"
type input "csoufi.340020@guest.booking.com"
type input "+212760140603"
type input "."
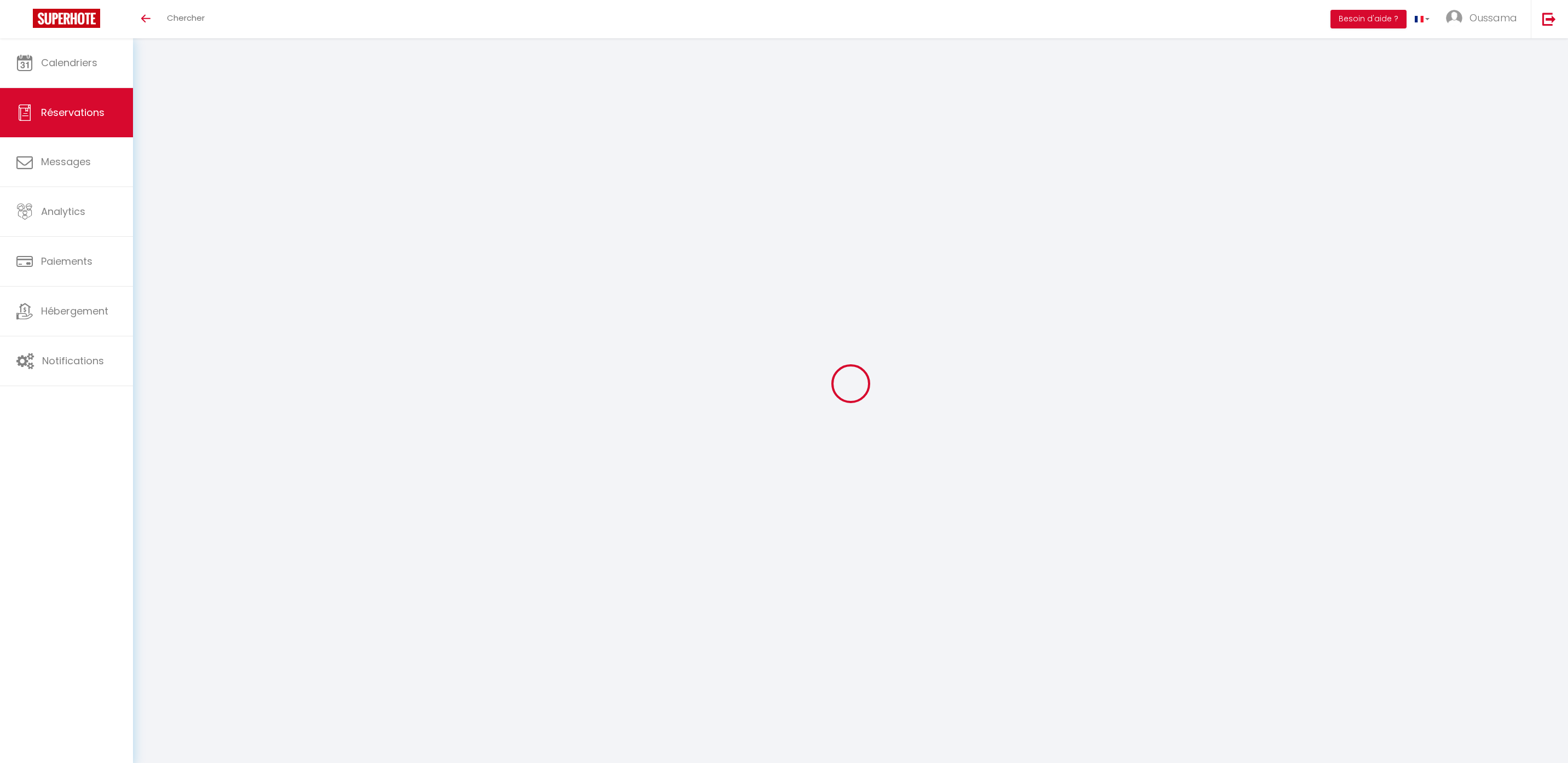
select select "NL"
type input "48.6"
type input "4.86"
select select "44374"
select select "1"
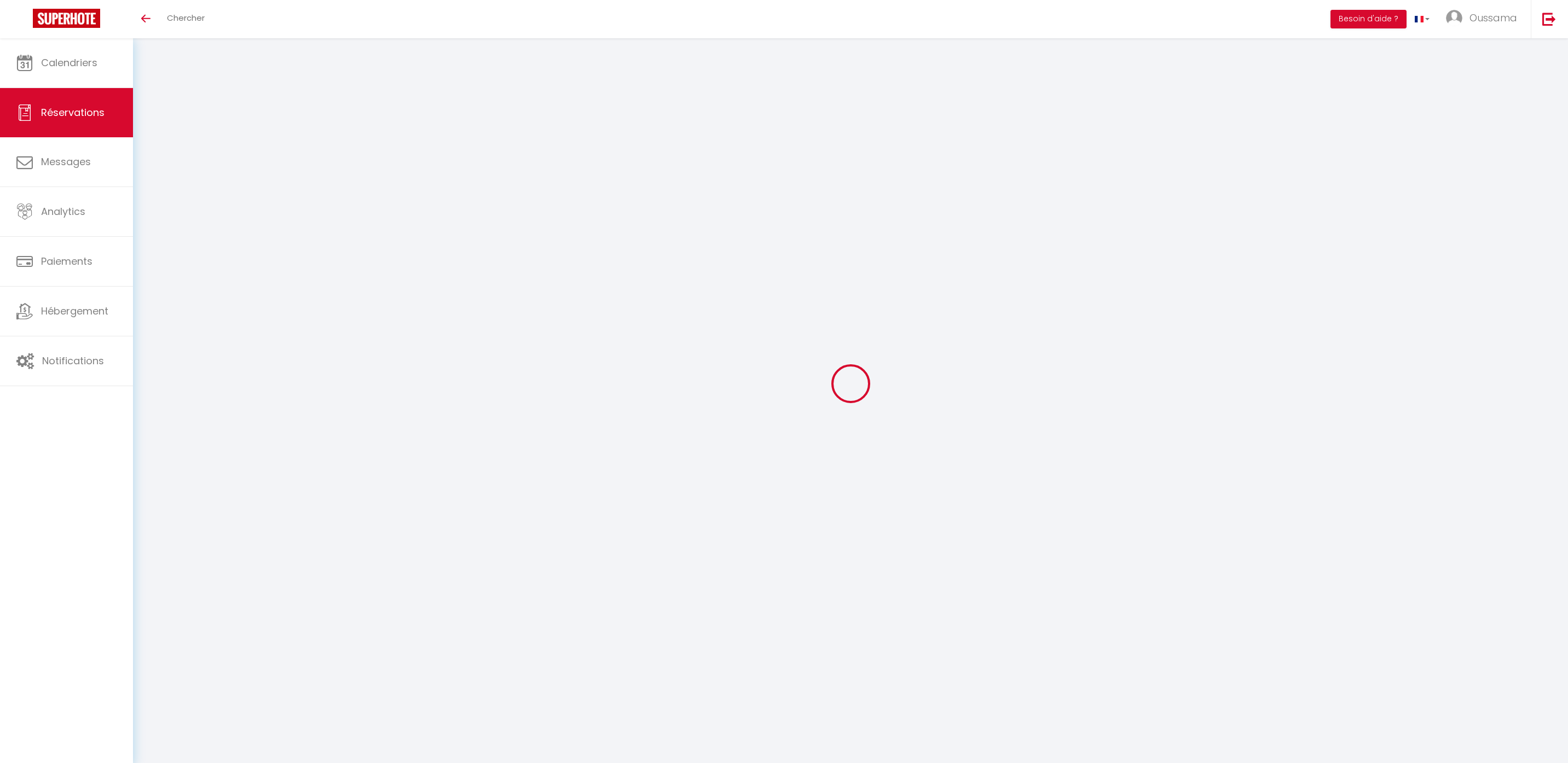
select select
type input "2"
select select "12"
select select
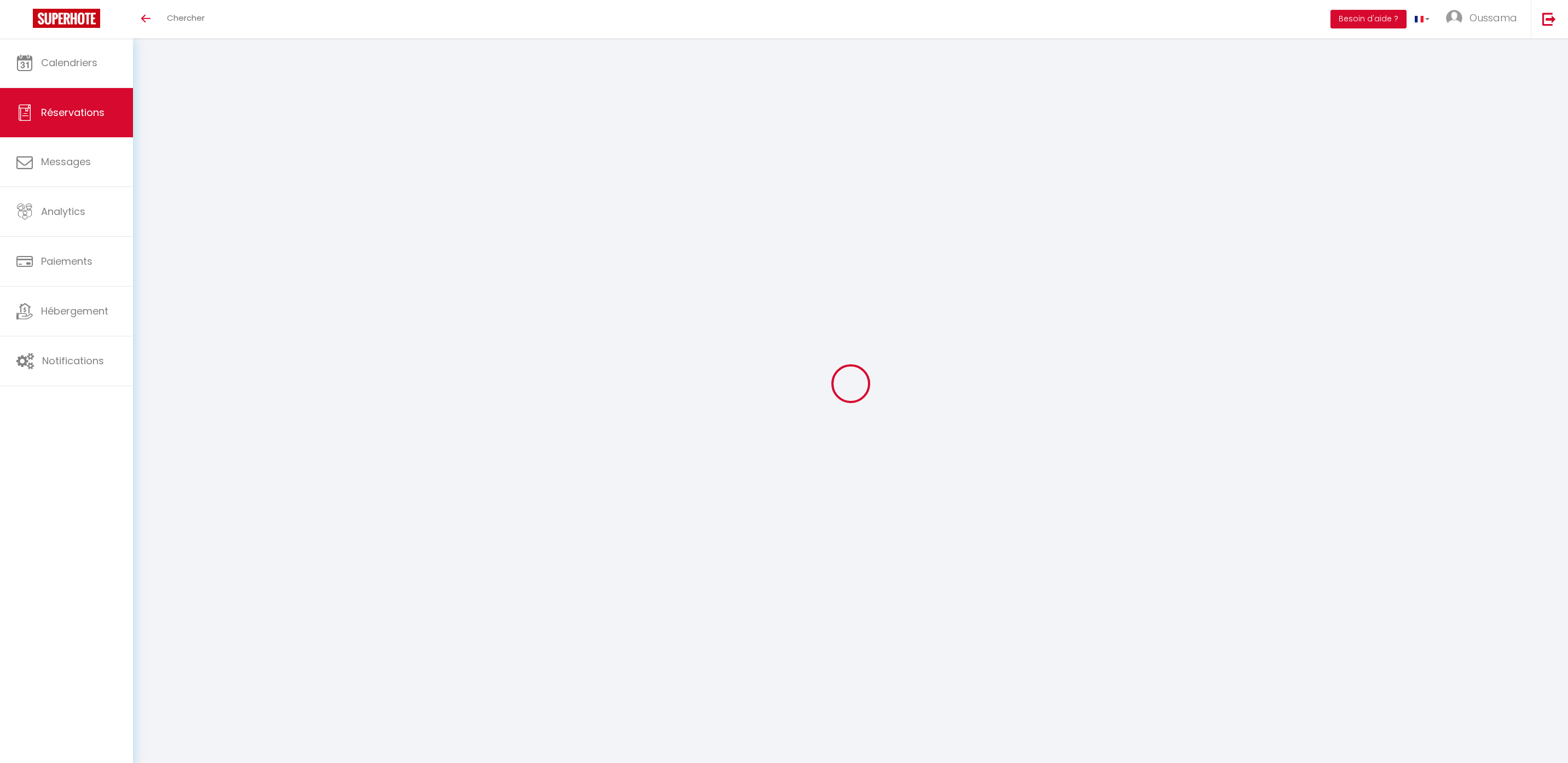
type input "243"
checkbox input "false"
type input "0"
select select "2"
type input "0"
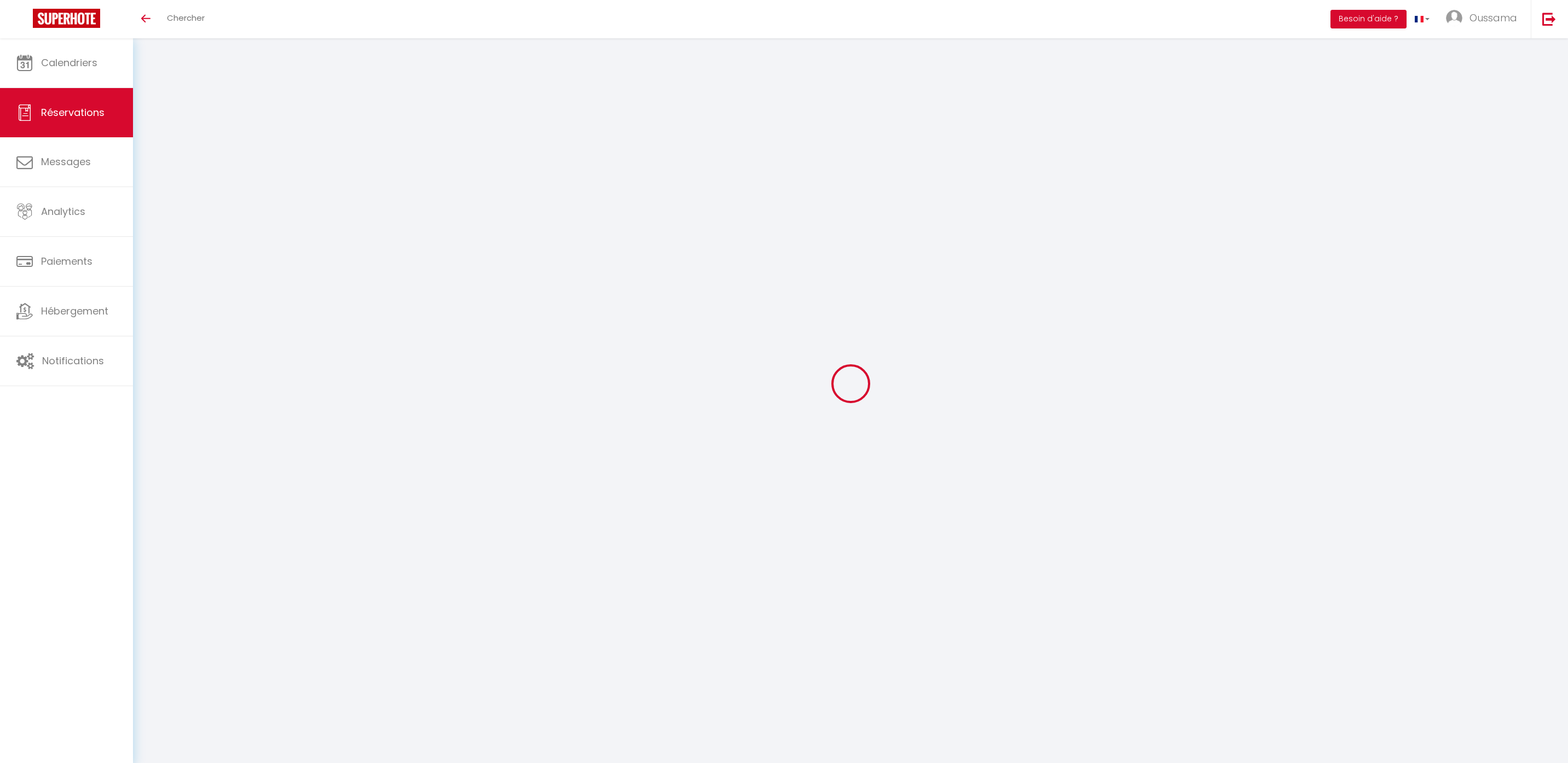
type input "0"
select select
select select "14"
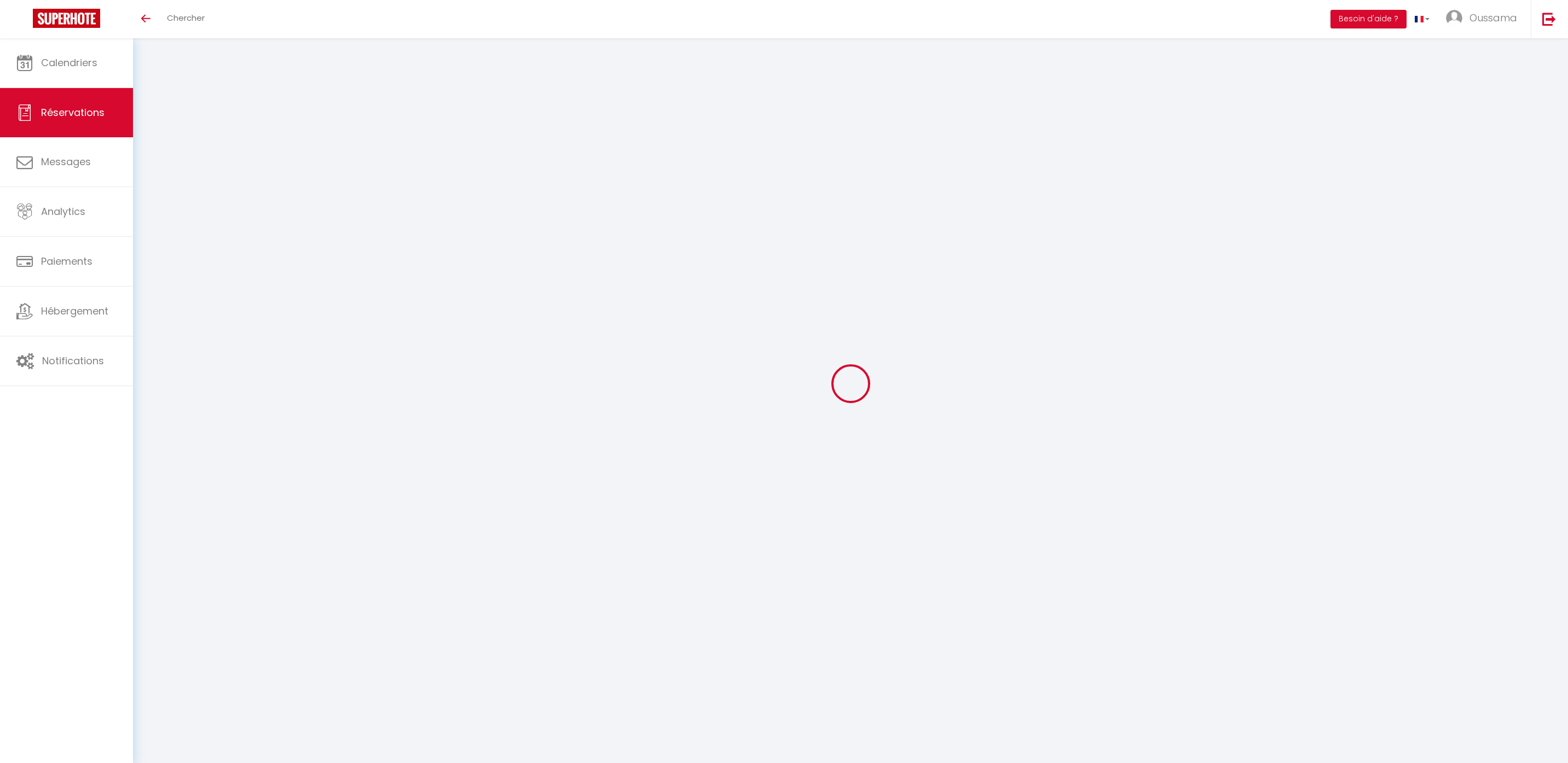
checkbox input "false"
select select
checkbox input "false"
select select
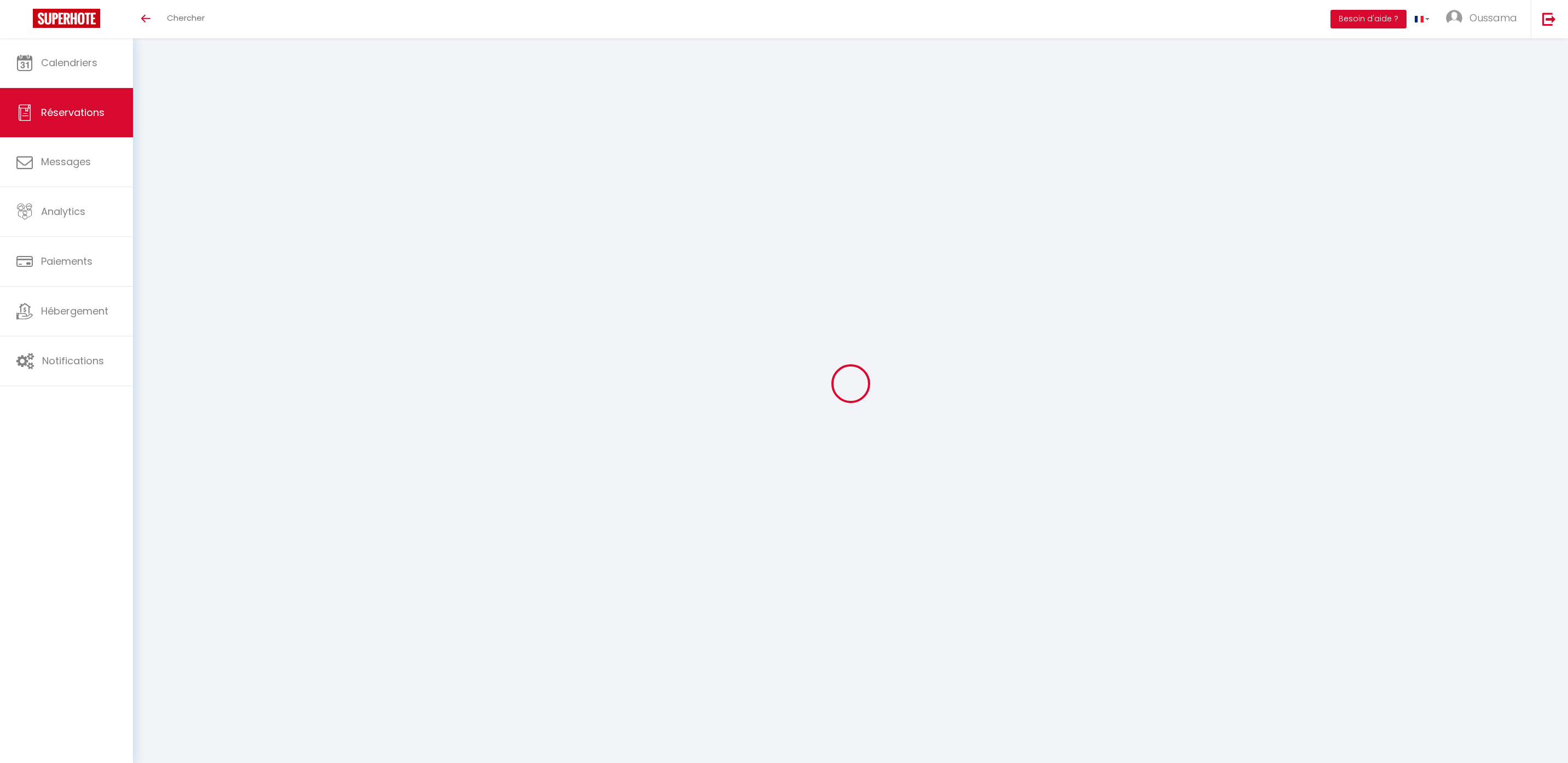
select select
checkbox input "false"
type textarea "** THIS RESERVATION HAS BEEN PRE-PAID ** Reservation has a cancellation grace p…"
type input "8"
select select
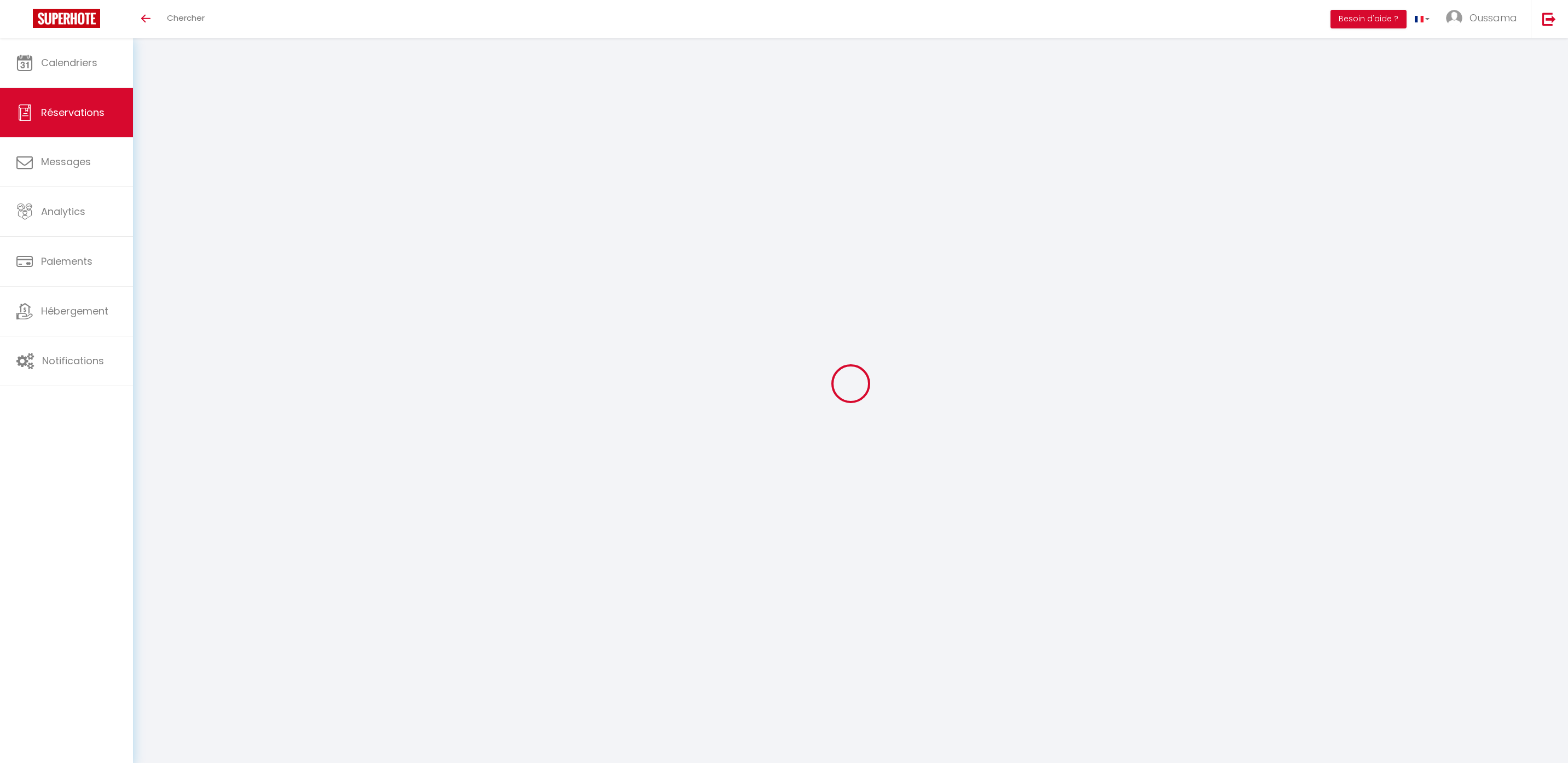
select select
checkbox input "false"
select select
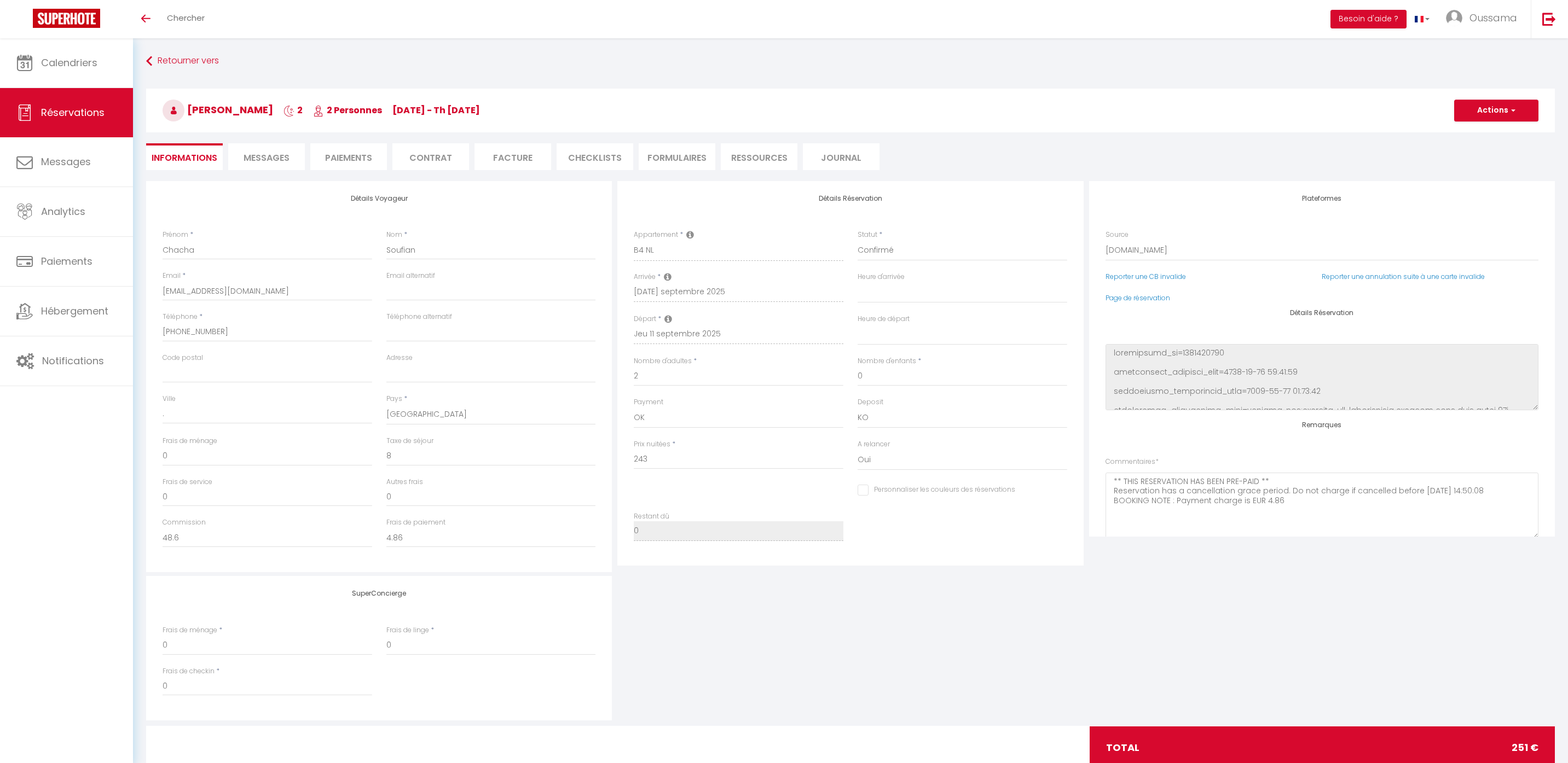
click at [273, 159] on span "Messages" at bounding box center [266, 158] width 46 height 12
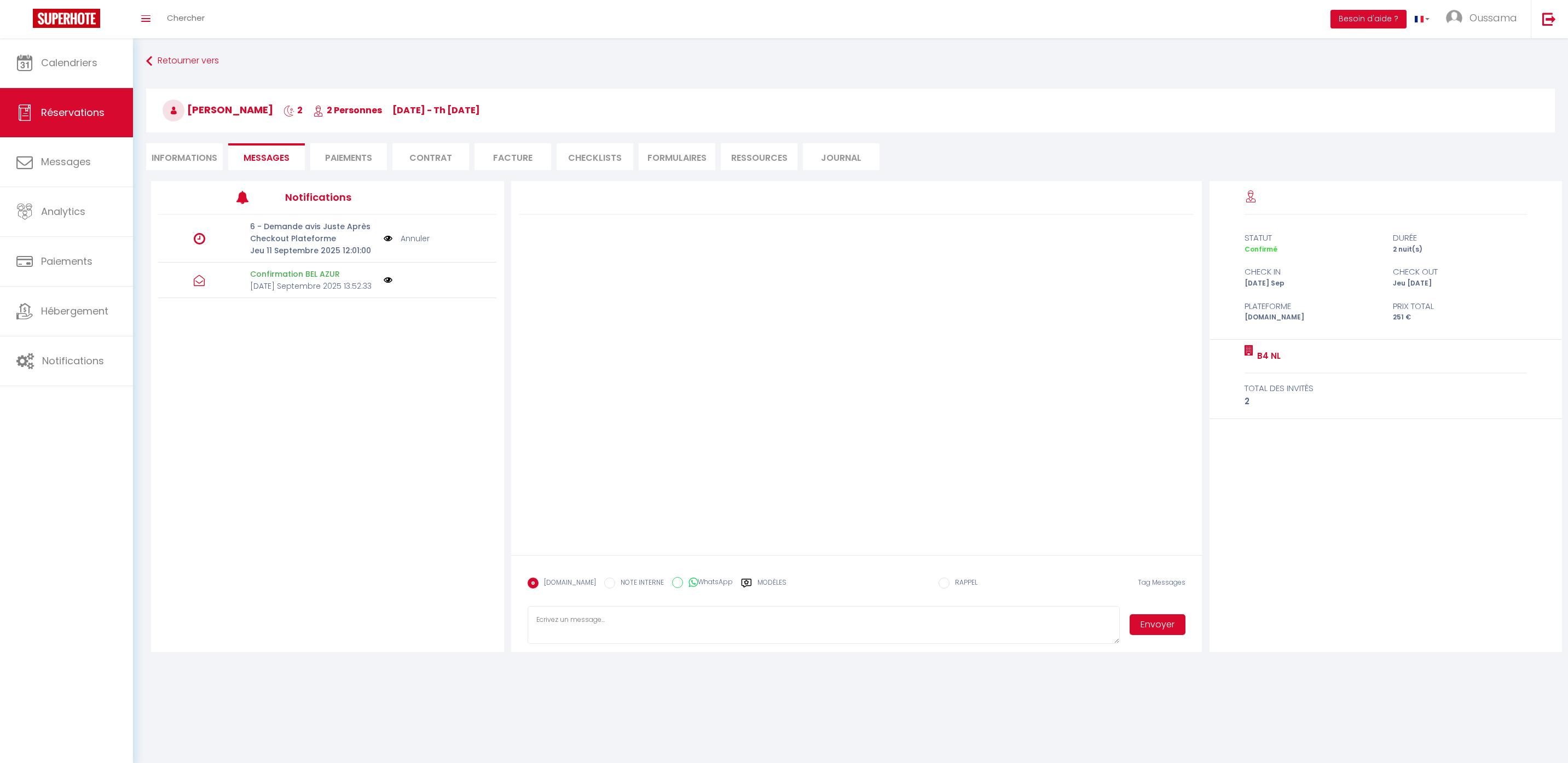
click at [689, 578] on label "WhatsApp" at bounding box center [707, 583] width 50 height 12
click at [683, 578] on input "WhatsApp" at bounding box center [677, 583] width 11 height 11
radio input "true"
radio input "false"
click at [762, 585] on label "Modèles" at bounding box center [772, 587] width 29 height 19
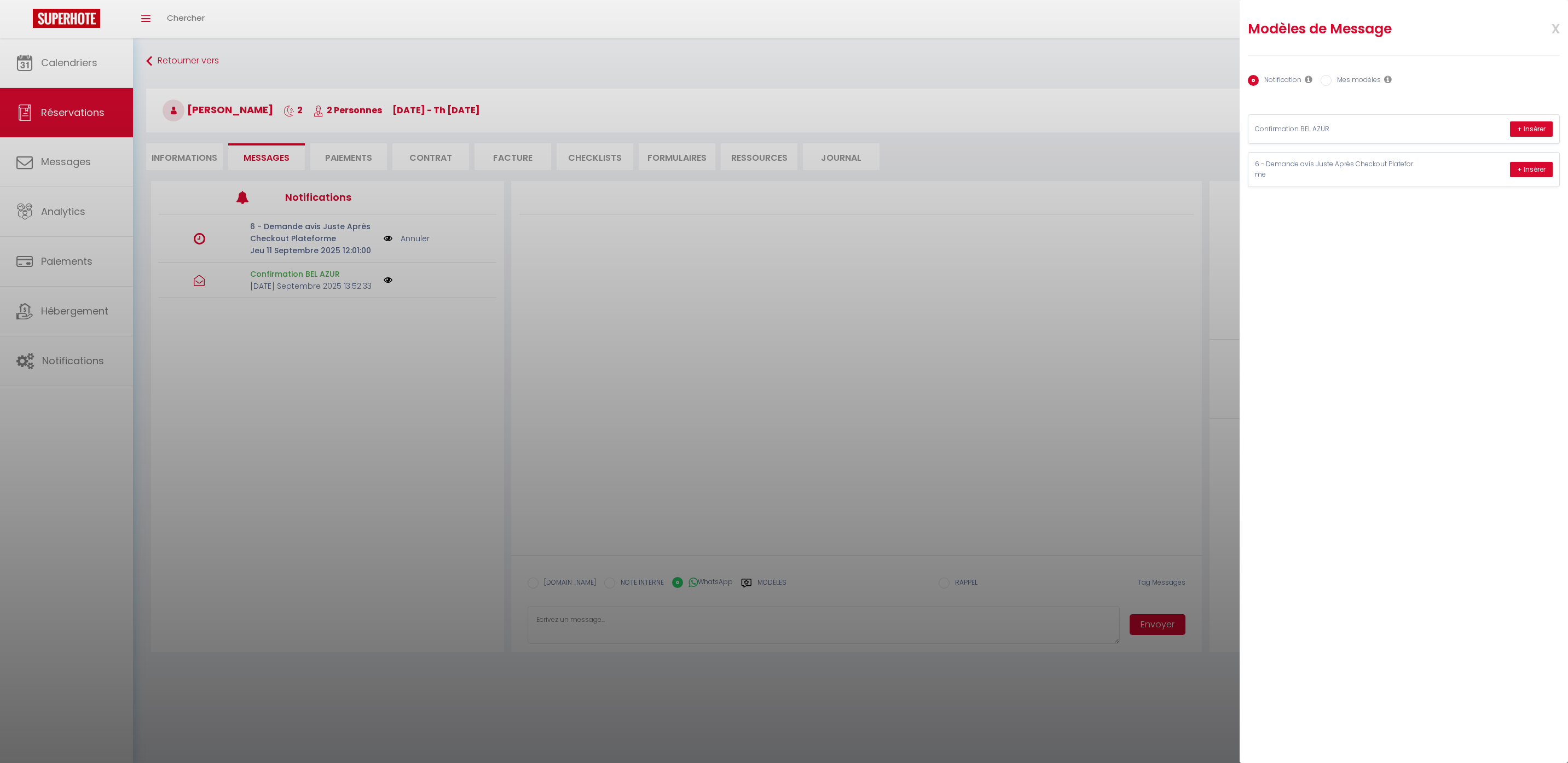
click at [1374, 77] on label "Mes modèles" at bounding box center [1356, 81] width 49 height 12
click at [1332, 77] on input "Mes modèles" at bounding box center [1326, 81] width 11 height 11
radio input "true"
radio input "false"
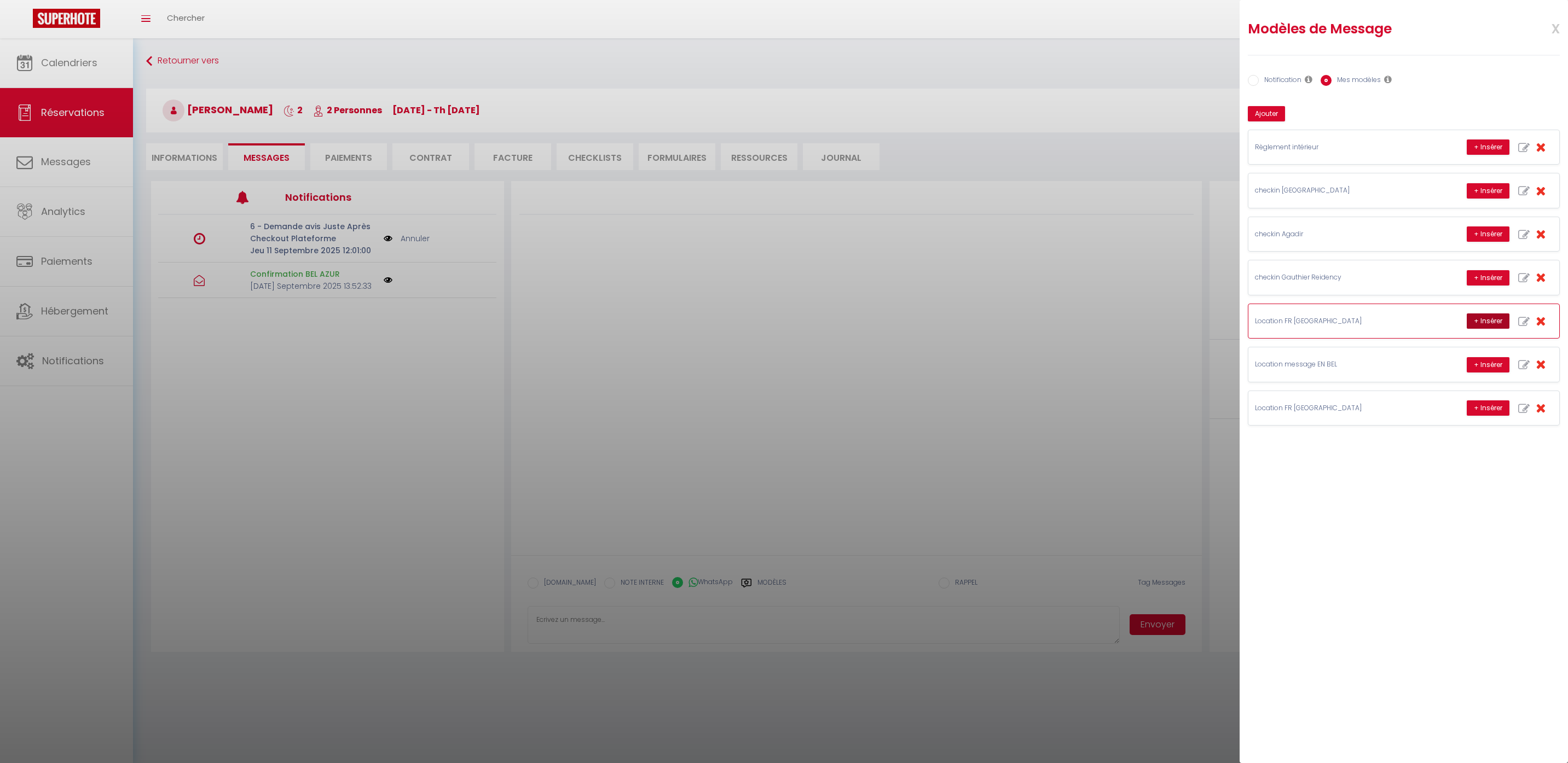
click at [1491, 320] on button "+ Insérer" at bounding box center [1488, 321] width 42 height 15
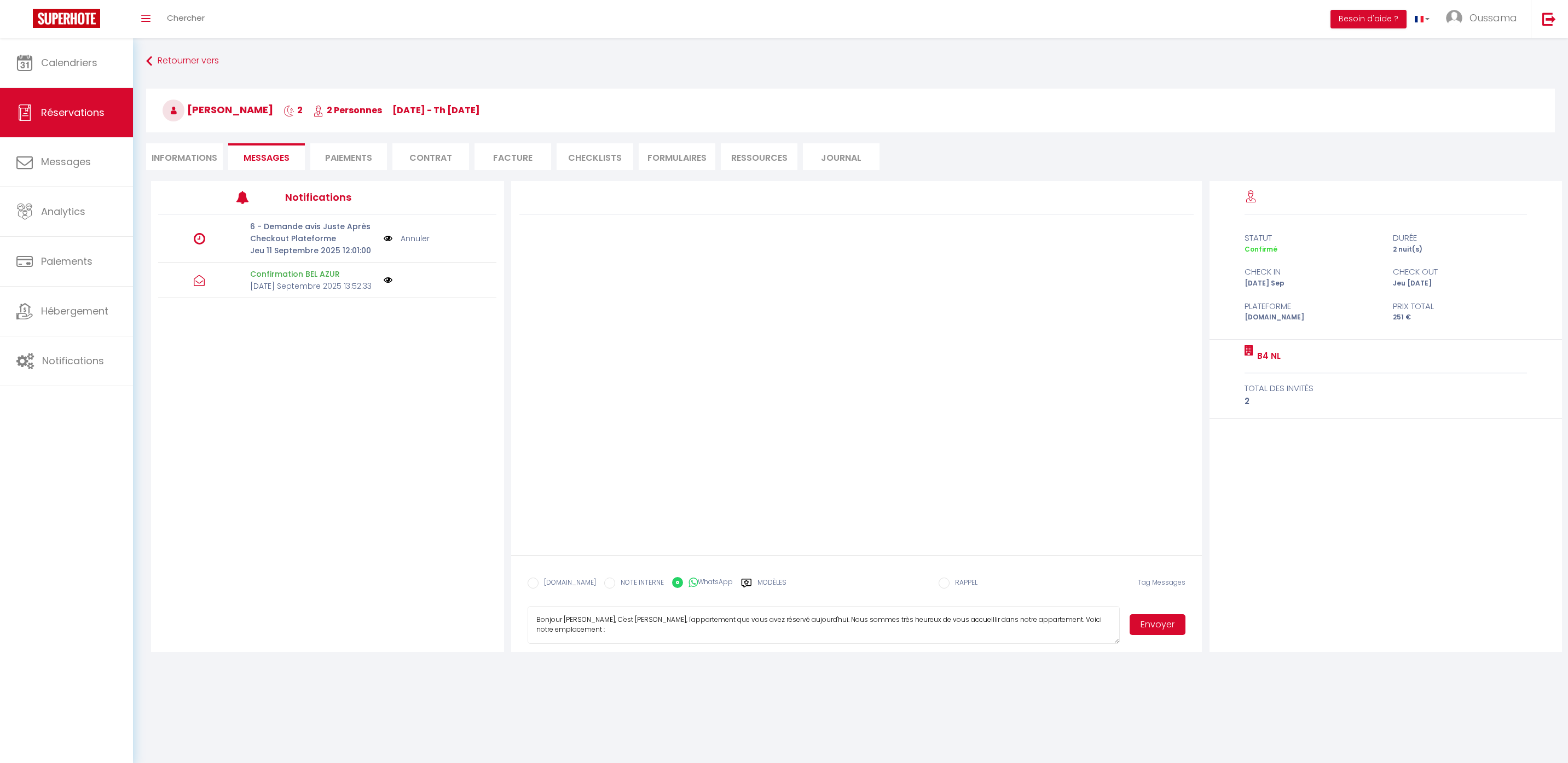
click at [655, 619] on textarea "Bonjour Chacha Soufian, C'est Mohamed de Thecasaedition, l'appartement que vous…" at bounding box center [824, 625] width 593 height 38
type textarea "Bonjour Chacha Soufian, C'est Hakim de Thecasaedition, l'appartement que vous a…"
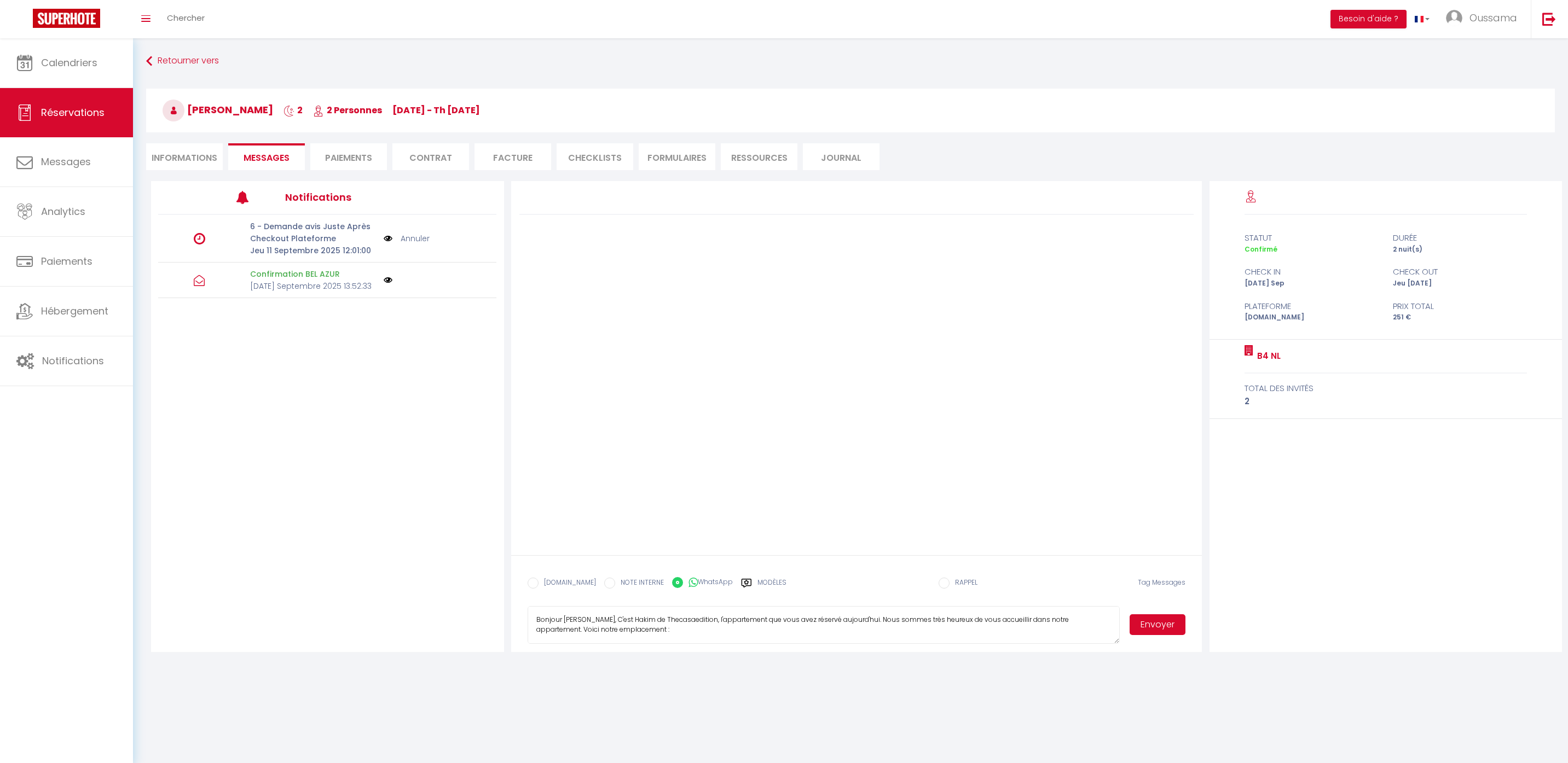
click at [1138, 630] on button "Envoyer" at bounding box center [1158, 624] width 56 height 20
click at [178, 28] on link "Chercher" at bounding box center [185, 19] width 54 height 38
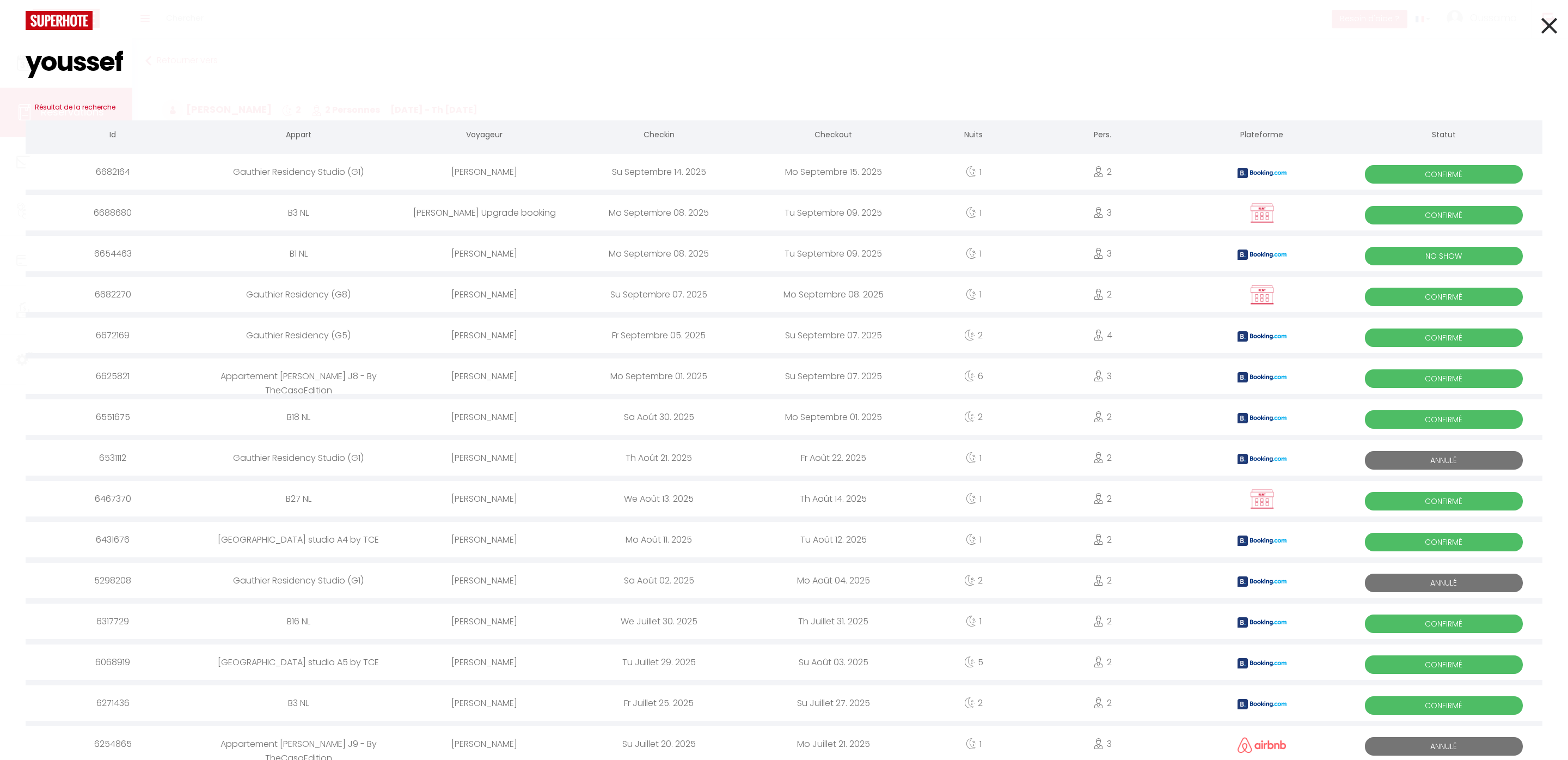
type input "youssef"
click at [1541, 24] on icon at bounding box center [1549, 26] width 16 height 27
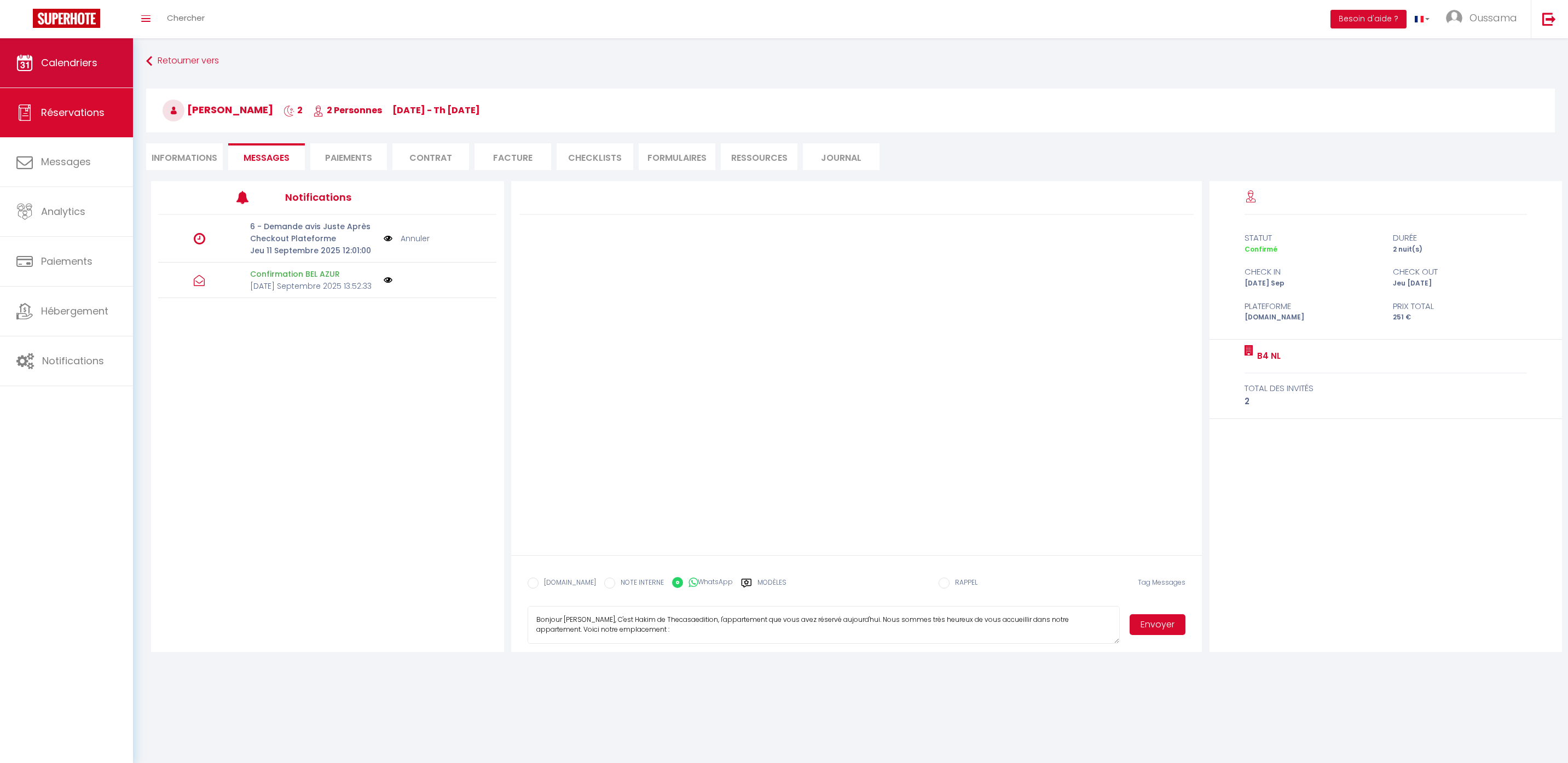
click at [79, 87] on link "Calendriers" at bounding box center [66, 63] width 133 height 49
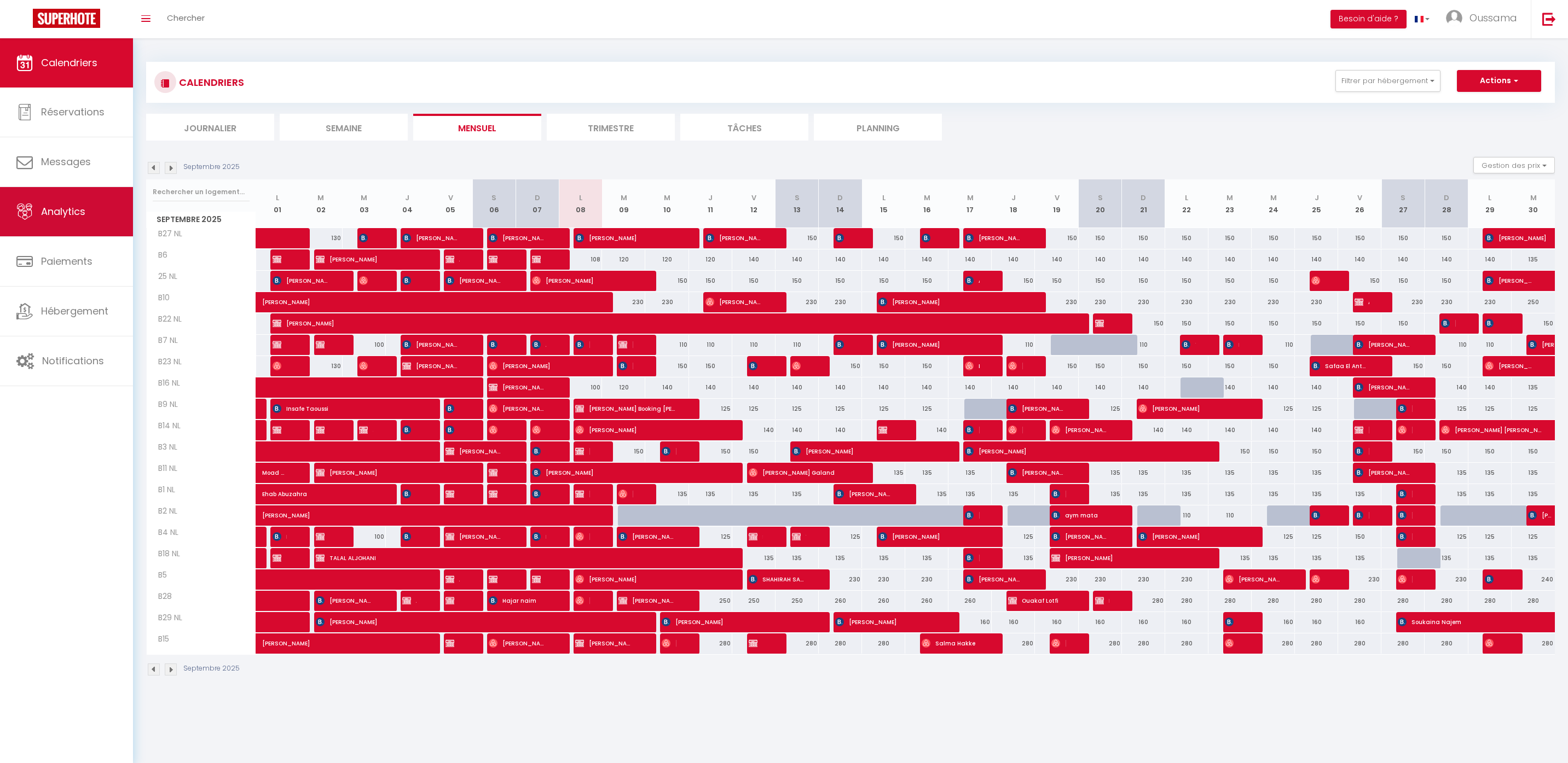
click at [81, 219] on span "Analytics" at bounding box center [63, 211] width 44 height 14
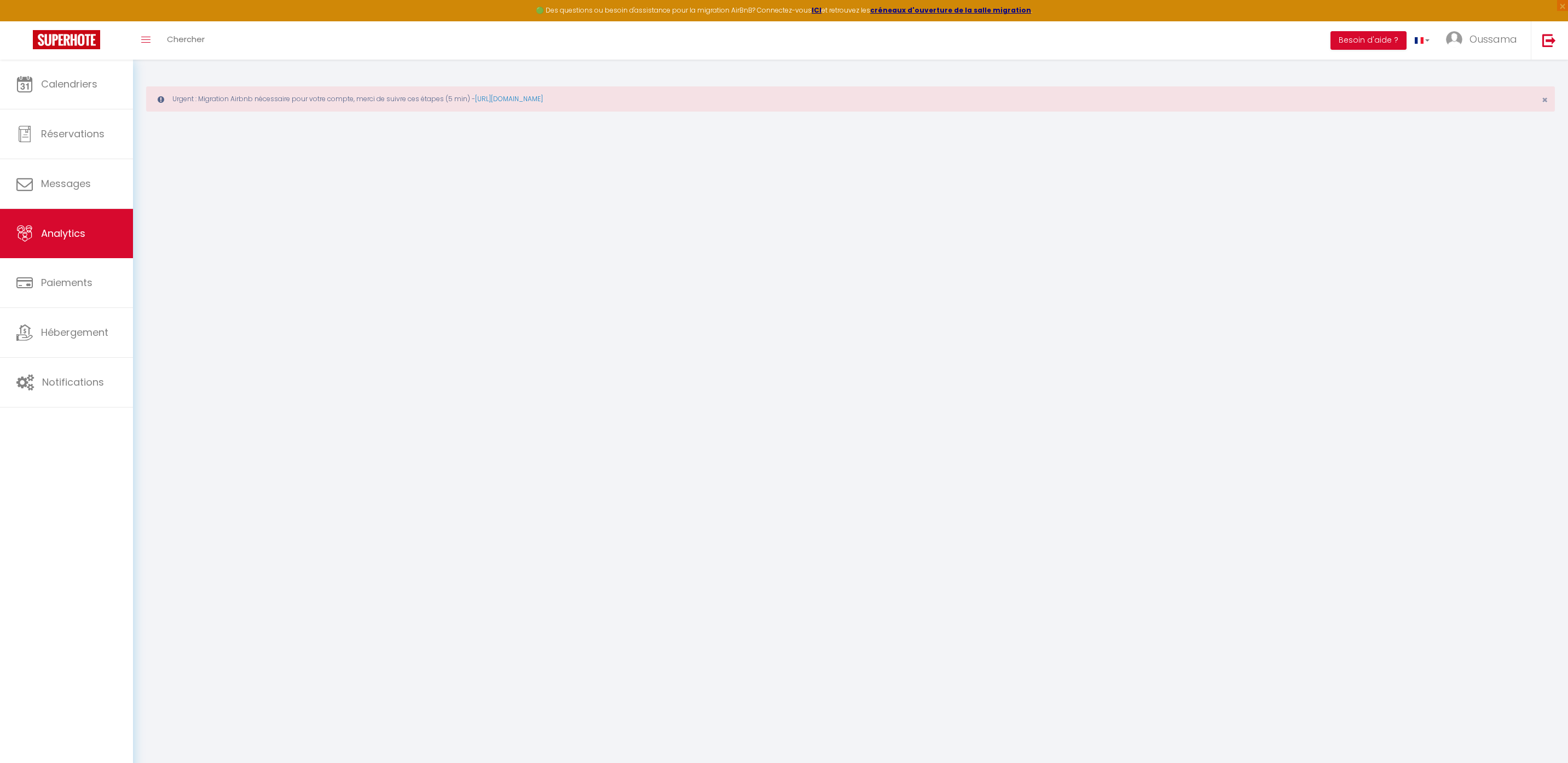
select select "2025"
select select "9"
